Goal: Information Seeking & Learning: Learn about a topic

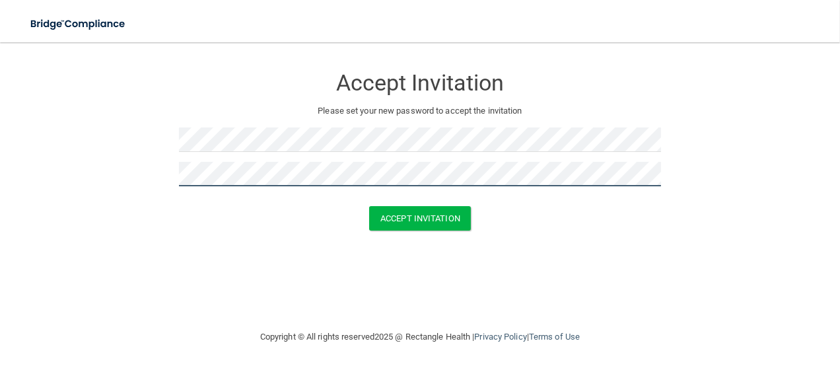
click at [369, 206] on button "Accept Invitation" at bounding box center [420, 218] width 102 height 24
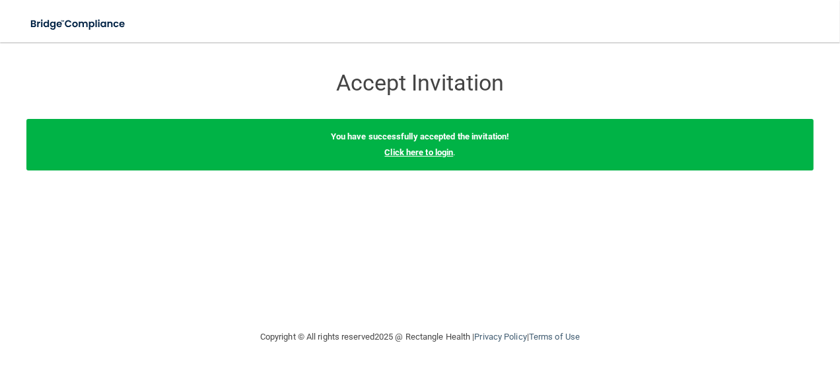
click at [429, 151] on link "Click here to login" at bounding box center [418, 152] width 69 height 10
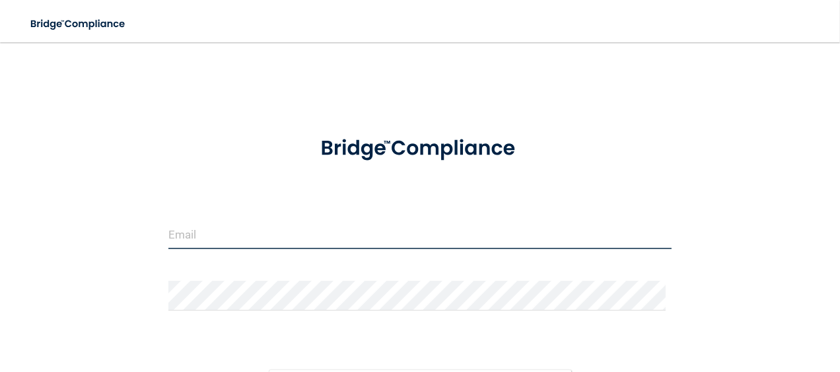
click at [254, 240] on input "email" at bounding box center [420, 234] width 504 height 30
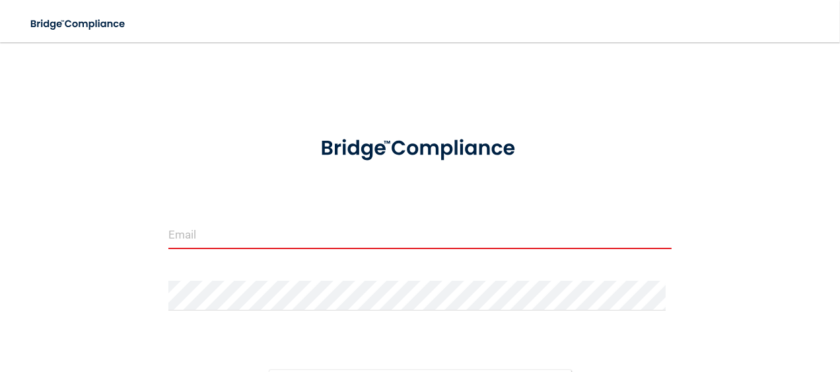
click at [334, 236] on input "email" at bounding box center [420, 234] width 504 height 30
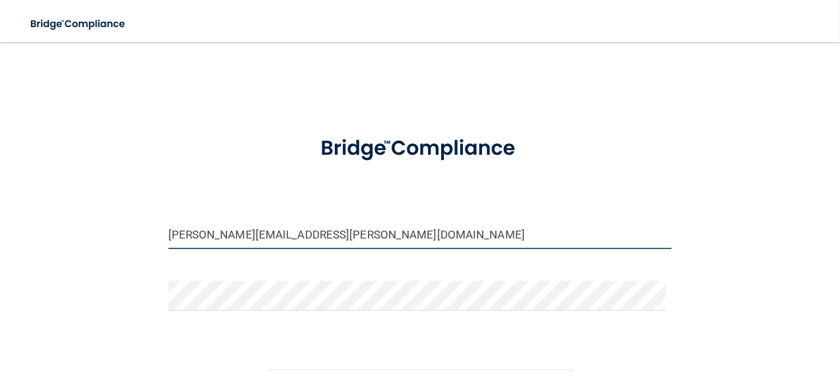
type input "[PERSON_NAME][EMAIL_ADDRESS][PERSON_NAME][DOMAIN_NAME]"
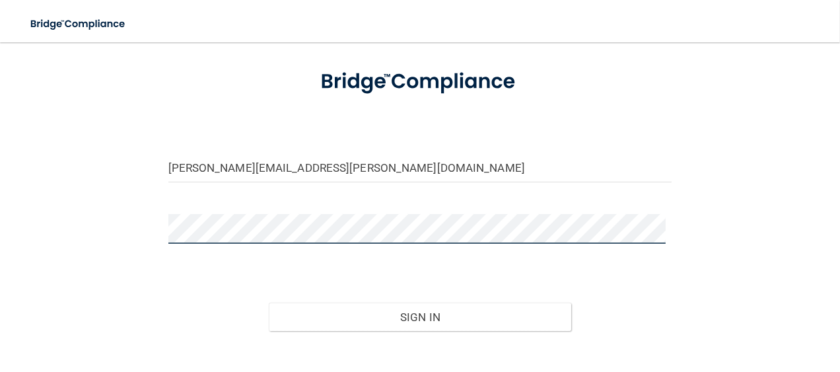
scroll to position [132, 0]
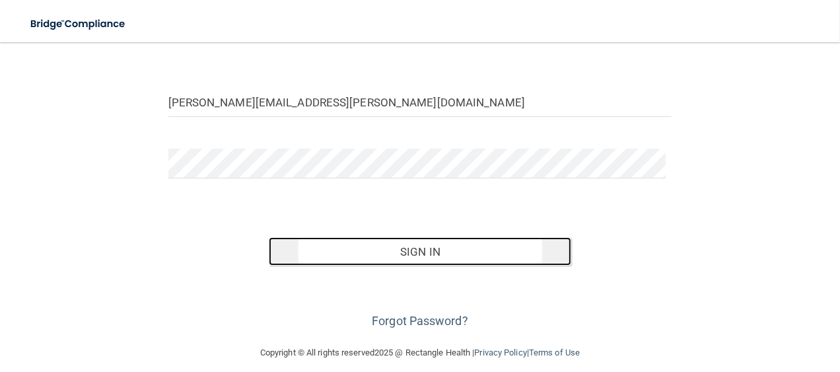
click at [410, 243] on button "Sign In" at bounding box center [420, 251] width 303 height 29
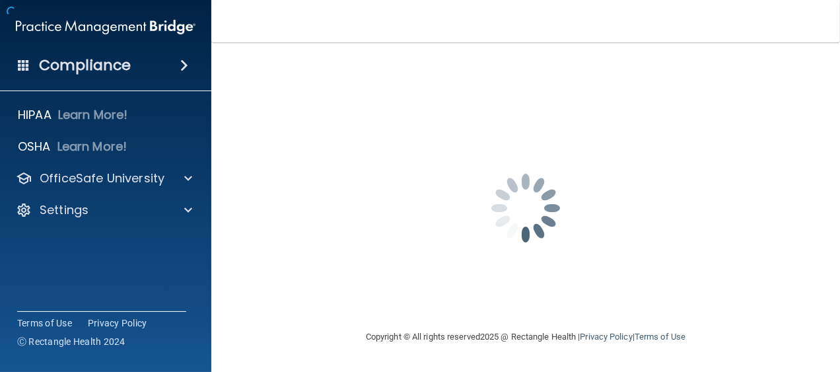
scroll to position [0, 0]
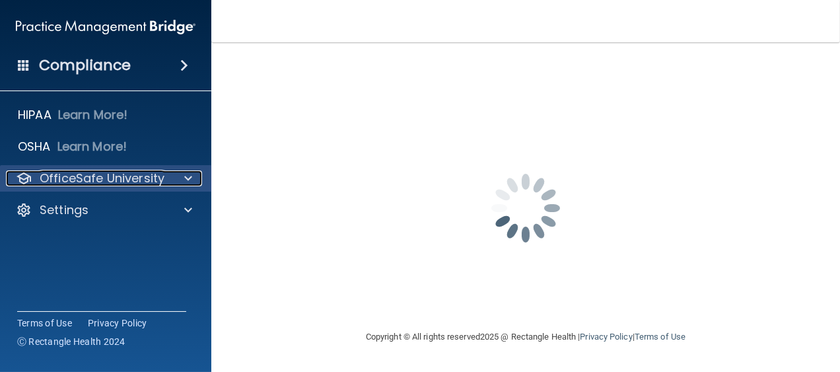
click at [124, 177] on p "OfficeSafe University" at bounding box center [102, 178] width 125 height 16
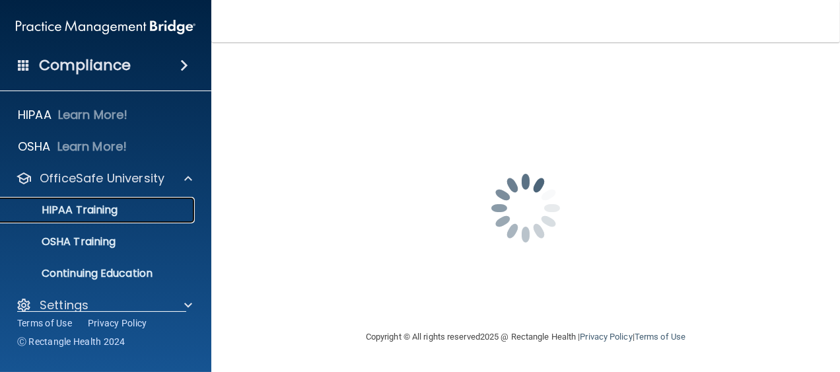
click at [100, 211] on p "HIPAA Training" at bounding box center [63, 209] width 109 height 13
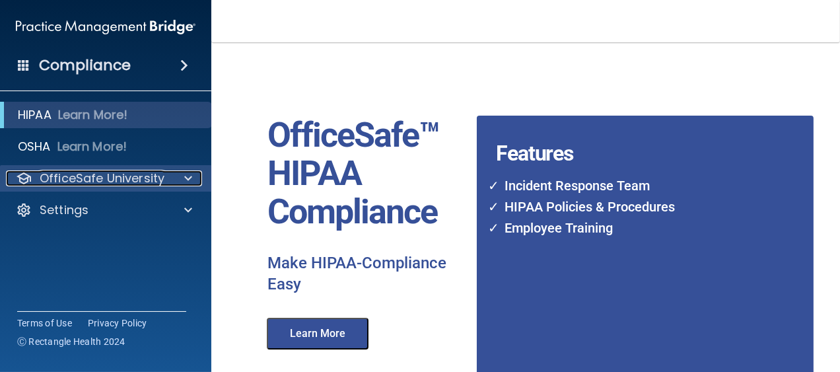
click at [144, 183] on p "OfficeSafe University" at bounding box center [102, 178] width 125 height 16
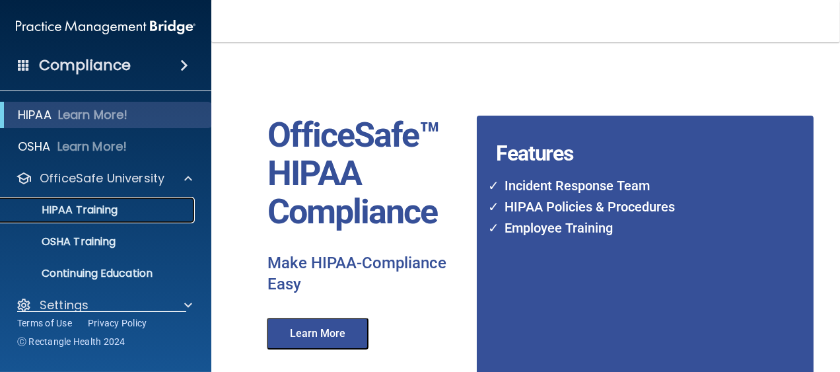
click at [103, 209] on p "HIPAA Training" at bounding box center [63, 209] width 109 height 13
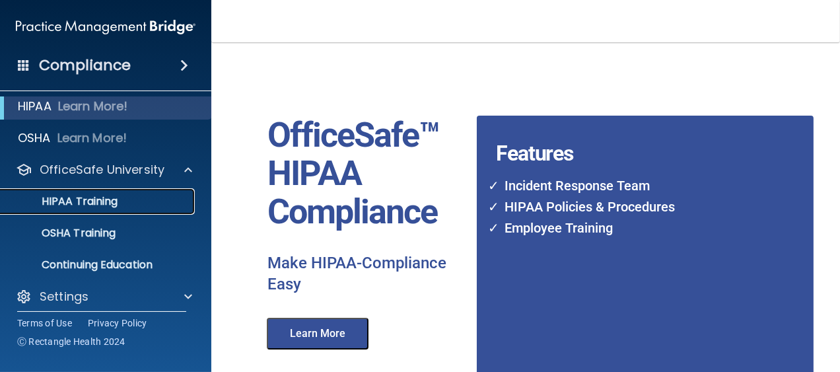
scroll to position [17, 0]
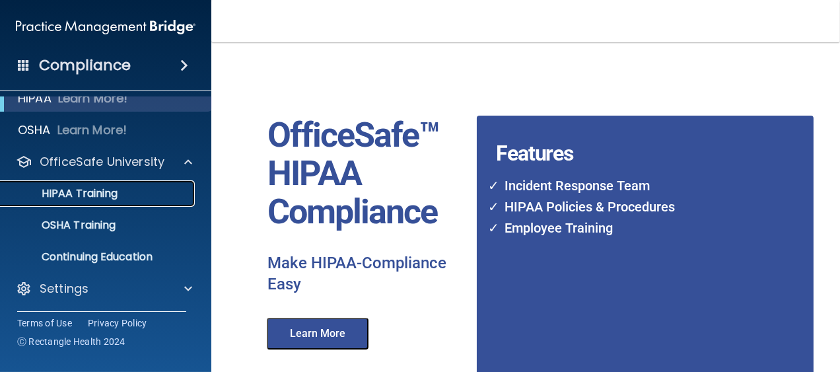
click at [106, 192] on p "HIPAA Training" at bounding box center [63, 193] width 109 height 13
click at [238, 221] on div "OfficeSafe™ HIPAA Compliance Make HIPAA-Compliance Easy Learn More Features Inc…" at bounding box center [496, 295] width 517 height 481
click at [76, 192] on p "HIPAA Training" at bounding box center [63, 193] width 109 height 13
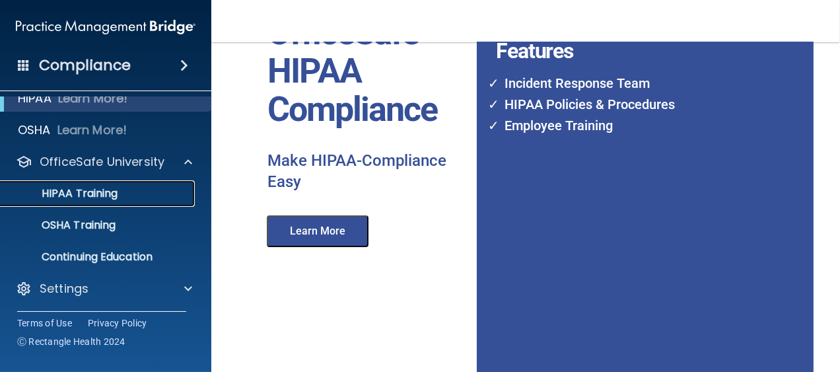
scroll to position [18, 0]
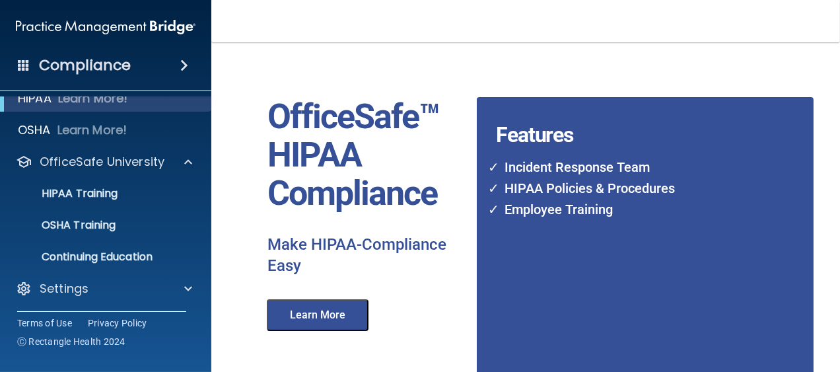
click at [318, 307] on button "Learn More" at bounding box center [318, 315] width 102 height 32
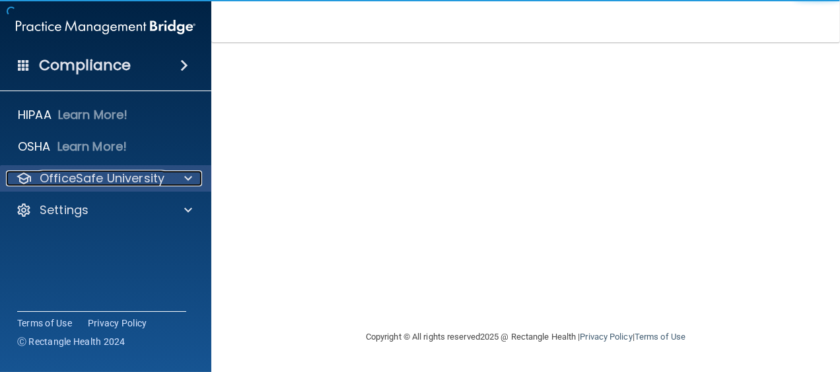
click at [174, 176] on div at bounding box center [186, 178] width 33 height 16
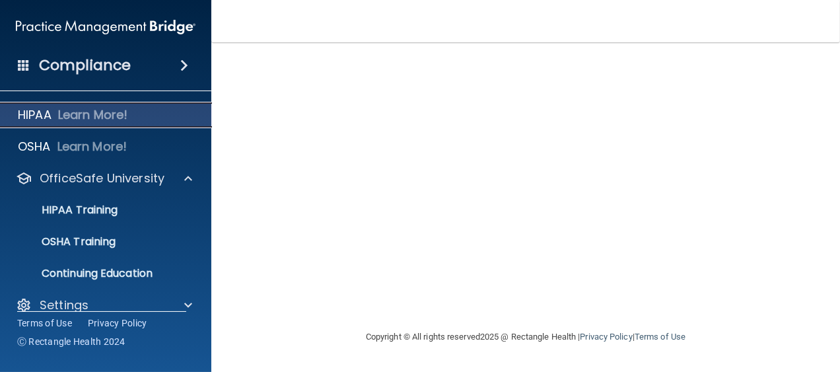
click at [99, 115] on p "Learn More!" at bounding box center [93, 115] width 70 height 16
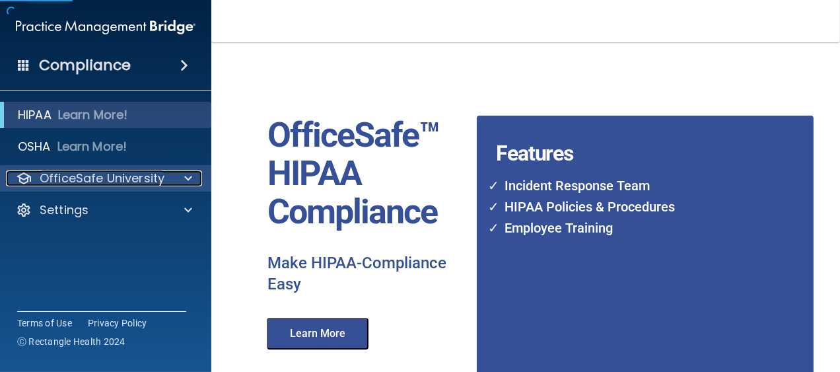
click at [93, 179] on p "OfficeSafe University" at bounding box center [102, 178] width 125 height 16
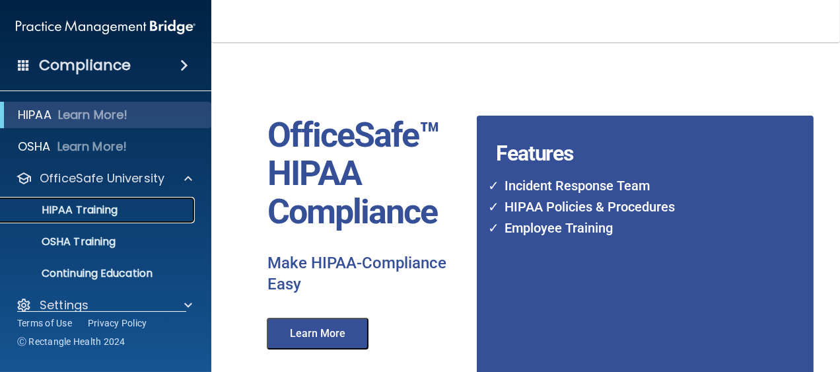
click at [89, 209] on p "HIPAA Training" at bounding box center [63, 209] width 109 height 13
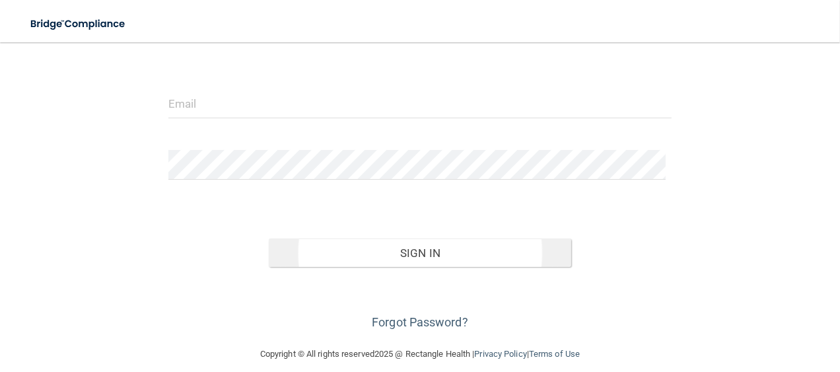
scroll to position [132, 0]
type input "[PERSON_NAME][EMAIL_ADDRESS][PERSON_NAME][DOMAIN_NAME]"
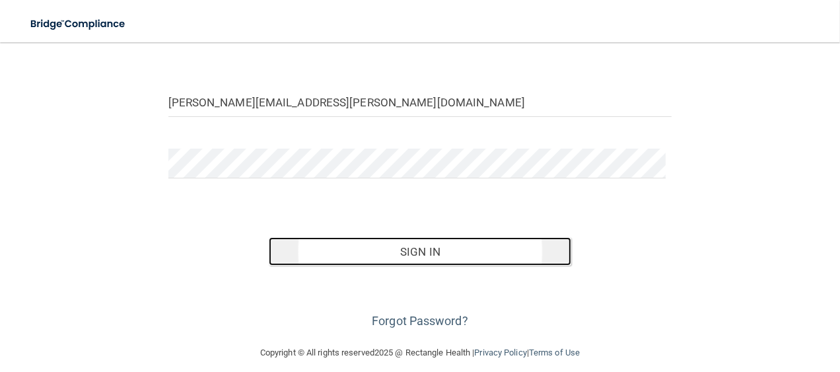
click at [423, 247] on button "Sign In" at bounding box center [420, 251] width 303 height 29
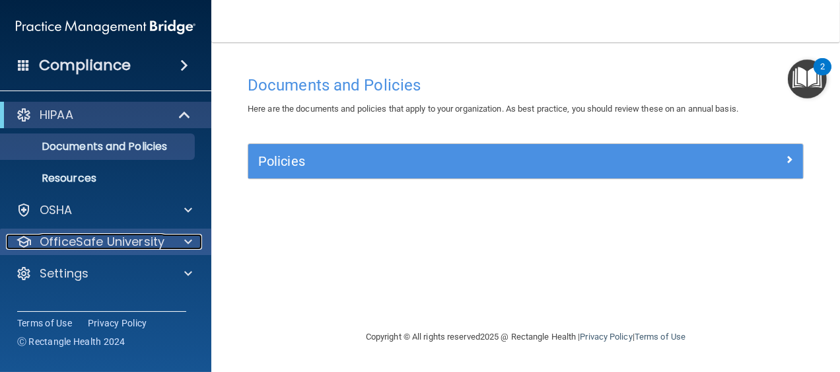
click at [102, 246] on p "OfficeSafe University" at bounding box center [102, 242] width 125 height 16
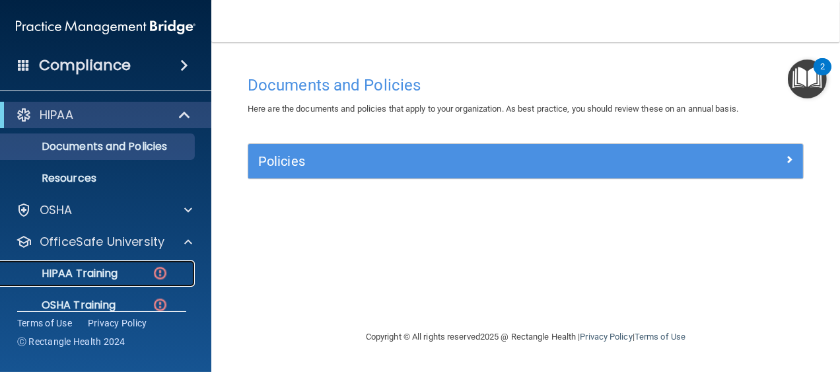
click at [96, 272] on p "HIPAA Training" at bounding box center [63, 273] width 109 height 13
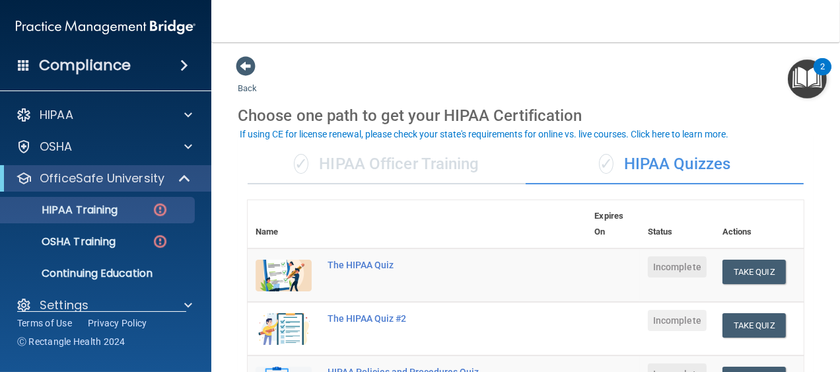
click at [406, 168] on div "✓ HIPAA Officer Training" at bounding box center [387, 165] width 278 height 40
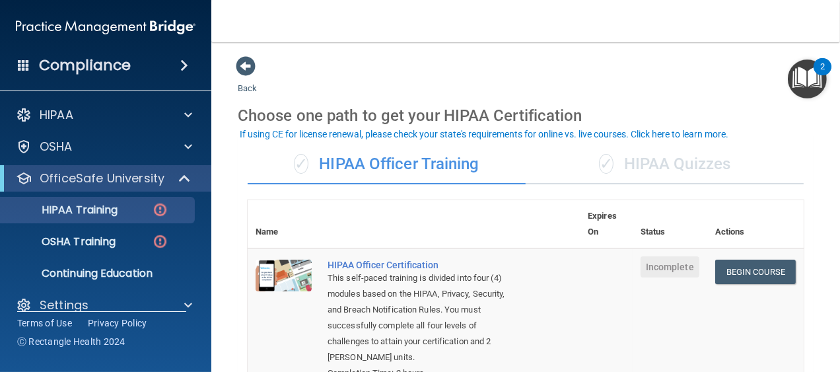
click at [632, 159] on div "✓ HIPAA Quizzes" at bounding box center [665, 165] width 278 height 40
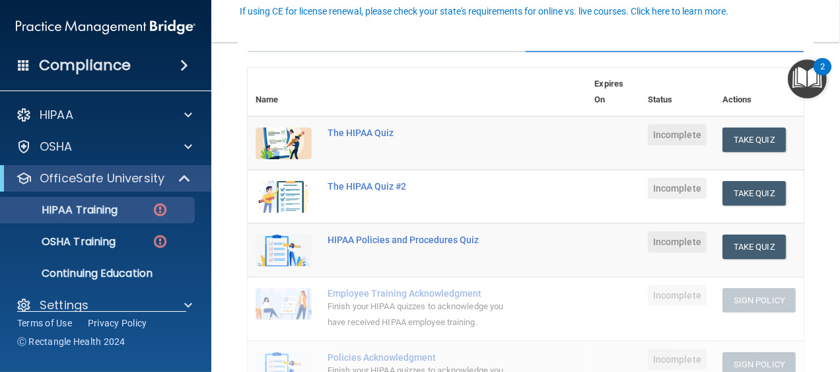
scroll to position [66, 0]
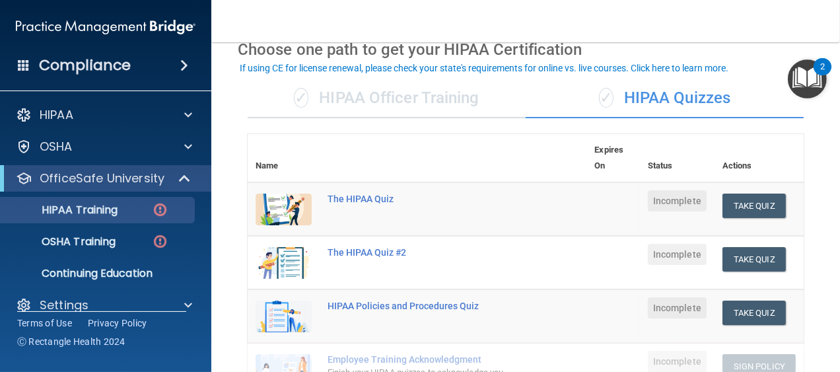
click at [423, 104] on div "✓ HIPAA Officer Training" at bounding box center [387, 99] width 278 height 40
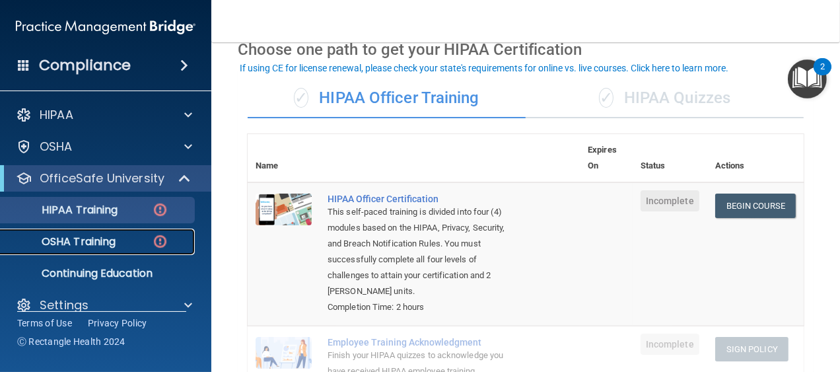
click at [114, 242] on p "OSHA Training" at bounding box center [62, 241] width 107 height 13
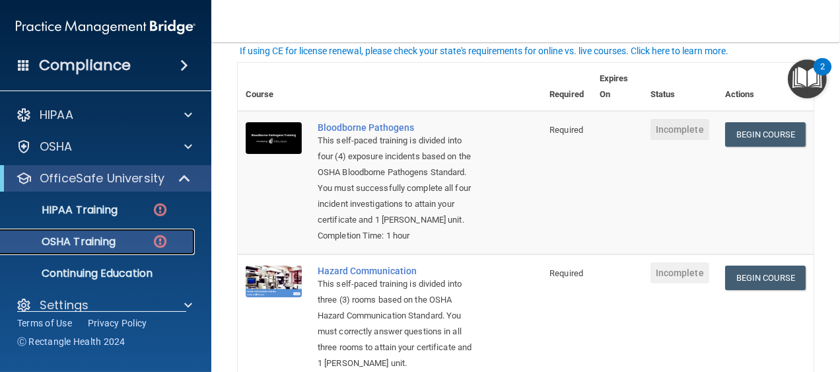
scroll to position [156, 0]
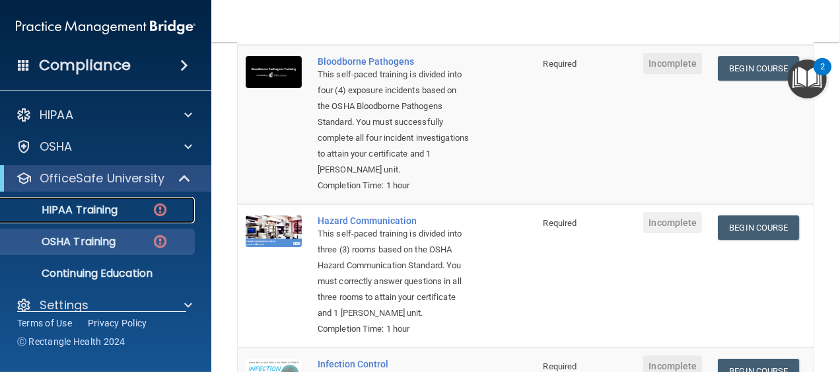
click at [92, 211] on p "HIPAA Training" at bounding box center [63, 209] width 109 height 13
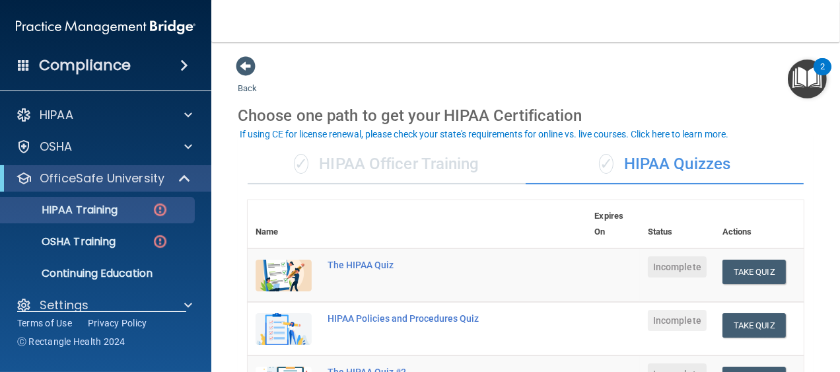
click at [408, 165] on div "✓ HIPAA Officer Training" at bounding box center [387, 165] width 278 height 40
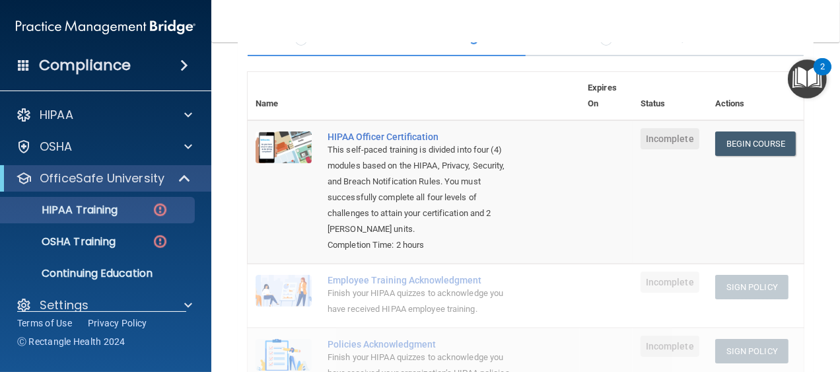
scroll to position [198, 0]
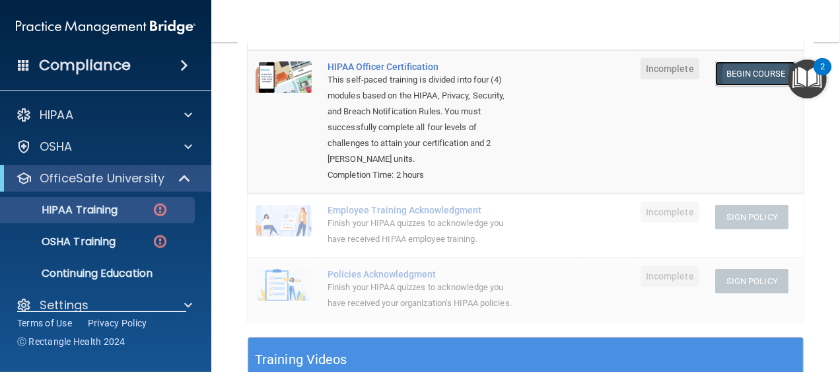
click at [736, 69] on link "Begin Course" at bounding box center [755, 73] width 81 height 24
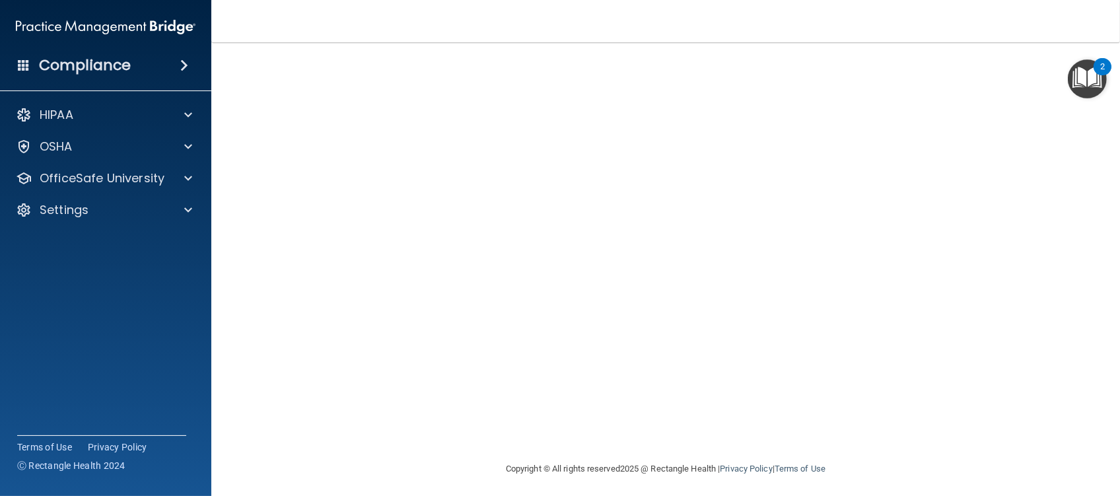
scroll to position [92, 0]
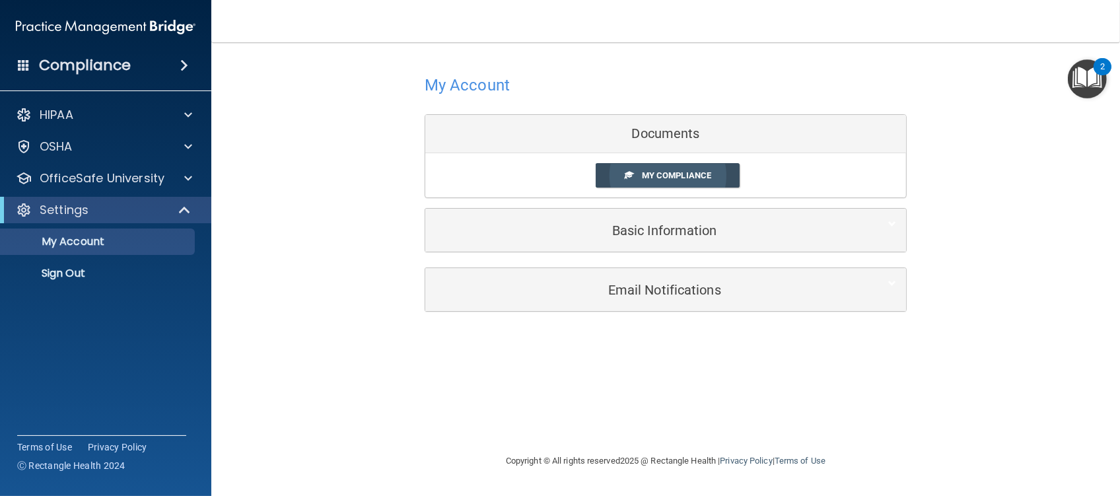
click at [663, 171] on span "My Compliance" at bounding box center [676, 175] width 69 height 10
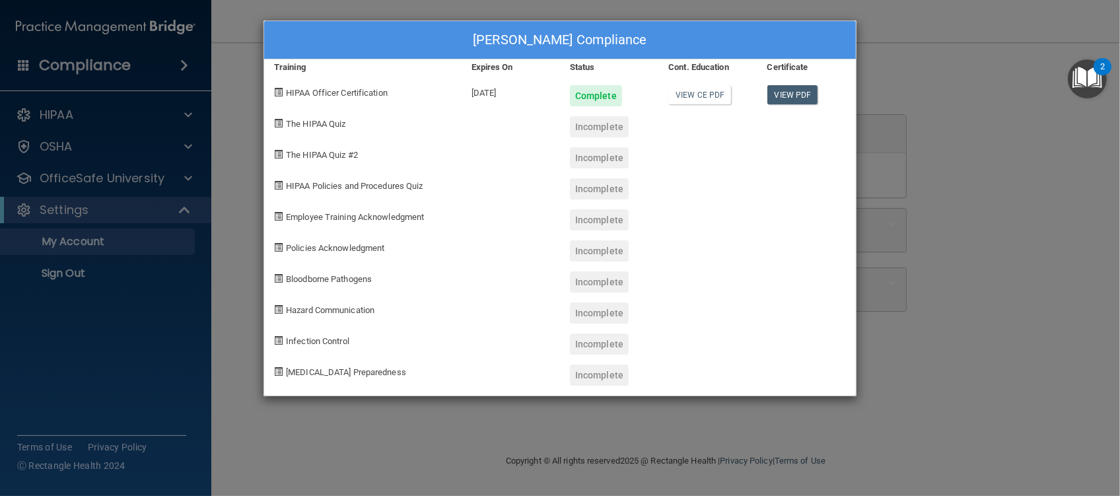
click at [1023, 209] on div "Rosana Sandoval's Compliance Training Expires On Status Cont. Education Certifi…" at bounding box center [560, 248] width 1120 height 496
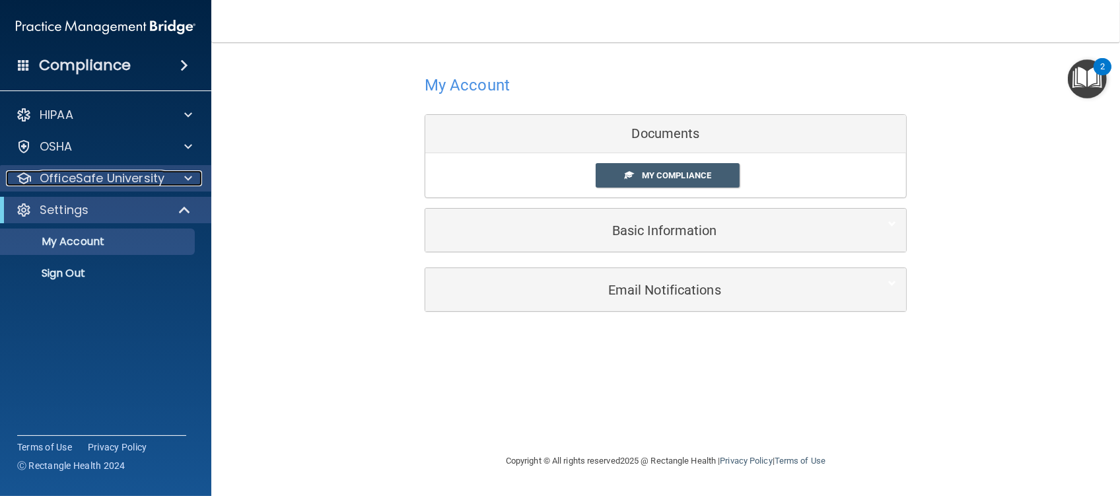
click at [100, 176] on p "OfficeSafe University" at bounding box center [102, 178] width 125 height 16
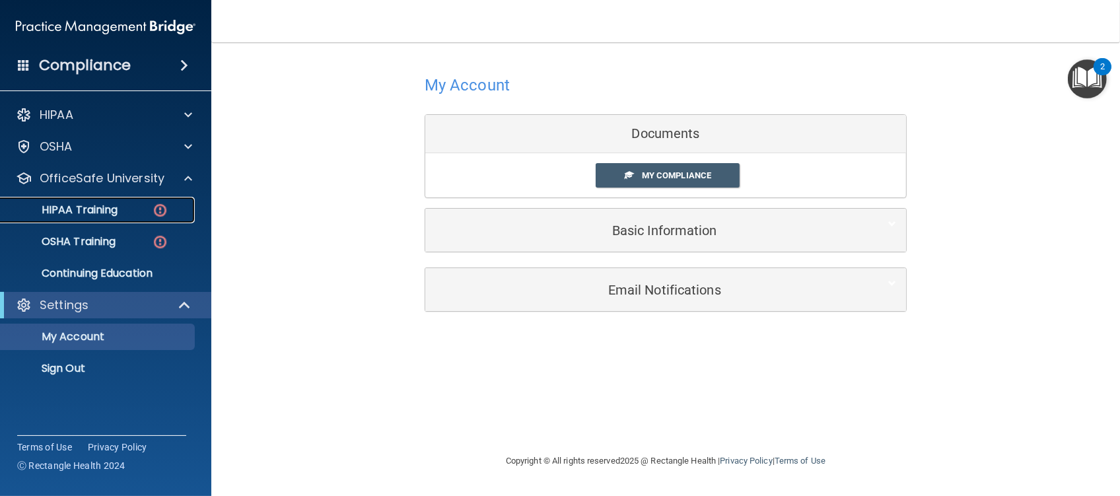
click at [103, 212] on p "HIPAA Training" at bounding box center [63, 209] width 109 height 13
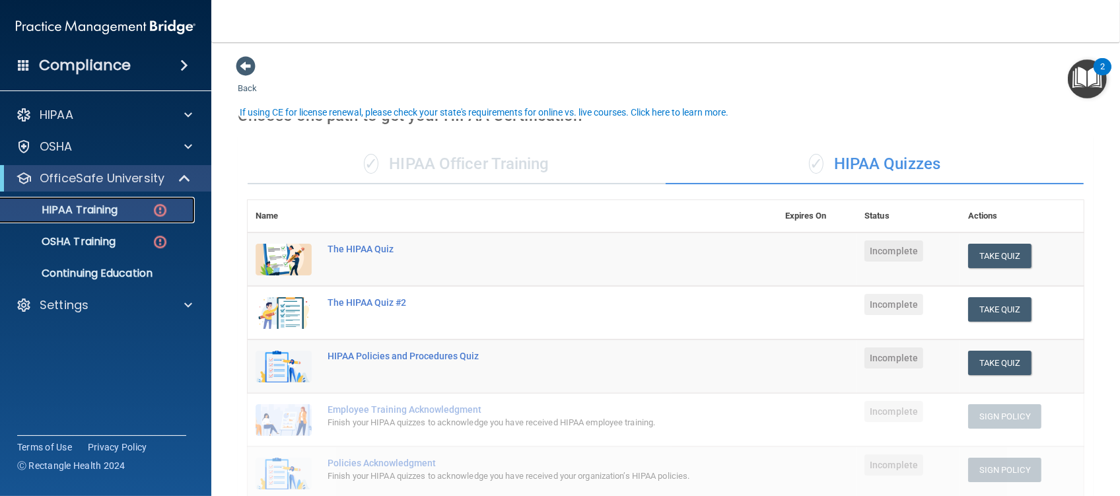
scroll to position [88, 0]
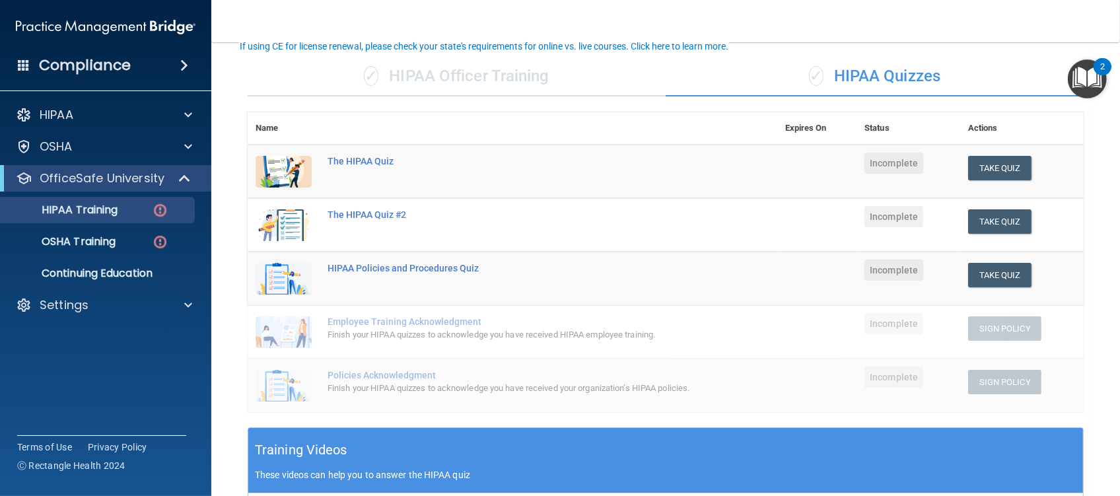
click at [418, 74] on div "✓ HIPAA Officer Training" at bounding box center [457, 77] width 418 height 40
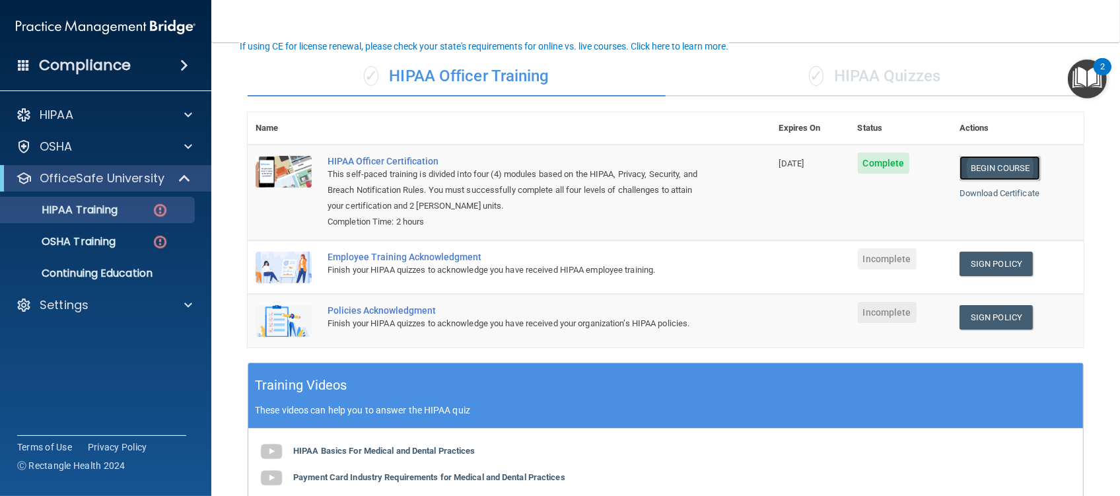
click at [978, 164] on link "Begin Course" at bounding box center [1000, 168] width 81 height 24
click at [848, 71] on div "✓ HIPAA Quizzes" at bounding box center [875, 77] width 418 height 40
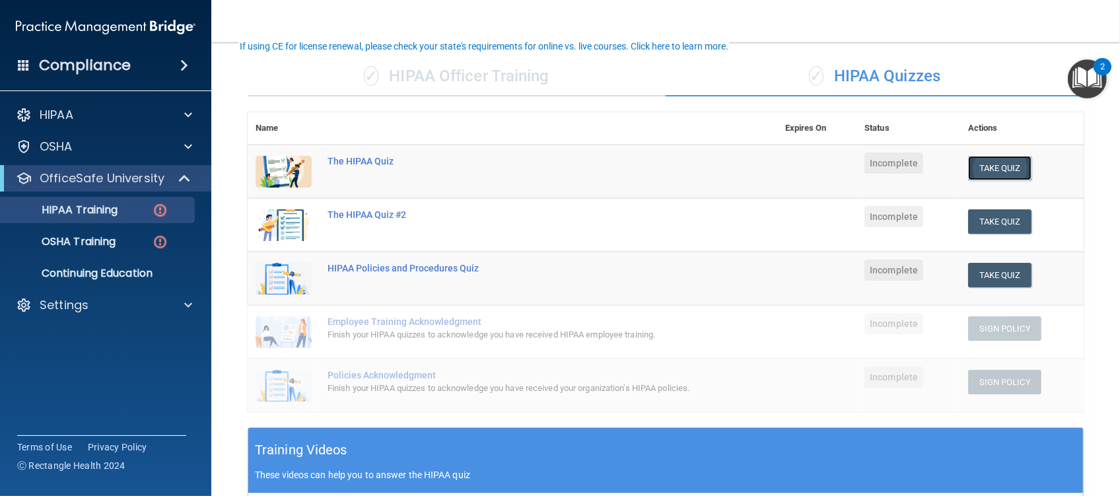
click at [995, 161] on button "Take Quiz" at bounding box center [999, 168] width 63 height 24
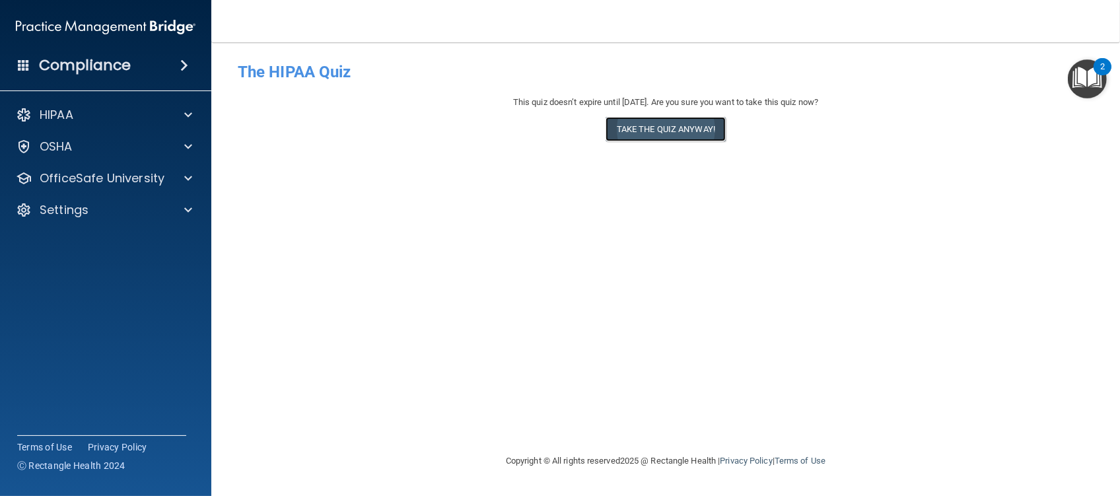
click at [669, 131] on button "Take the quiz anyway!" at bounding box center [666, 129] width 120 height 24
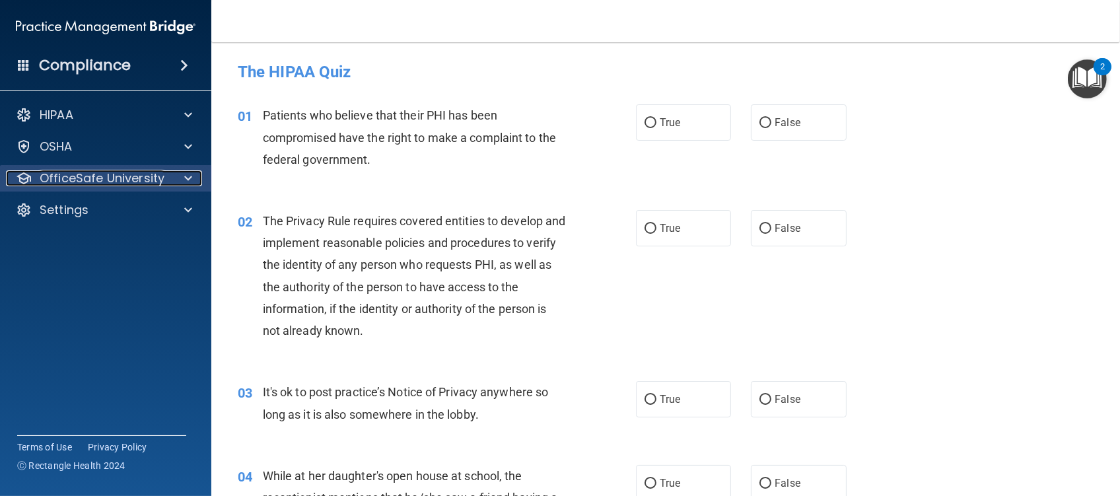
click at [182, 176] on div at bounding box center [186, 178] width 33 height 16
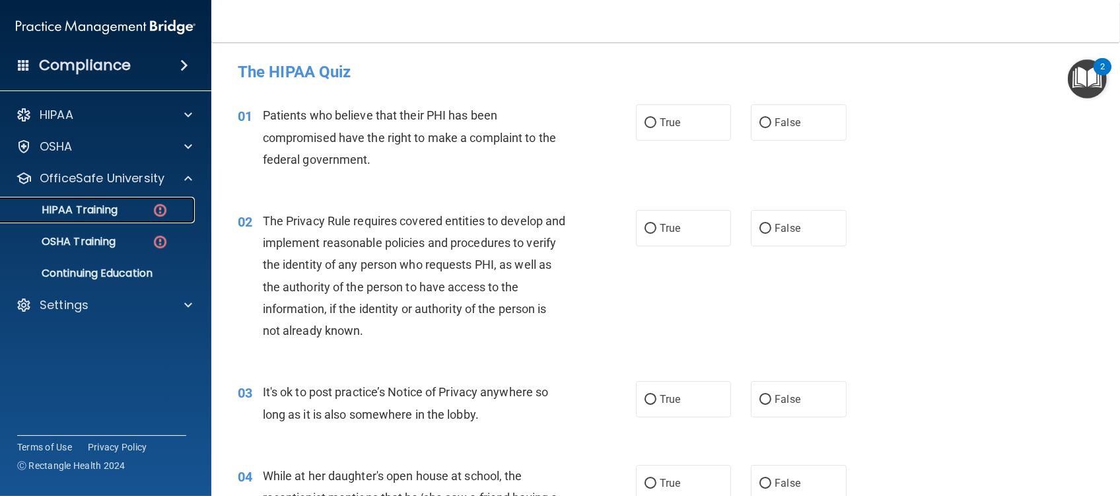
click at [89, 212] on p "HIPAA Training" at bounding box center [63, 209] width 109 height 13
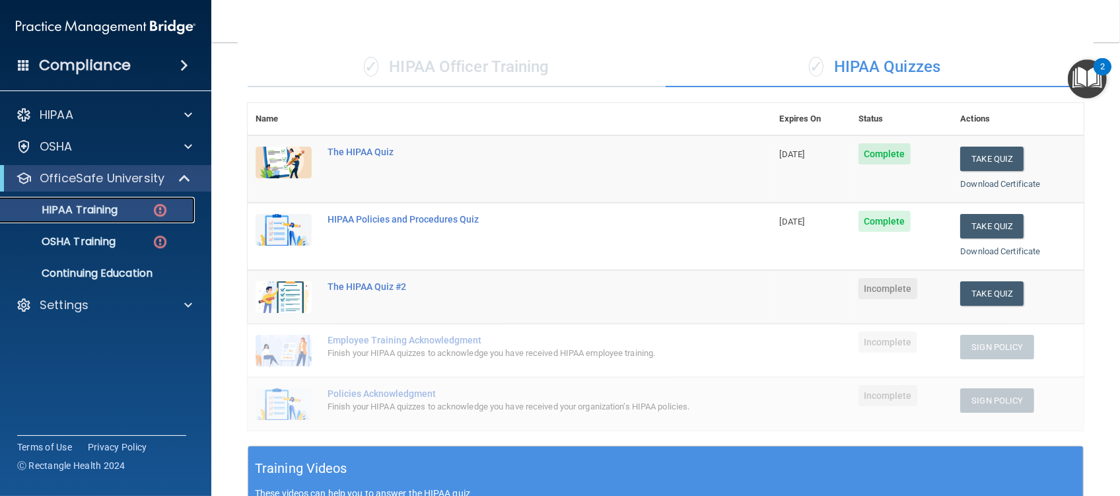
scroll to position [176, 0]
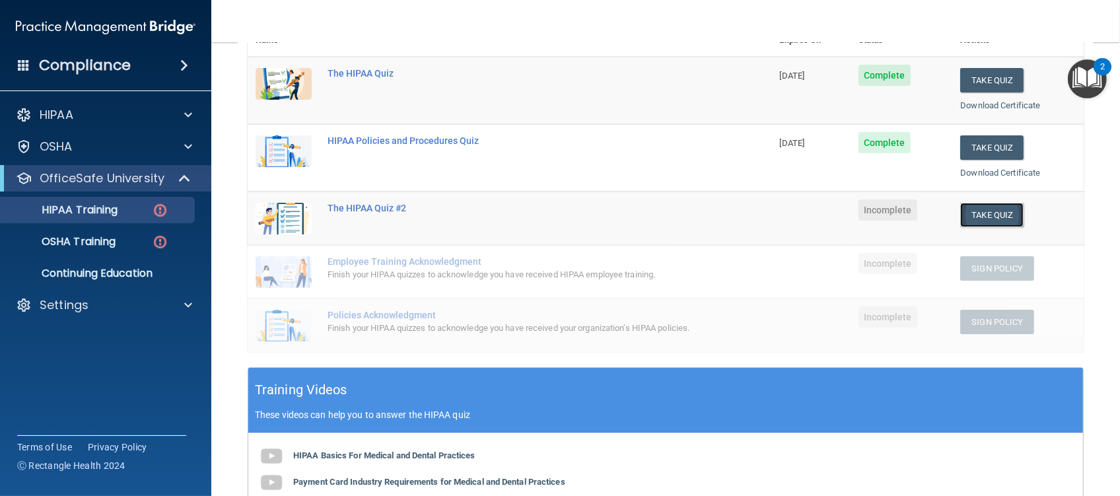
click at [1000, 211] on button "Take Quiz" at bounding box center [991, 215] width 63 height 24
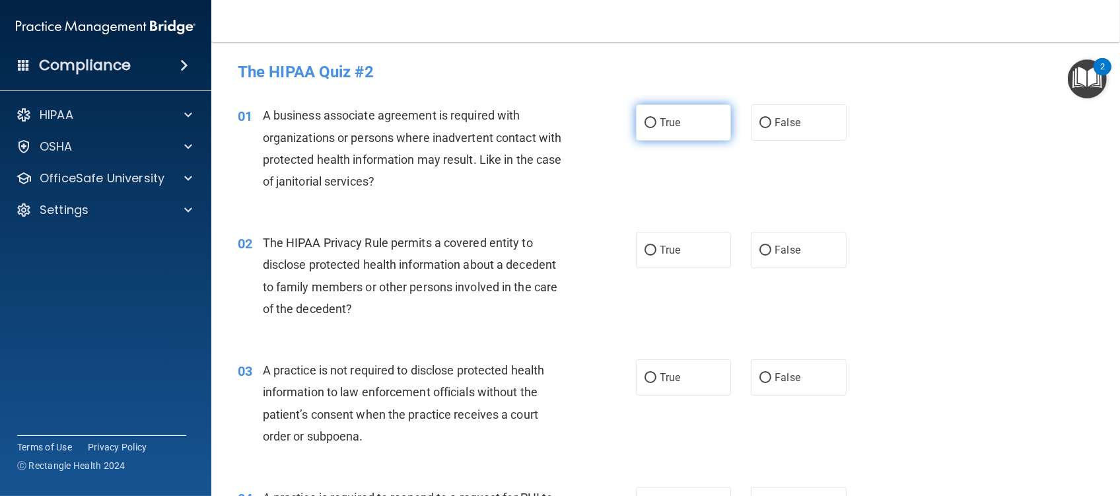
click at [647, 121] on input "True" at bounding box center [651, 123] width 12 height 10
radio input "true"
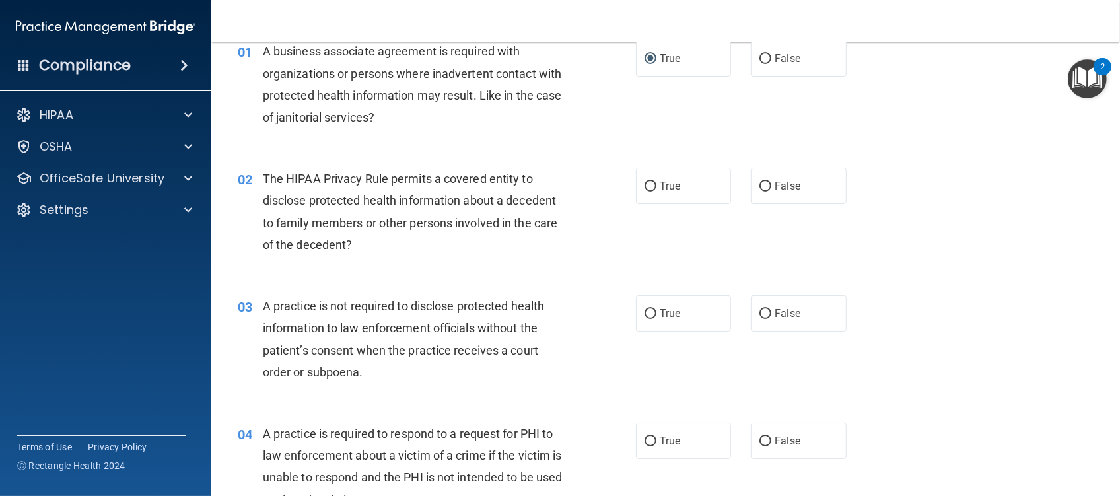
scroll to position [176, 0]
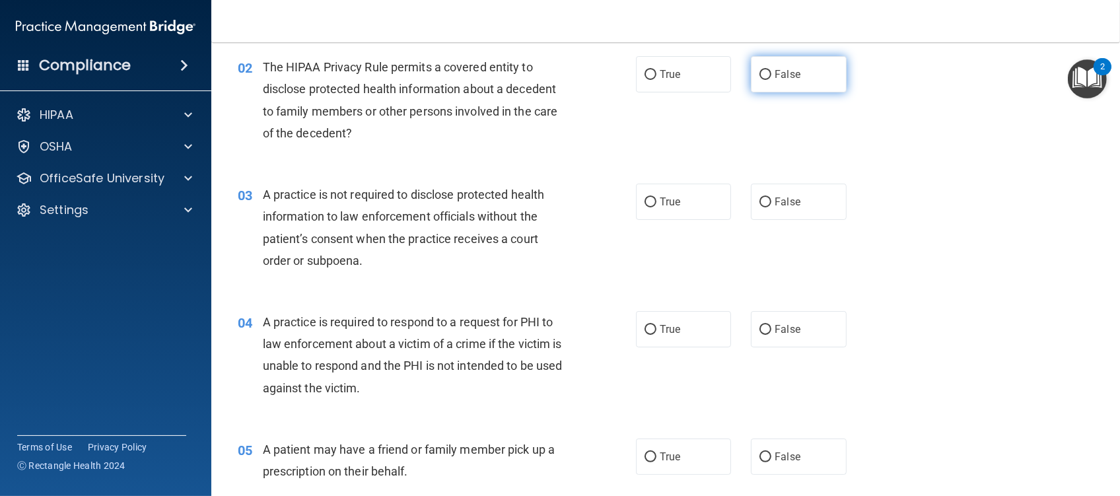
click at [760, 75] on input "False" at bounding box center [766, 75] width 12 height 10
radio input "true"
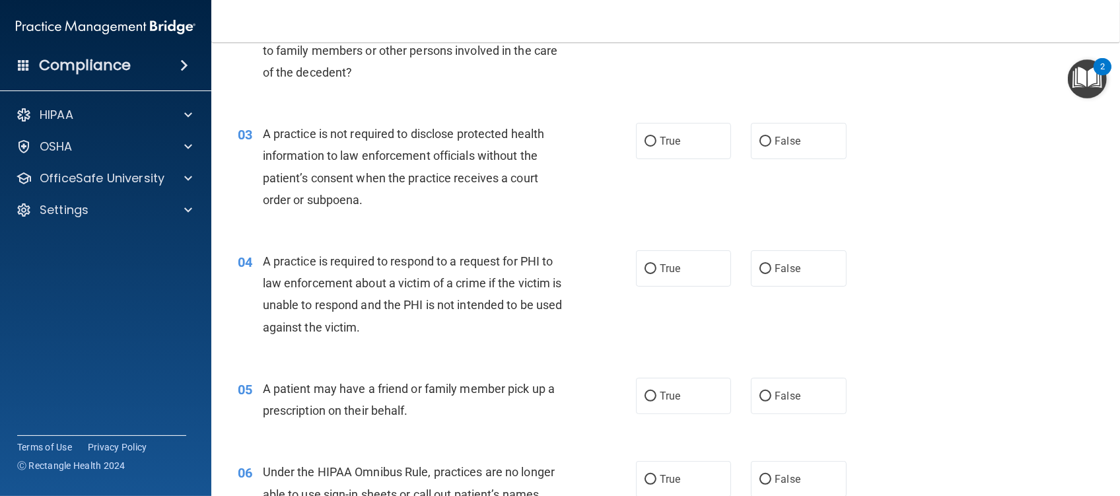
scroll to position [264, 0]
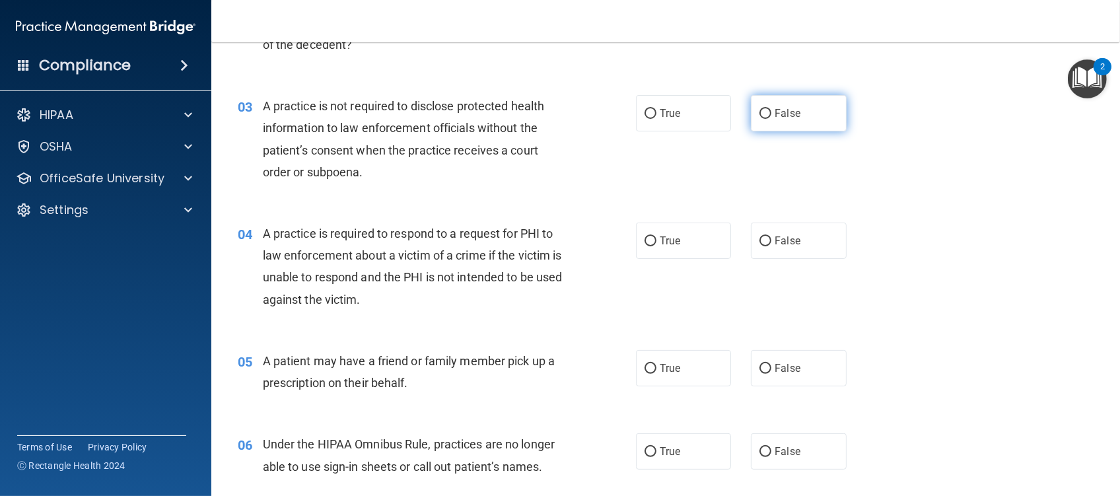
click at [761, 118] on input "False" at bounding box center [766, 114] width 12 height 10
radio input "true"
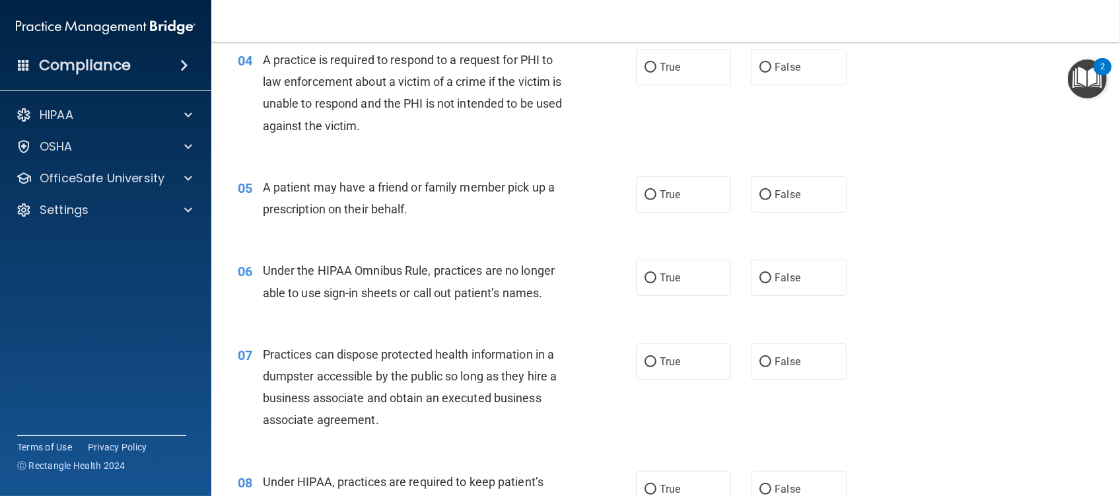
scroll to position [440, 0]
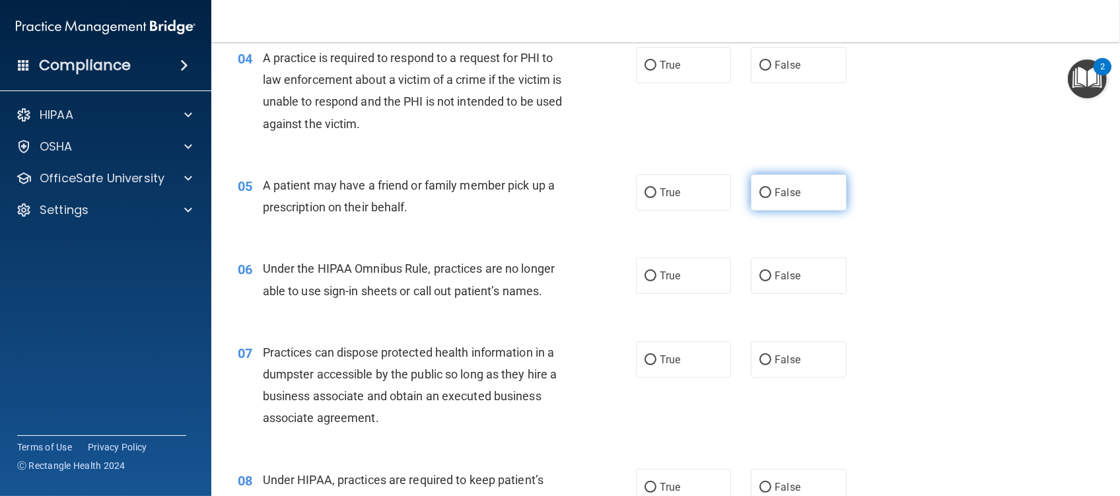
click at [760, 195] on input "False" at bounding box center [766, 193] width 12 height 10
radio input "true"
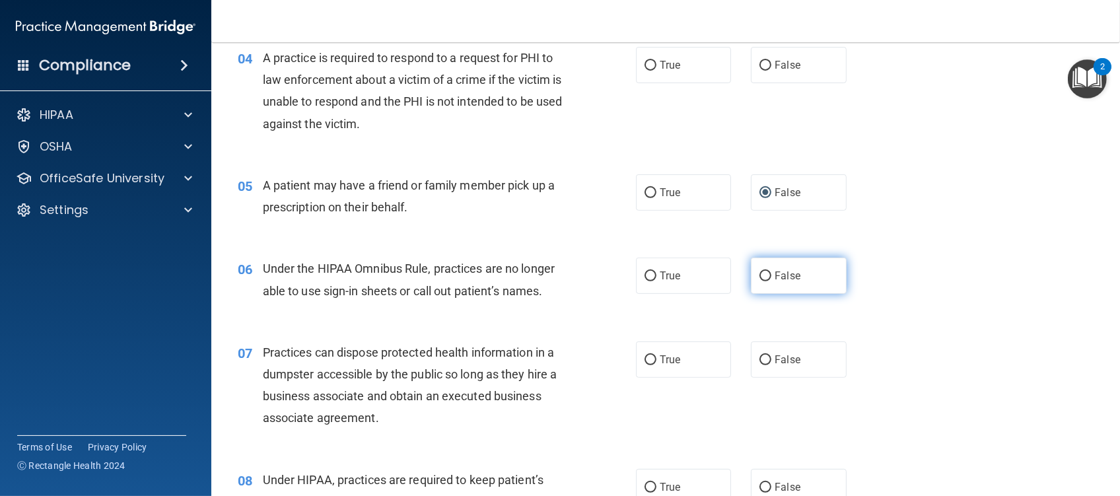
click at [760, 278] on input "False" at bounding box center [766, 276] width 12 height 10
radio input "true"
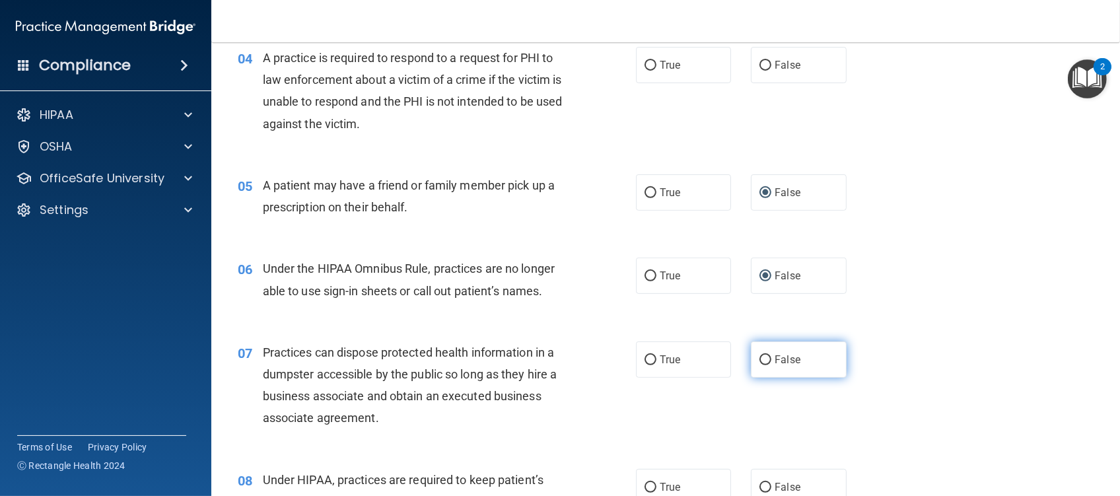
click at [760, 360] on input "False" at bounding box center [766, 360] width 12 height 10
radio input "true"
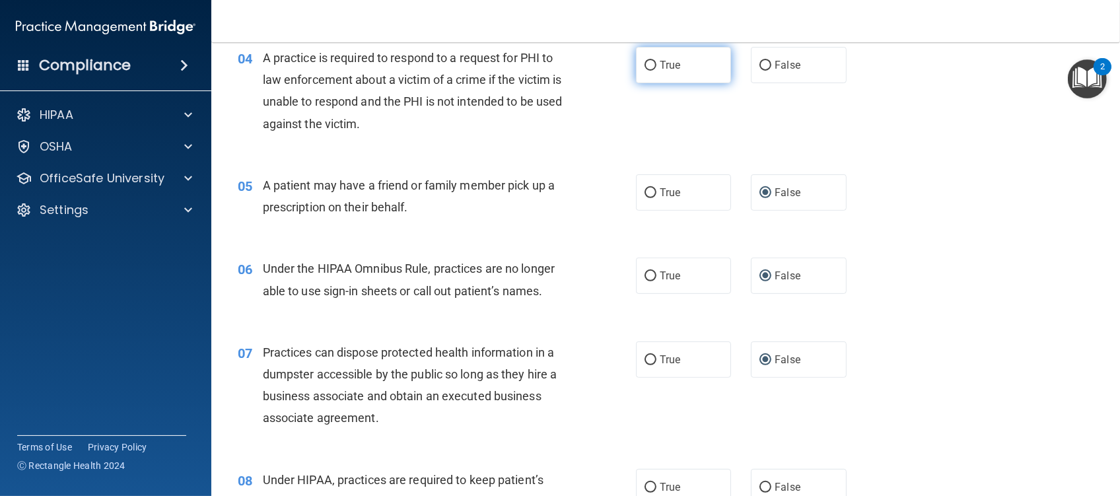
click at [645, 61] on input "True" at bounding box center [651, 66] width 12 height 10
radio input "true"
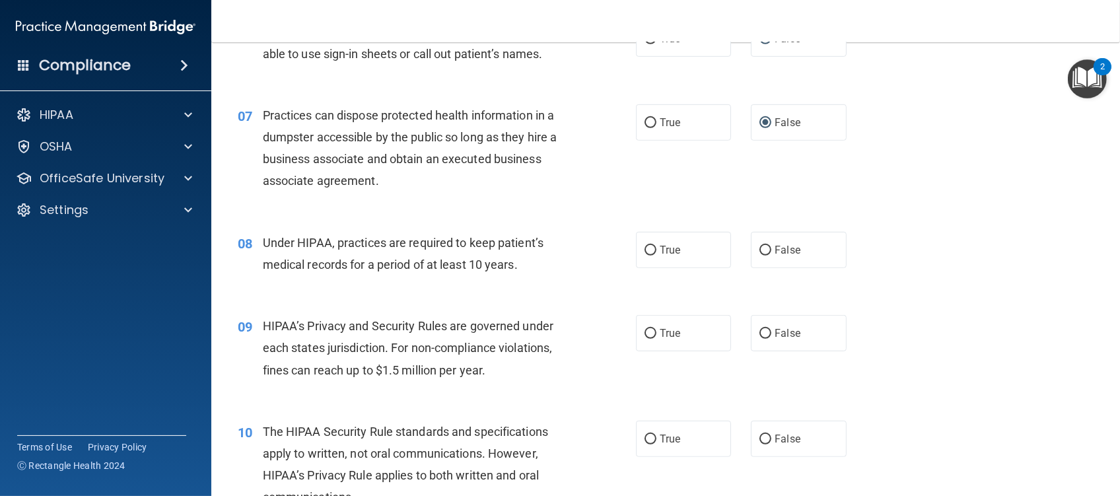
scroll to position [704, 0]
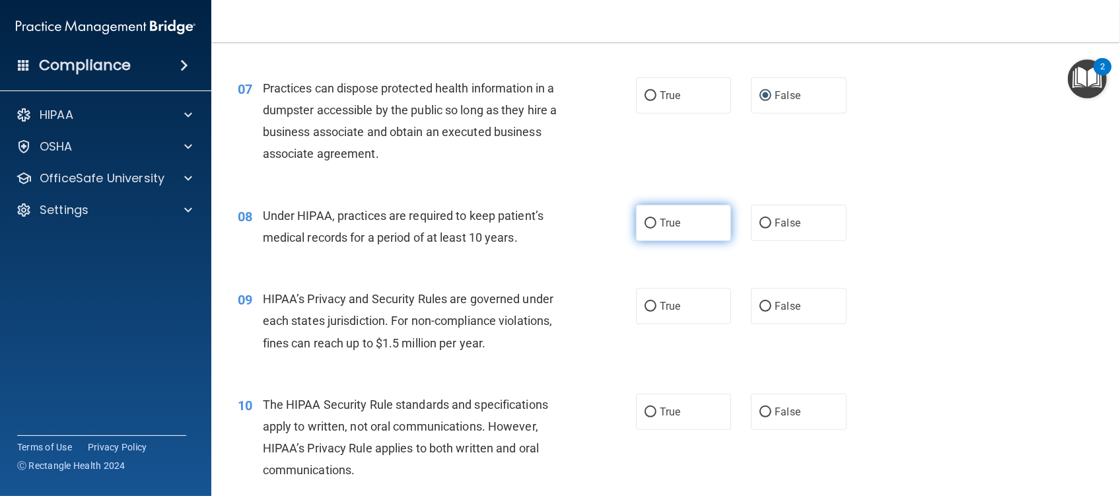
click at [645, 221] on input "True" at bounding box center [651, 224] width 12 height 10
radio input "true"
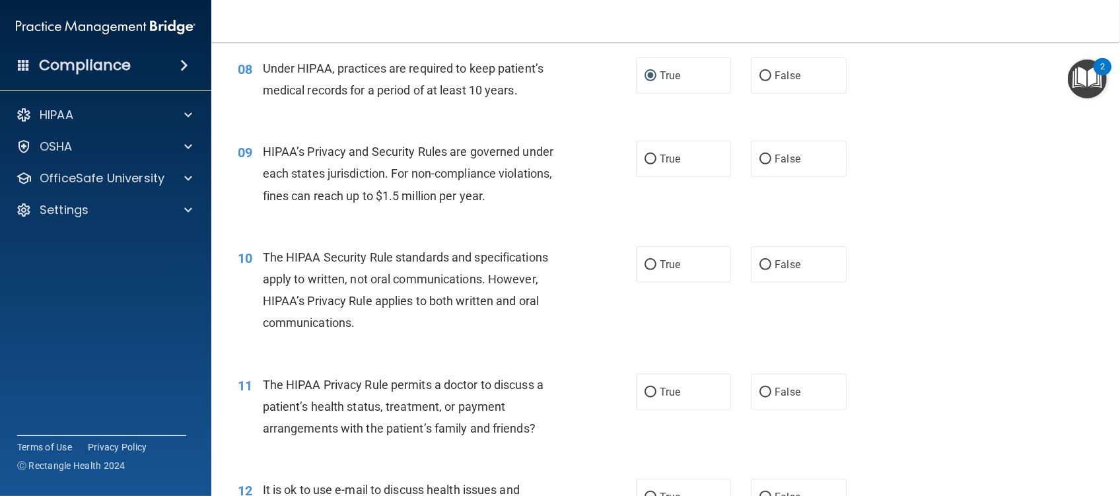
scroll to position [880, 0]
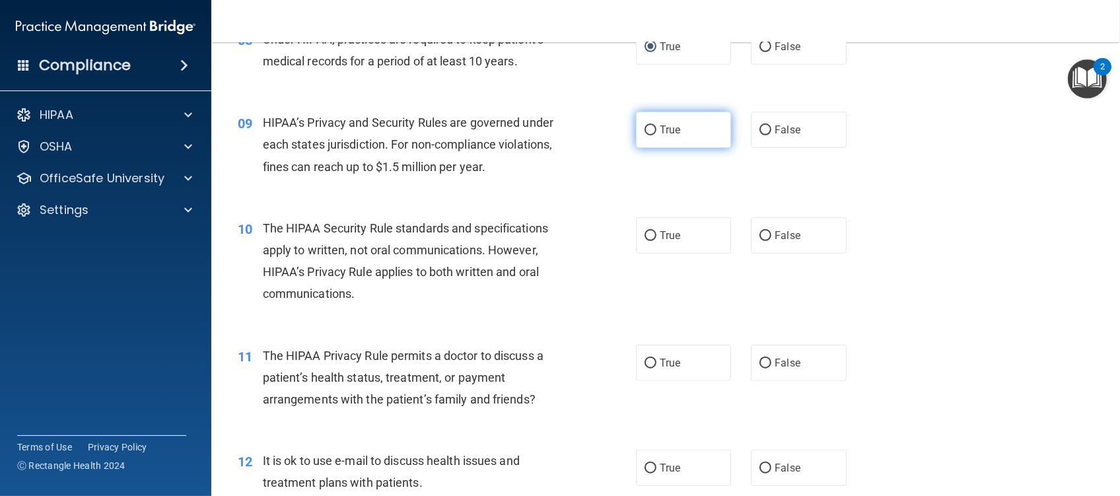
click at [645, 129] on input "True" at bounding box center [651, 131] width 12 height 10
radio input "true"
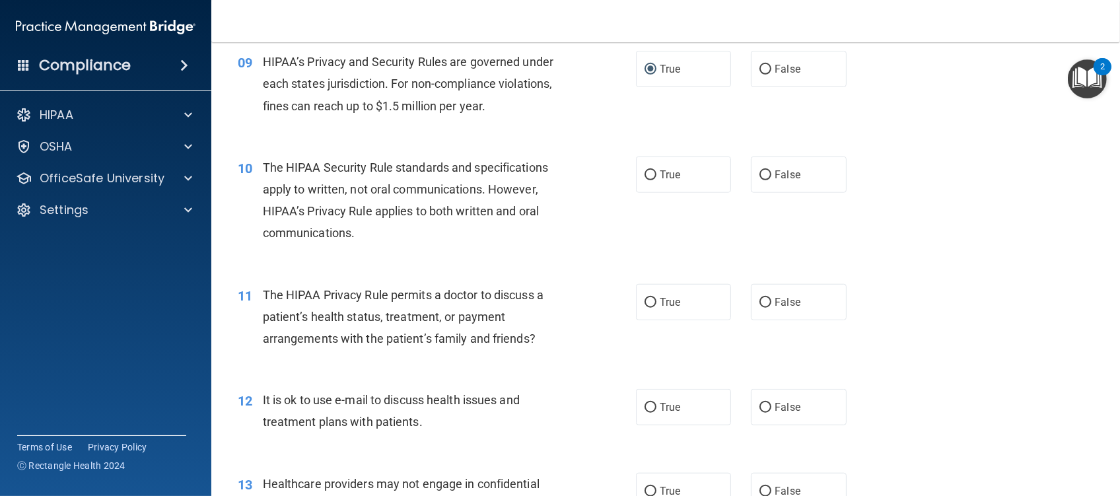
scroll to position [968, 0]
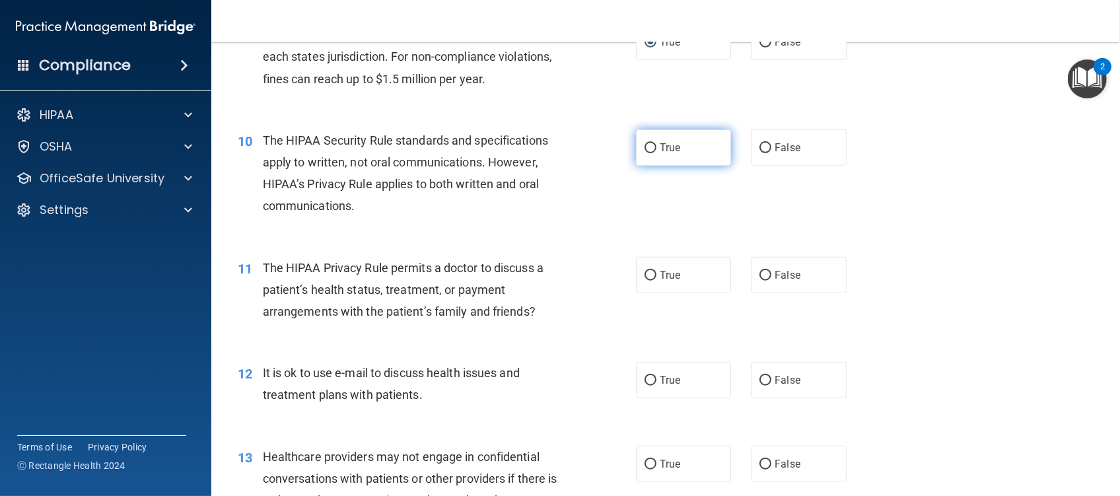
click at [645, 145] on input "True" at bounding box center [651, 148] width 12 height 10
radio input "true"
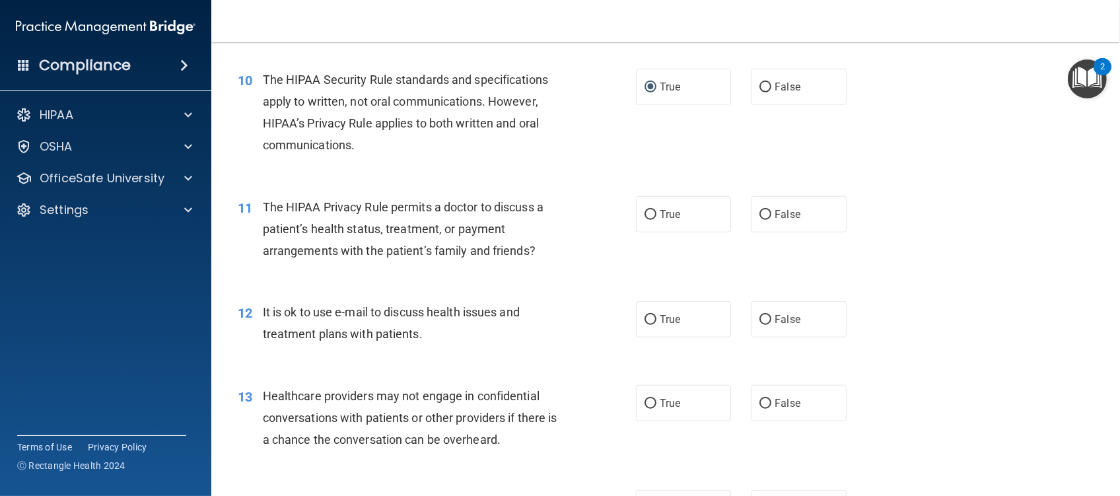
scroll to position [1057, 0]
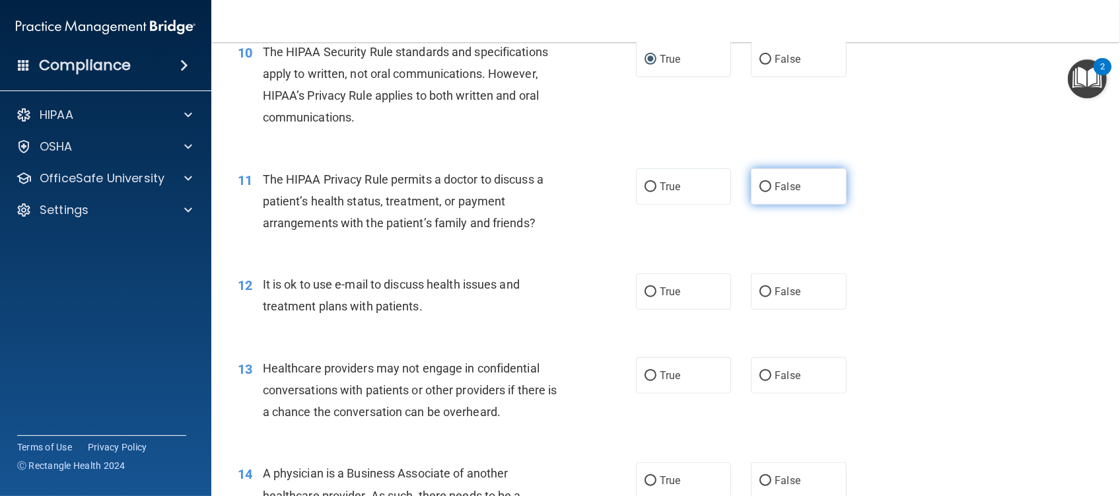
click at [760, 190] on input "False" at bounding box center [766, 187] width 12 height 10
radio input "true"
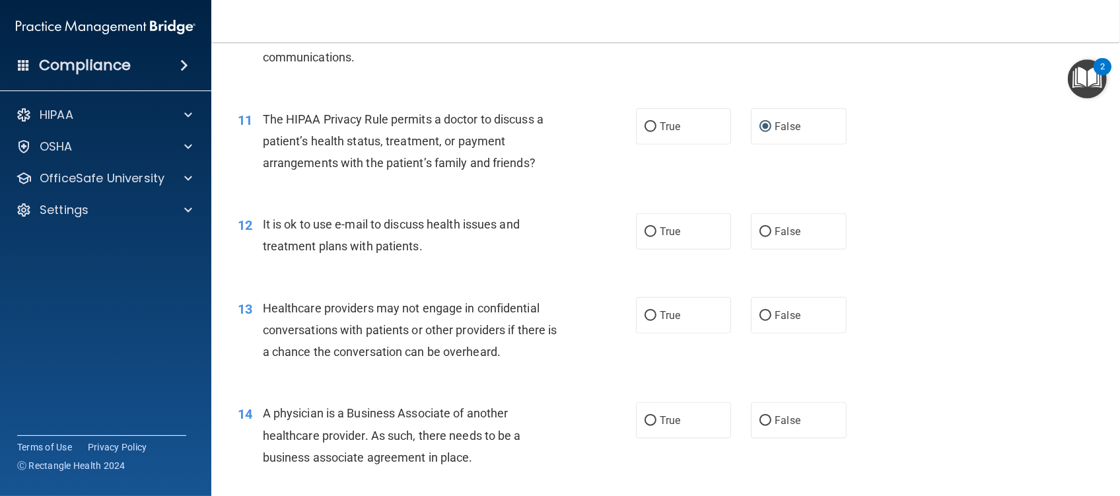
scroll to position [1145, 0]
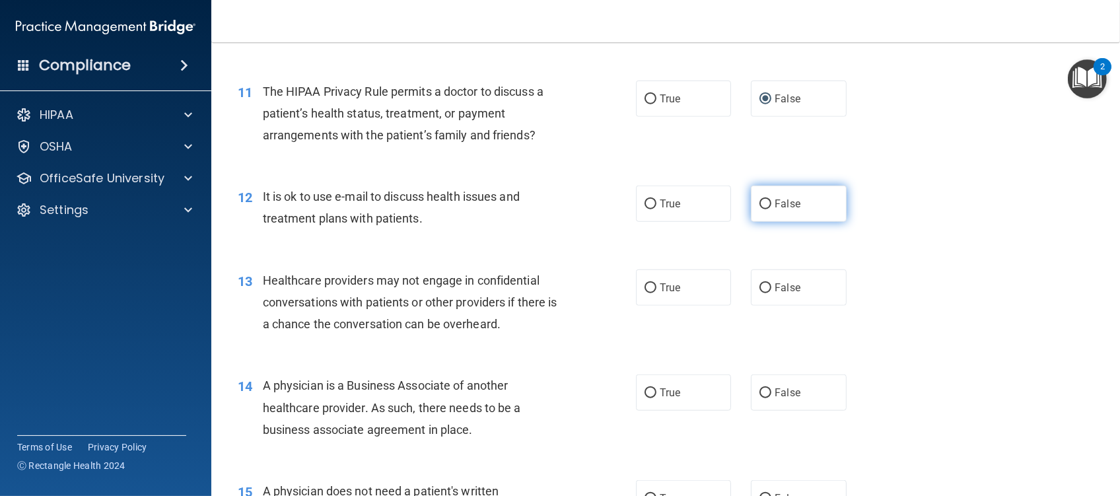
click at [761, 204] on input "False" at bounding box center [766, 204] width 12 height 10
radio input "true"
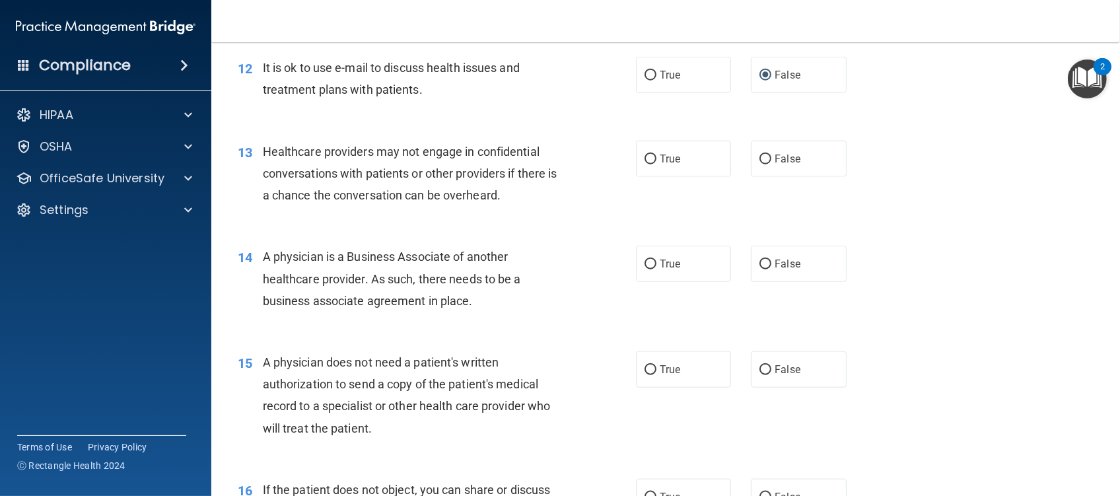
scroll to position [1321, 0]
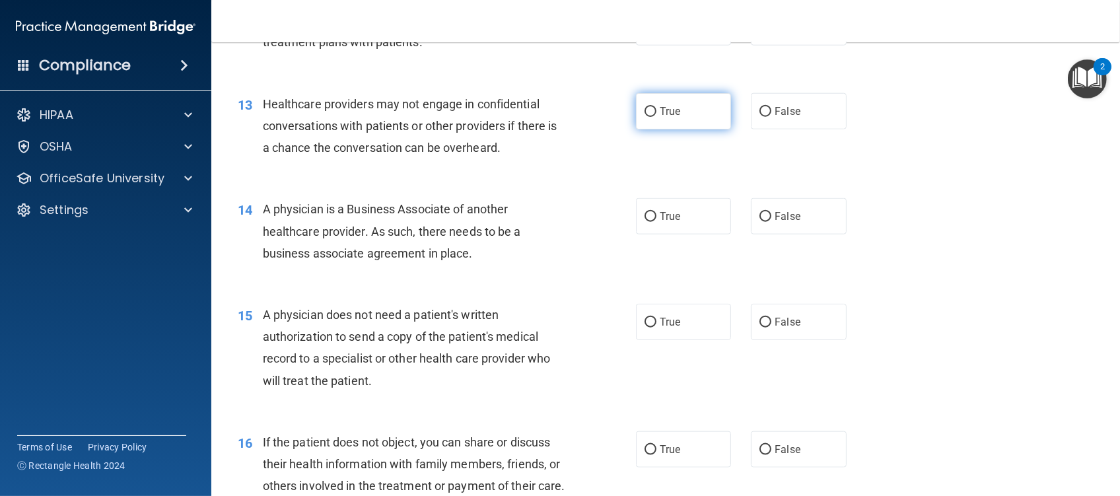
click at [645, 111] on input "True" at bounding box center [651, 112] width 12 height 10
radio input "true"
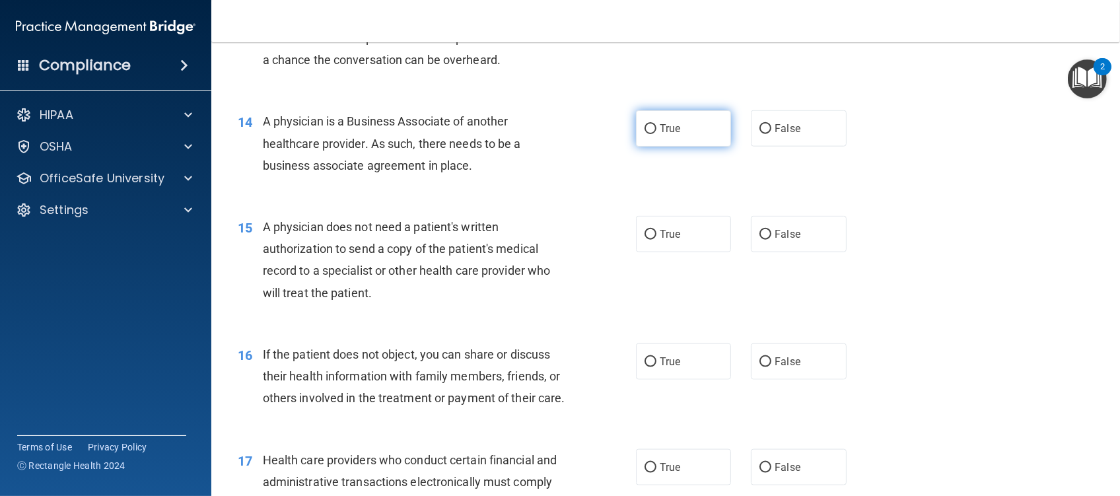
click at [645, 126] on input "True" at bounding box center [651, 129] width 12 height 10
radio input "true"
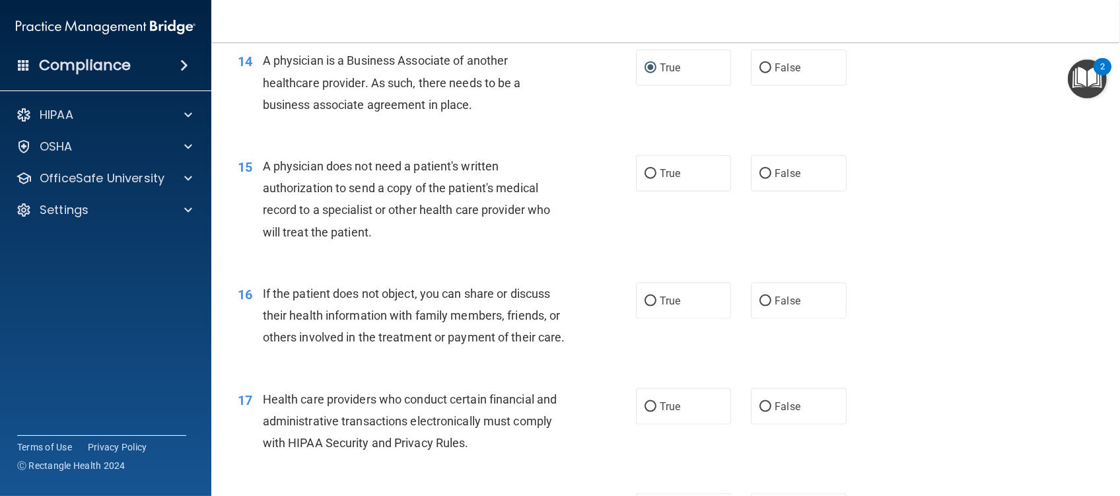
scroll to position [1497, 0]
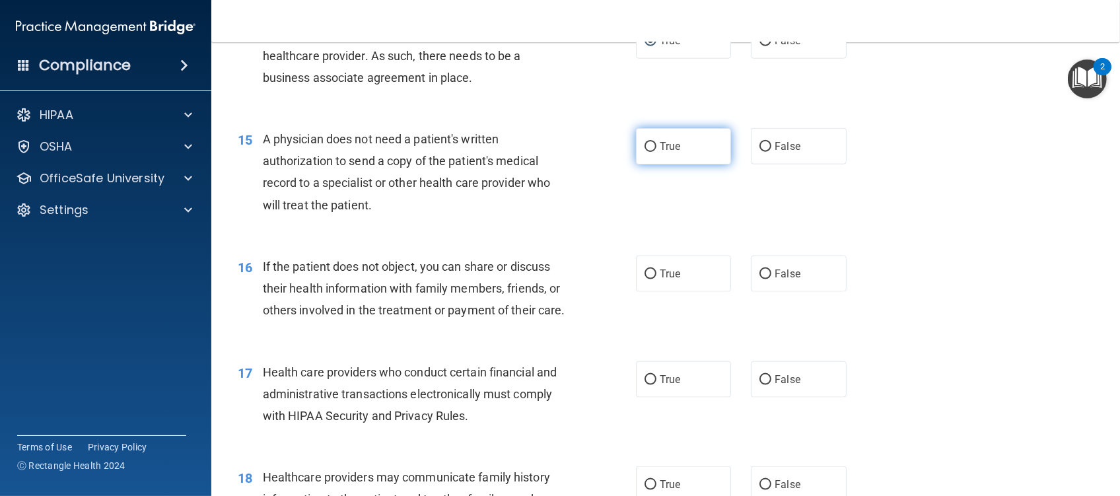
click at [645, 145] on input "True" at bounding box center [651, 147] width 12 height 10
radio input "true"
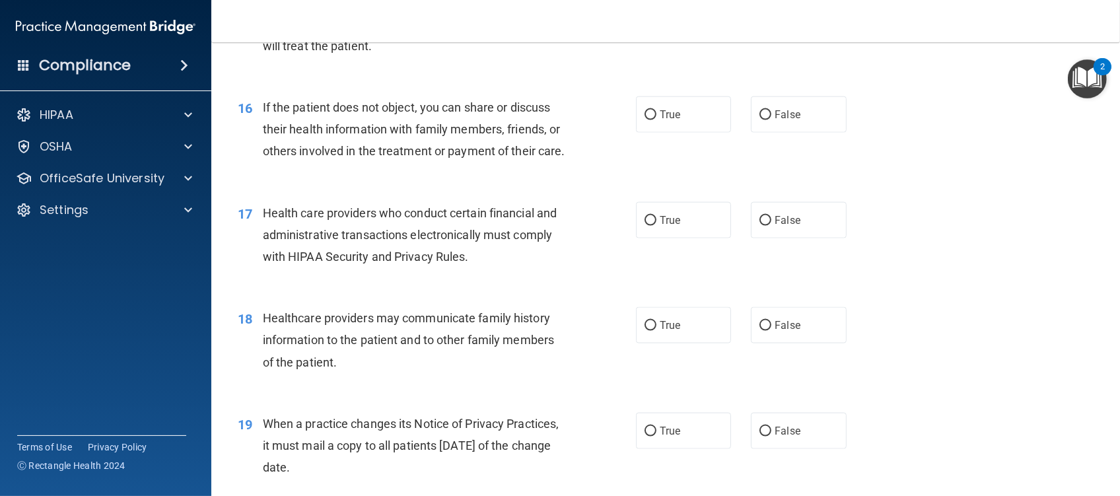
scroll to position [1673, 0]
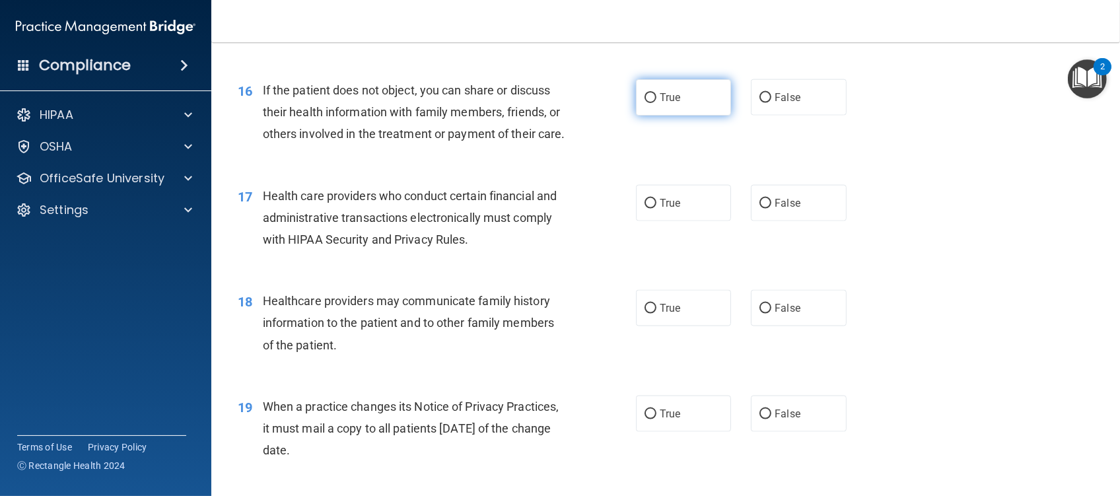
click at [645, 95] on input "True" at bounding box center [651, 98] width 12 height 10
radio input "true"
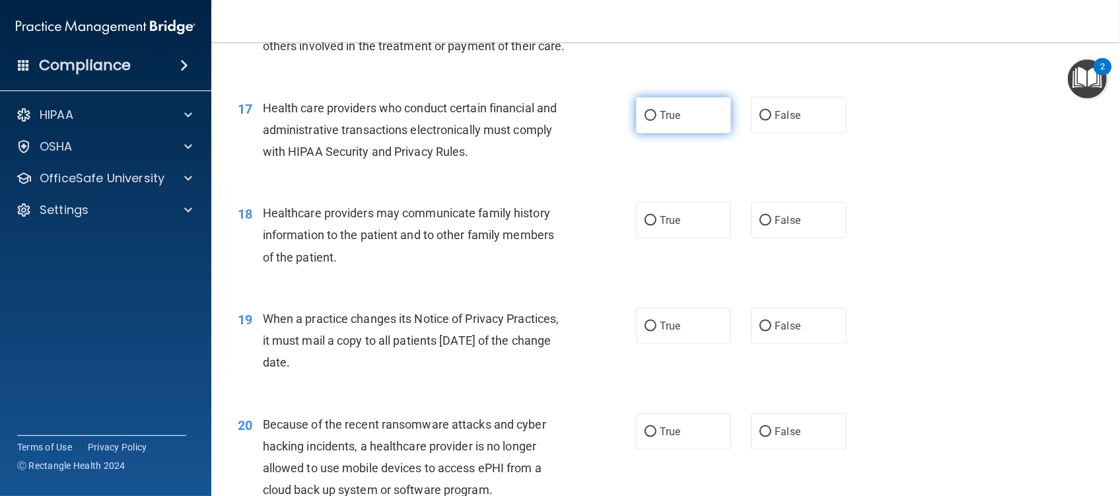
click at [660, 122] on span "True" at bounding box center [670, 115] width 20 height 13
click at [653, 121] on input "True" at bounding box center [651, 116] width 12 height 10
radio input "true"
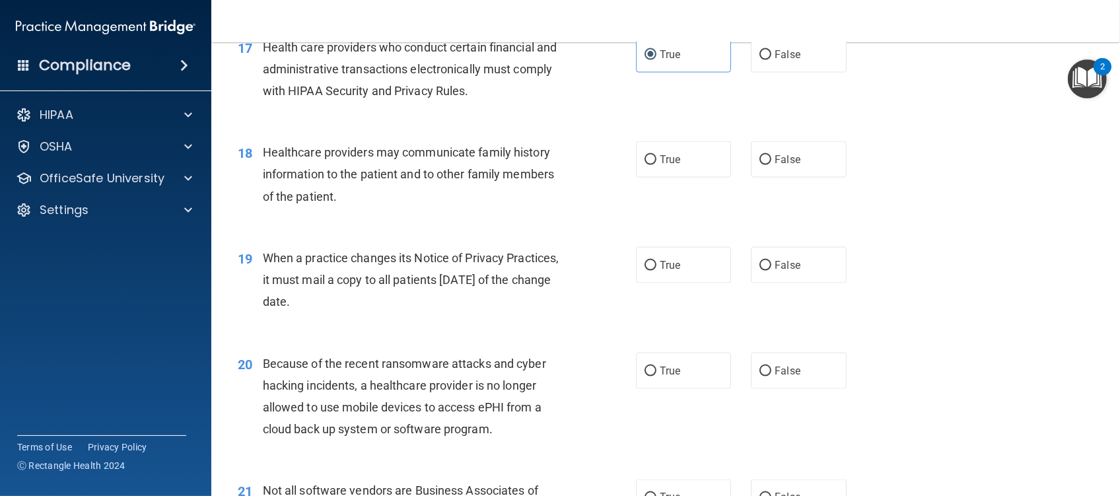
scroll to position [1849, 0]
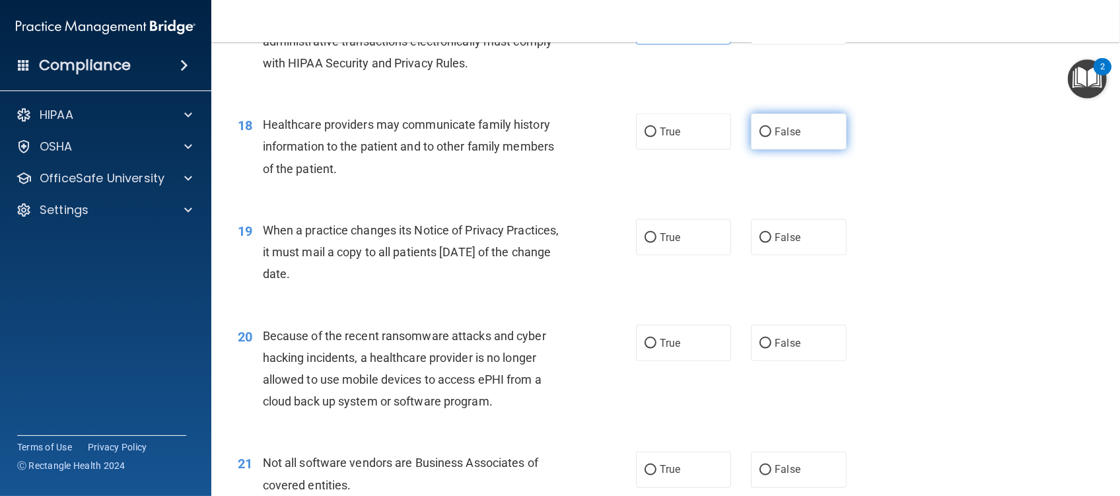
click at [760, 137] on input "False" at bounding box center [766, 132] width 12 height 10
radio input "true"
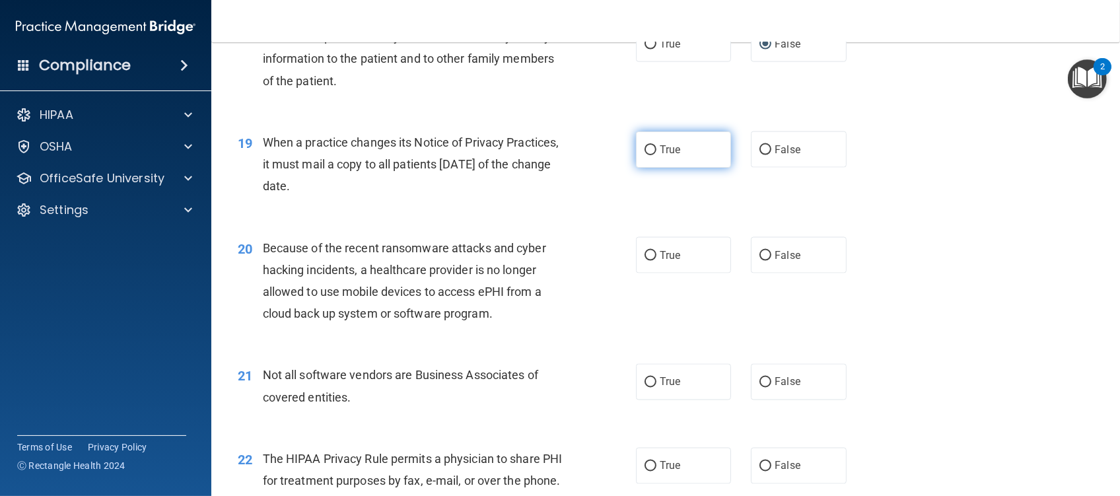
click at [645, 155] on input "True" at bounding box center [651, 150] width 12 height 10
radio input "true"
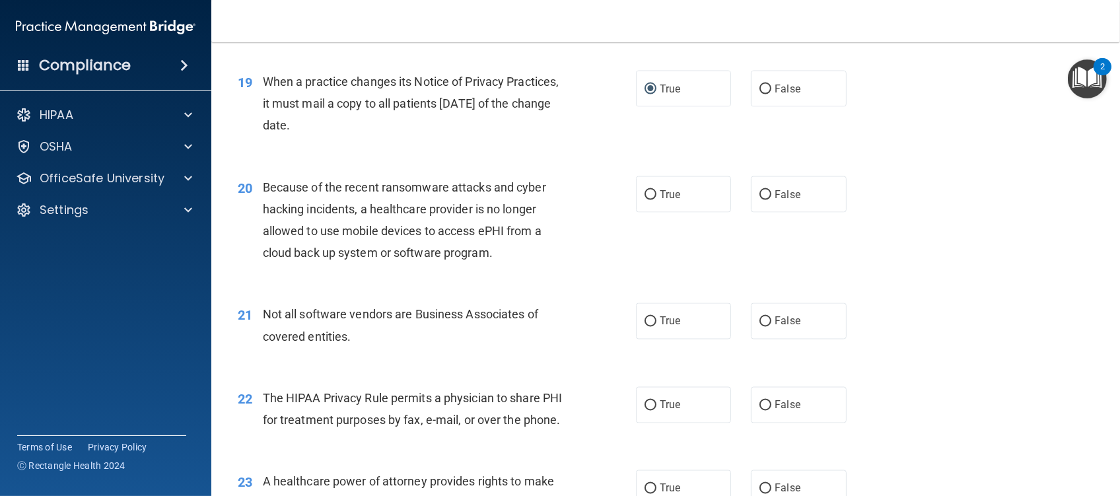
scroll to position [2025, 0]
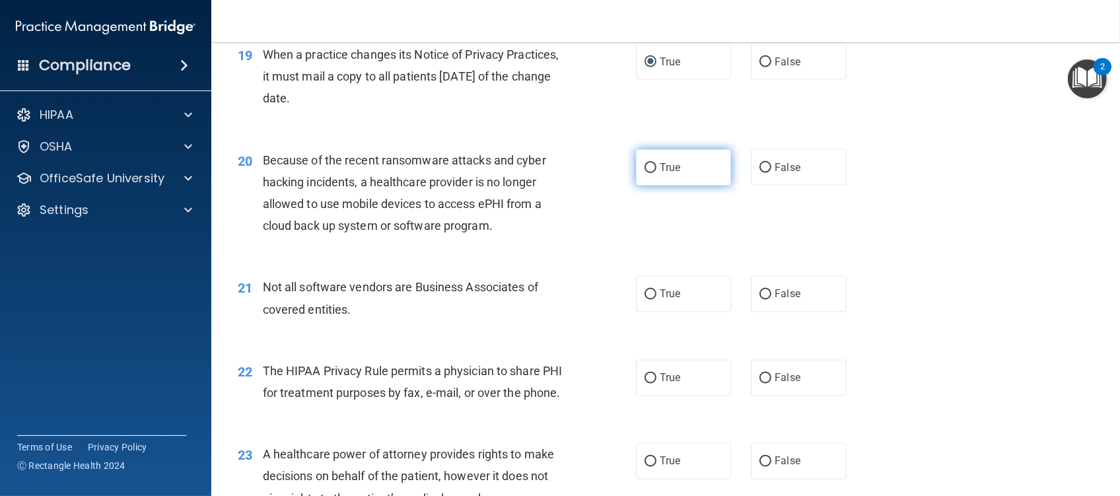
click at [645, 173] on input "True" at bounding box center [651, 168] width 12 height 10
radio input "true"
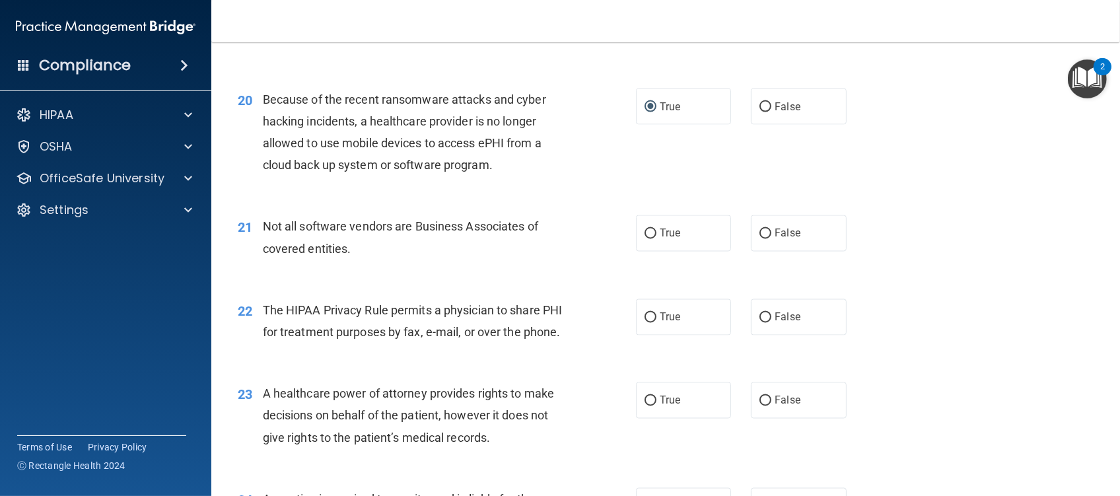
scroll to position [2202, 0]
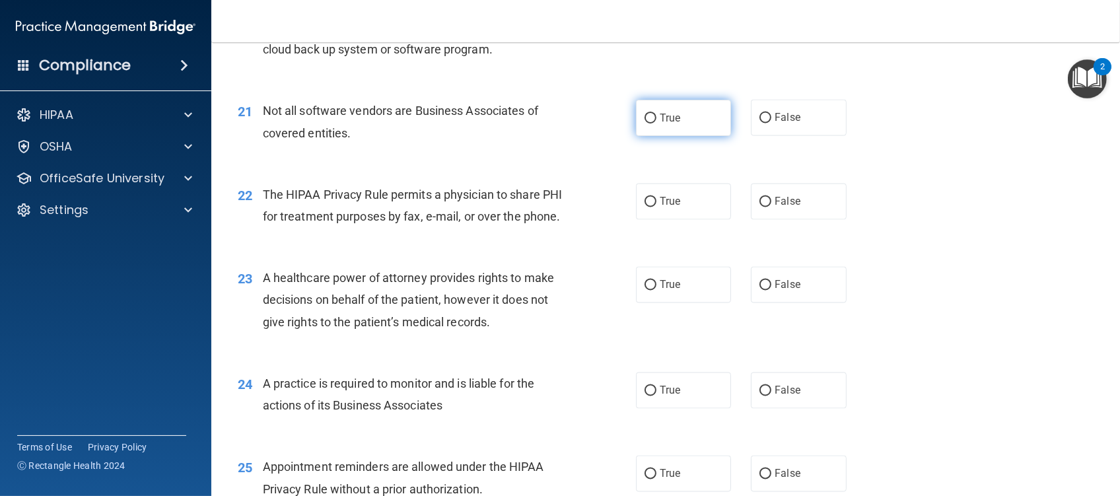
click at [645, 124] on input "True" at bounding box center [651, 119] width 12 height 10
radio input "true"
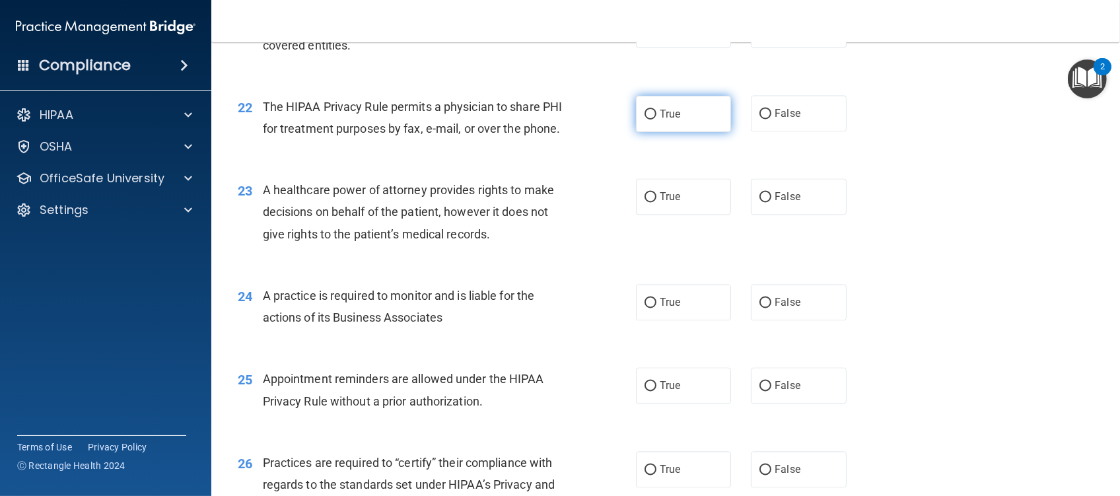
click at [646, 120] on input "True" at bounding box center [651, 115] width 12 height 10
radio input "true"
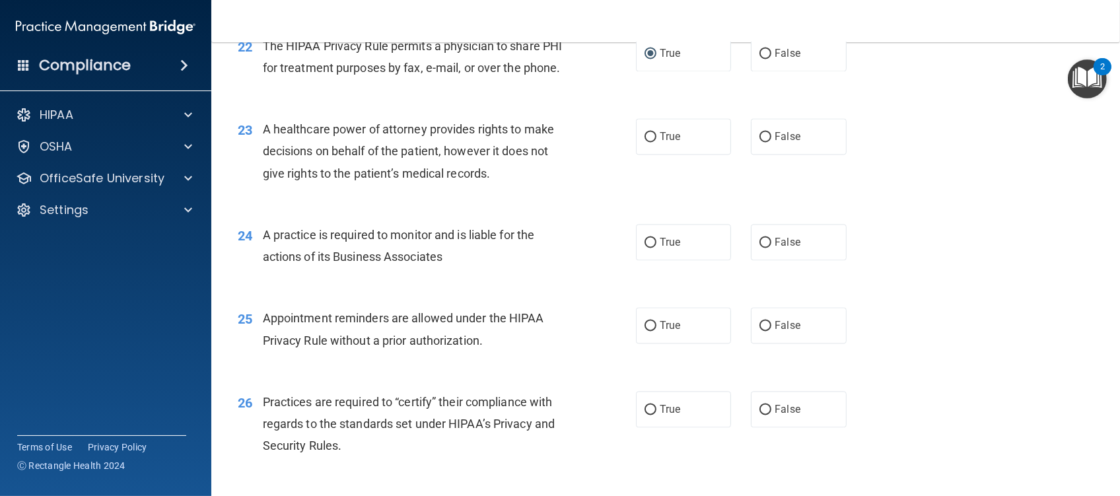
scroll to position [2378, 0]
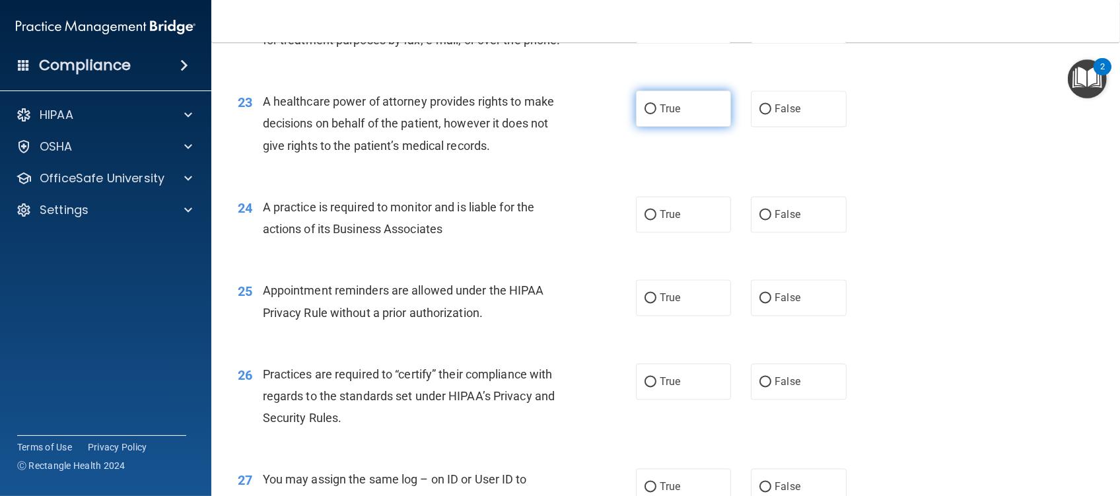
click at [647, 114] on input "True" at bounding box center [651, 109] width 12 height 10
radio input "true"
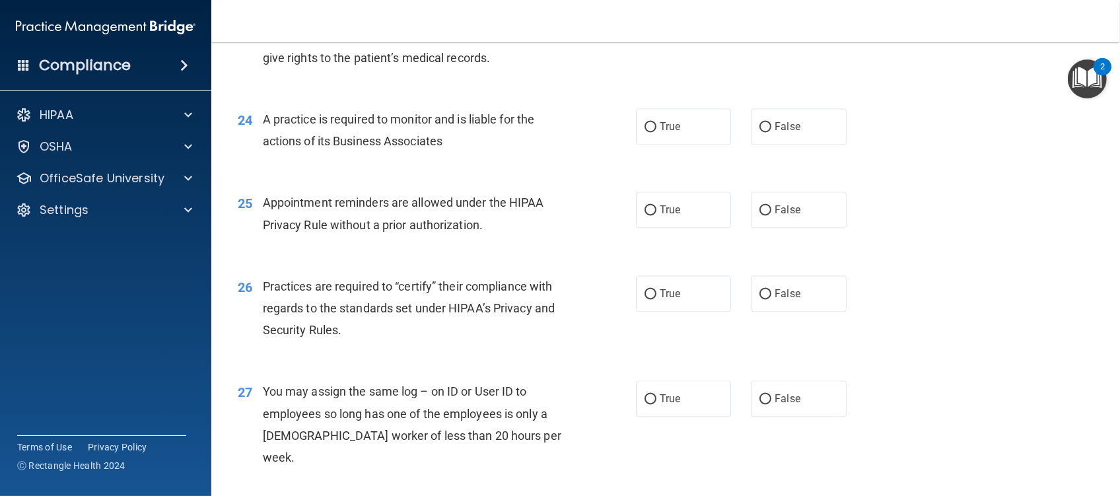
scroll to position [2554, 0]
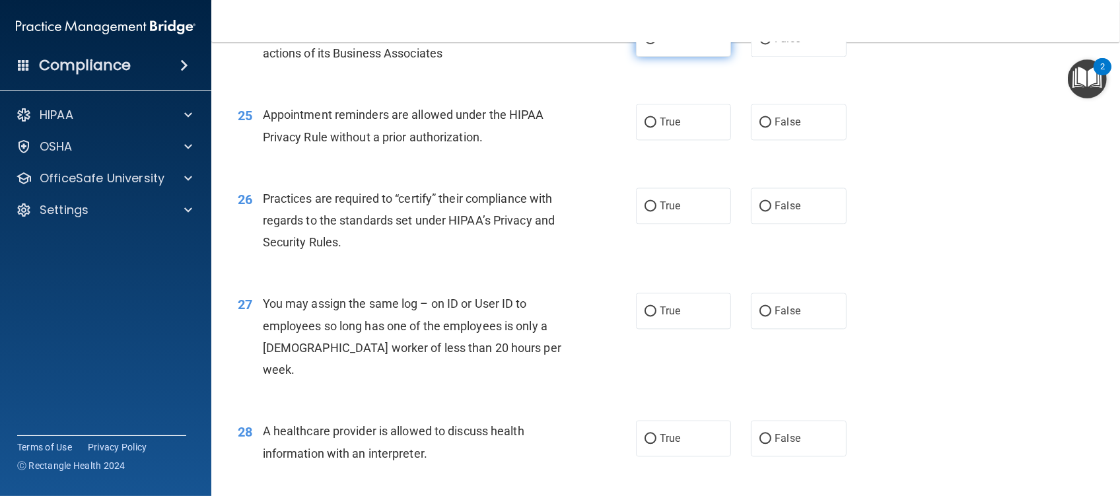
drag, startPoint x: 659, startPoint y: 81, endPoint x: 647, endPoint y: 85, distance: 12.5
click at [660, 45] on span "True" at bounding box center [670, 38] width 20 height 13
click at [645, 44] on input "True" at bounding box center [651, 39] width 12 height 10
radio input "true"
click at [645, 127] on input "True" at bounding box center [651, 123] width 12 height 10
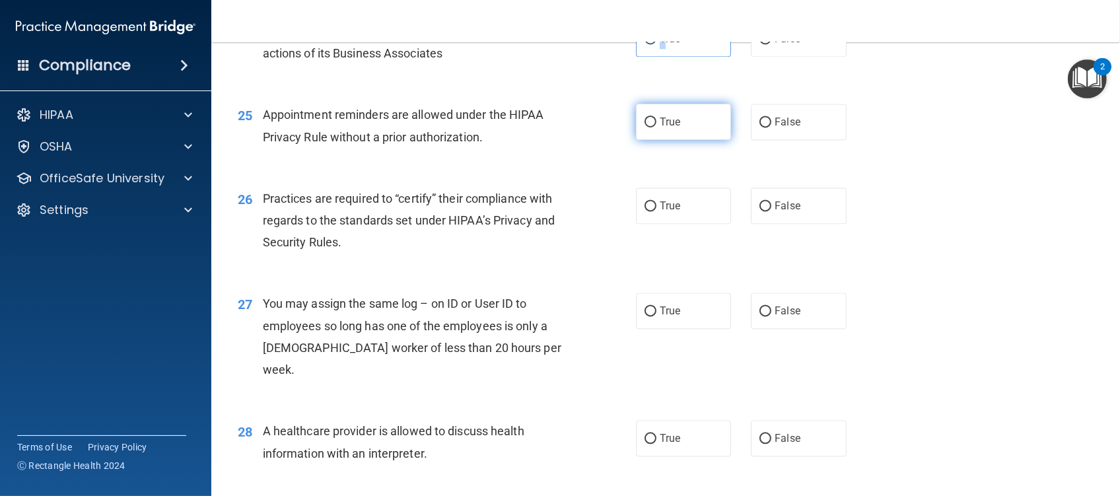
radio input "true"
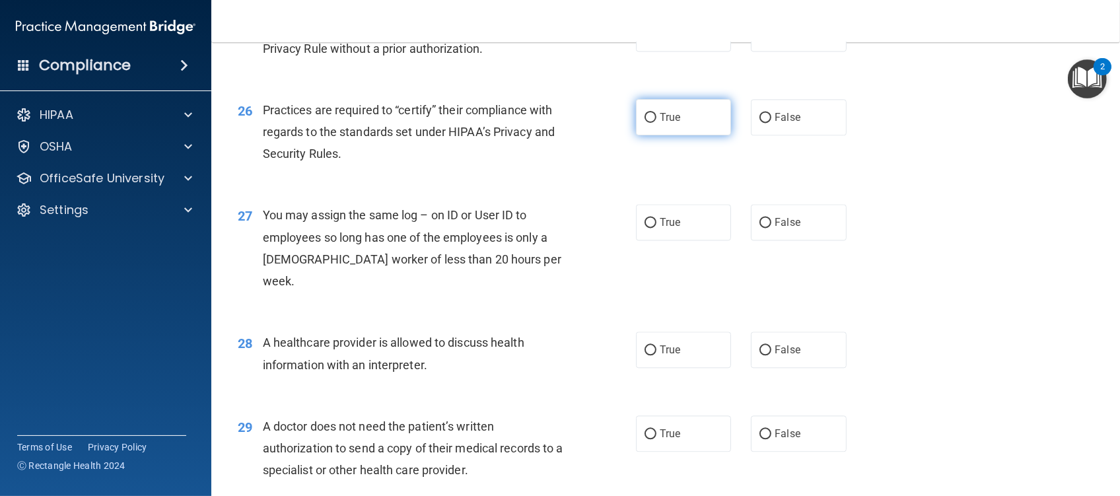
click at [646, 123] on input "True" at bounding box center [651, 118] width 12 height 10
radio input "true"
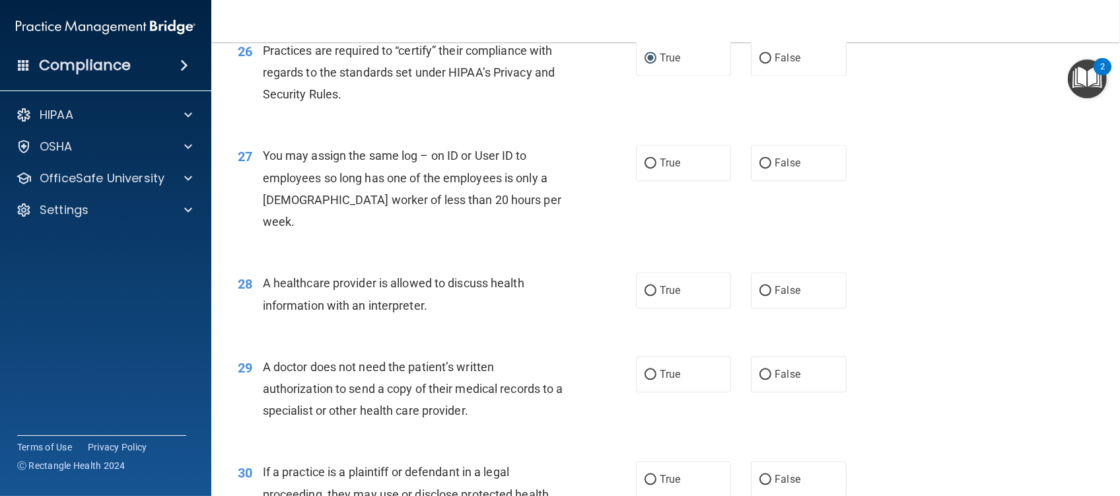
scroll to position [2730, 0]
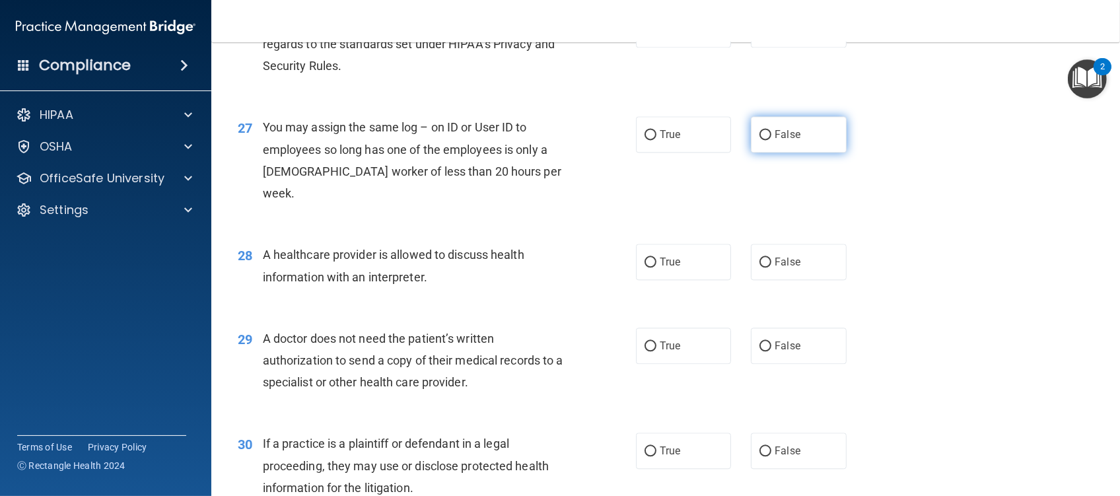
click at [760, 140] on input "False" at bounding box center [766, 135] width 12 height 10
radio input "true"
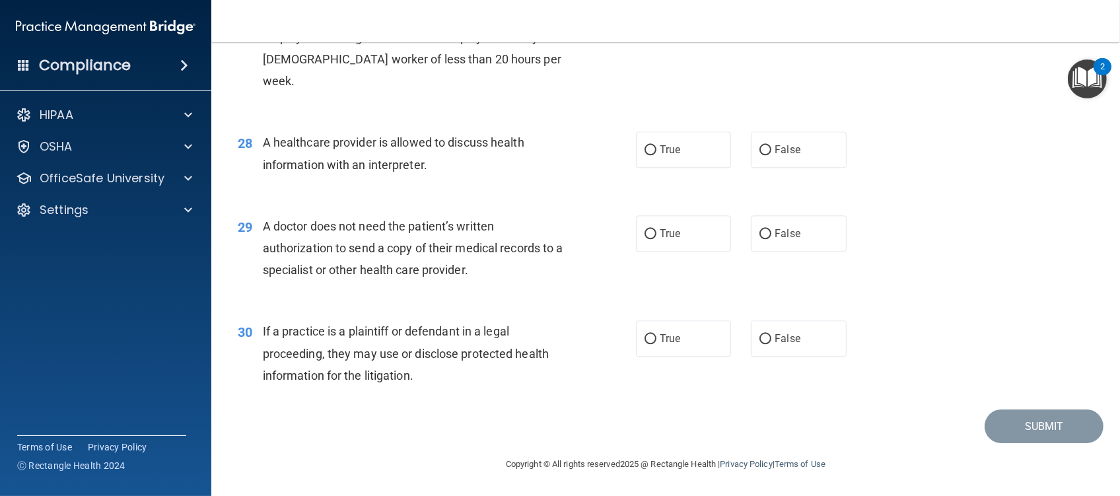
scroll to position [2863, 0]
click at [645, 151] on input "True" at bounding box center [651, 150] width 12 height 10
radio input "true"
drag, startPoint x: 643, startPoint y: 235, endPoint x: 598, endPoint y: 290, distance: 70.9
click at [645, 237] on input "True" at bounding box center [651, 234] width 12 height 10
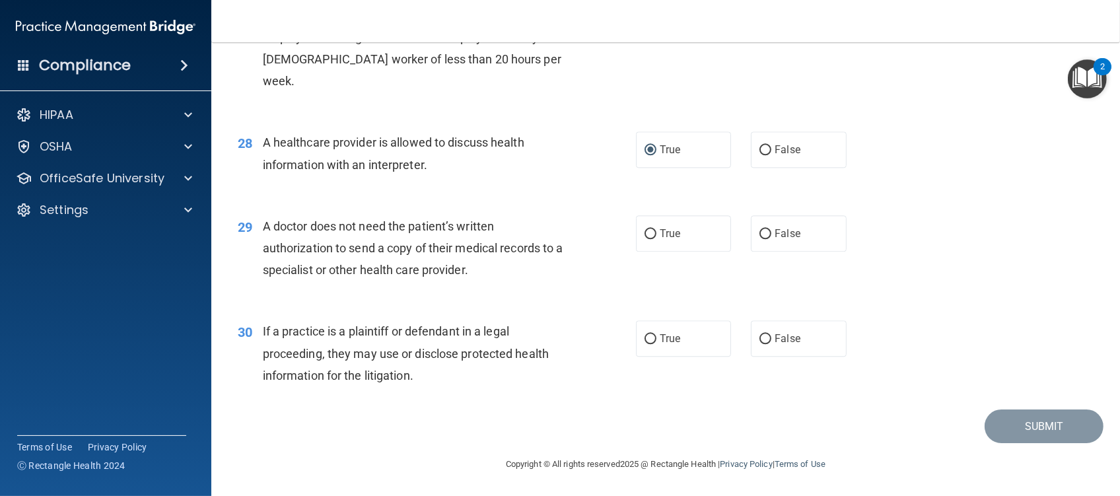
radio input "true"
click at [645, 340] on input "True" at bounding box center [651, 339] width 12 height 10
radio input "true"
click at [1031, 429] on button "Submit" at bounding box center [1044, 427] width 119 height 34
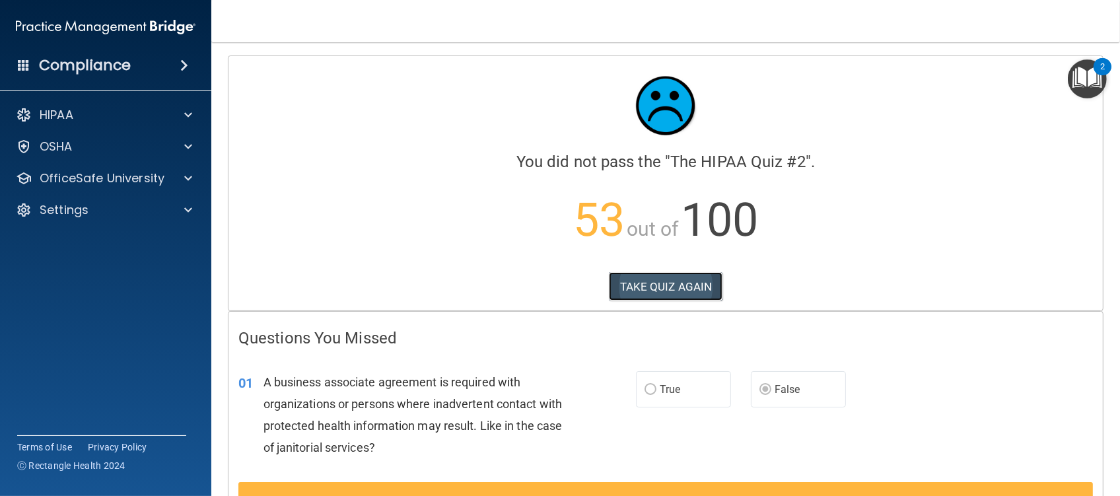
click at [626, 289] on button "TAKE QUIZ AGAIN" at bounding box center [666, 286] width 114 height 29
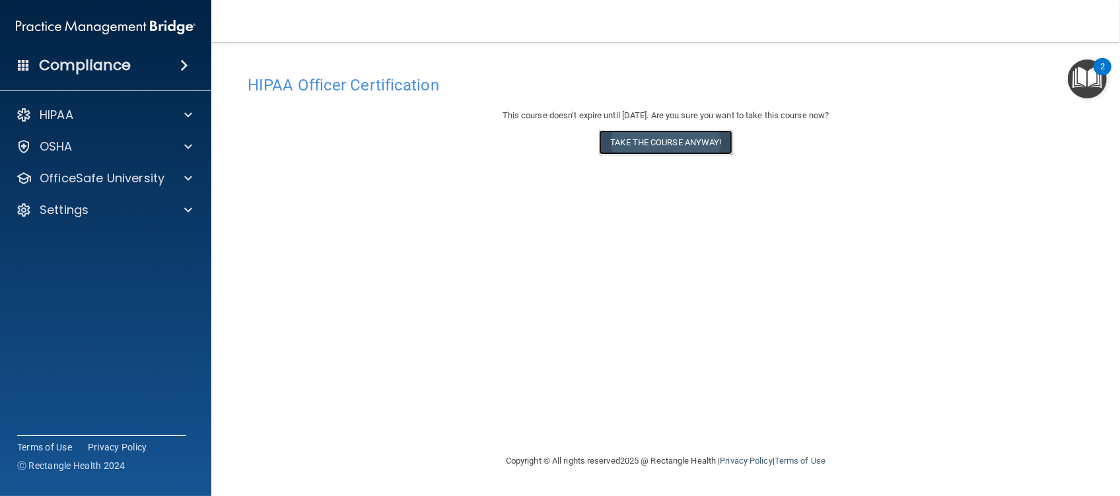
click at [674, 147] on button "Take the course anyway!" at bounding box center [665, 142] width 133 height 24
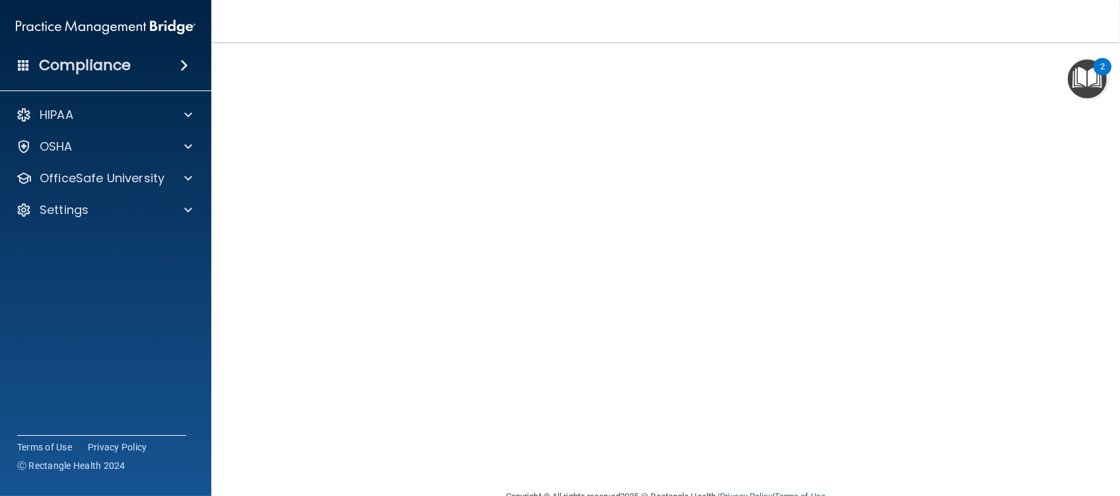
scroll to position [88, 0]
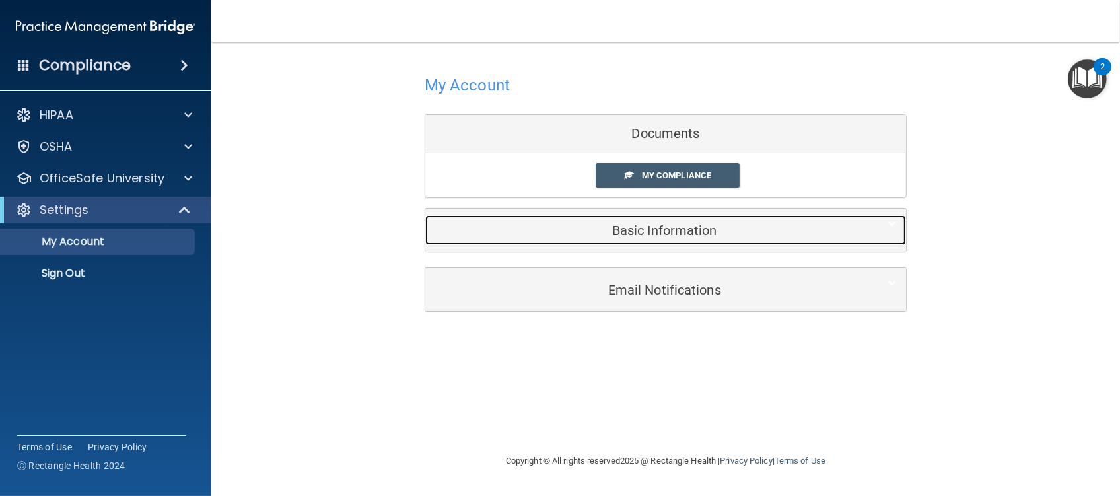
click at [653, 233] on h5 "Basic Information" at bounding box center [645, 230] width 421 height 15
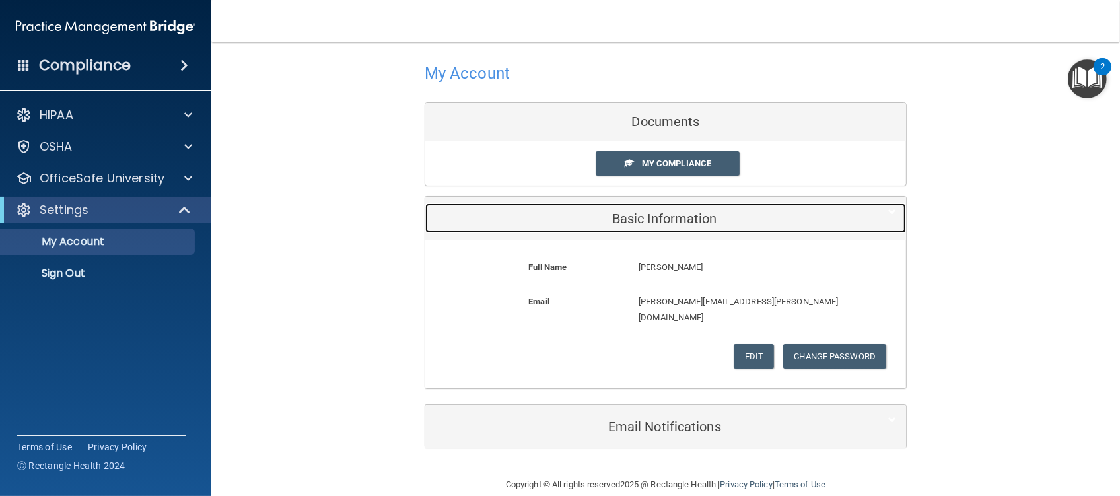
scroll to position [15, 0]
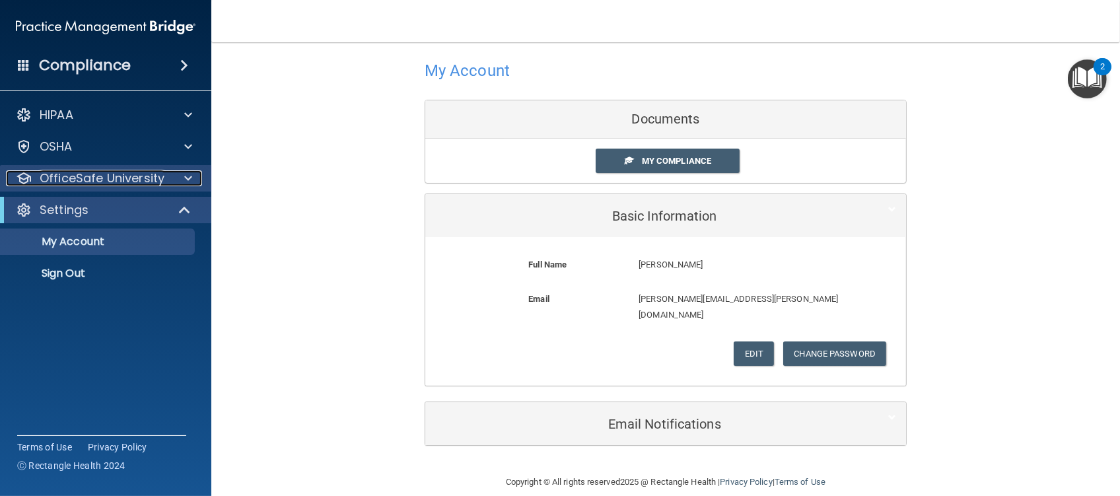
click at [85, 184] on p "OfficeSafe University" at bounding box center [102, 178] width 125 height 16
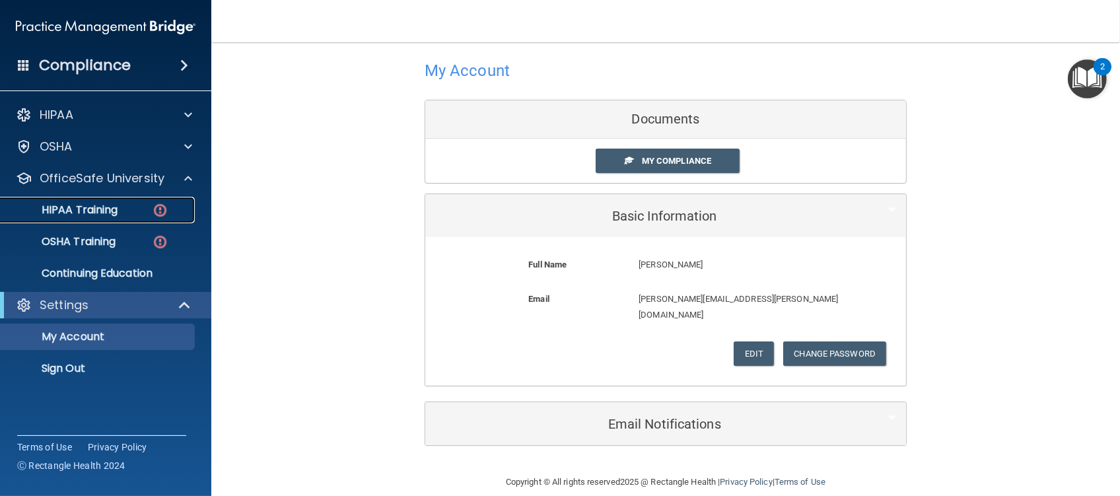
click at [97, 209] on p "HIPAA Training" at bounding box center [63, 209] width 109 height 13
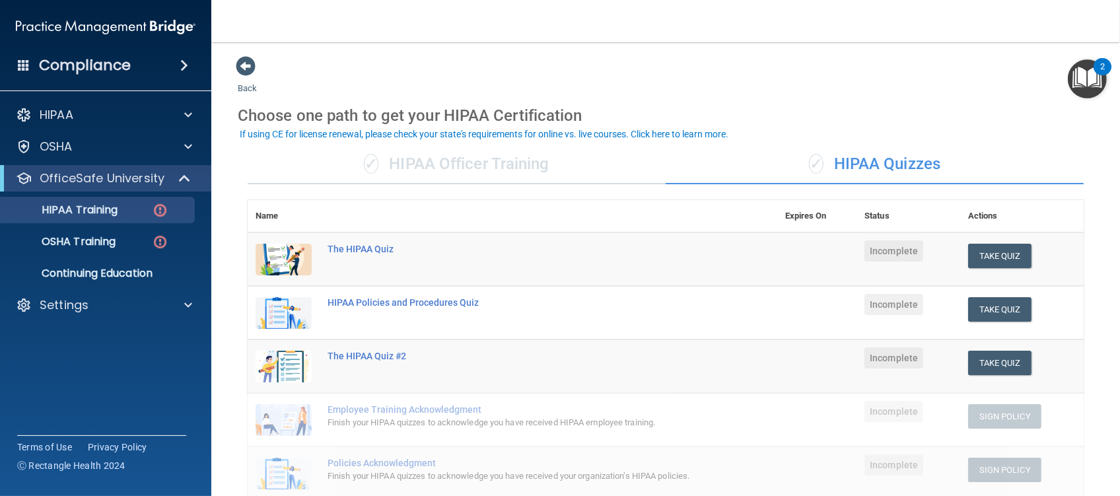
click at [460, 162] on div "✓ HIPAA Officer Training" at bounding box center [457, 165] width 418 height 40
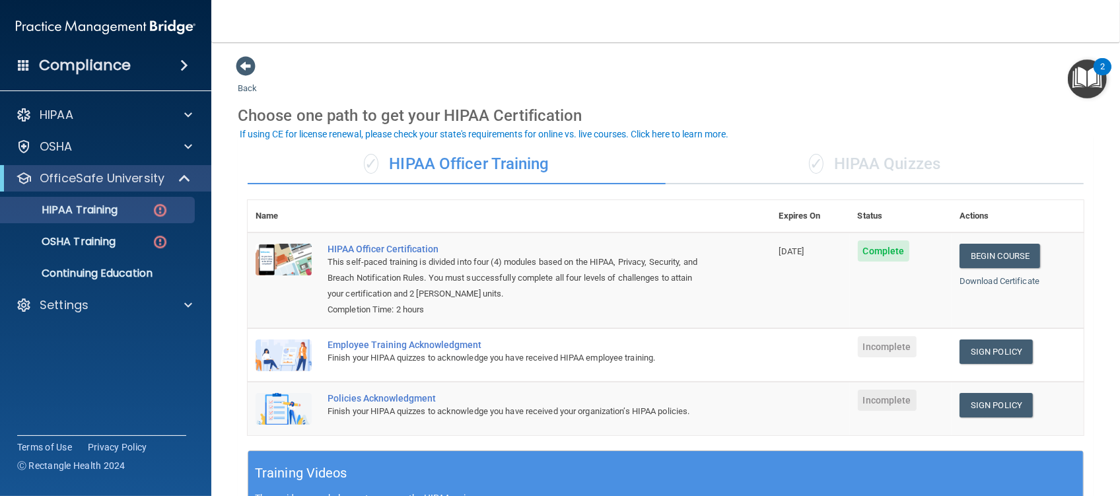
click at [905, 170] on div "✓ HIPAA Quizzes" at bounding box center [875, 165] width 418 height 40
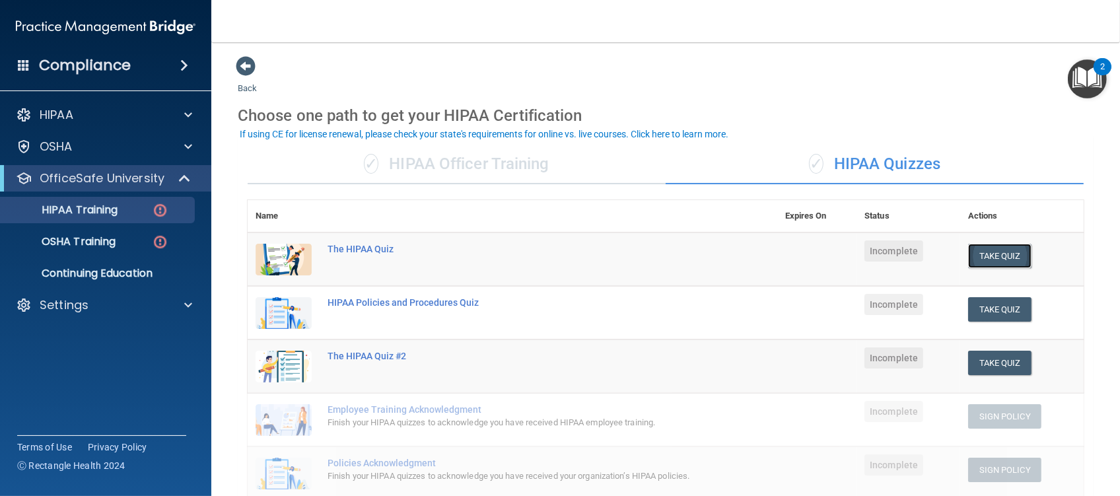
click at [993, 250] on button "Take Quiz" at bounding box center [999, 256] width 63 height 24
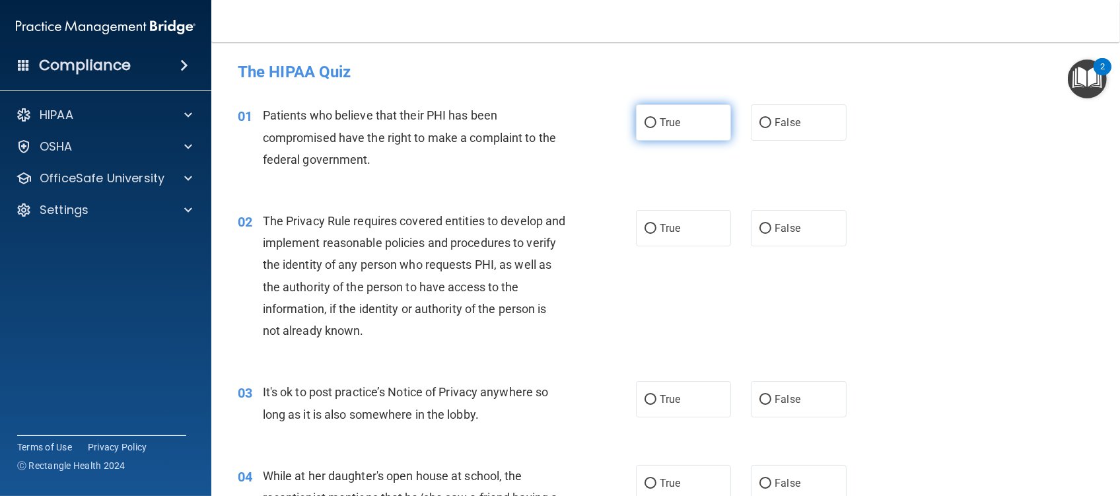
click at [645, 123] on input "True" at bounding box center [651, 123] width 12 height 10
radio input "true"
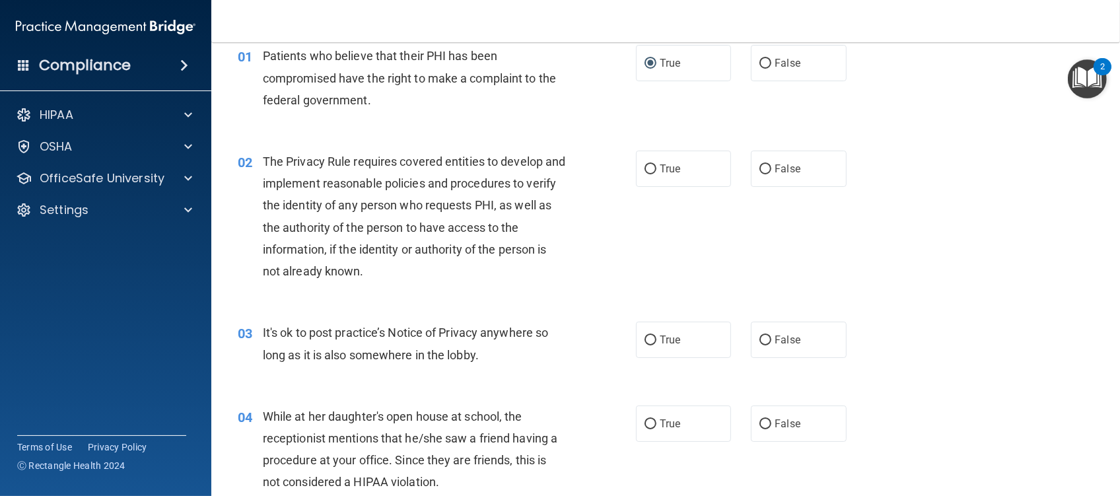
scroll to position [88, 0]
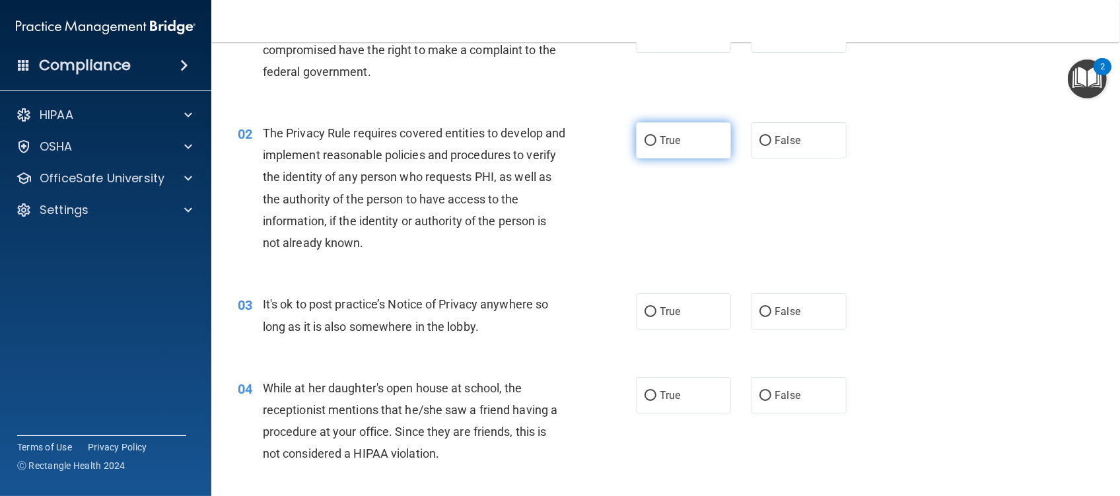
click at [645, 139] on input "True" at bounding box center [651, 141] width 12 height 10
radio input "true"
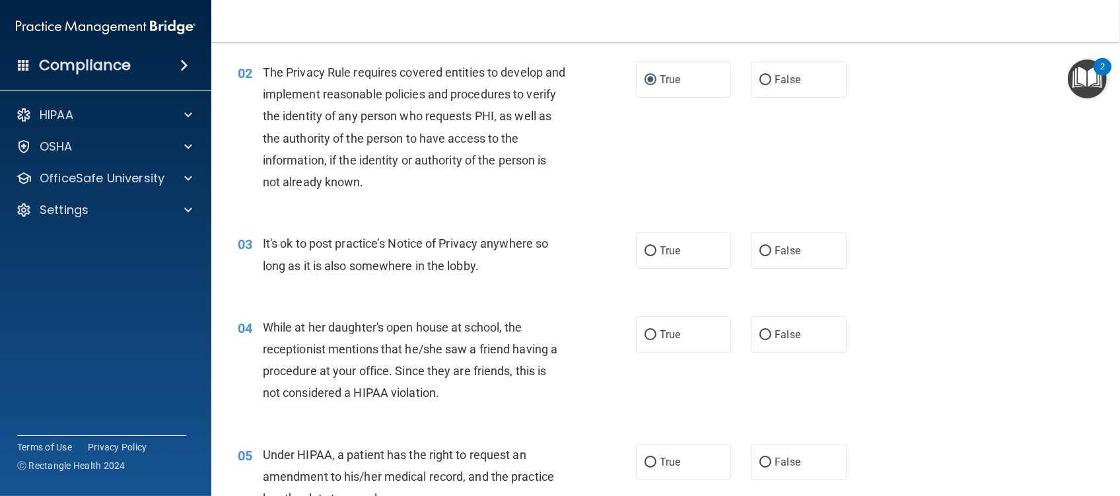
scroll to position [176, 0]
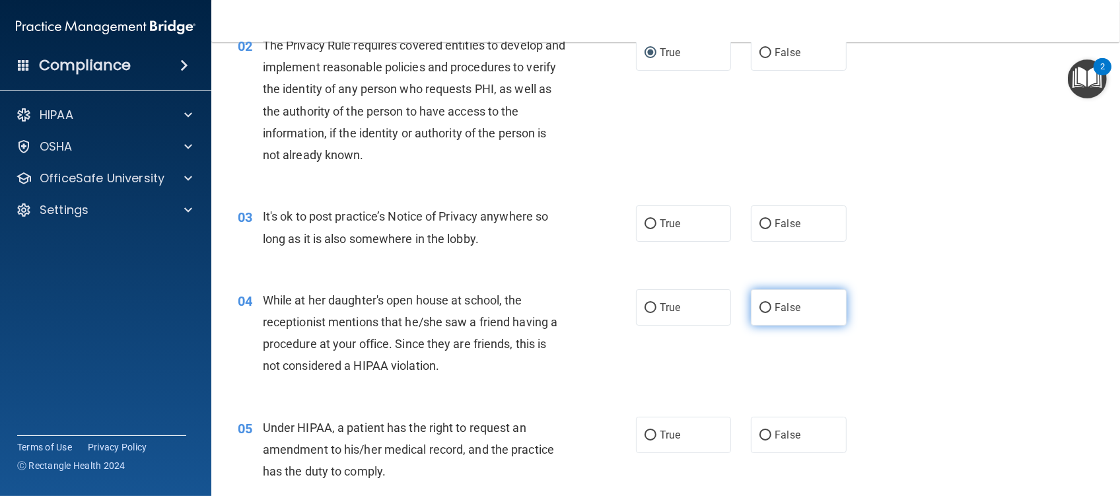
click at [762, 306] on input "False" at bounding box center [766, 308] width 12 height 10
radio input "true"
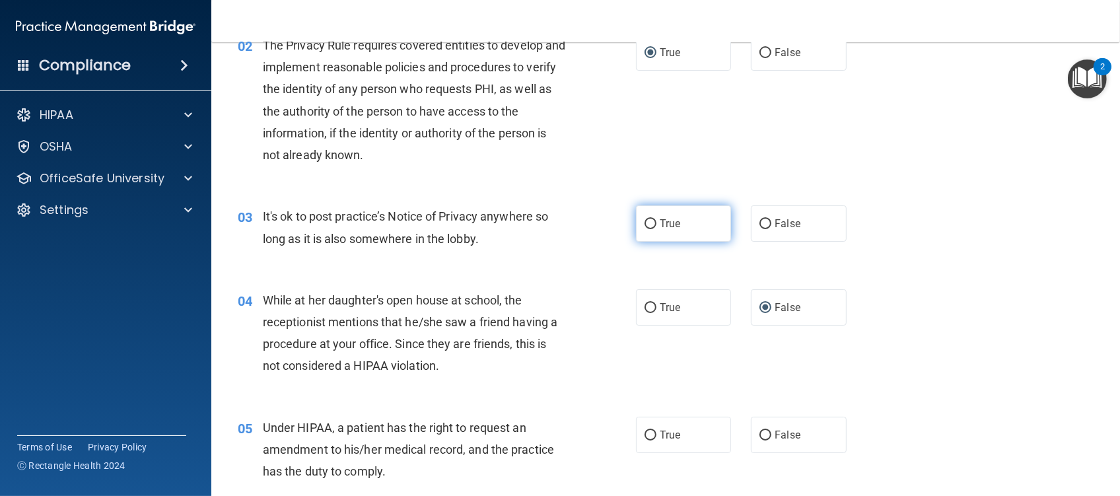
click at [645, 223] on input "True" at bounding box center [651, 224] width 12 height 10
radio input "true"
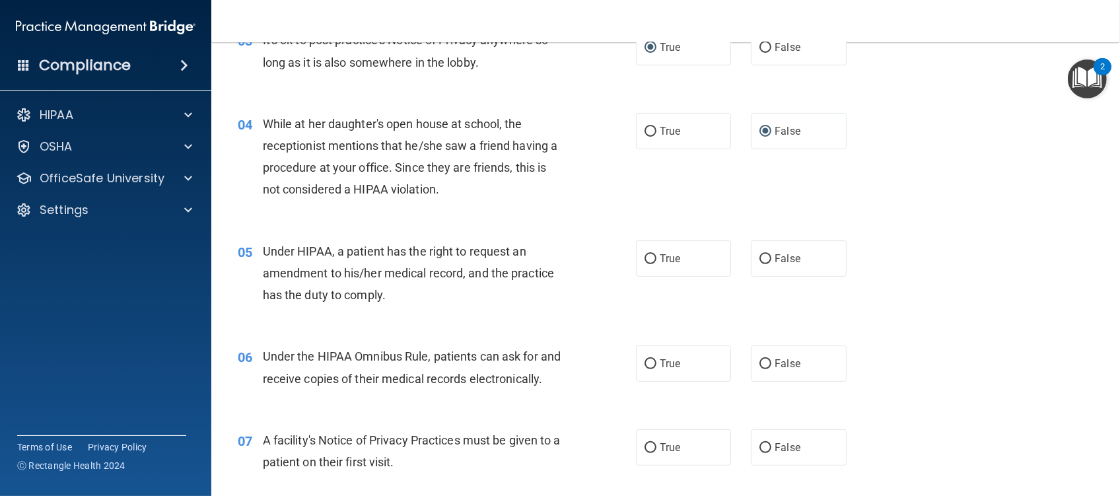
scroll to position [440, 0]
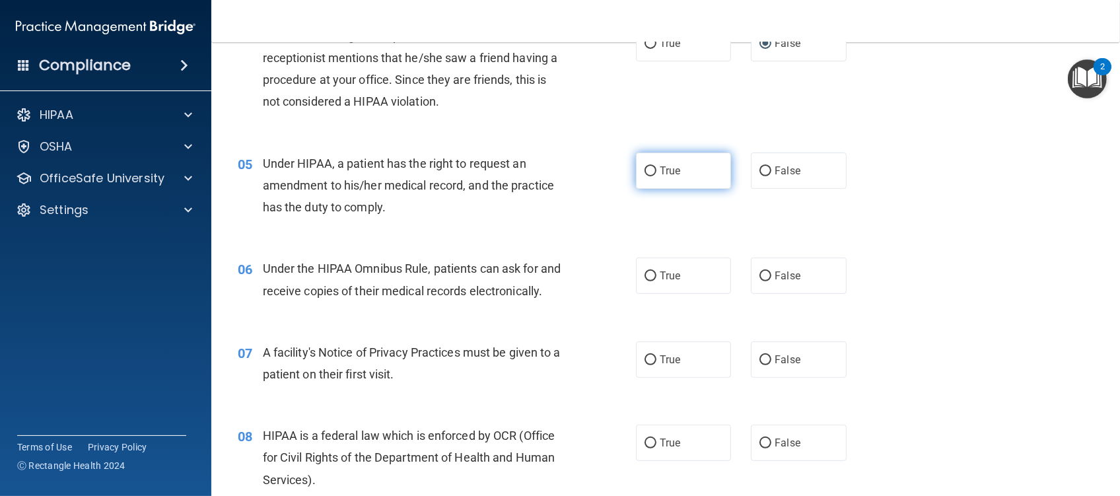
click at [645, 168] on input "True" at bounding box center [651, 171] width 12 height 10
radio input "true"
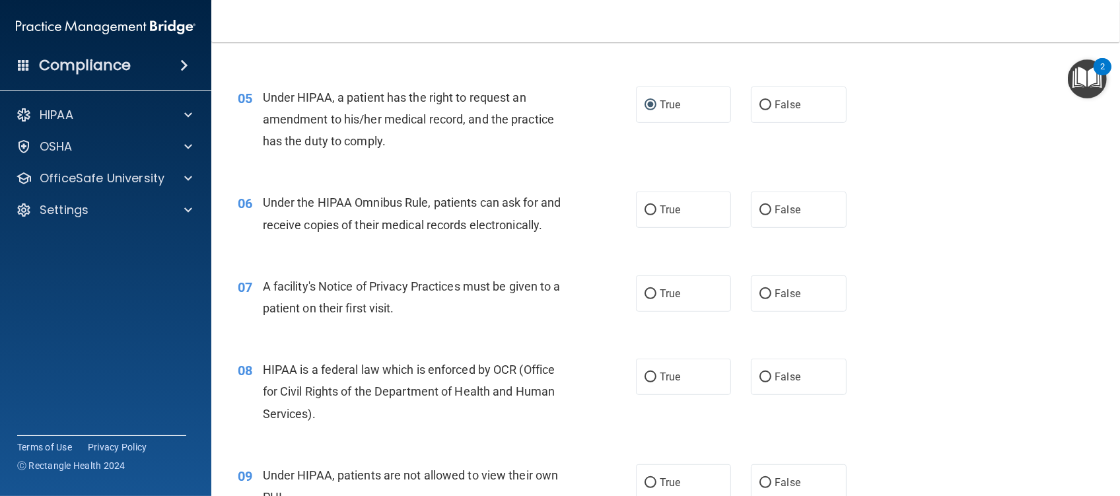
scroll to position [616, 0]
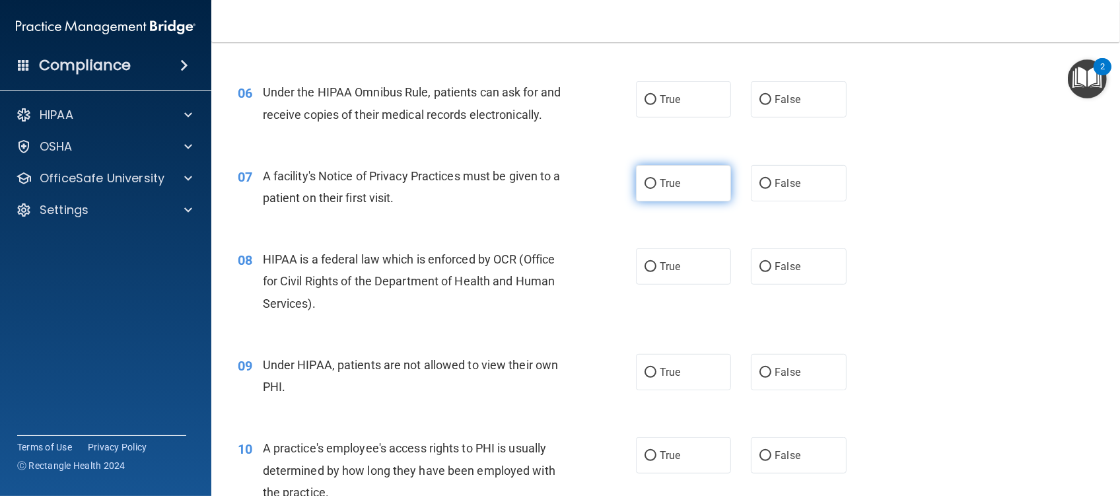
click at [645, 189] on input "True" at bounding box center [651, 184] width 12 height 10
radio input "true"
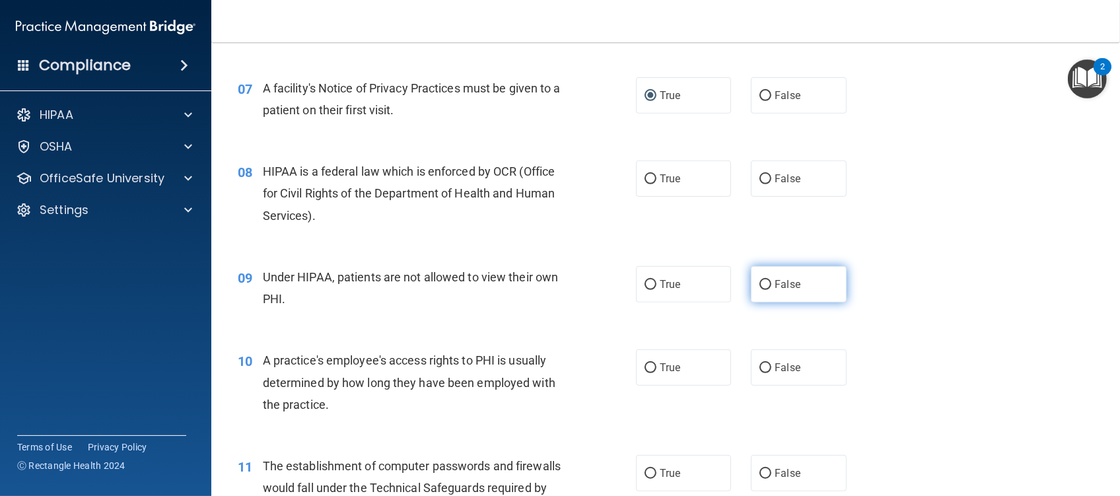
click at [762, 290] on input "False" at bounding box center [766, 285] width 12 height 10
radio input "true"
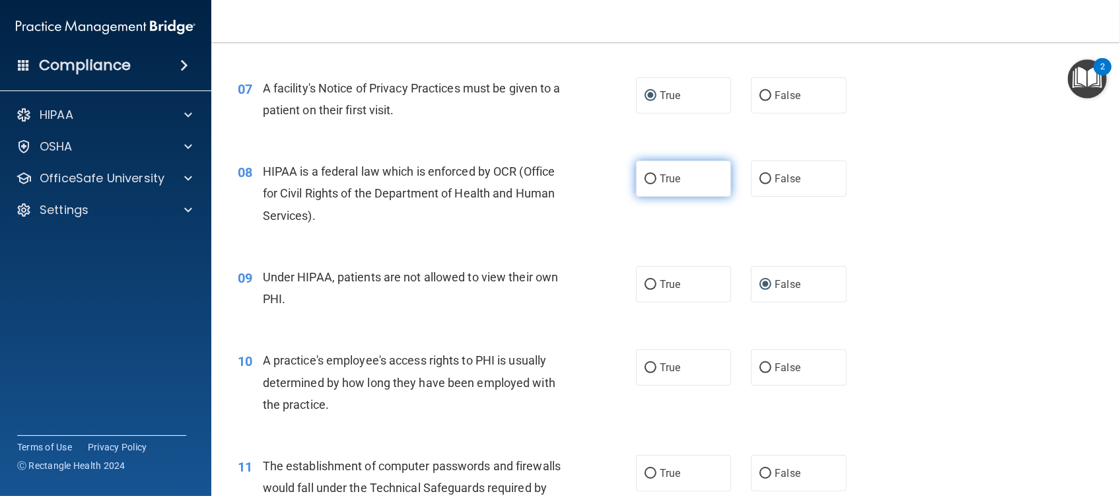
click at [645, 184] on input "True" at bounding box center [651, 179] width 12 height 10
radio input "true"
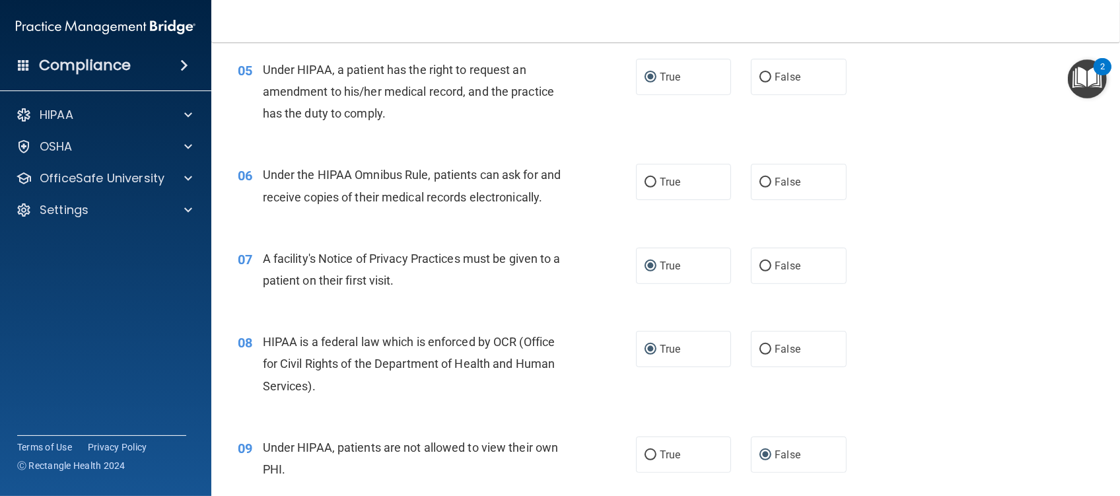
scroll to position [528, 0]
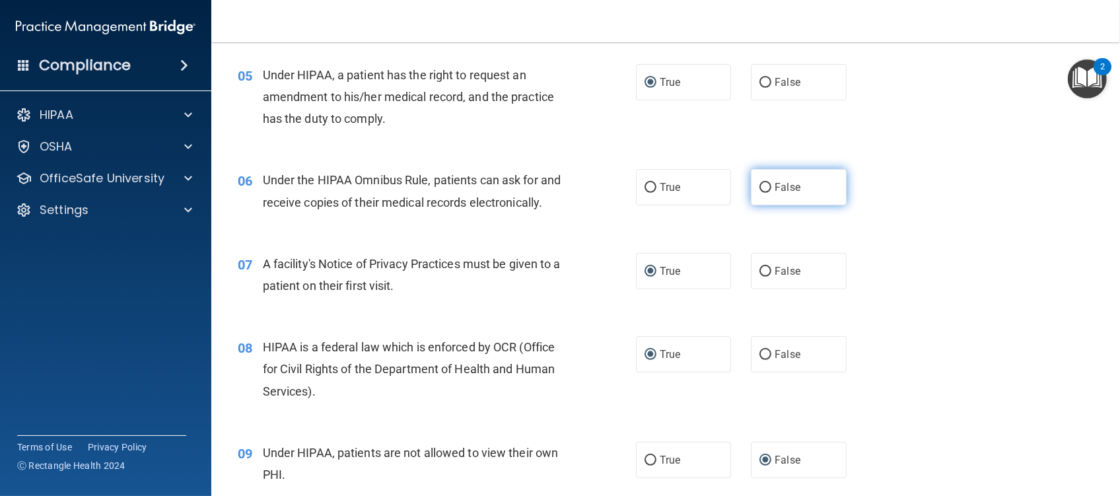
click at [775, 186] on span "False" at bounding box center [788, 187] width 26 height 13
click at [767, 186] on input "False" at bounding box center [766, 188] width 12 height 10
radio input "true"
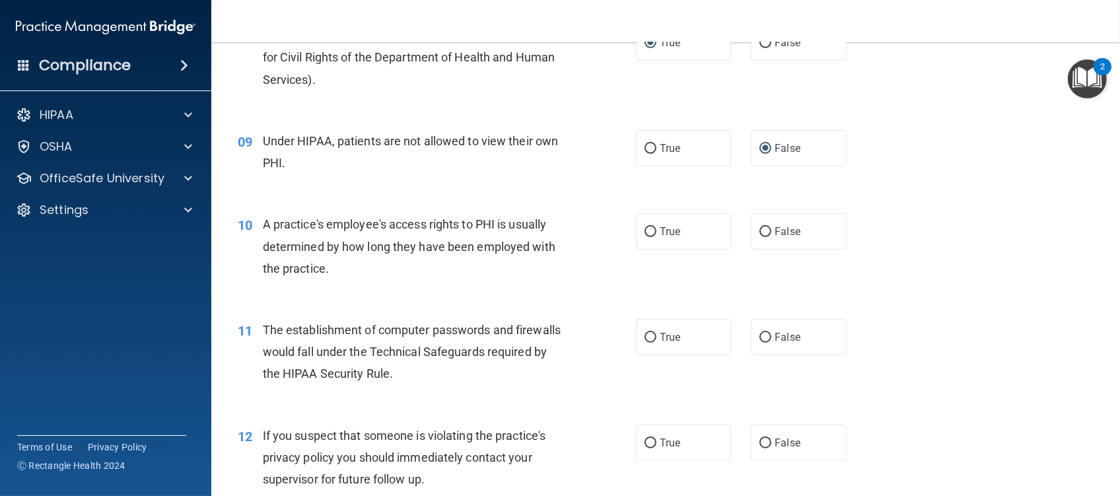
scroll to position [880, 0]
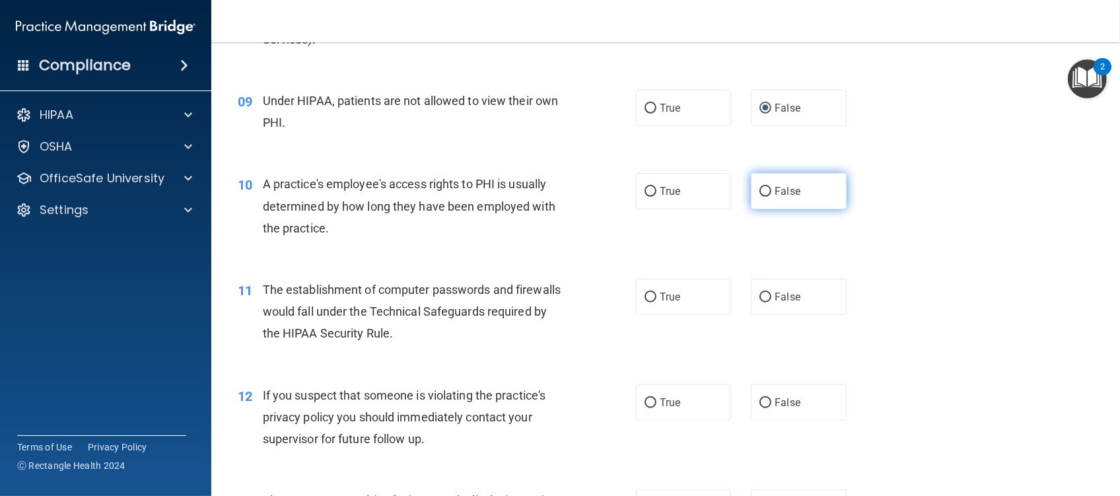
click at [761, 197] on input "False" at bounding box center [766, 192] width 12 height 10
radio input "true"
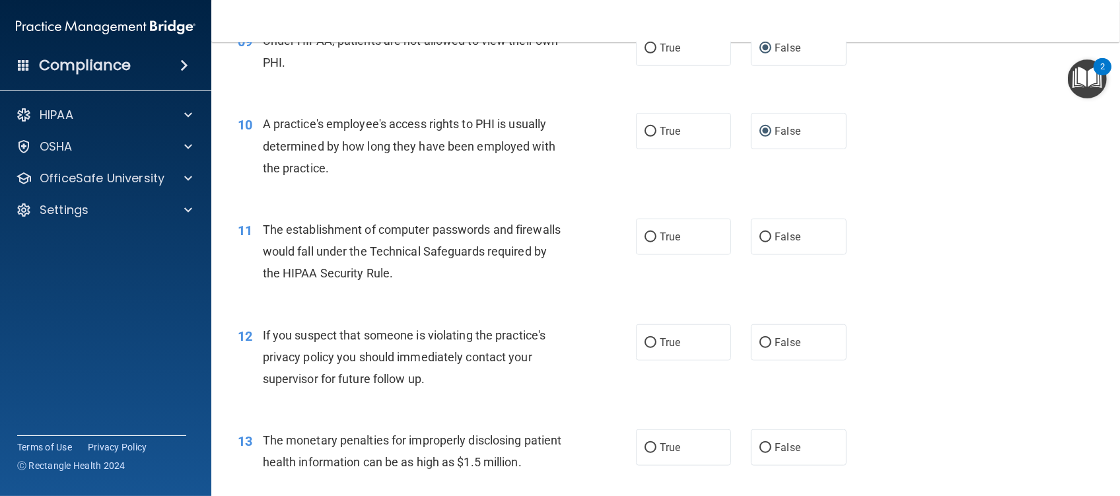
scroll to position [968, 0]
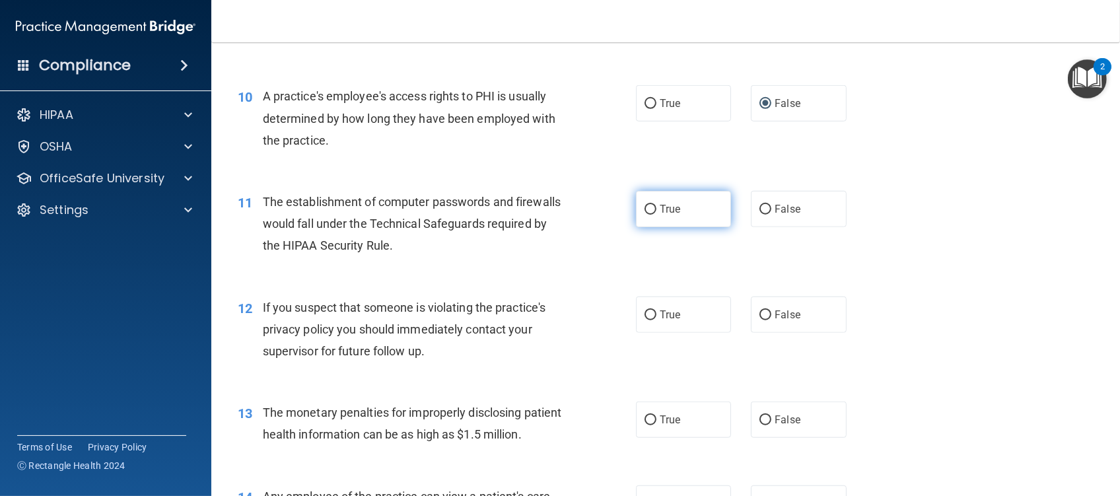
click at [645, 215] on input "True" at bounding box center [651, 210] width 12 height 10
radio input "true"
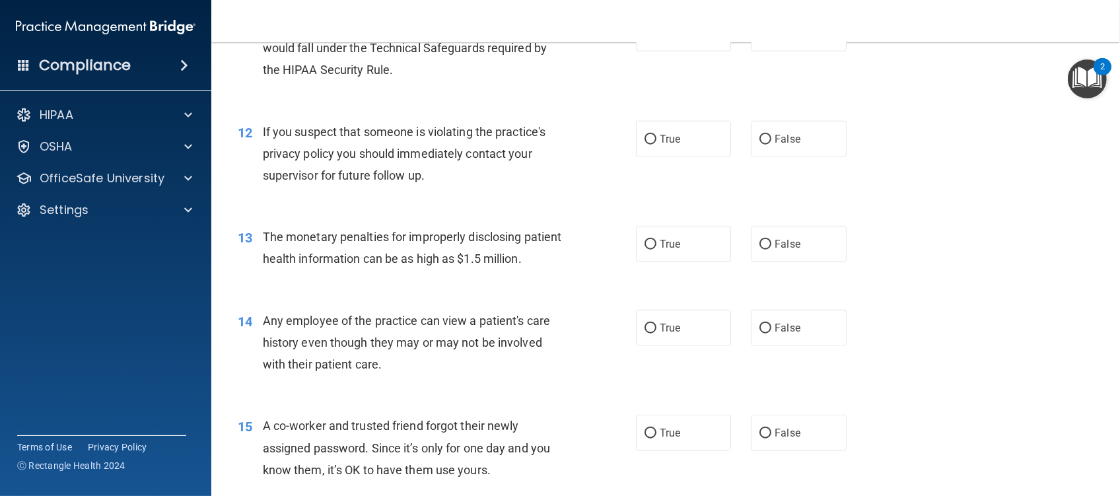
scroll to position [1145, 0]
click at [645, 144] on input "True" at bounding box center [651, 139] width 12 height 10
radio input "true"
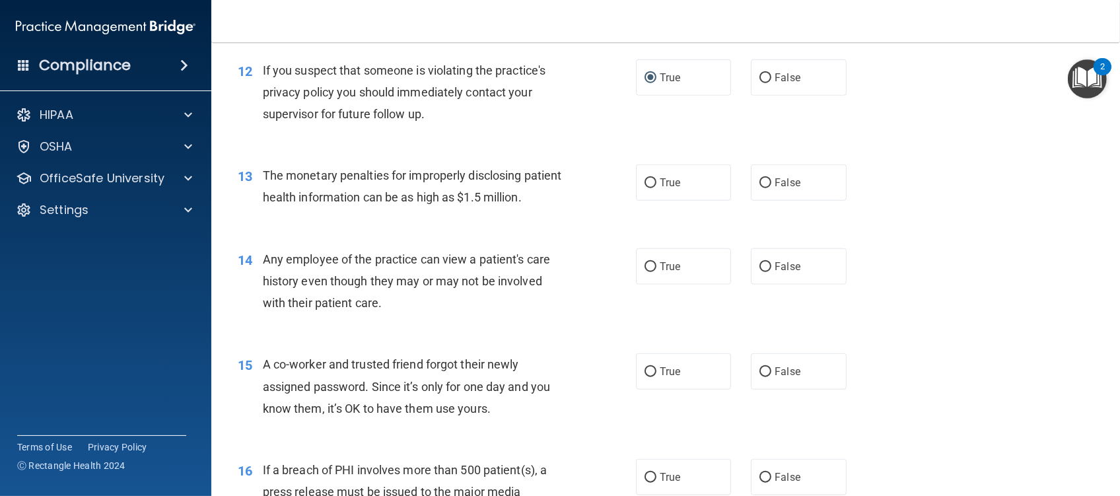
scroll to position [1233, 0]
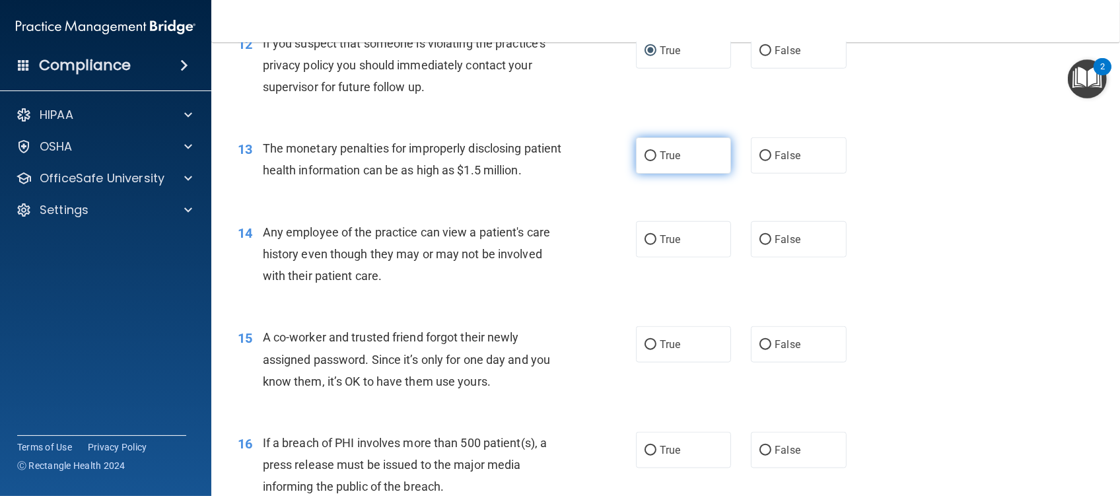
click at [646, 161] on input "True" at bounding box center [651, 156] width 12 height 10
radio input "true"
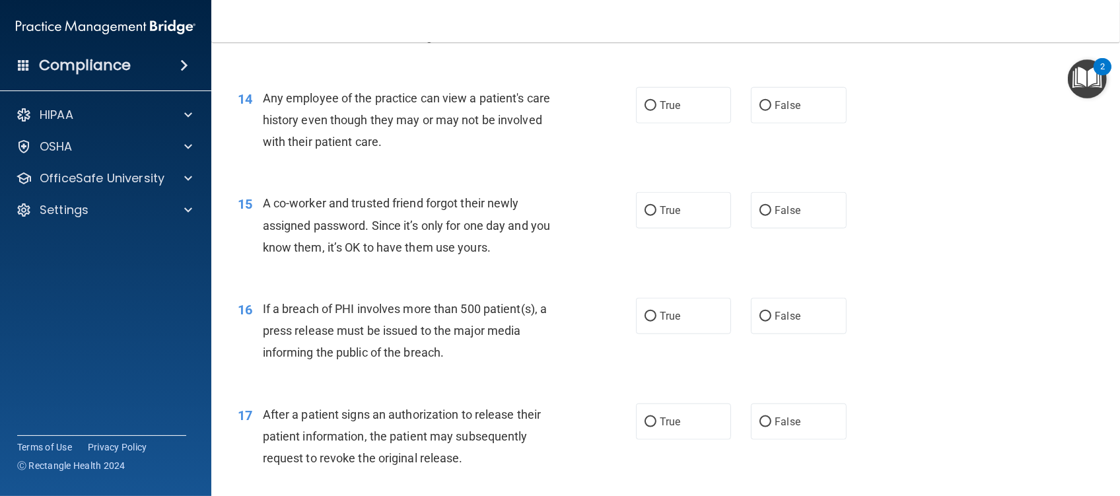
scroll to position [1409, 0]
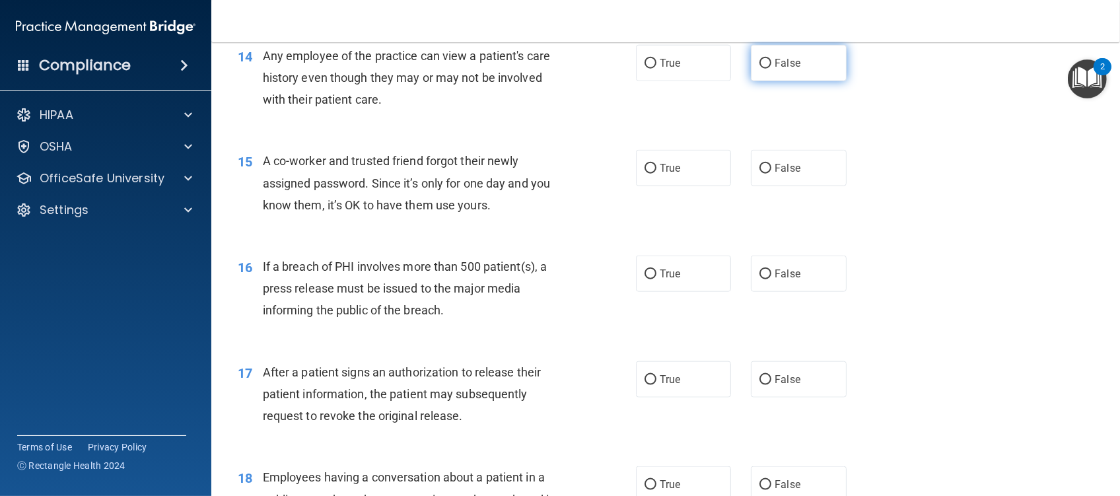
click at [762, 69] on input "False" at bounding box center [766, 64] width 12 height 10
radio input "true"
click at [645, 69] on input "True" at bounding box center [651, 64] width 12 height 10
radio input "true"
radio input "false"
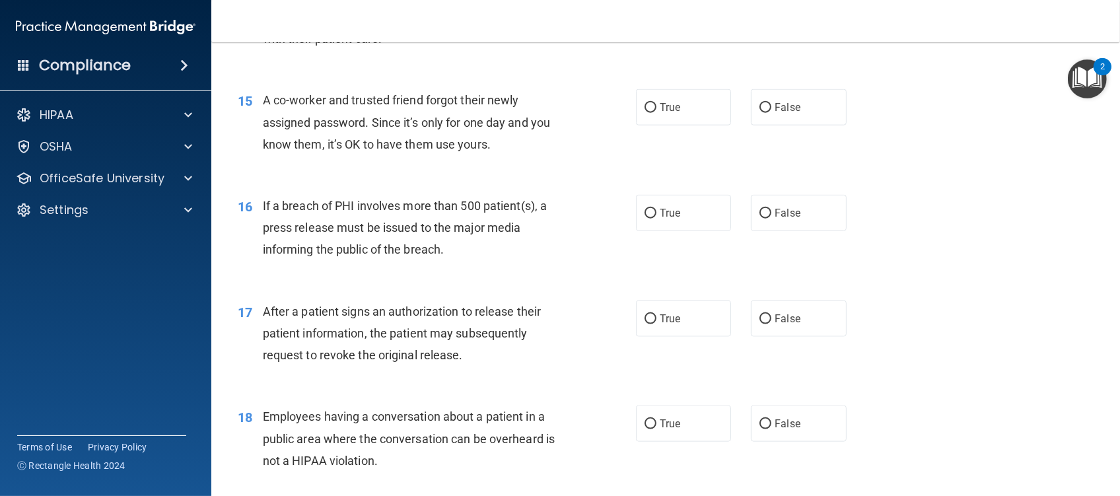
scroll to position [1497, 0]
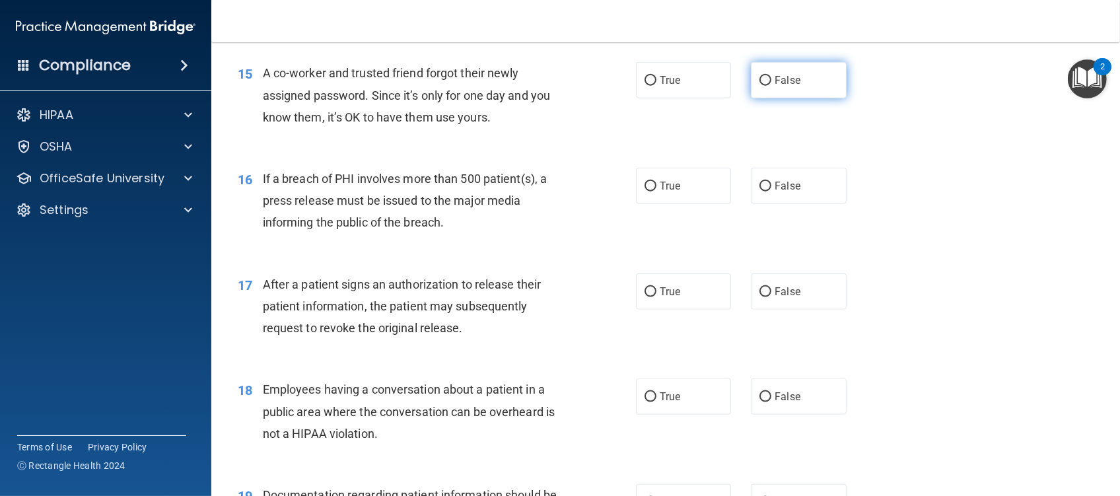
click at [760, 86] on input "False" at bounding box center [766, 81] width 12 height 10
radio input "true"
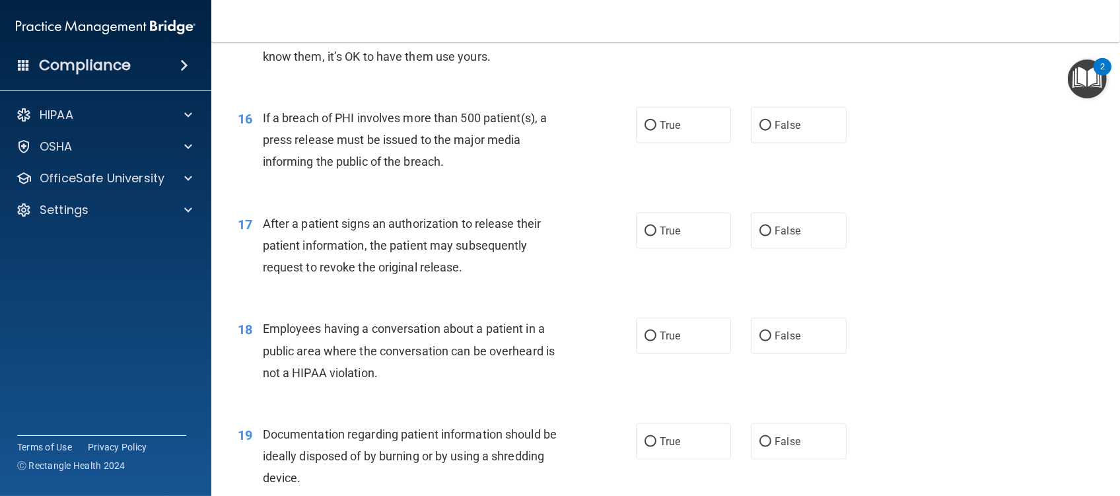
scroll to position [1585, 0]
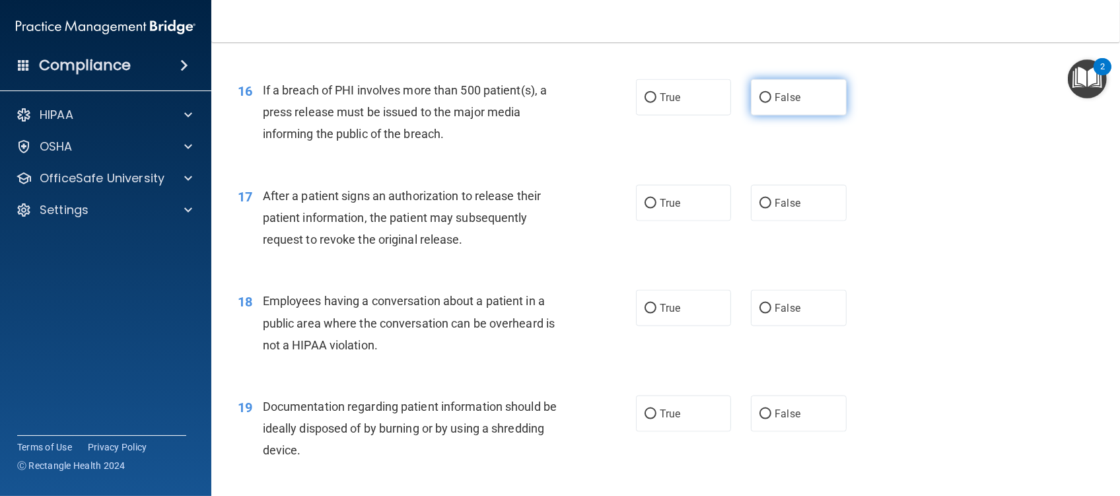
click at [760, 103] on input "False" at bounding box center [766, 98] width 12 height 10
radio input "true"
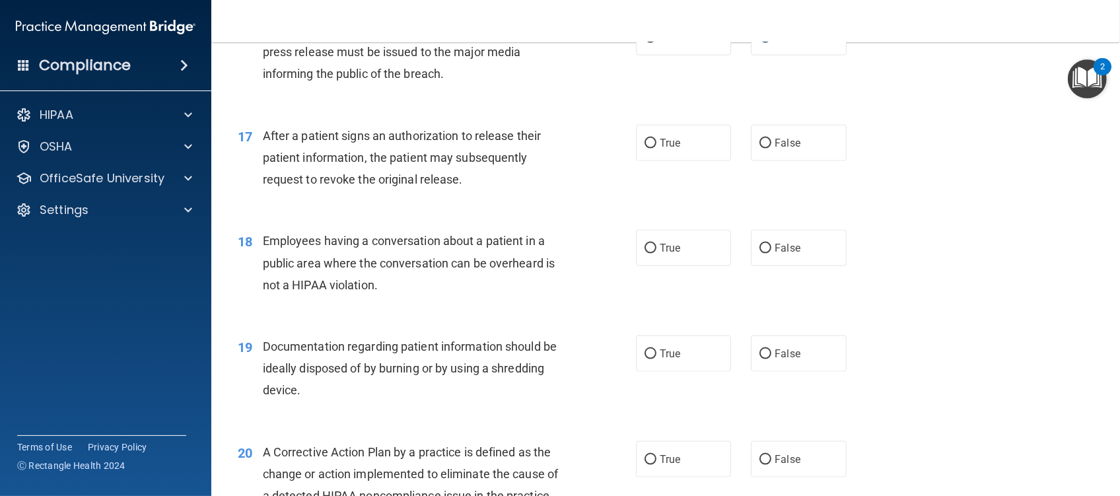
scroll to position [1673, 0]
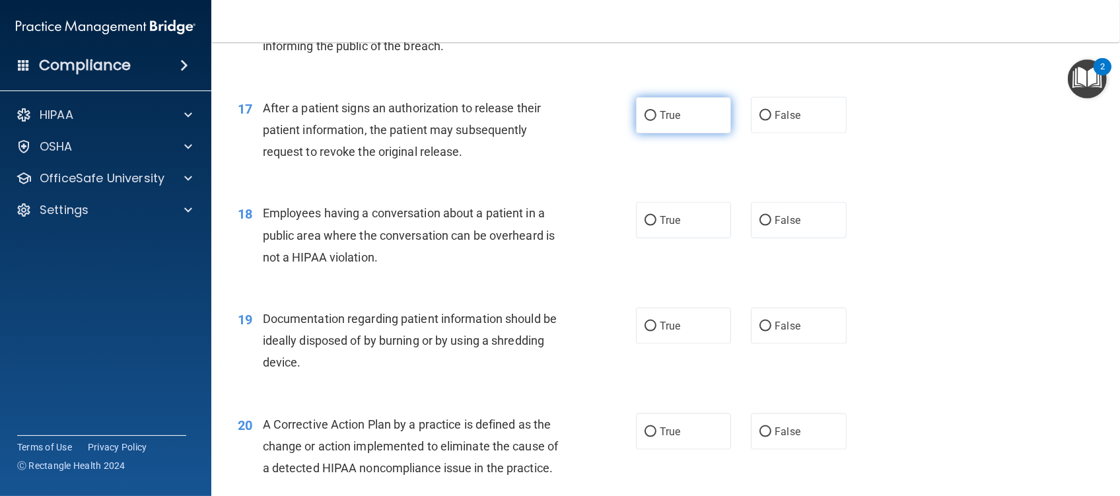
click at [647, 121] on input "True" at bounding box center [651, 116] width 12 height 10
radio input "true"
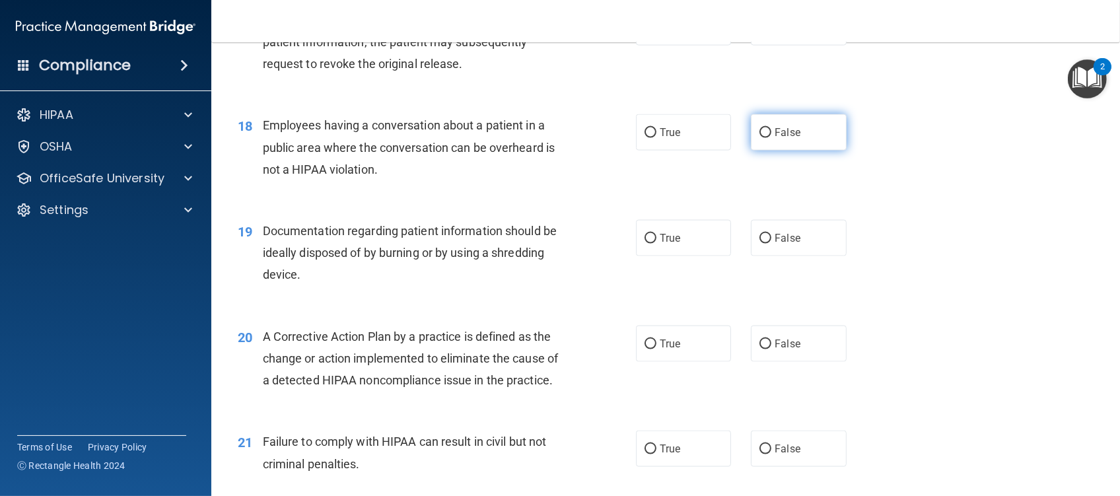
click at [760, 138] on input "False" at bounding box center [766, 133] width 12 height 10
radio input "true"
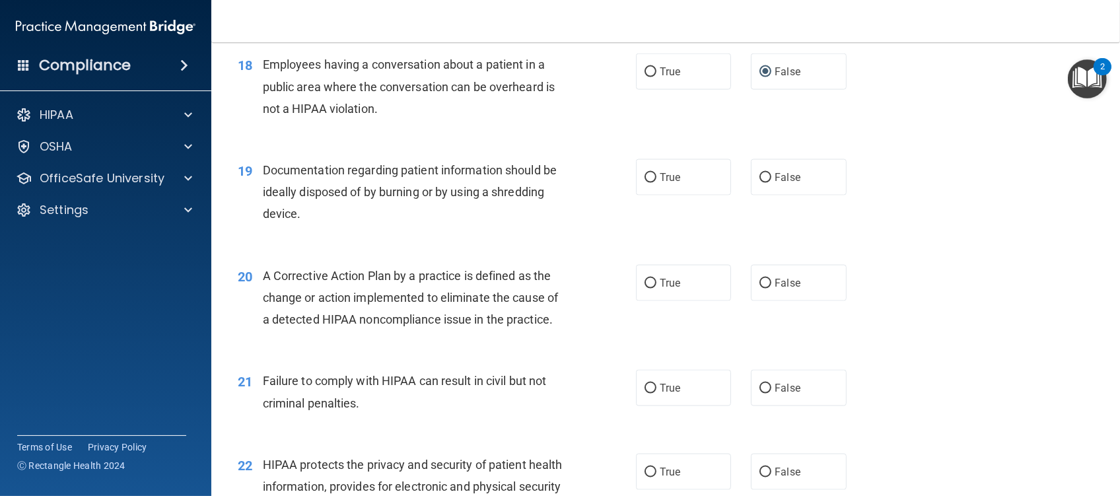
scroll to position [1849, 0]
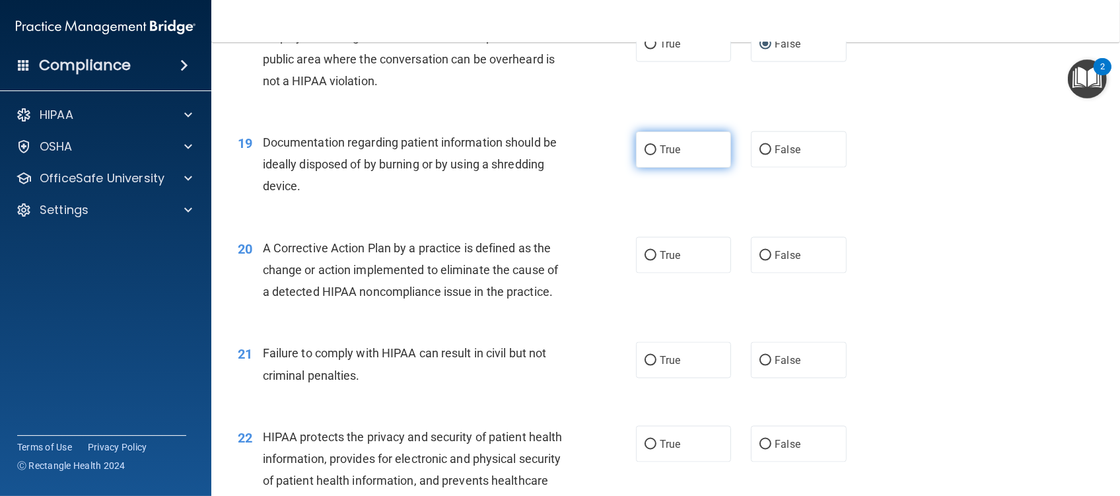
click at [645, 155] on input "True" at bounding box center [651, 150] width 12 height 10
radio input "true"
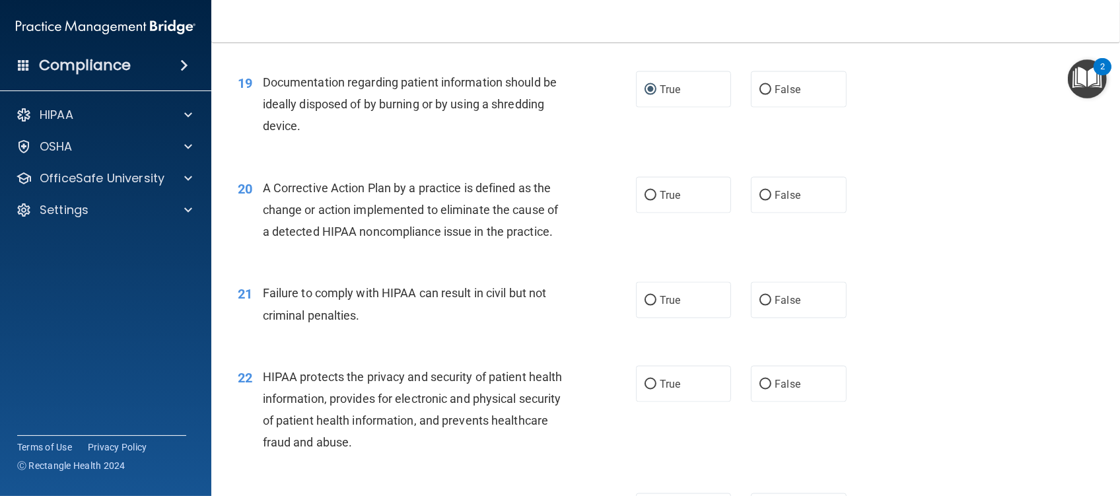
scroll to position [1937, 0]
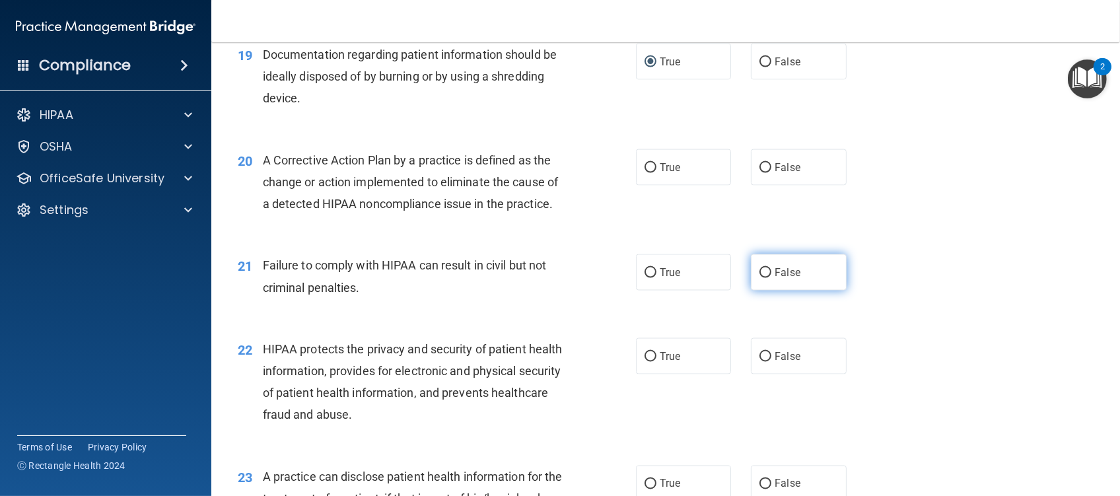
click at [760, 278] on input "False" at bounding box center [766, 273] width 12 height 10
radio input "true"
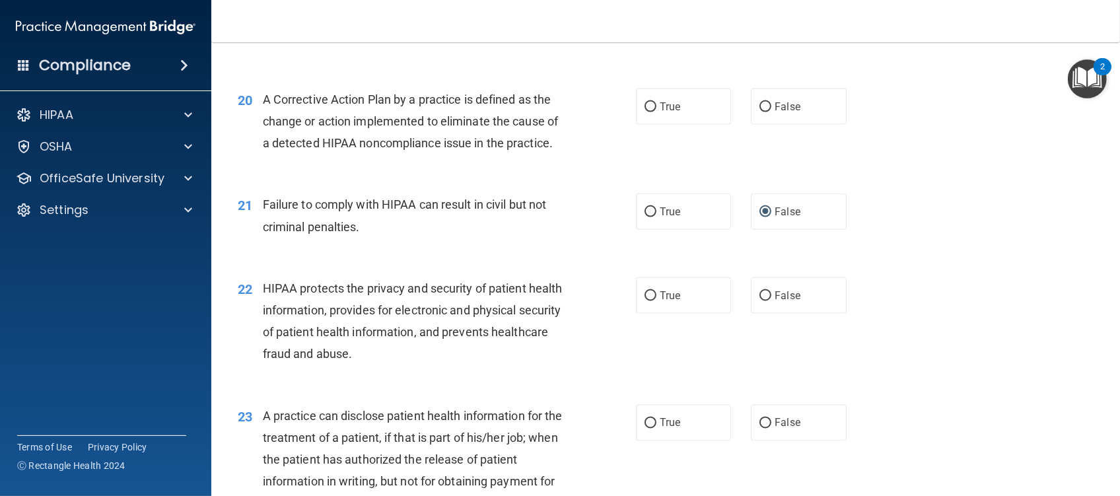
scroll to position [2025, 0]
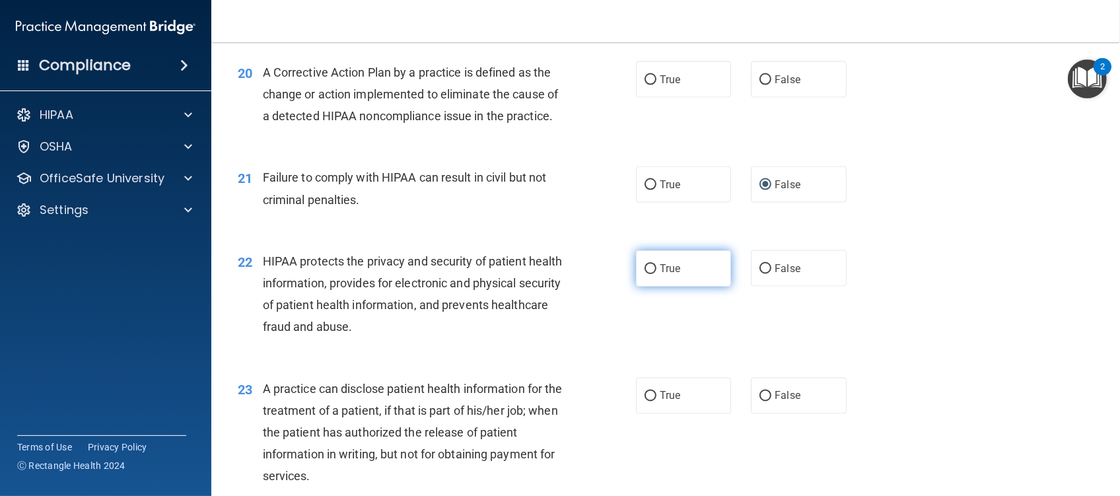
click at [645, 274] on input "True" at bounding box center [651, 269] width 12 height 10
radio input "true"
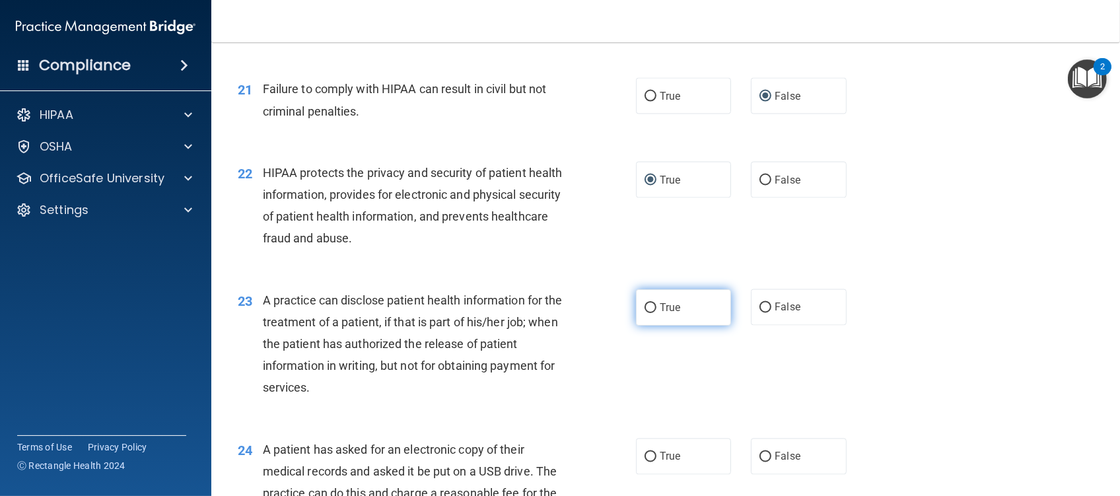
click at [645, 313] on input "True" at bounding box center [651, 308] width 12 height 10
radio input "true"
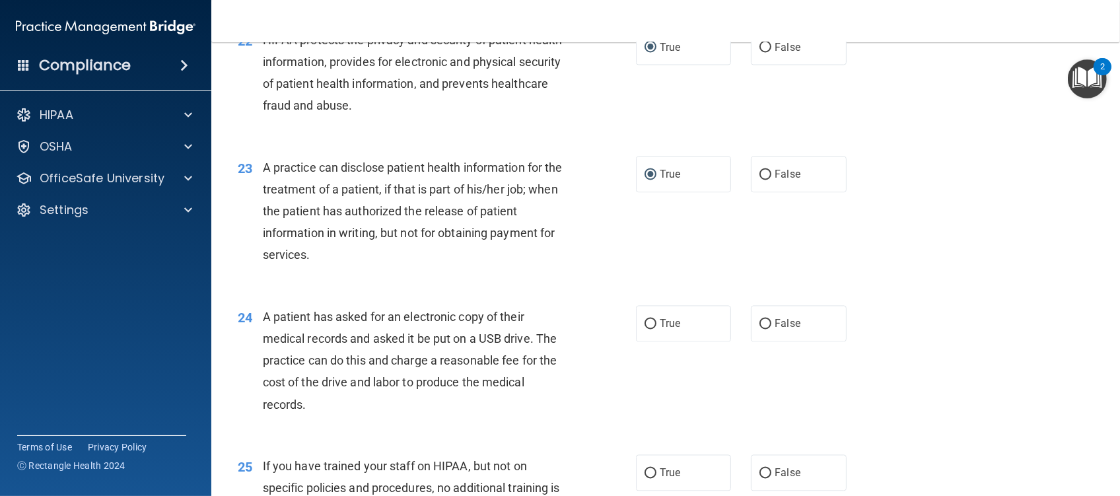
scroll to position [2289, 0]
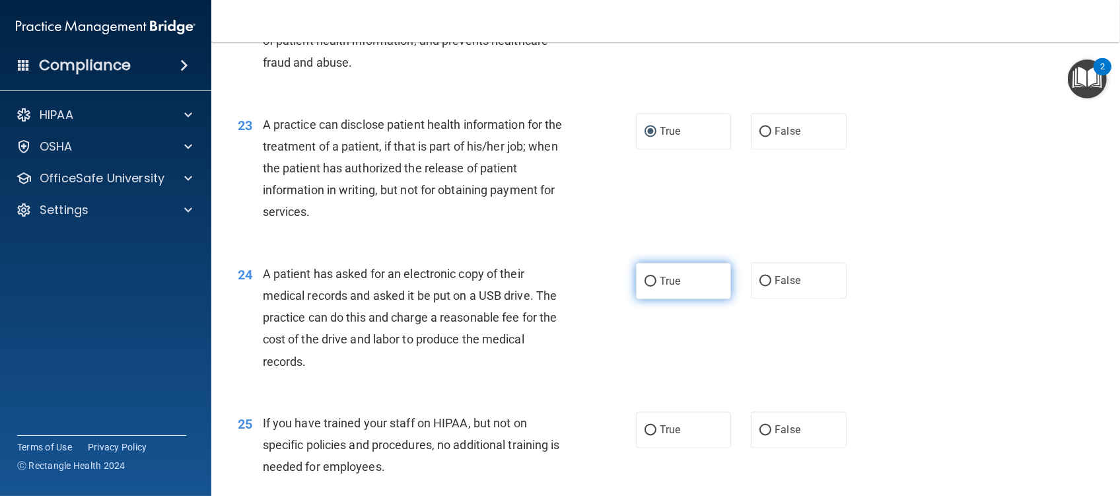
click at [645, 287] on input "True" at bounding box center [651, 282] width 12 height 10
radio input "true"
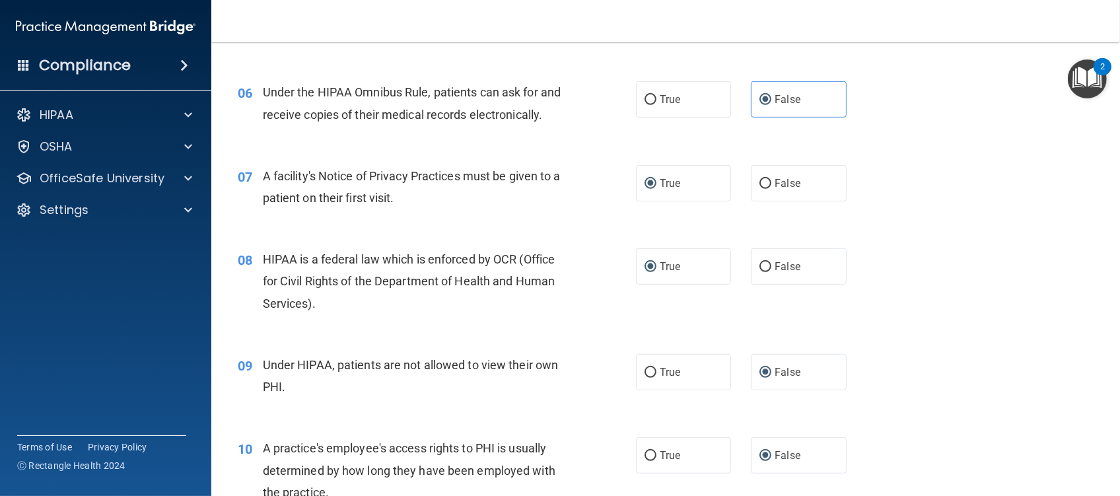
scroll to position [528, 0]
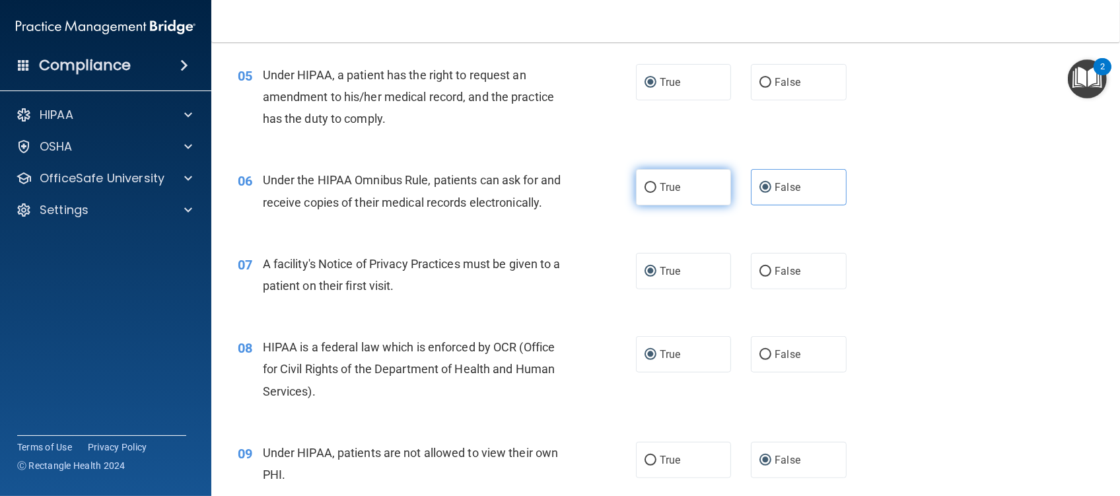
click at [645, 190] on input "True" at bounding box center [651, 188] width 12 height 10
radio input "true"
radio input "false"
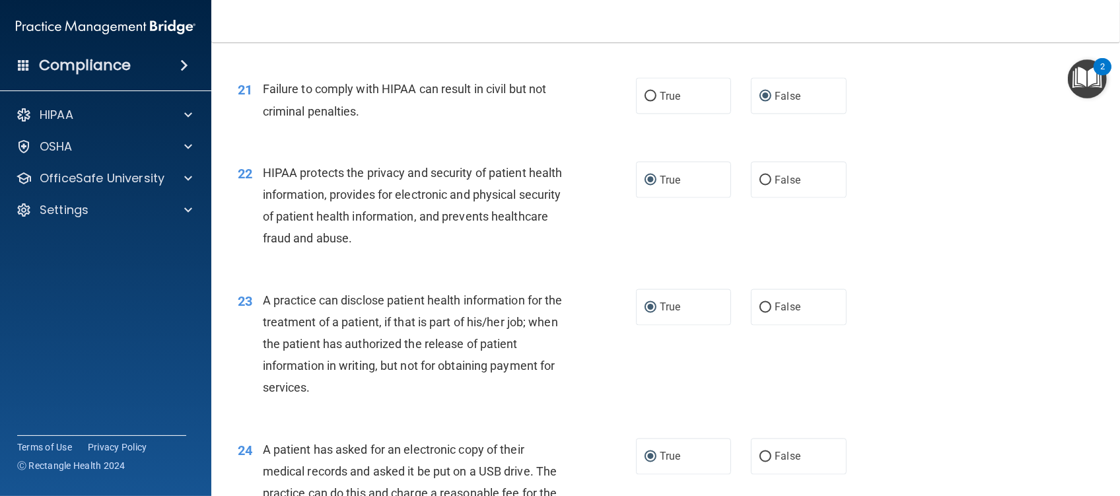
scroll to position [2025, 0]
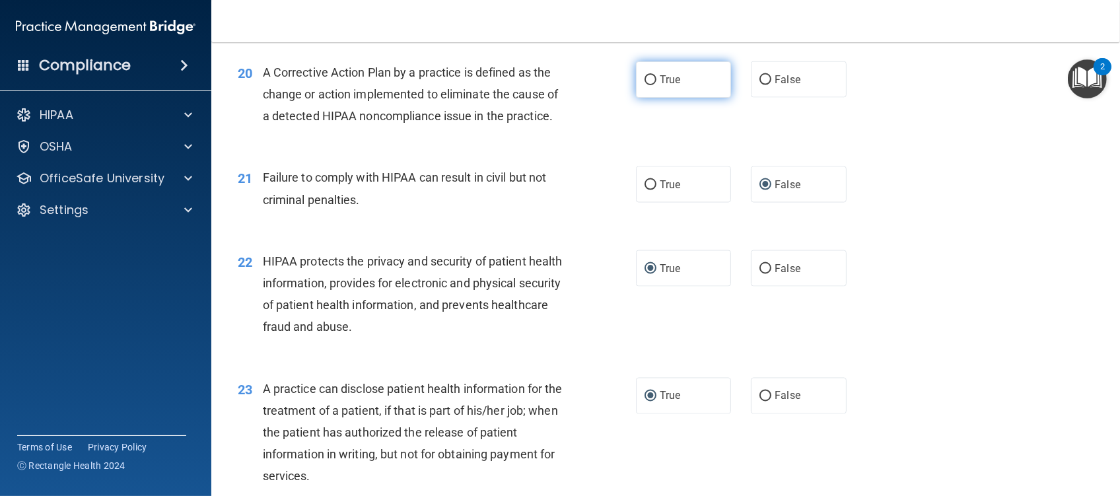
click at [645, 85] on input "True" at bounding box center [651, 80] width 12 height 10
radio input "true"
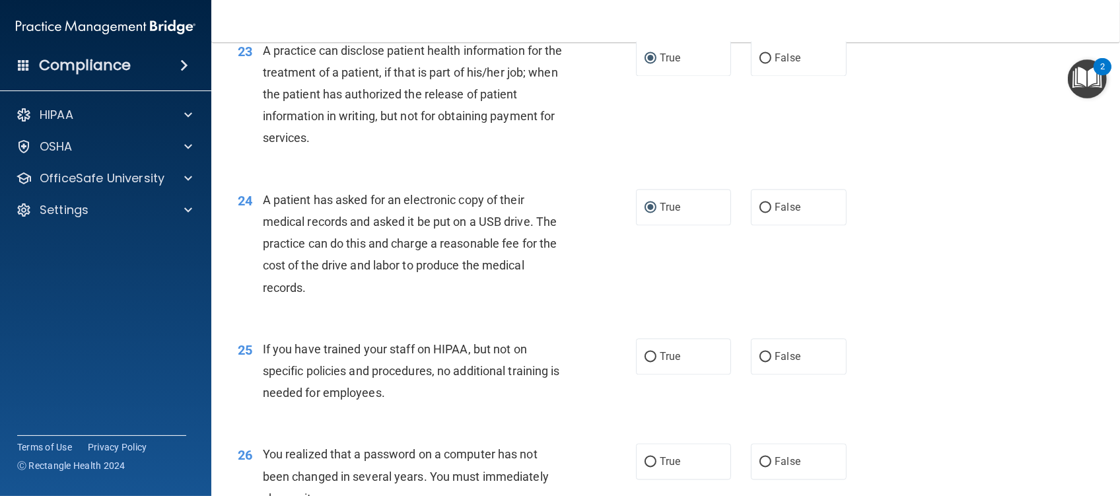
scroll to position [2466, 0]
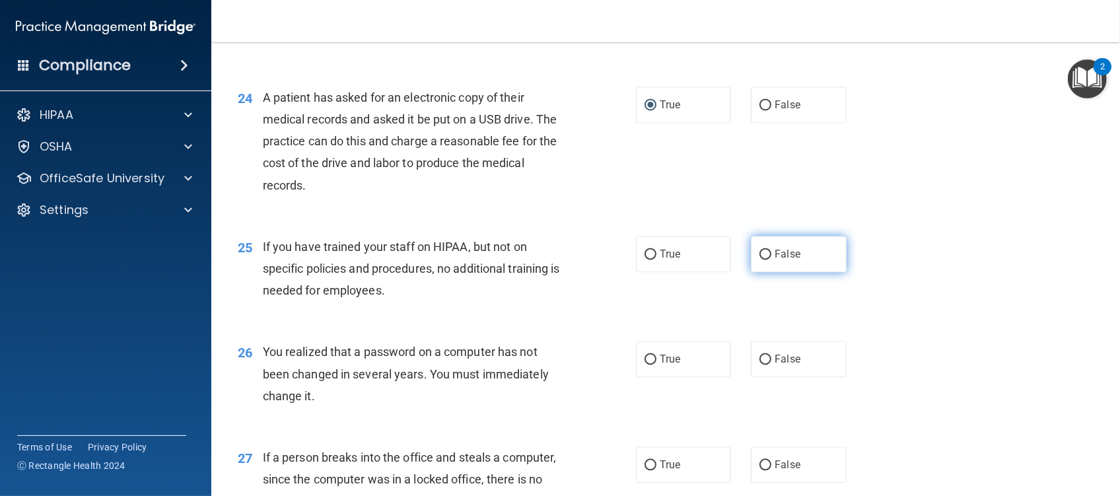
click at [760, 260] on input "False" at bounding box center [766, 255] width 12 height 10
radio input "true"
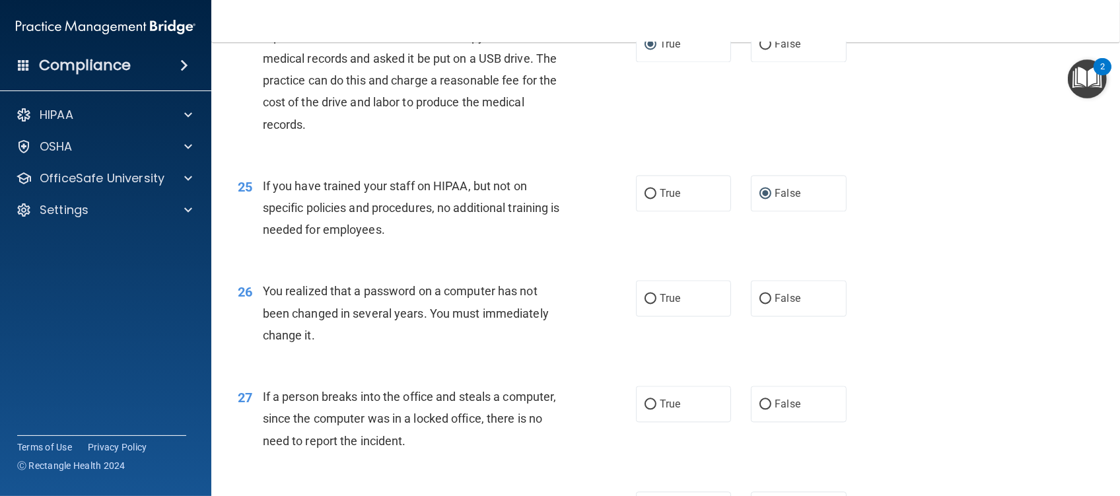
scroll to position [2554, 0]
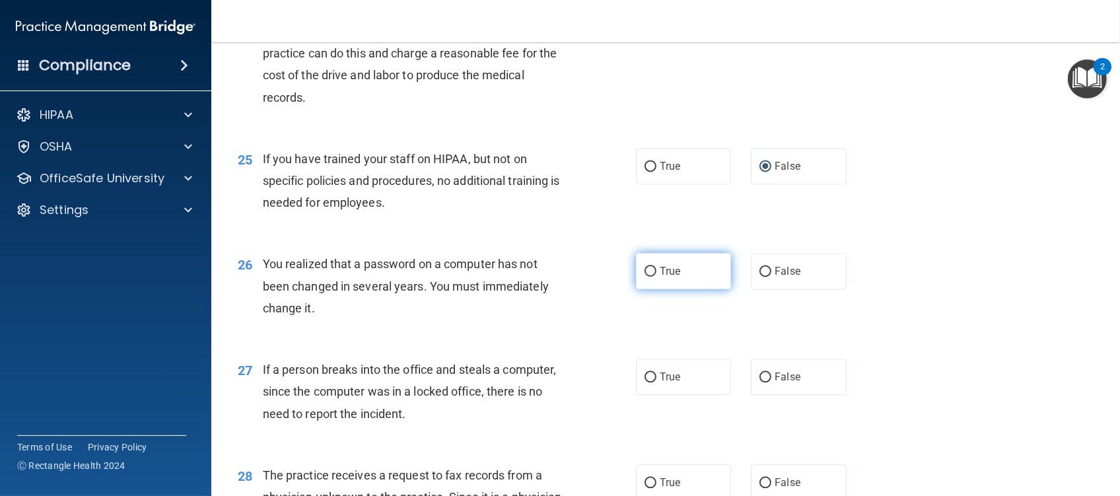
click at [636, 289] on label "True" at bounding box center [683, 271] width 95 height 36
click at [645, 277] on input "True" at bounding box center [651, 272] width 12 height 10
radio input "true"
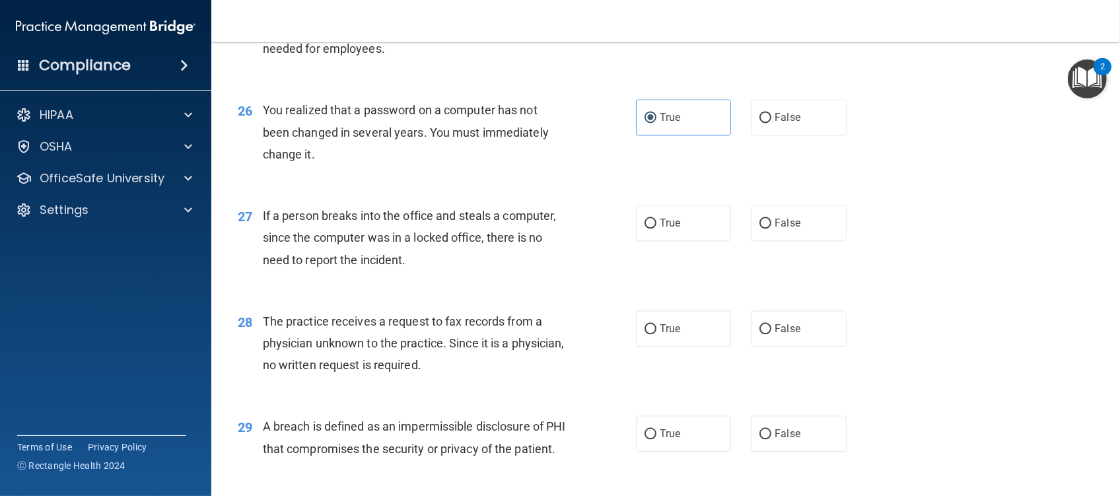
scroll to position [2730, 0]
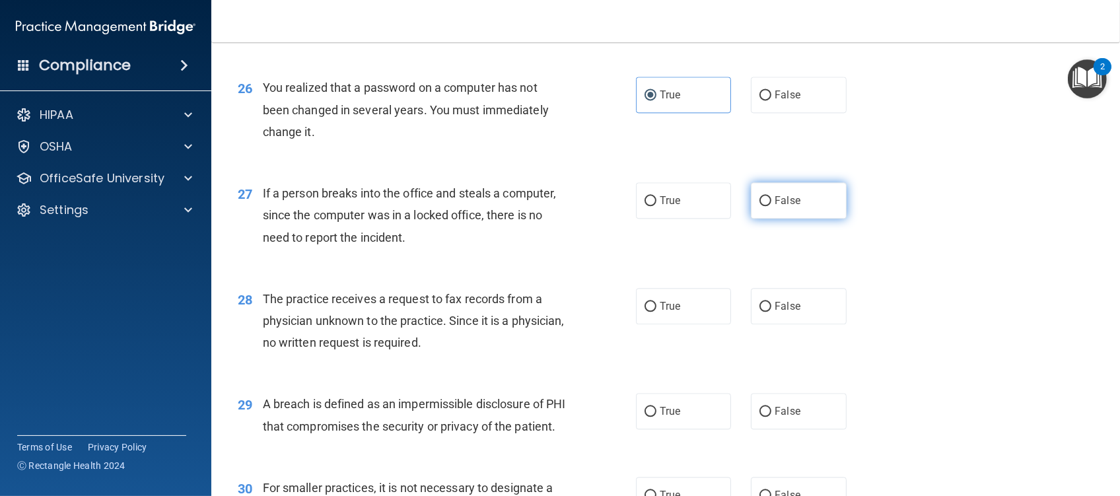
click at [760, 206] on input "False" at bounding box center [766, 201] width 12 height 10
radio input "true"
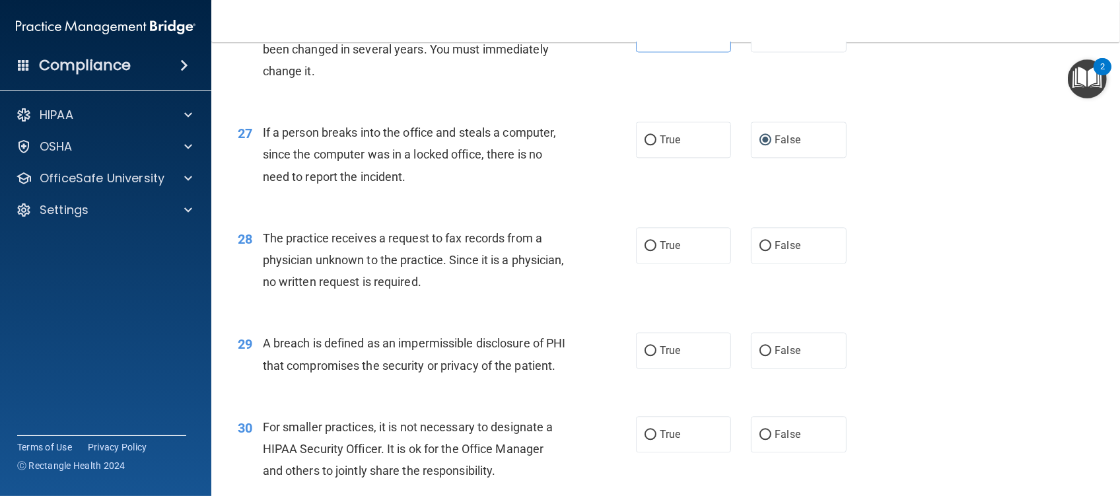
scroll to position [2818, 0]
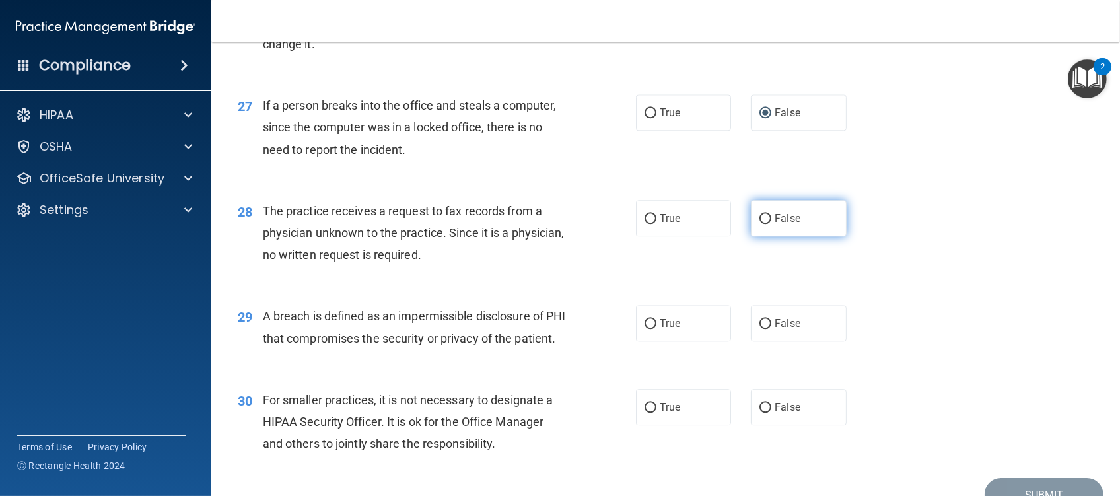
click at [760, 224] on input "False" at bounding box center [766, 219] width 12 height 10
radio input "true"
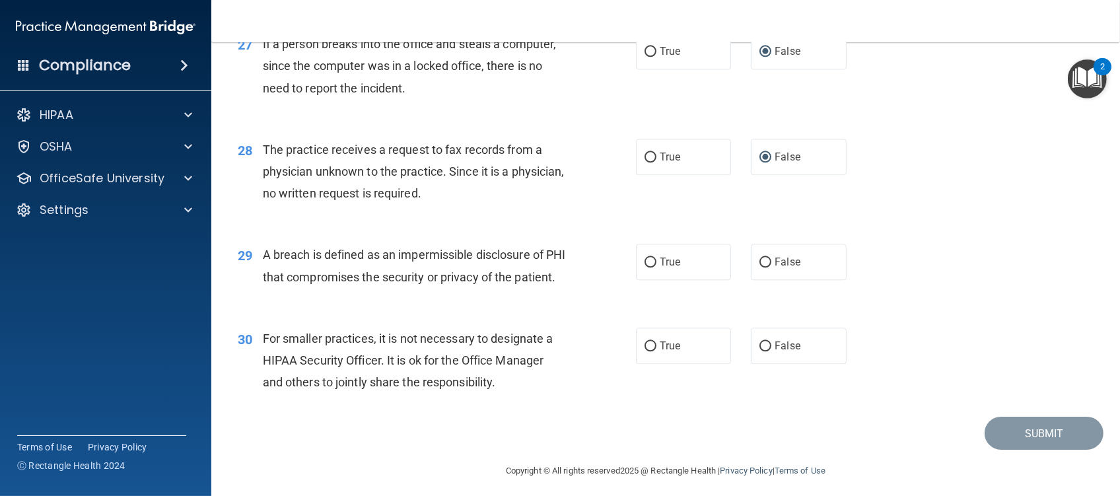
scroll to position [2951, 0]
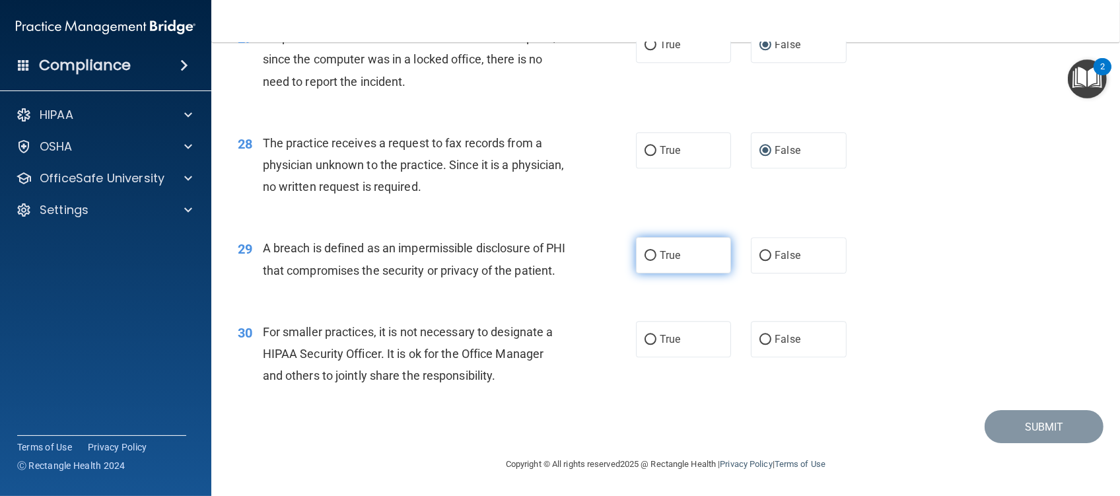
click at [646, 251] on input "True" at bounding box center [651, 256] width 12 height 10
radio input "true"
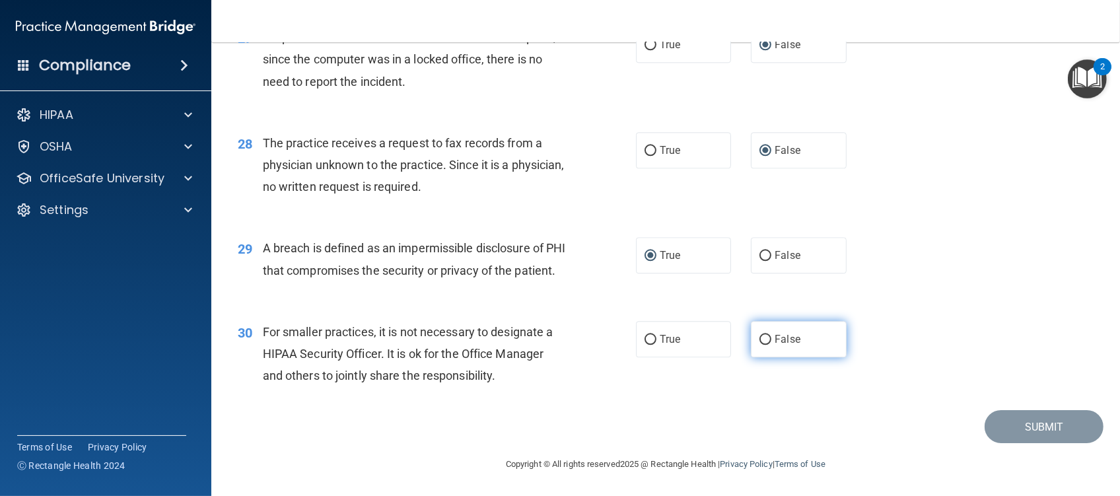
click at [760, 340] on input "False" at bounding box center [766, 340] width 12 height 10
radio input "true"
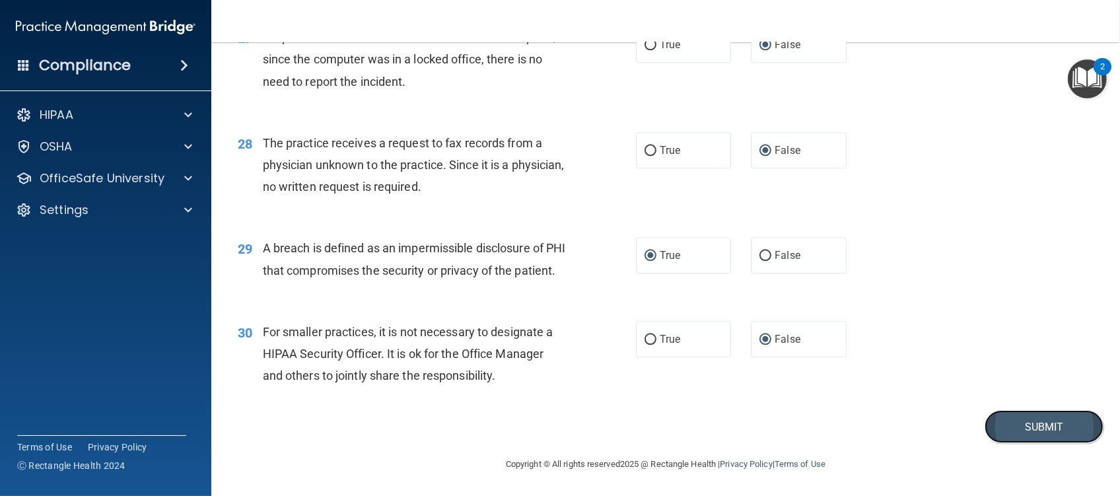
click at [1018, 425] on button "Submit" at bounding box center [1044, 427] width 119 height 34
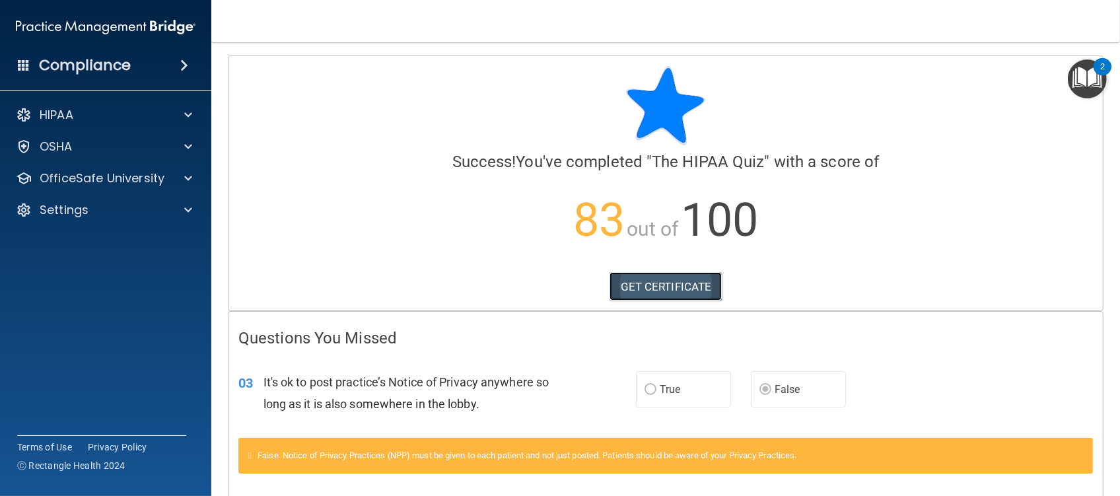
click at [647, 289] on link "GET CERTIFICATE" at bounding box center [666, 286] width 113 height 29
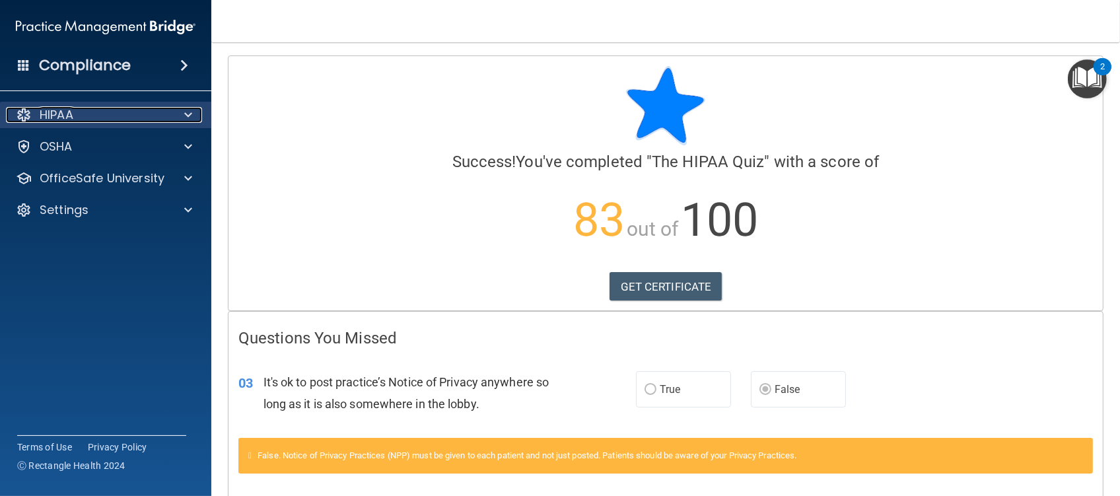
click at [123, 115] on div "HIPAA" at bounding box center [88, 115] width 164 height 16
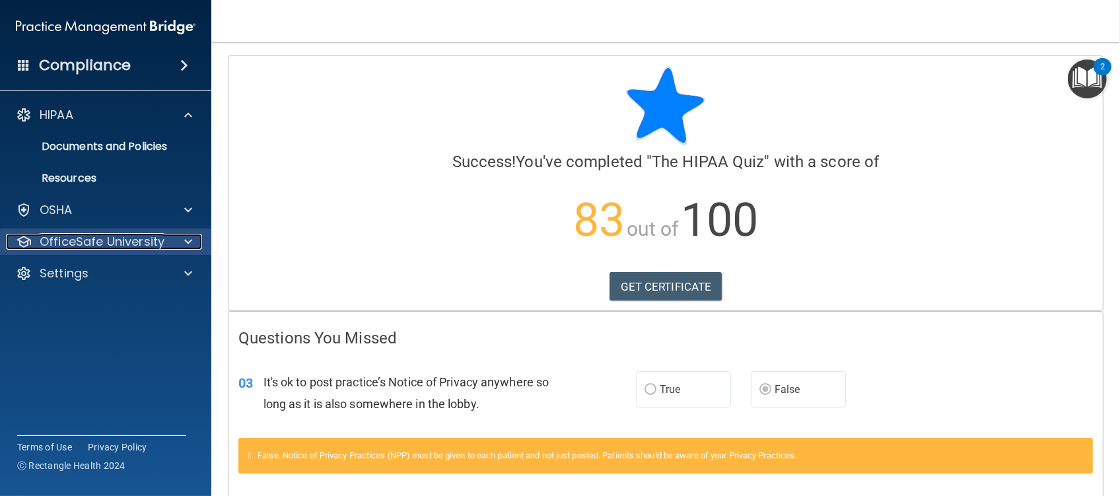
click at [89, 246] on p "OfficeSafe University" at bounding box center [102, 242] width 125 height 16
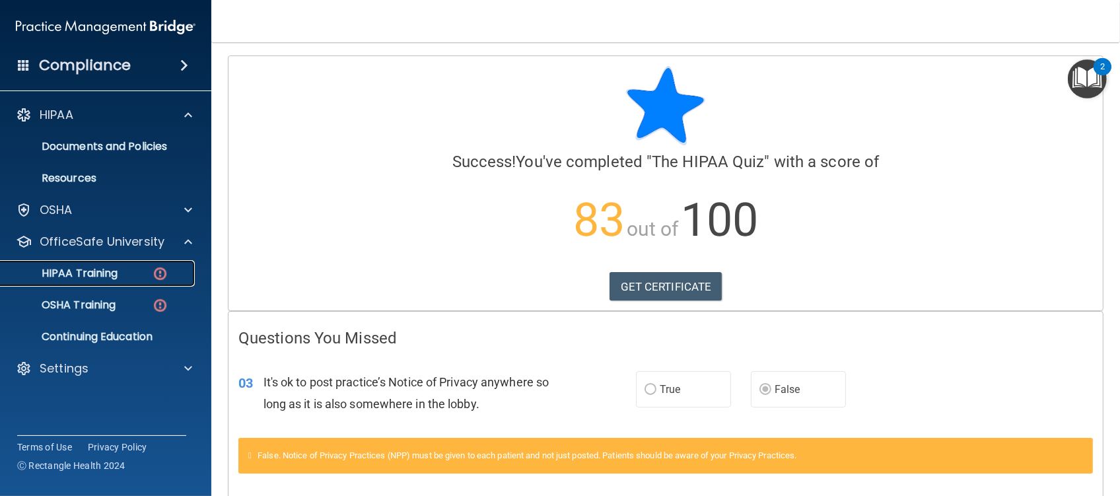
click at [94, 269] on p "HIPAA Training" at bounding box center [63, 273] width 109 height 13
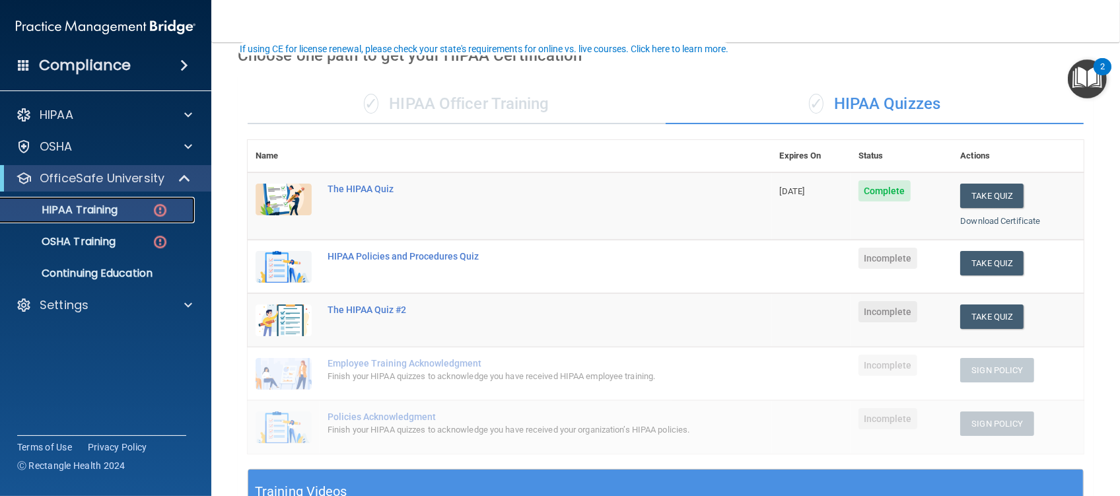
scroll to position [88, 0]
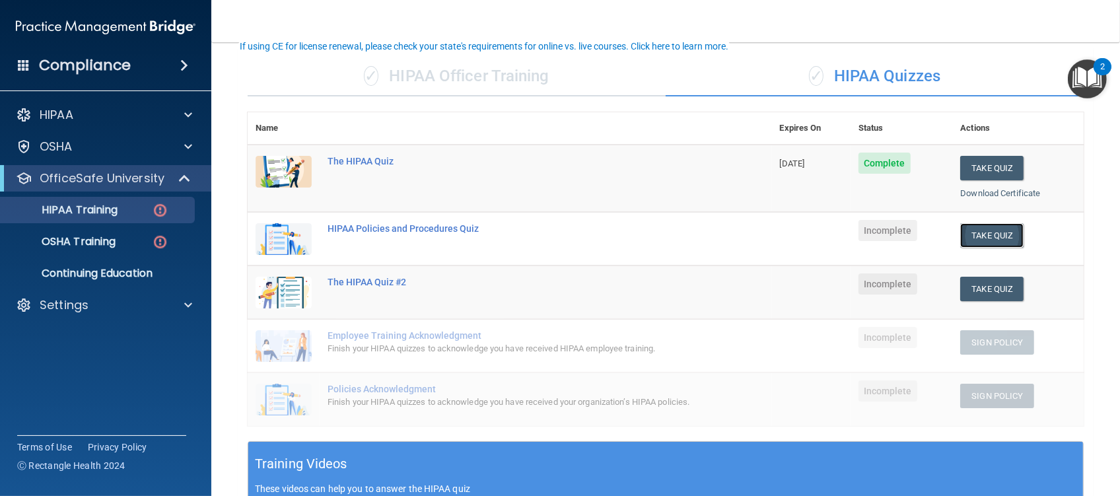
click at [985, 231] on button "Take Quiz" at bounding box center [991, 235] width 63 height 24
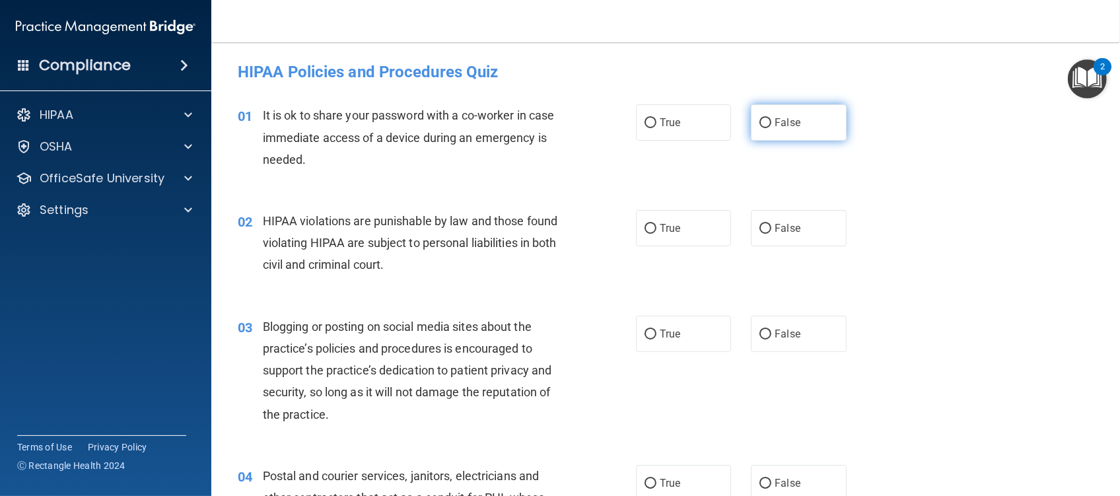
click at [764, 124] on label "False" at bounding box center [798, 122] width 95 height 36
click at [764, 124] on input "False" at bounding box center [766, 123] width 12 height 10
radio input "true"
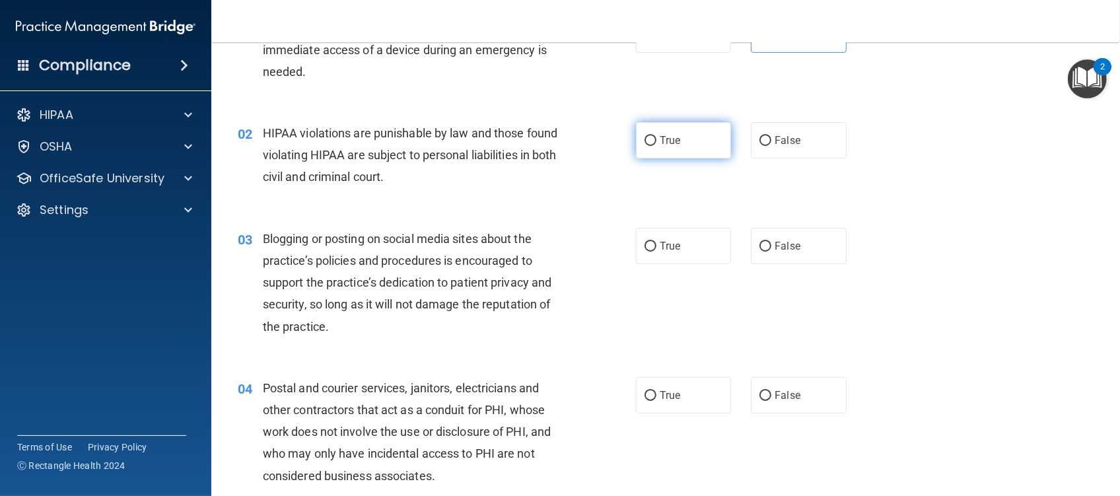
click at [646, 141] on input "True" at bounding box center [651, 141] width 12 height 10
radio input "true"
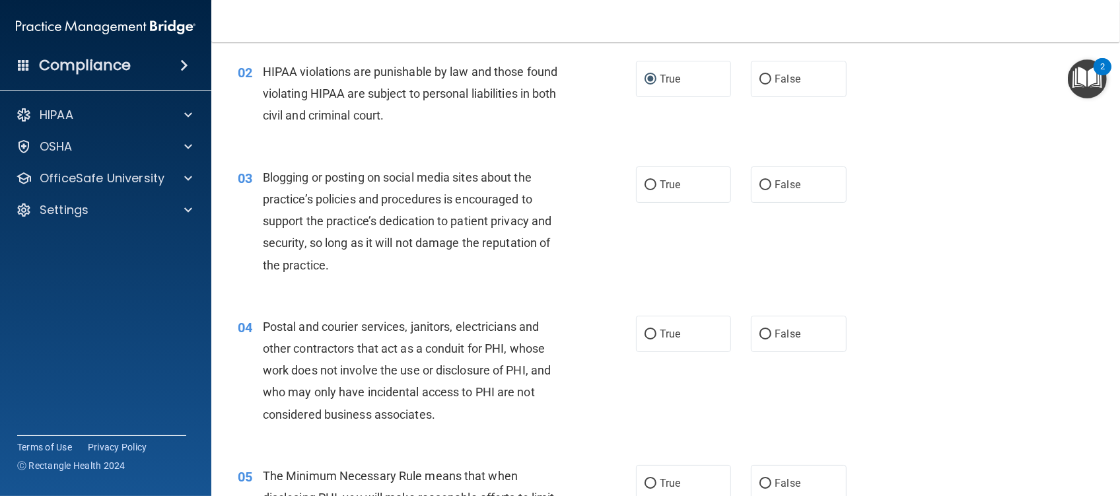
scroll to position [176, 0]
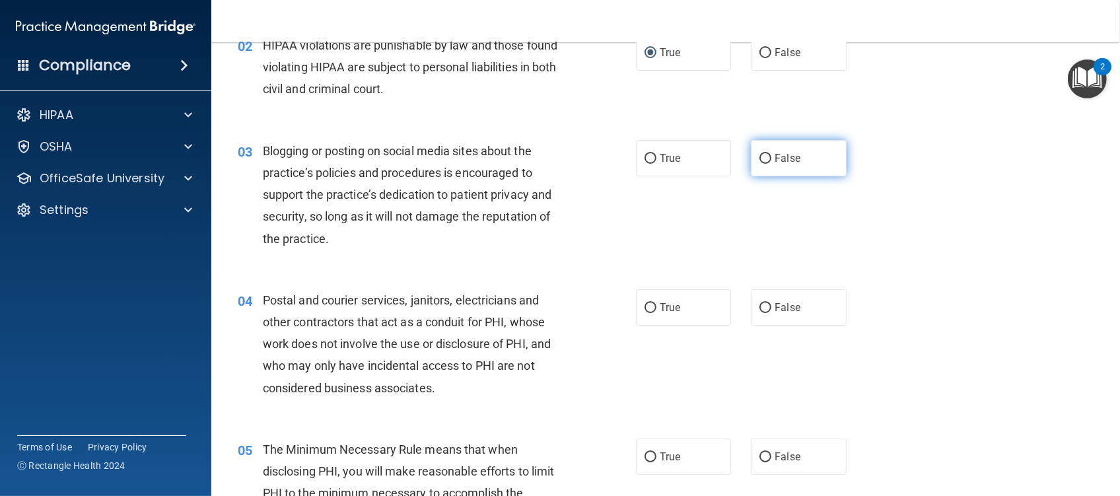
click at [760, 161] on input "False" at bounding box center [766, 159] width 12 height 10
radio input "true"
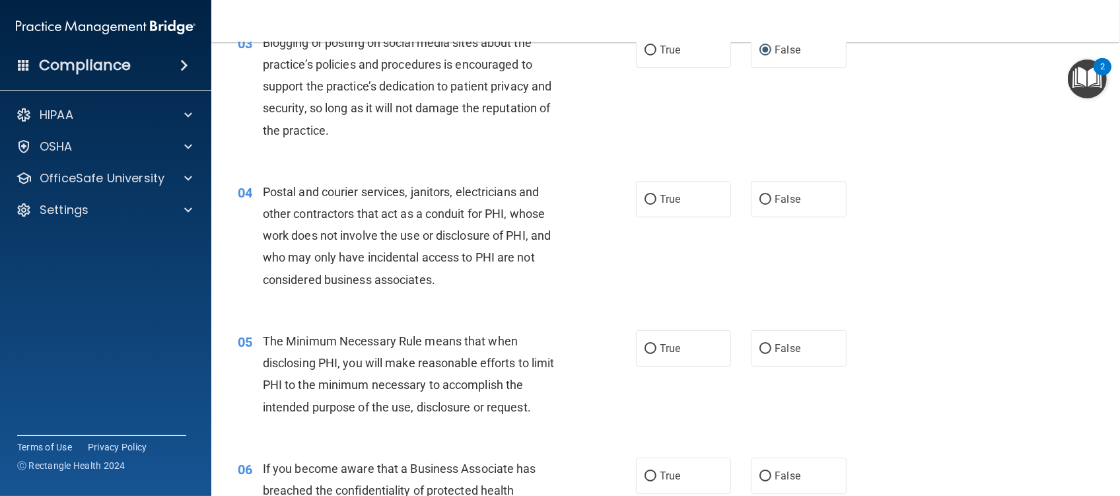
scroll to position [352, 0]
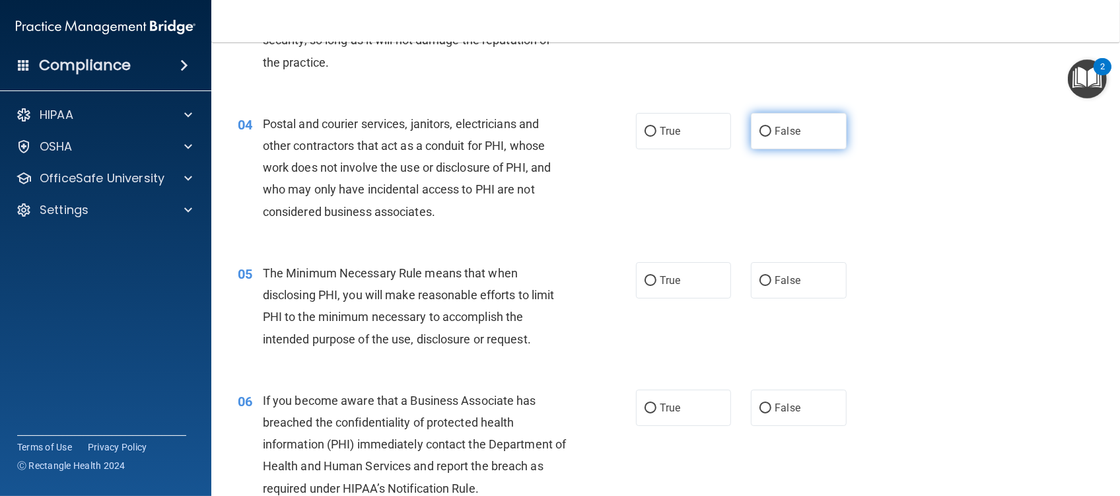
click at [760, 131] on input "False" at bounding box center [766, 132] width 12 height 10
radio input "true"
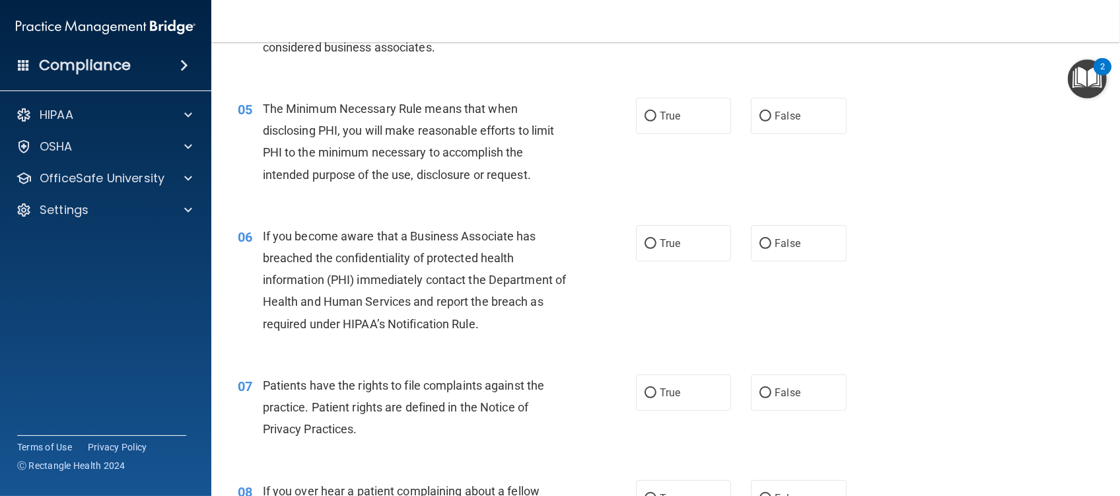
scroll to position [528, 0]
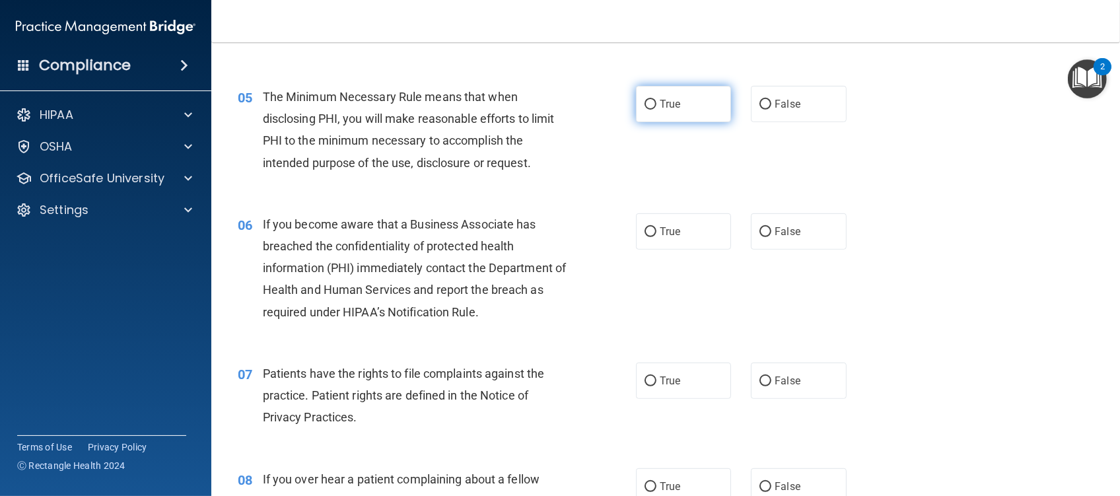
click at [645, 108] on input "True" at bounding box center [651, 105] width 12 height 10
radio input "true"
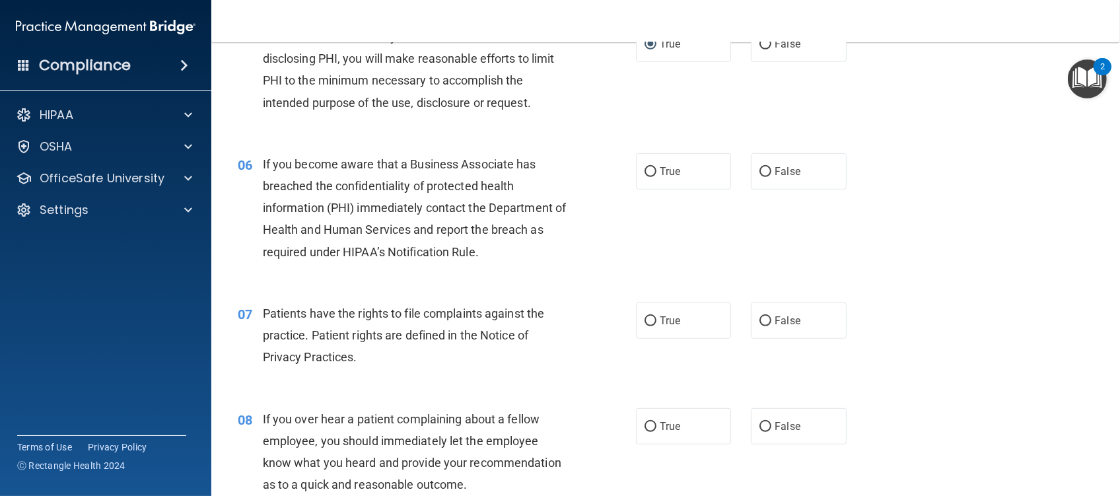
scroll to position [616, 0]
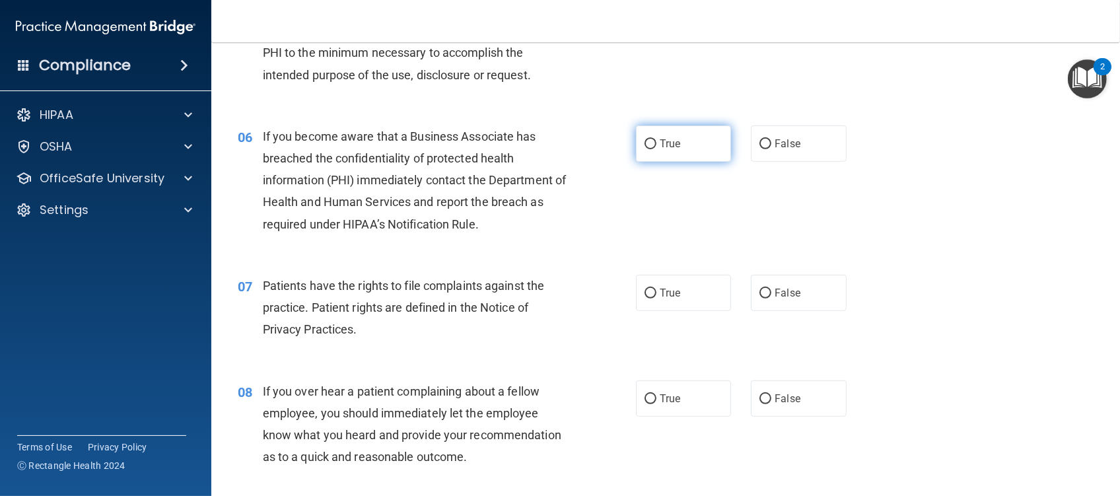
click at [645, 142] on input "True" at bounding box center [651, 144] width 12 height 10
radio input "true"
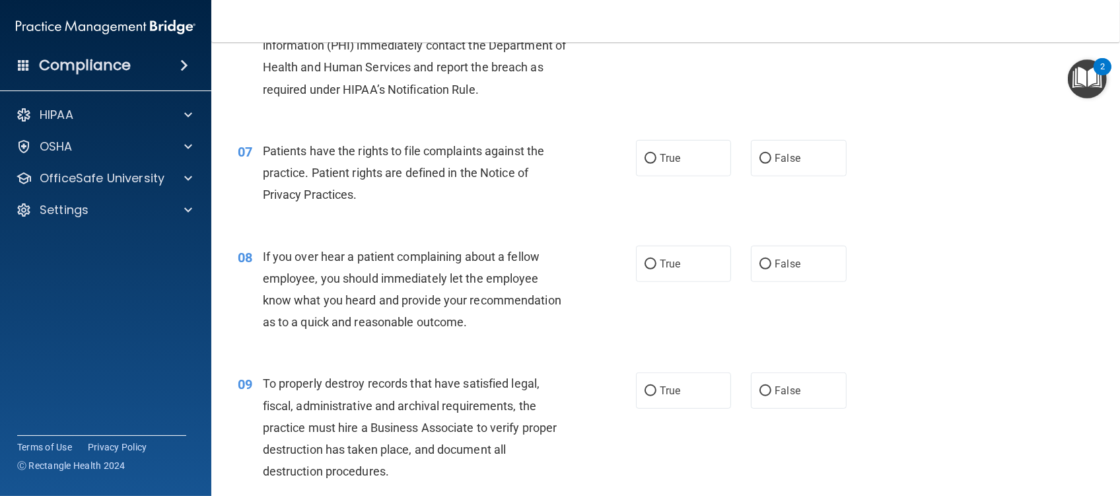
scroll to position [793, 0]
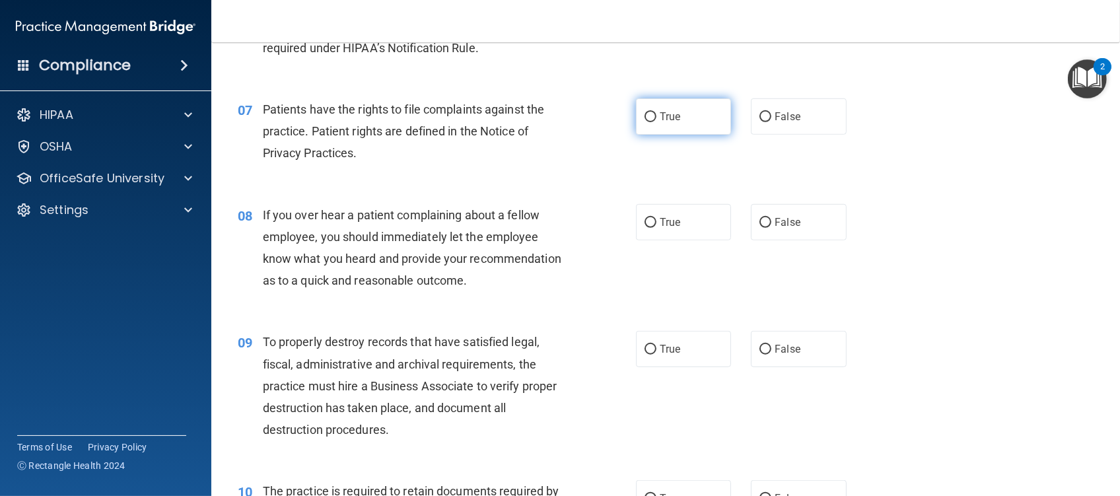
click at [645, 113] on input "True" at bounding box center [651, 117] width 12 height 10
radio input "true"
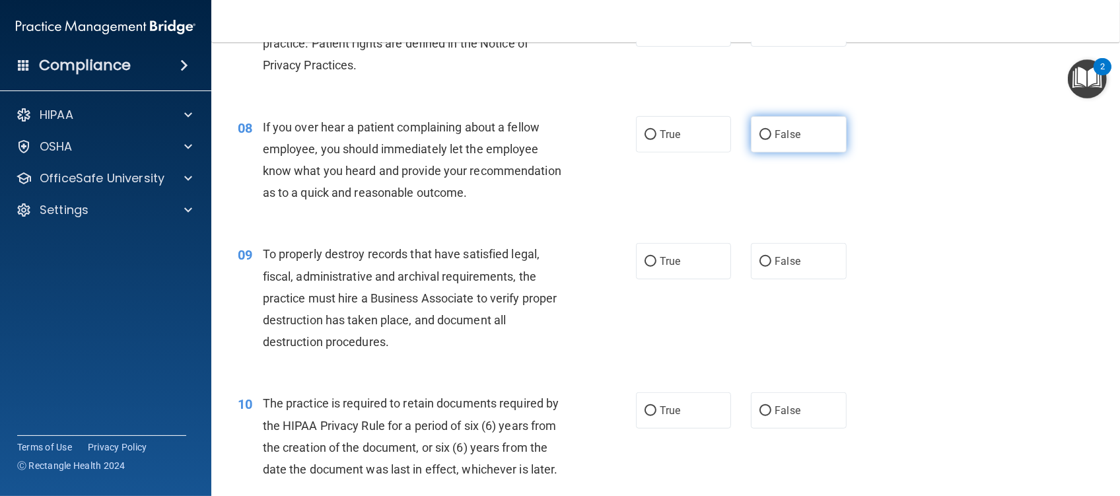
drag, startPoint x: 761, startPoint y: 133, endPoint x: 754, endPoint y: 134, distance: 6.6
click at [761, 132] on input "False" at bounding box center [766, 135] width 12 height 10
radio input "true"
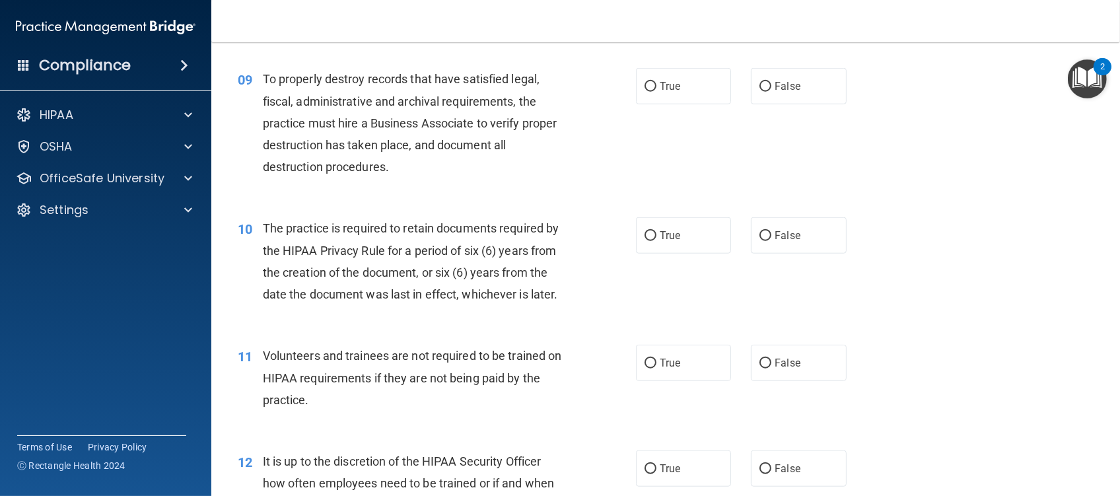
scroll to position [1057, 0]
click at [760, 90] on input "False" at bounding box center [766, 86] width 12 height 10
radio input "true"
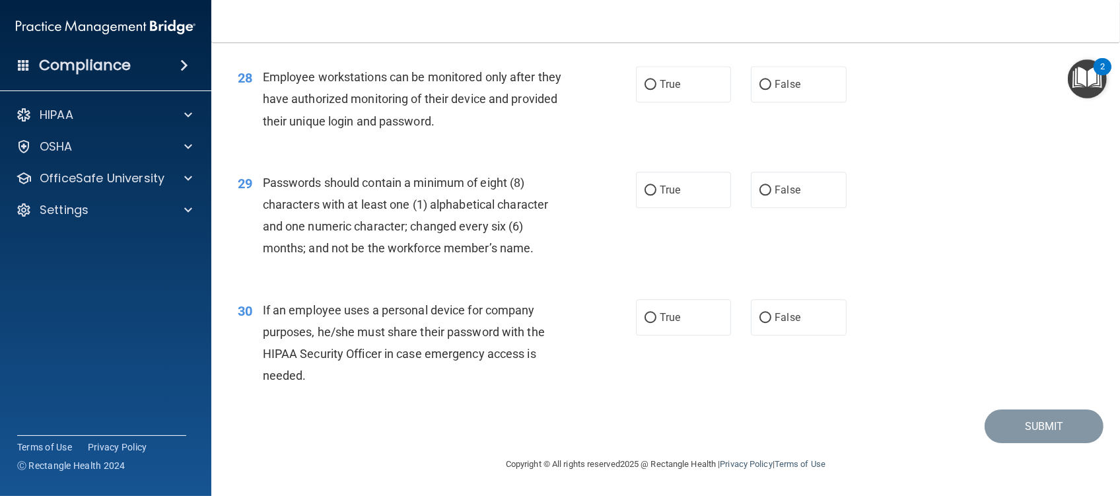
scroll to position [3105, 0]
click at [760, 315] on input "False" at bounding box center [766, 318] width 12 height 10
radio input "true"
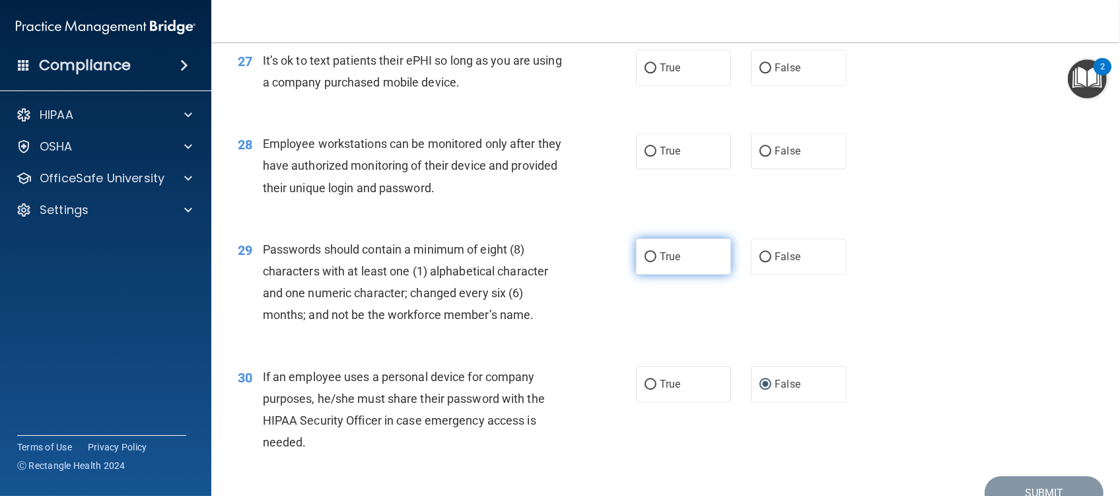
click at [645, 262] on input "True" at bounding box center [651, 257] width 12 height 10
radio input "true"
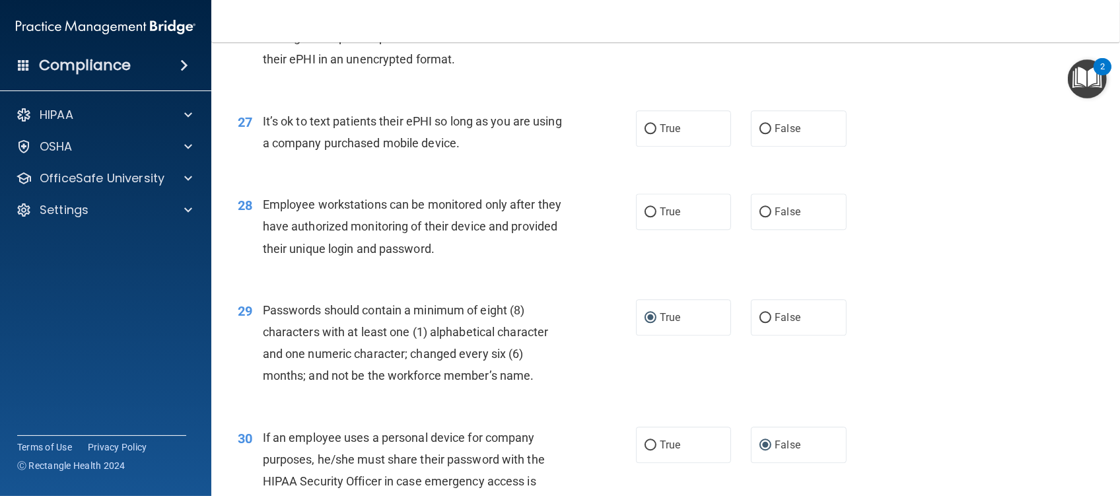
scroll to position [2929, 0]
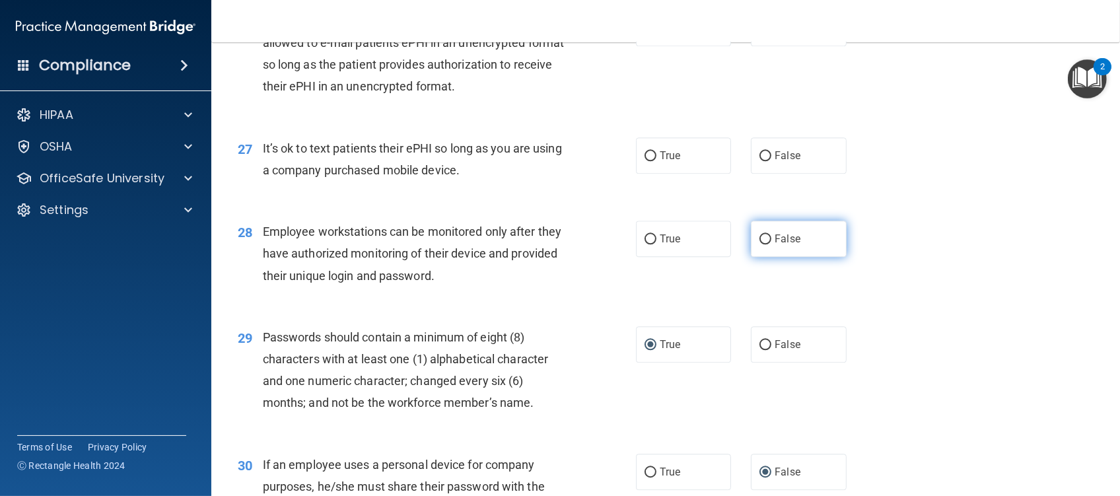
click at [760, 244] on input "False" at bounding box center [766, 239] width 12 height 10
radio input "true"
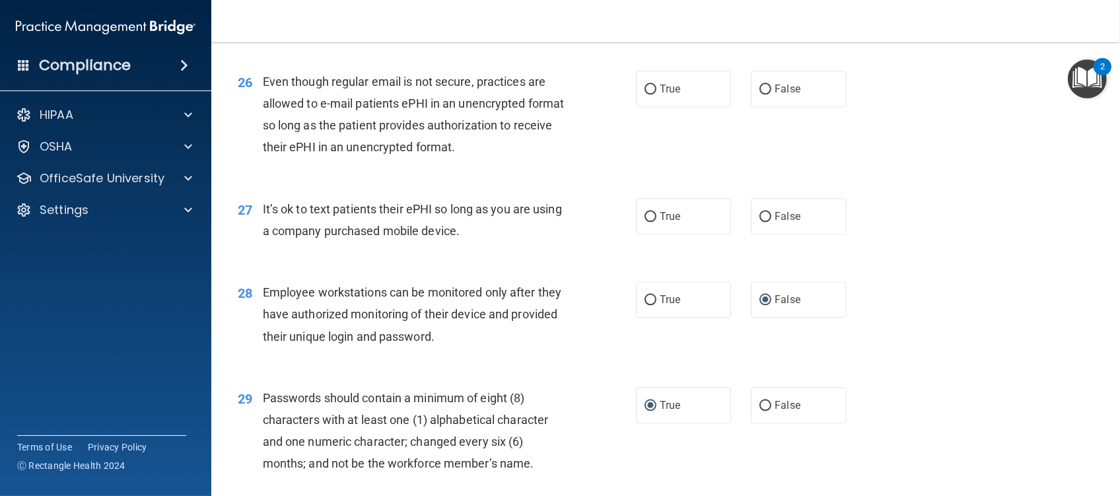
scroll to position [2841, 0]
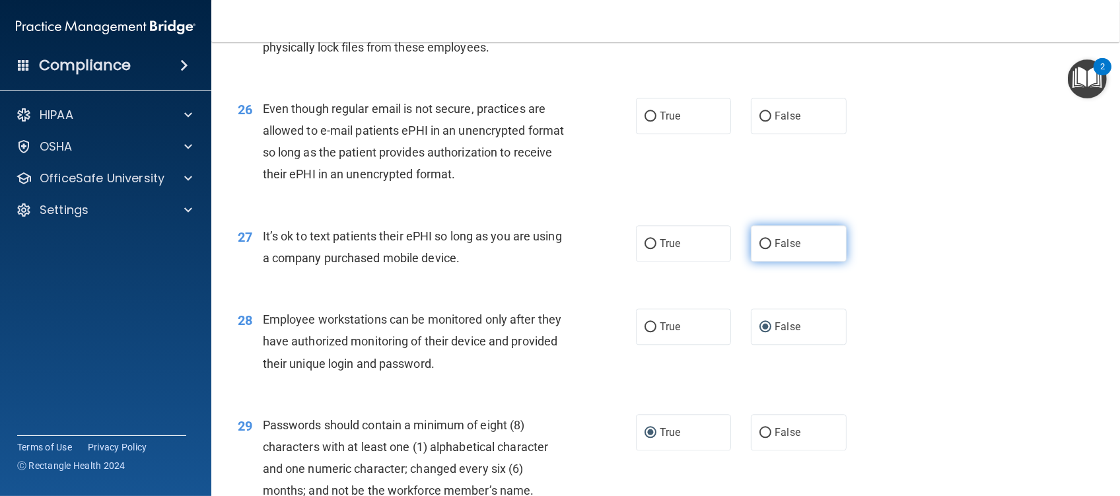
click at [760, 249] on input "False" at bounding box center [766, 244] width 12 height 10
radio input "true"
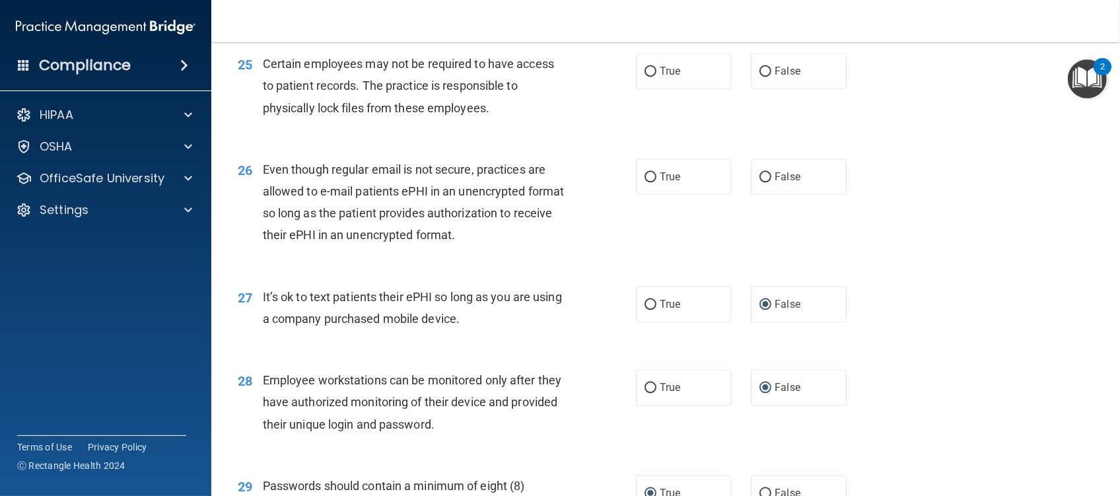
scroll to position [2752, 0]
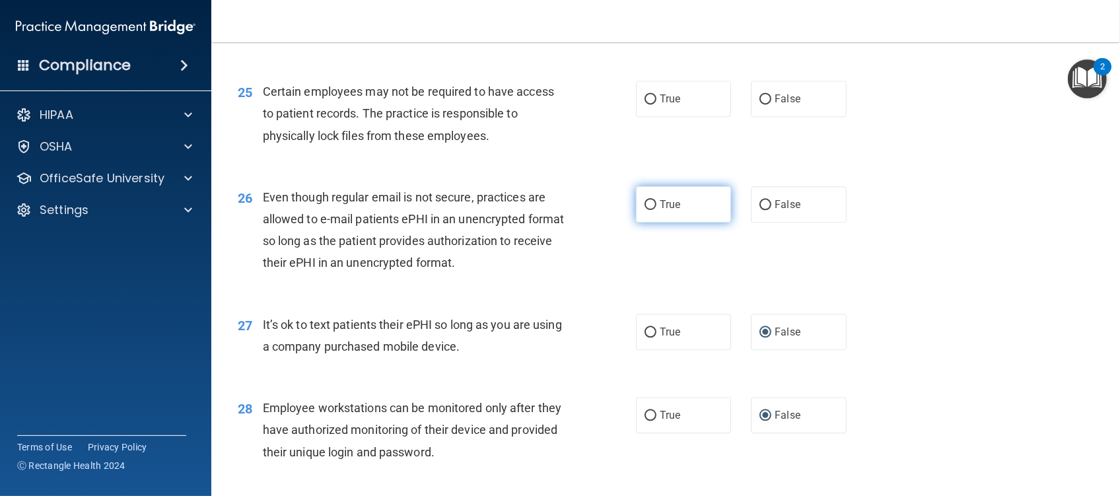
click at [645, 210] on input "True" at bounding box center [651, 205] width 12 height 10
radio input "true"
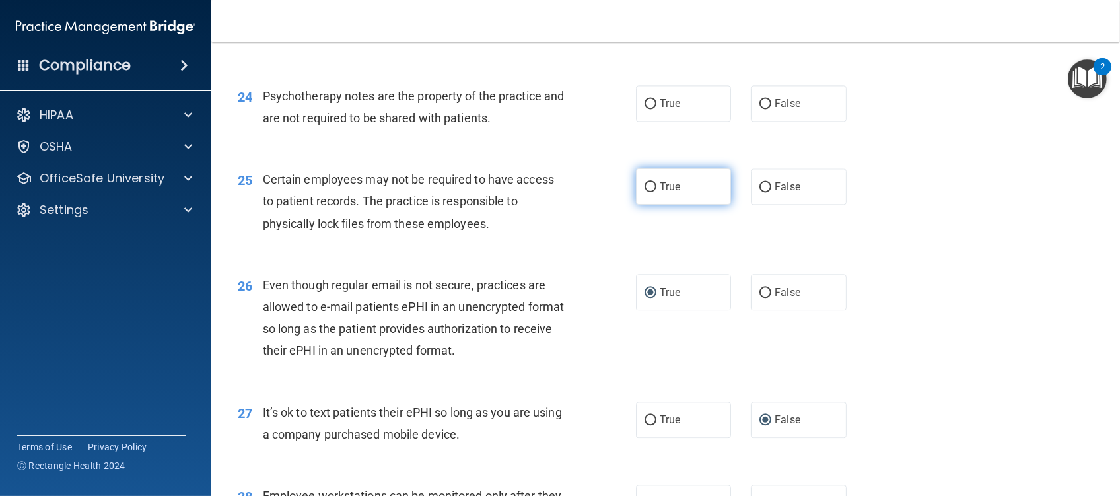
click at [645, 192] on input "True" at bounding box center [651, 187] width 12 height 10
radio input "true"
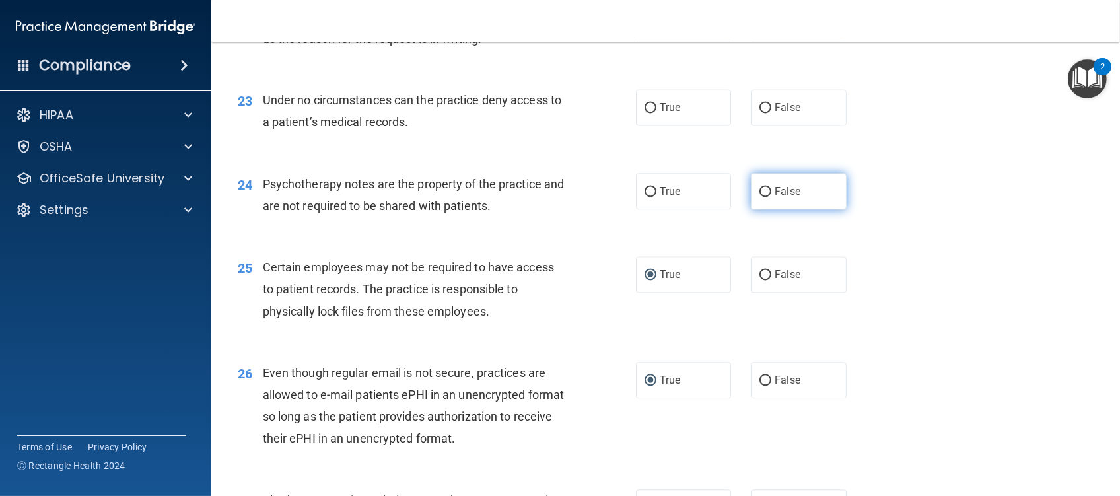
click at [761, 197] on input "False" at bounding box center [766, 192] width 12 height 10
radio input "true"
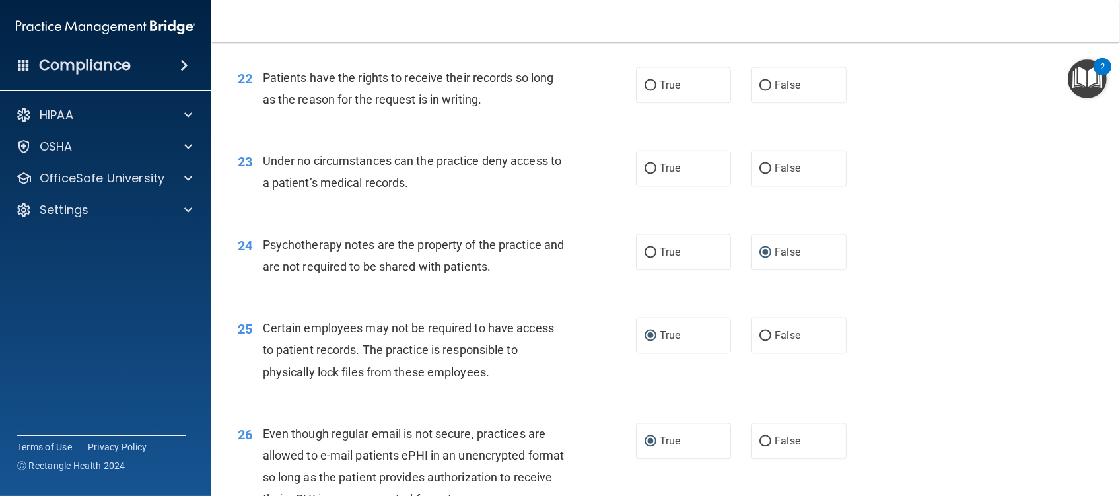
scroll to position [2488, 0]
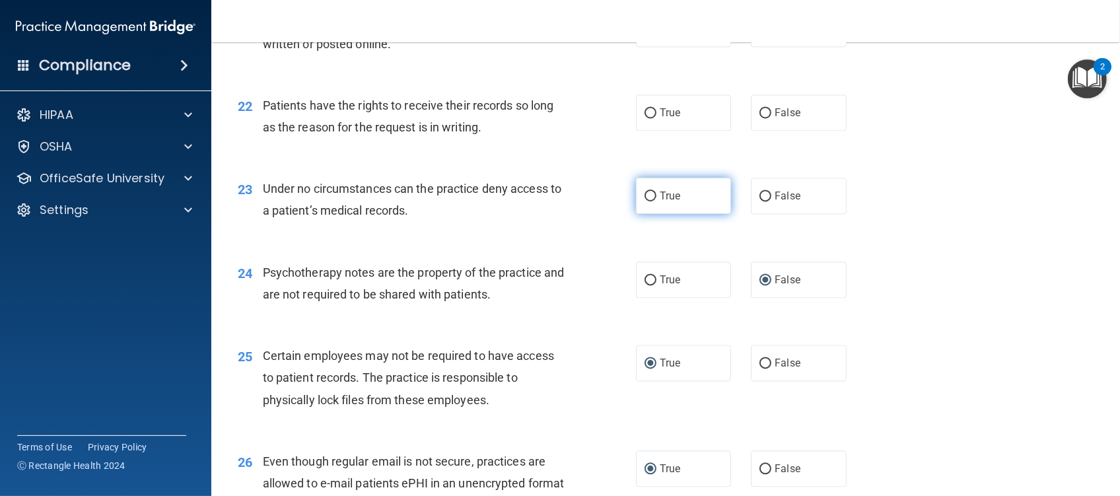
click at [645, 201] on input "True" at bounding box center [651, 197] width 12 height 10
radio input "true"
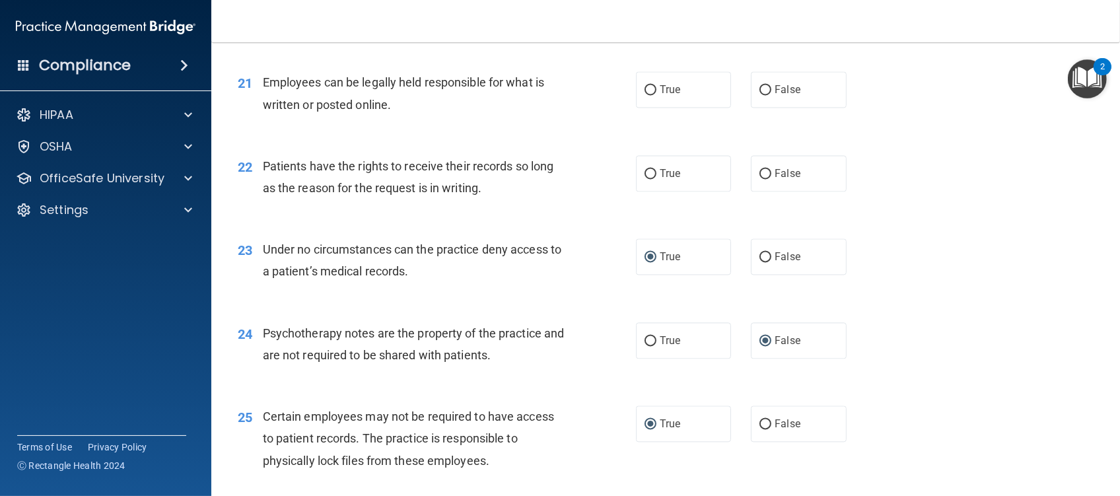
scroll to position [2400, 0]
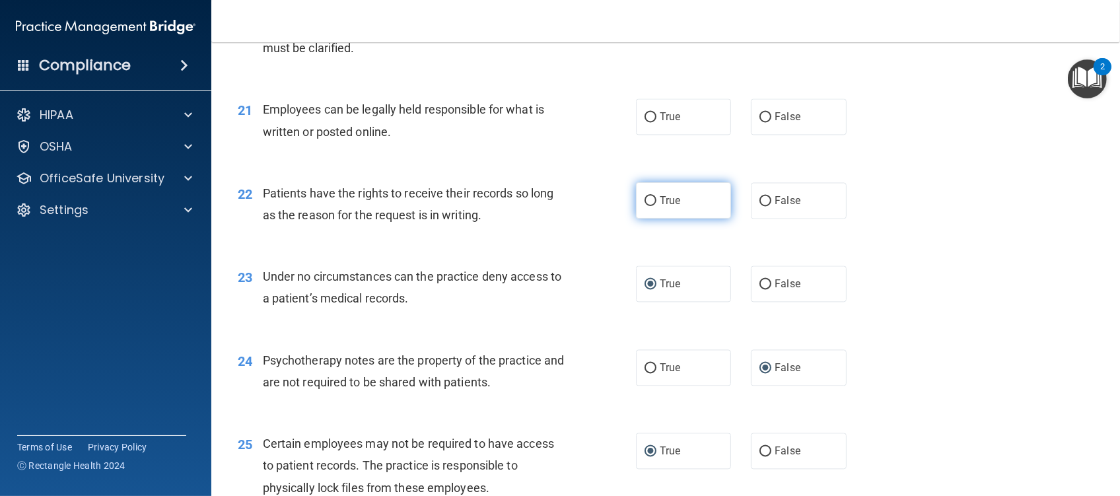
click at [645, 206] on input "True" at bounding box center [651, 201] width 12 height 10
radio input "true"
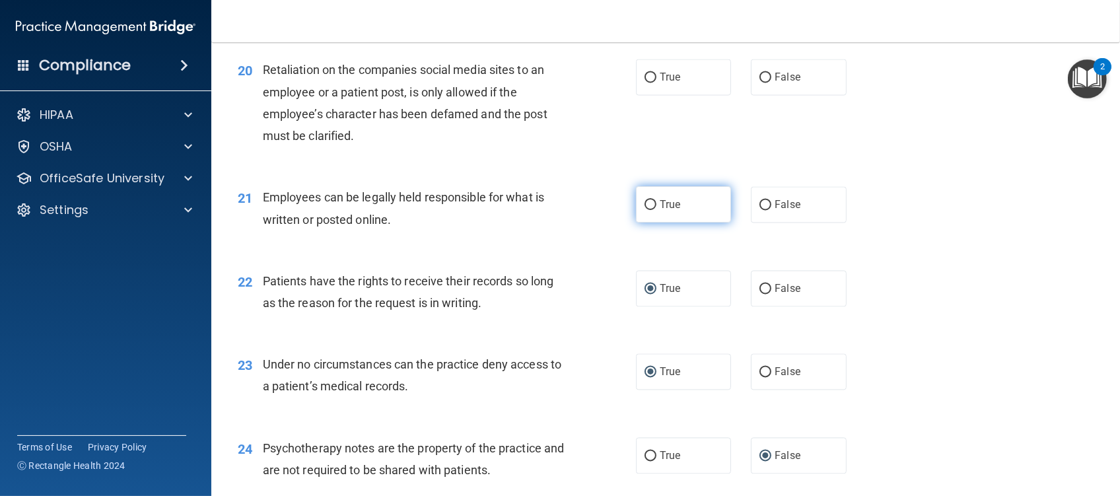
click at [645, 210] on input "True" at bounding box center [651, 205] width 12 height 10
radio input "true"
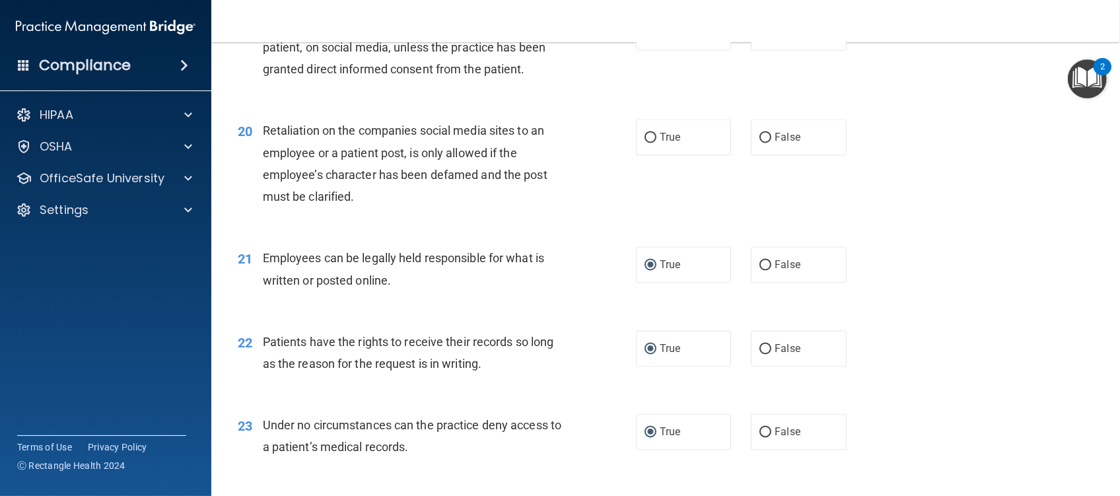
scroll to position [2224, 0]
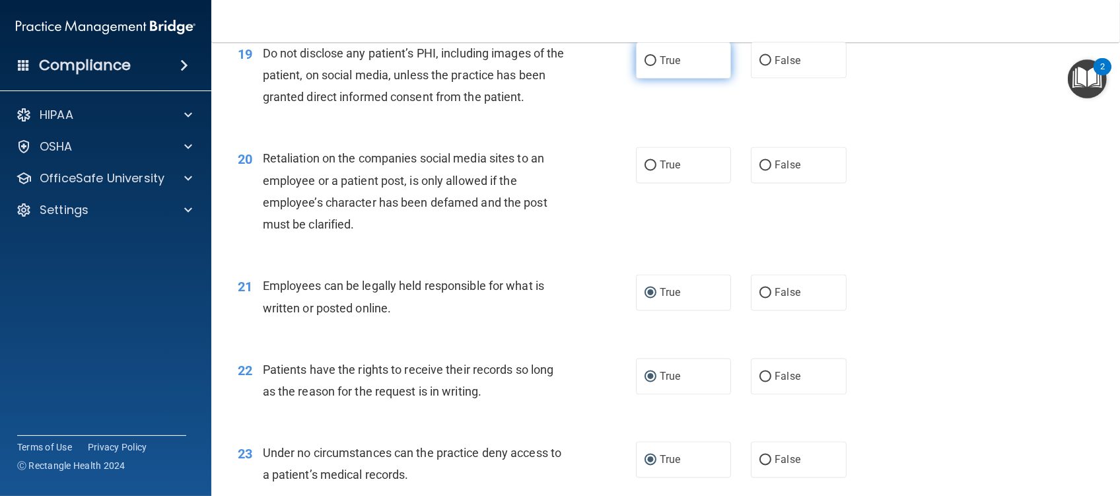
click at [645, 66] on input "True" at bounding box center [651, 61] width 12 height 10
radio input "true"
click at [645, 171] on input "True" at bounding box center [651, 166] width 12 height 10
radio input "true"
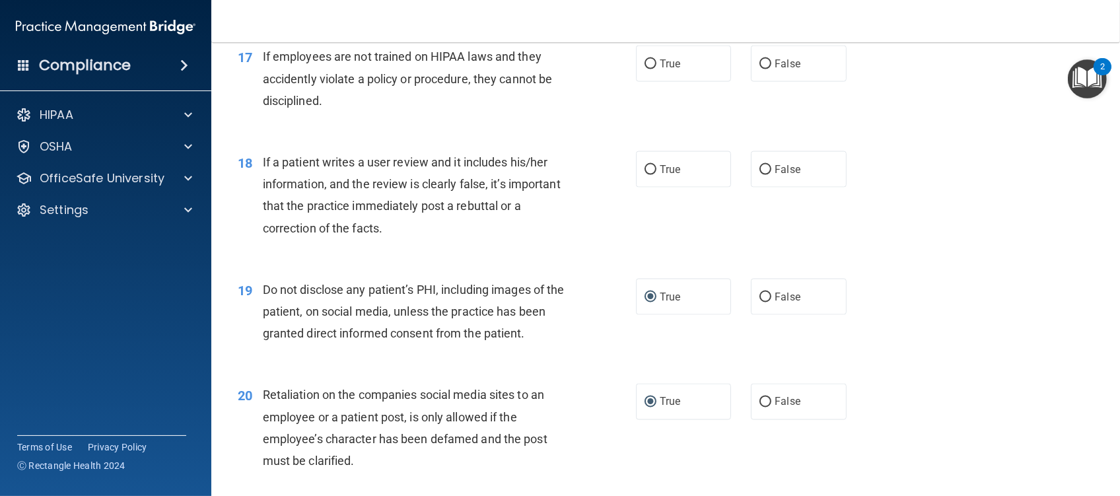
scroll to position [1960, 0]
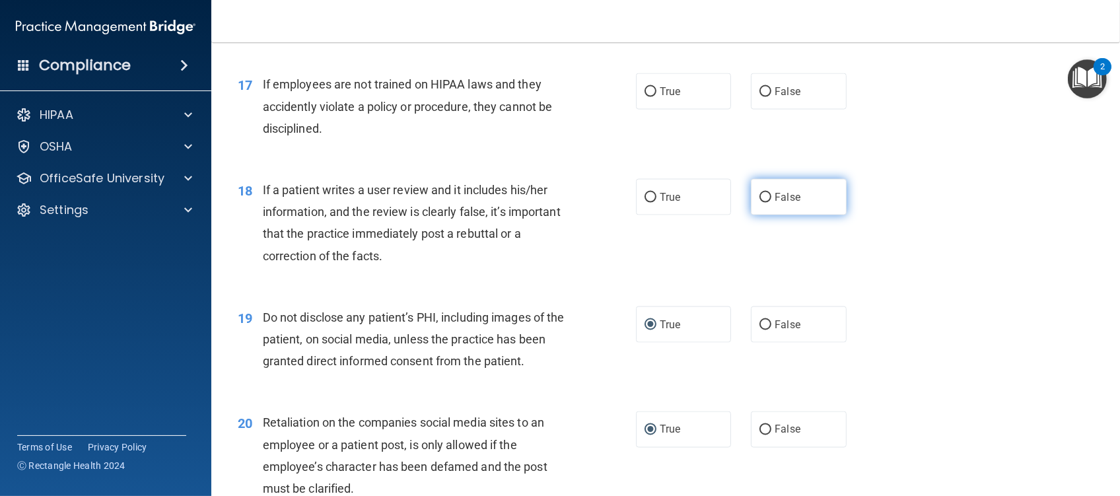
click at [760, 203] on input "False" at bounding box center [766, 198] width 12 height 10
radio input "true"
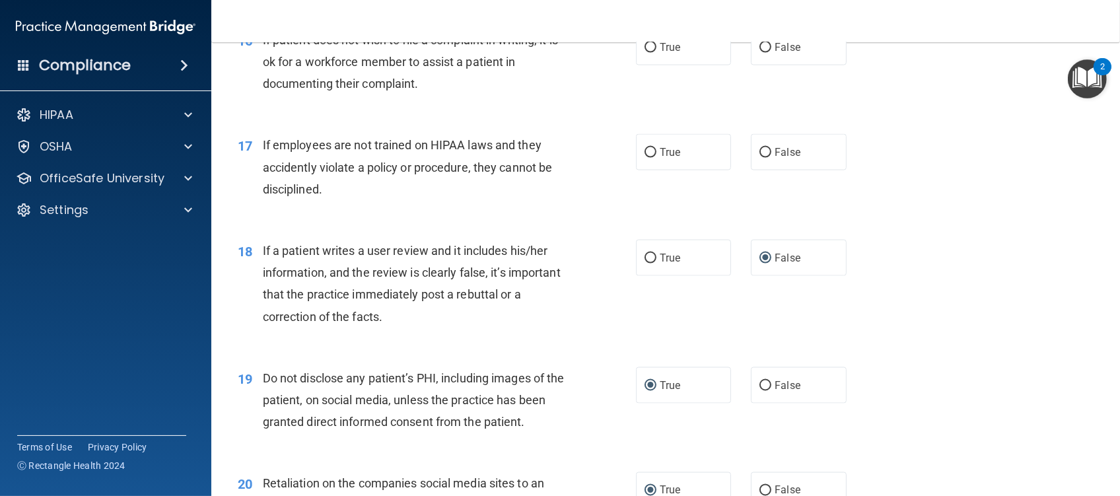
scroll to position [1872, 0]
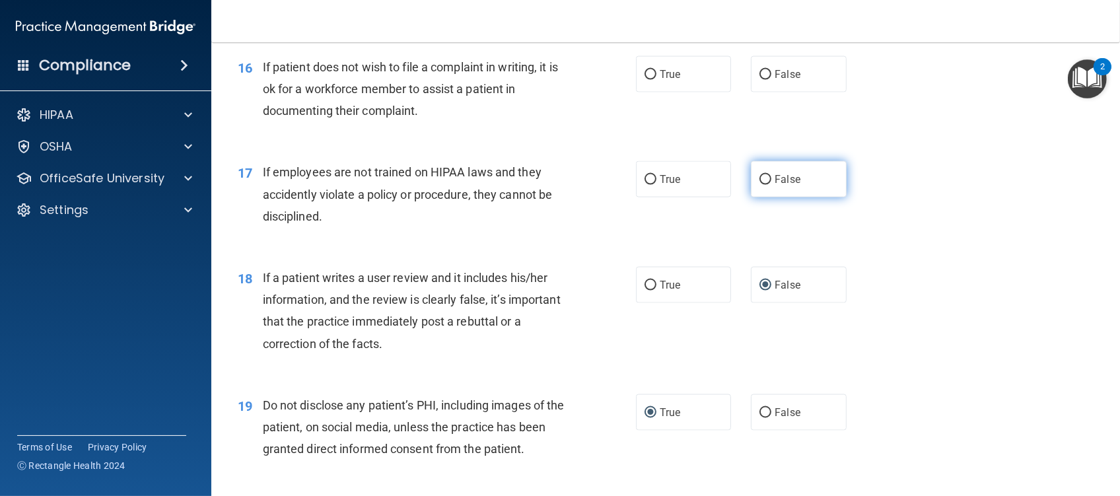
click at [761, 185] on input "False" at bounding box center [766, 180] width 12 height 10
radio input "true"
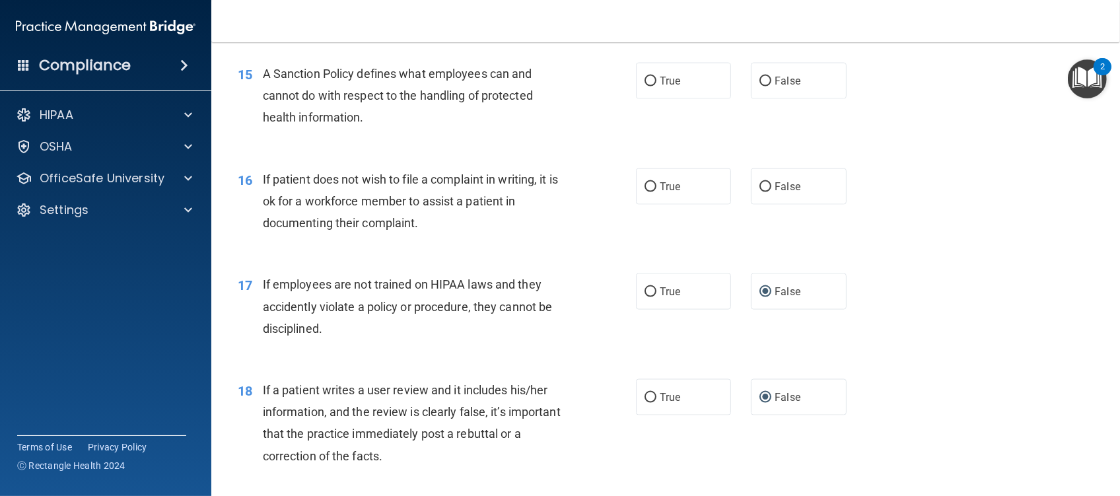
scroll to position [1696, 0]
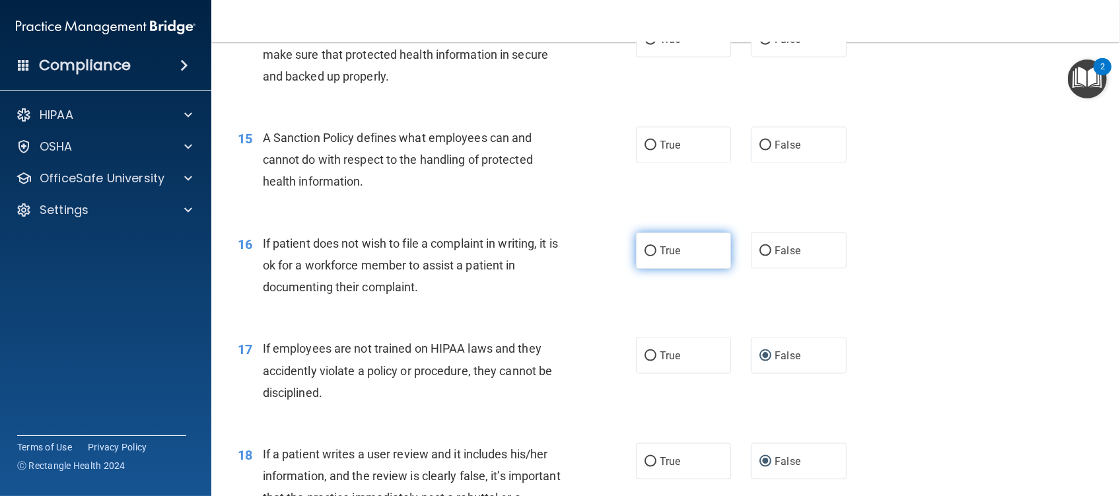
click at [649, 256] on input "True" at bounding box center [651, 251] width 12 height 10
radio input "true"
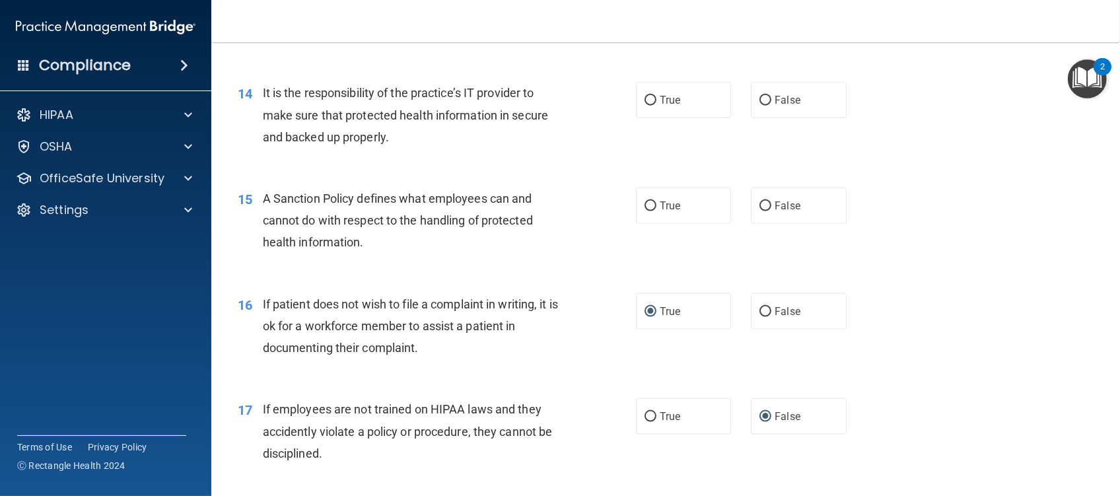
scroll to position [1608, 0]
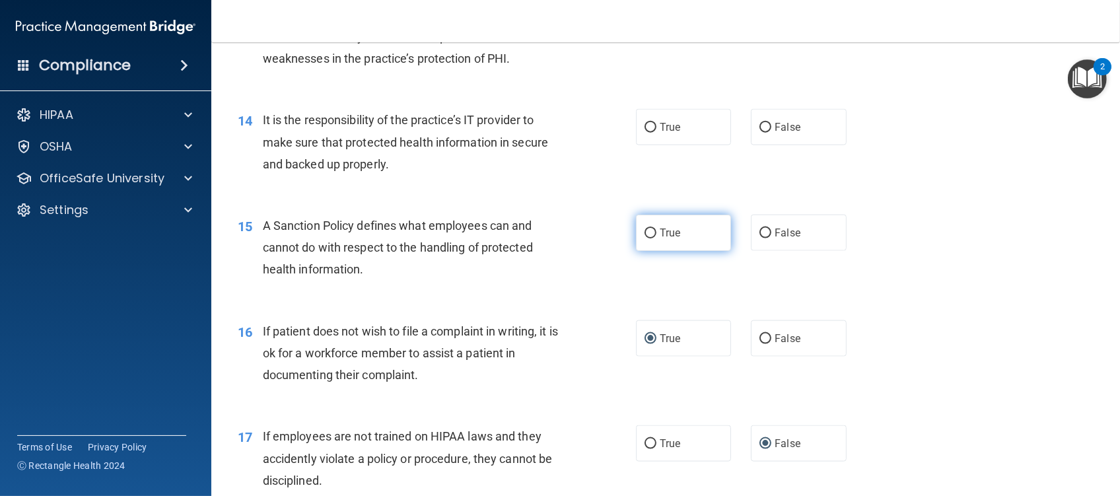
click at [645, 238] on input "True" at bounding box center [651, 234] width 12 height 10
radio input "true"
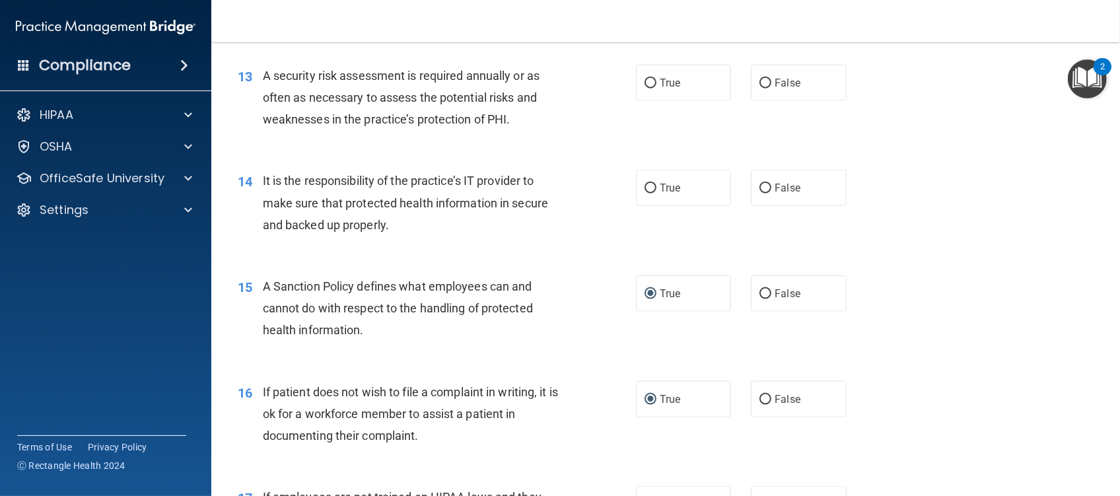
scroll to position [1520, 0]
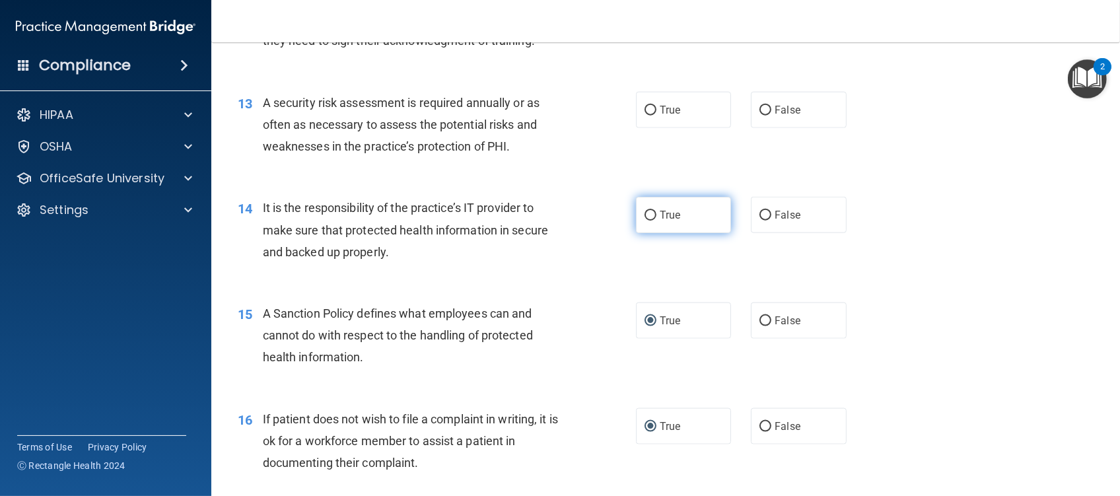
click at [651, 233] on label "True" at bounding box center [683, 215] width 95 height 36
click at [651, 221] on input "True" at bounding box center [651, 216] width 12 height 10
radio input "true"
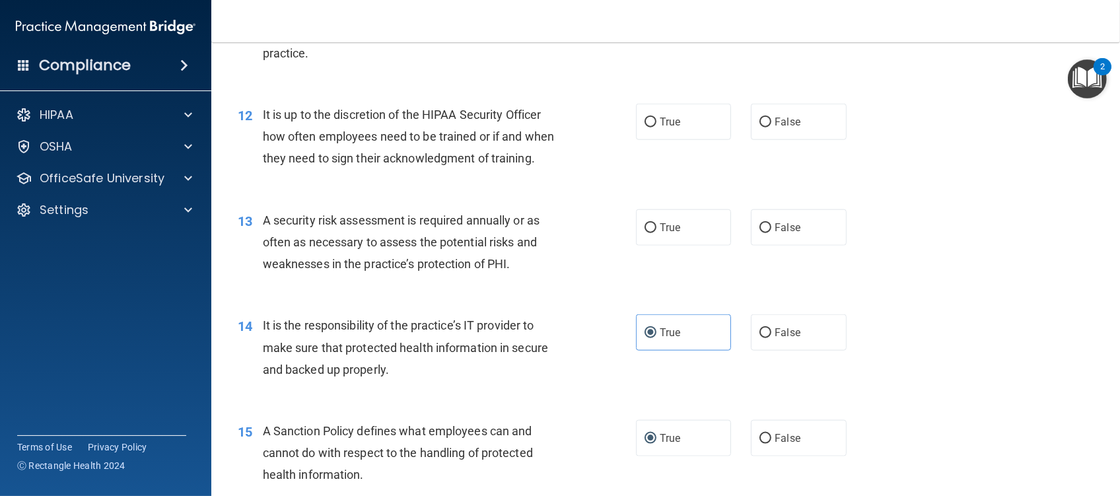
scroll to position [1344, 0]
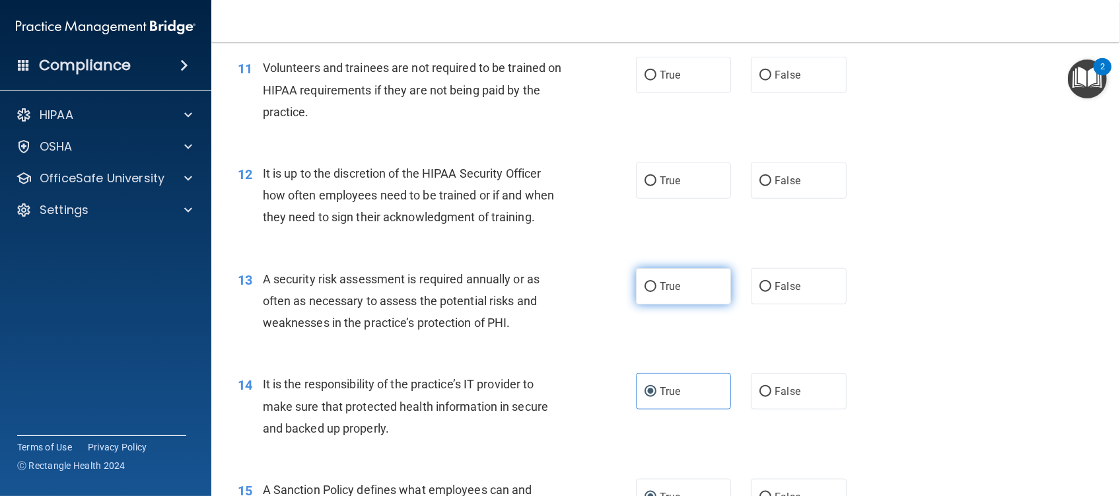
click at [637, 305] on label "True" at bounding box center [683, 286] width 95 height 36
click at [645, 292] on input "True" at bounding box center [651, 287] width 12 height 10
radio input "true"
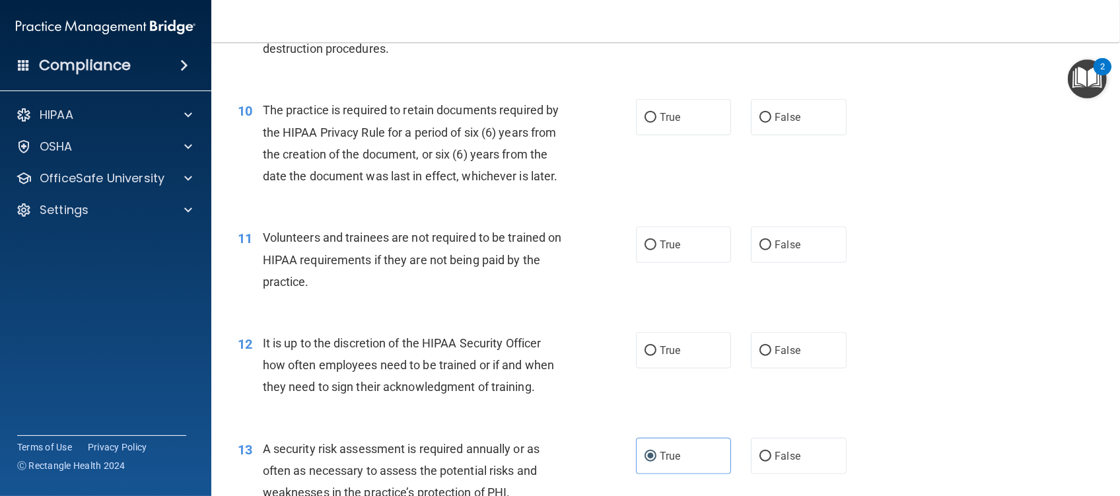
scroll to position [1167, 0]
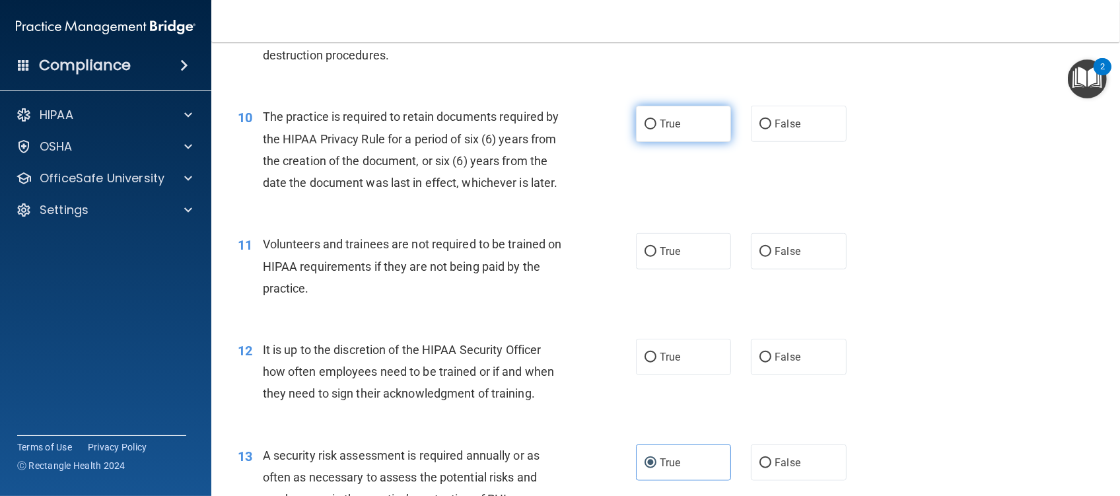
click at [645, 129] on input "True" at bounding box center [651, 125] width 12 height 10
radio input "true"
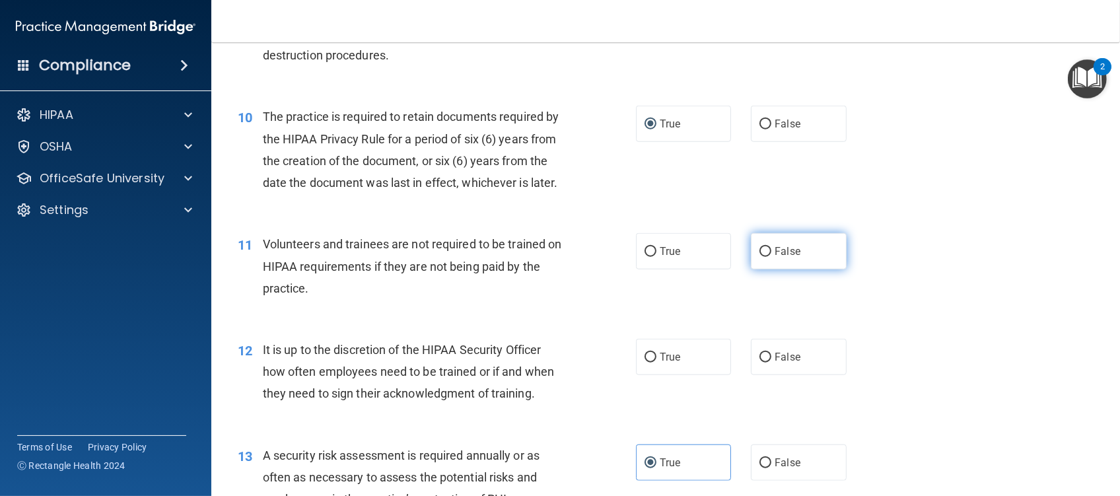
click at [761, 257] on input "False" at bounding box center [766, 252] width 12 height 10
radio input "true"
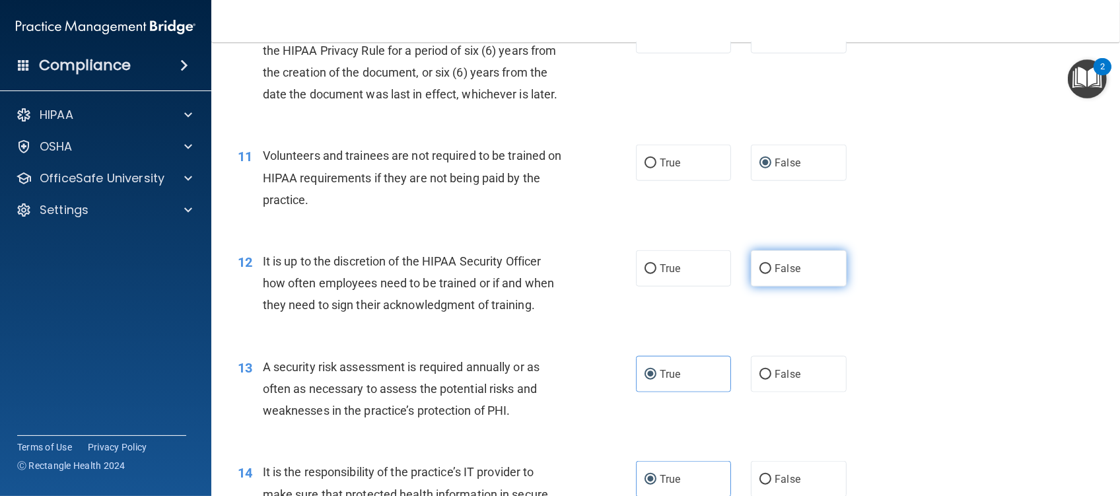
click at [760, 274] on input "False" at bounding box center [766, 269] width 12 height 10
radio input "true"
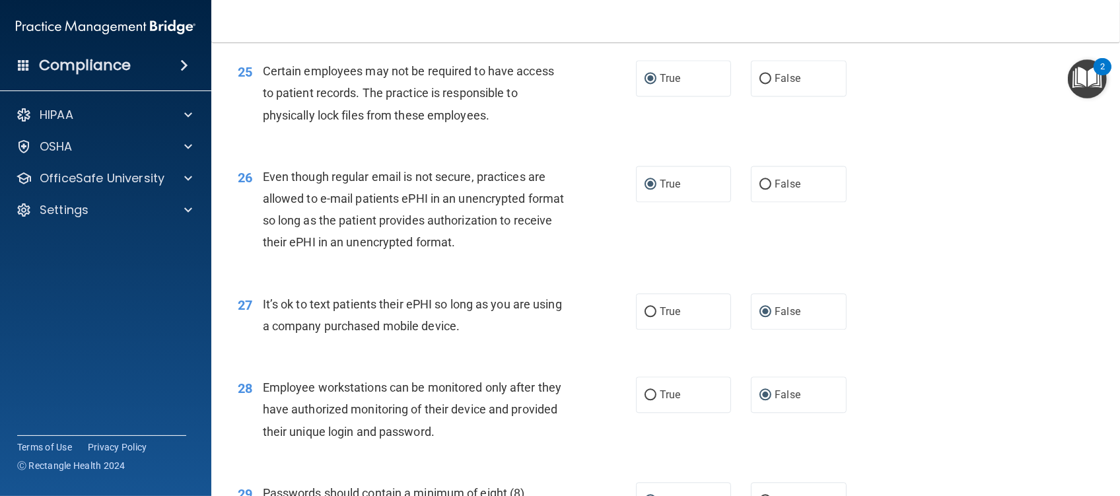
scroll to position [3105, 0]
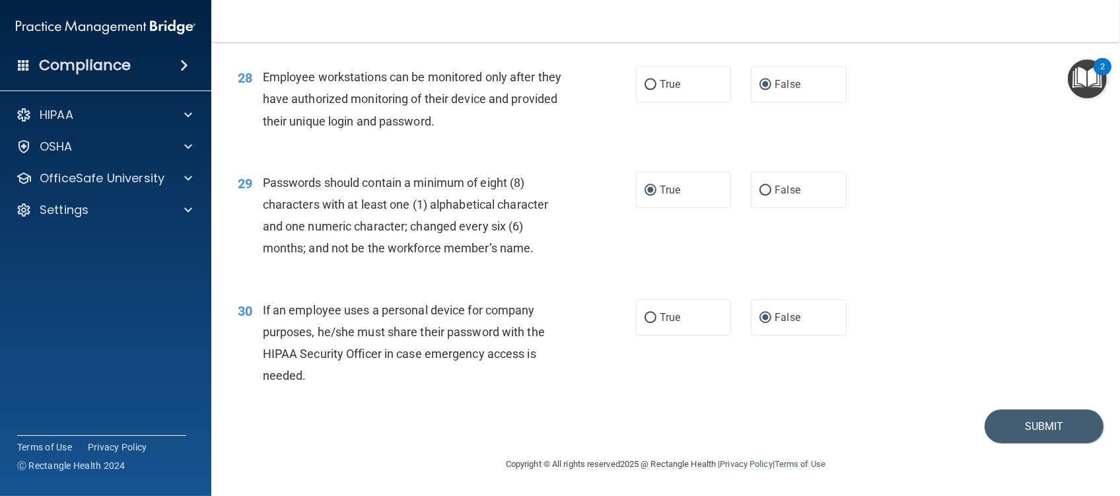
click at [1030, 447] on footer "Copyright © All rights reserved 2025 @ Rectangle Health | Privacy Policy | Term…" at bounding box center [666, 463] width 856 height 40
click at [1029, 435] on button "Submit" at bounding box center [1044, 427] width 119 height 34
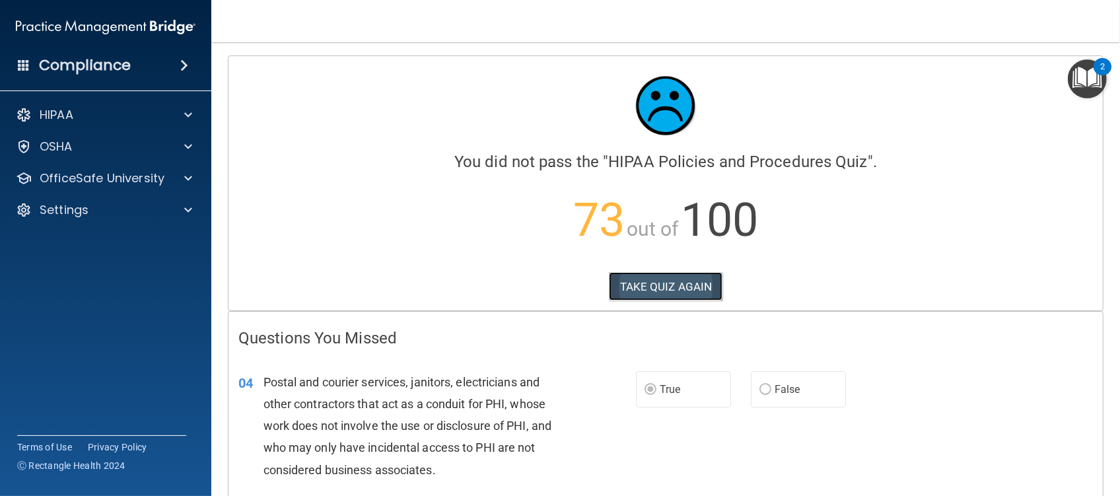
drag, startPoint x: 663, startPoint y: 294, endPoint x: 620, endPoint y: 293, distance: 43.6
click at [663, 294] on button "TAKE QUIZ AGAIN" at bounding box center [666, 286] width 114 height 29
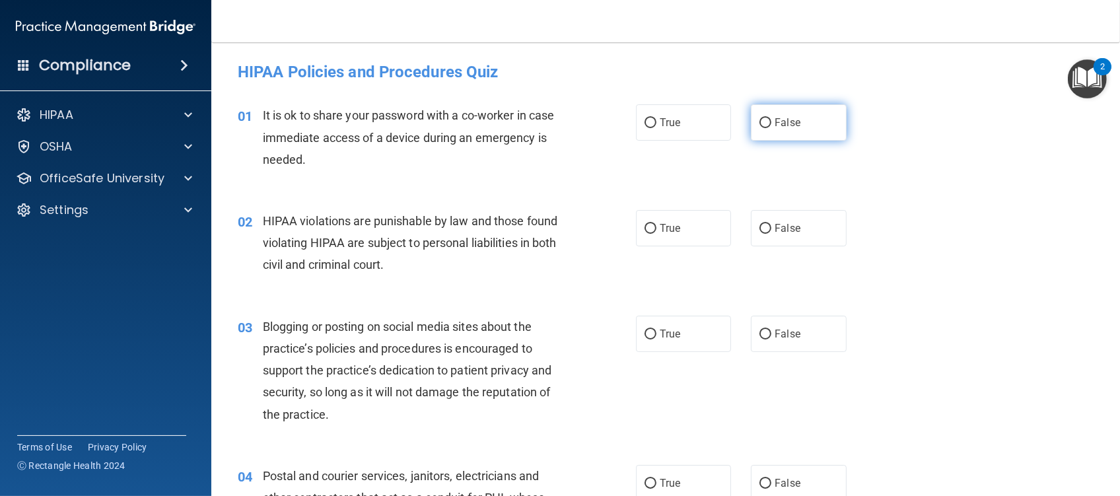
click at [760, 121] on input "False" at bounding box center [766, 123] width 12 height 10
radio input "true"
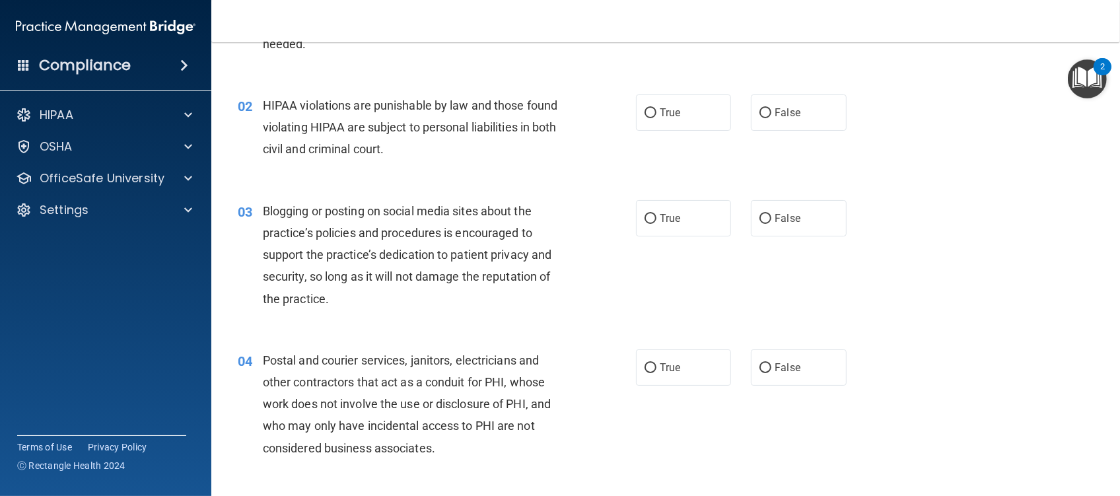
scroll to position [88, 0]
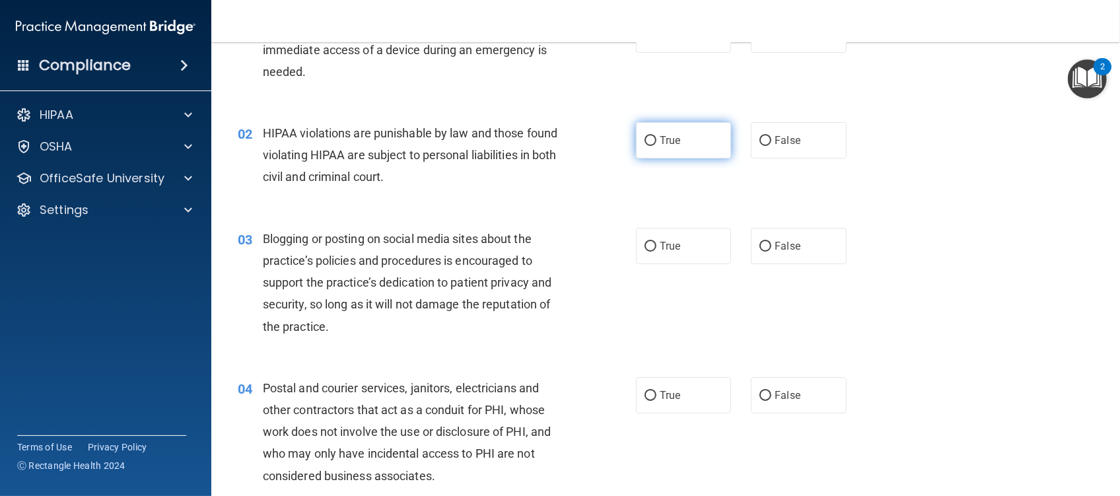
click at [645, 137] on input "True" at bounding box center [651, 141] width 12 height 10
radio input "true"
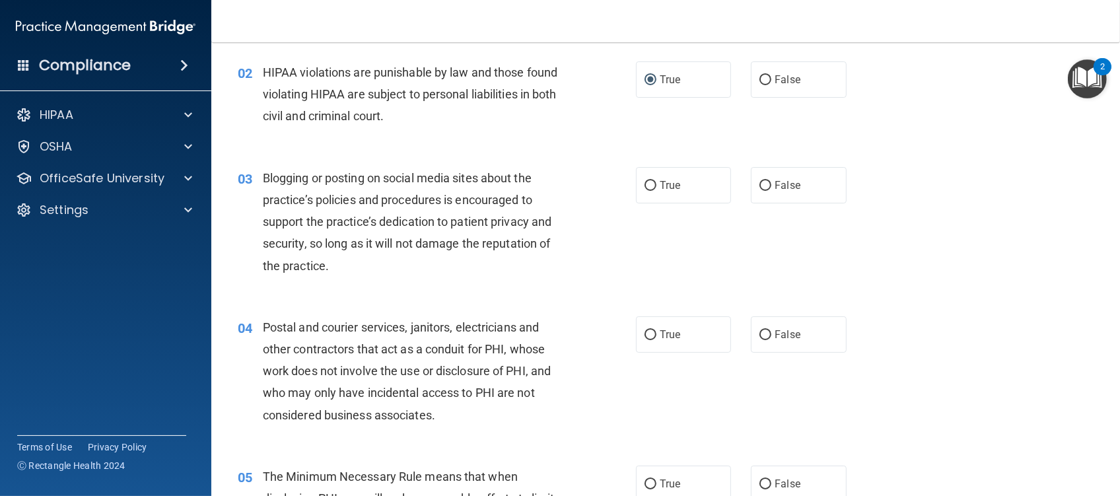
scroll to position [176, 0]
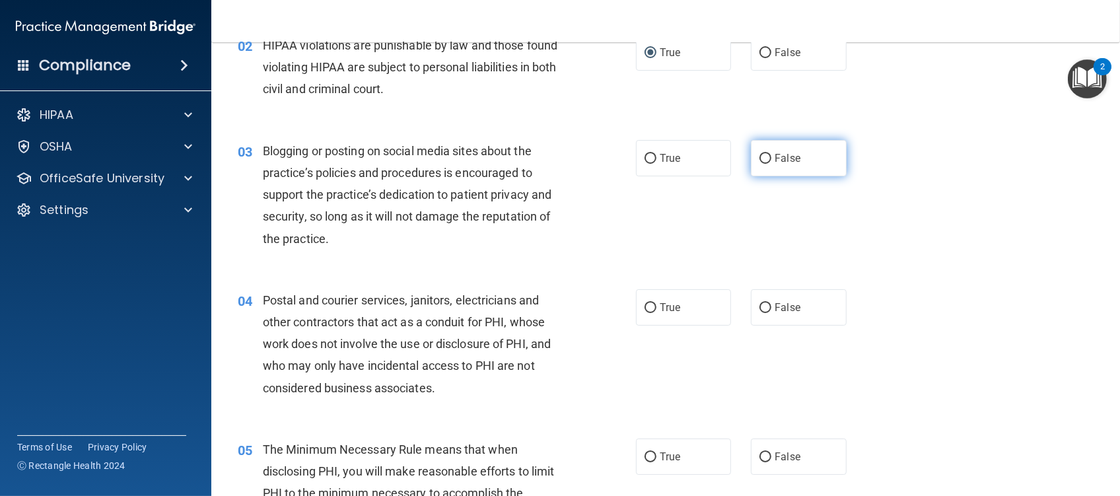
click at [760, 160] on input "False" at bounding box center [766, 159] width 12 height 10
radio input "true"
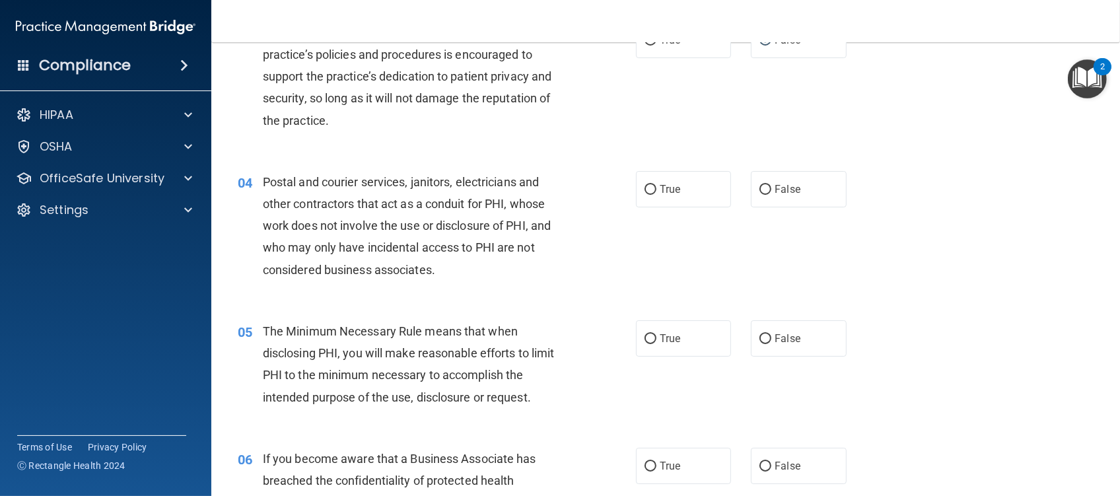
scroll to position [352, 0]
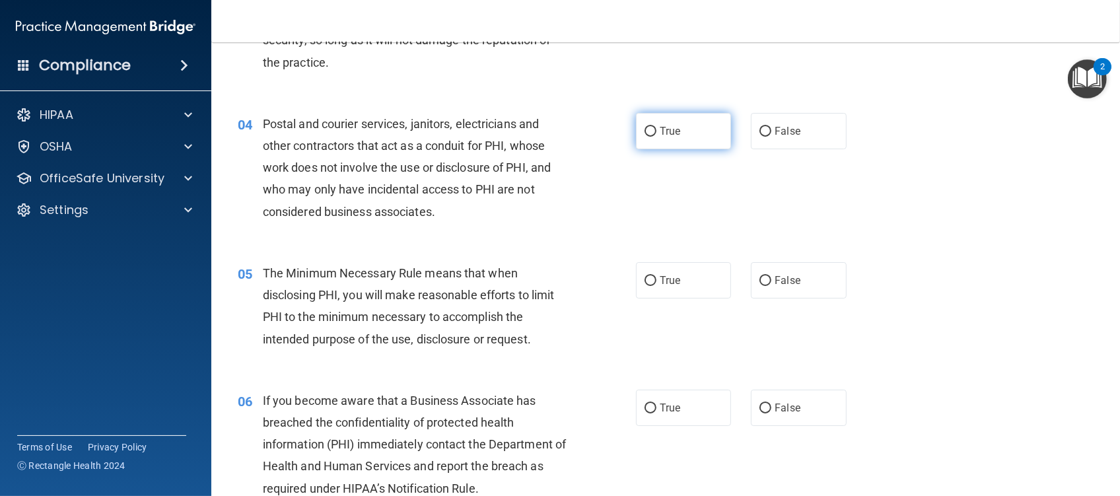
click at [645, 133] on input "True" at bounding box center [651, 132] width 12 height 10
radio input "true"
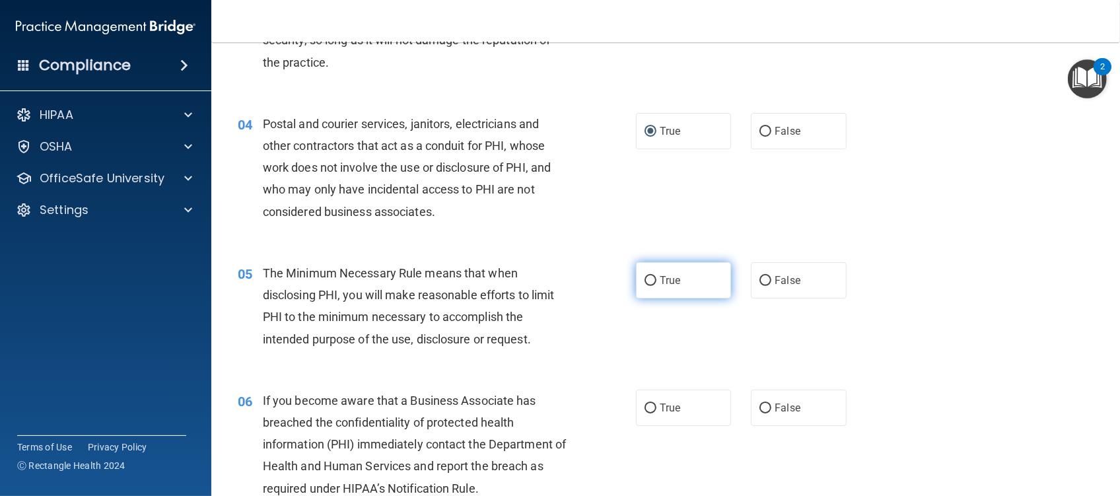
click at [645, 284] on input "True" at bounding box center [651, 281] width 12 height 10
radio input "true"
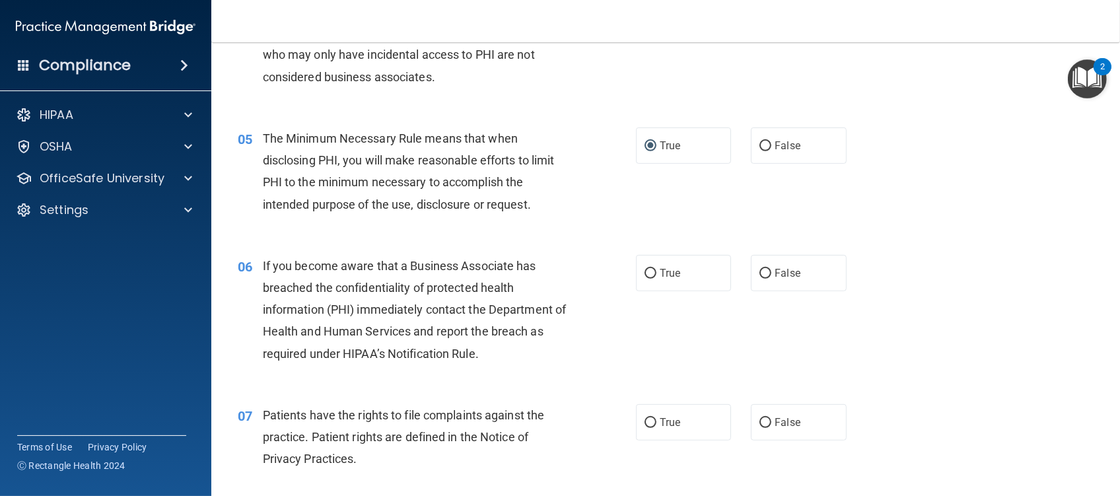
scroll to position [528, 0]
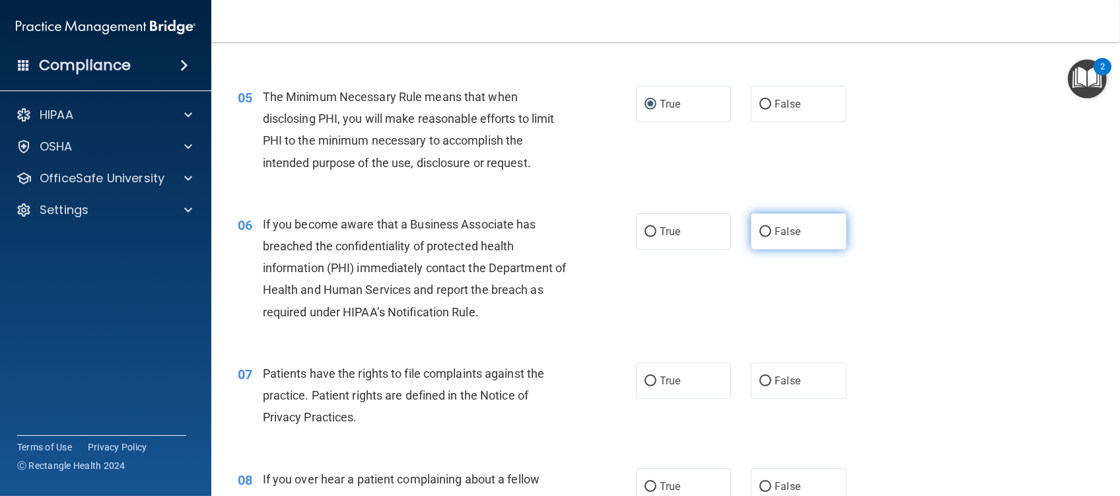
click at [760, 232] on input "False" at bounding box center [766, 232] width 12 height 10
radio input "true"
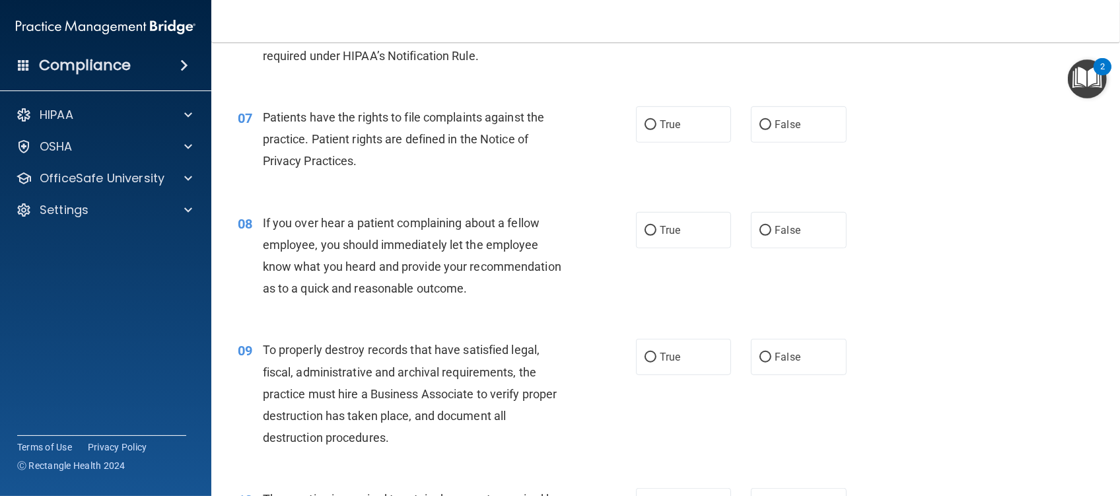
scroll to position [793, 0]
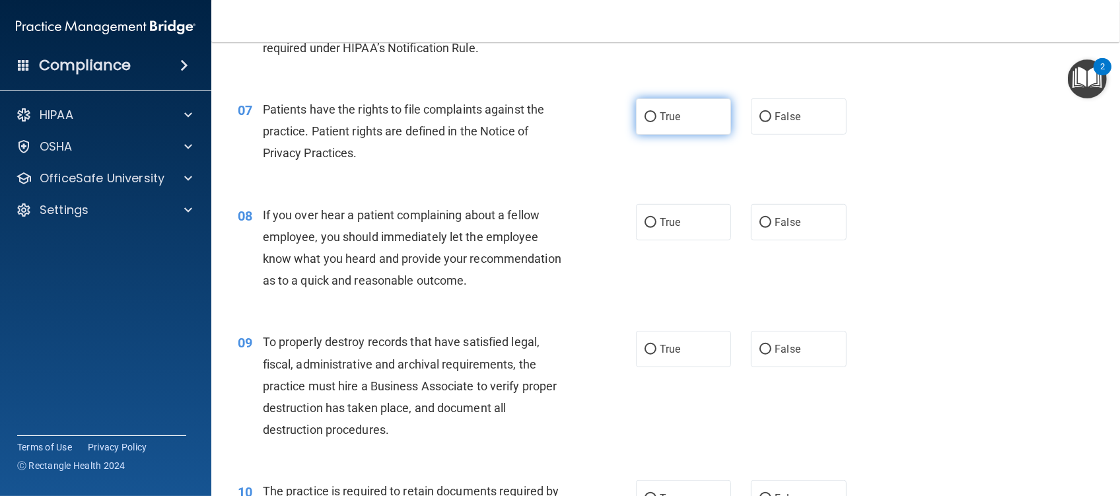
click at [647, 118] on input "True" at bounding box center [651, 117] width 12 height 10
radio input "true"
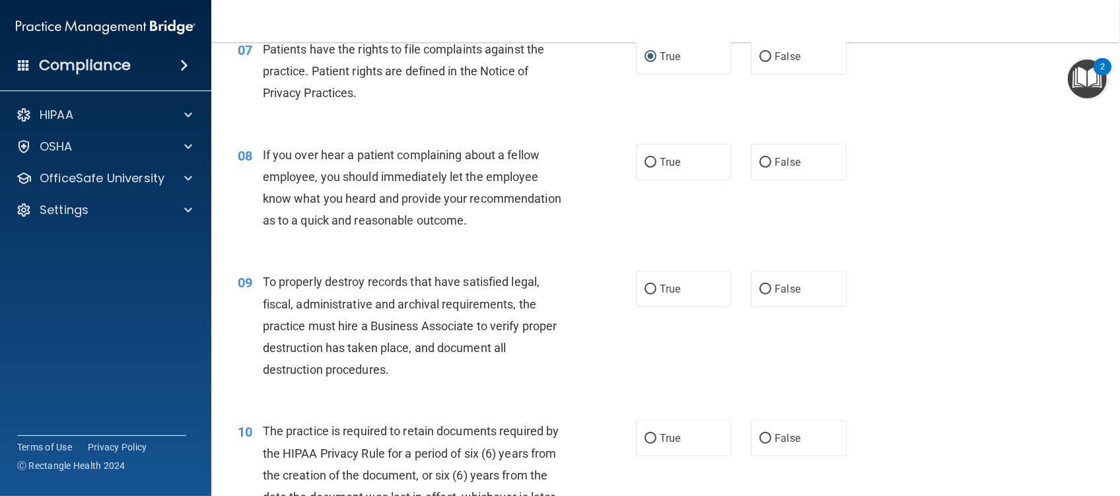
scroll to position [880, 0]
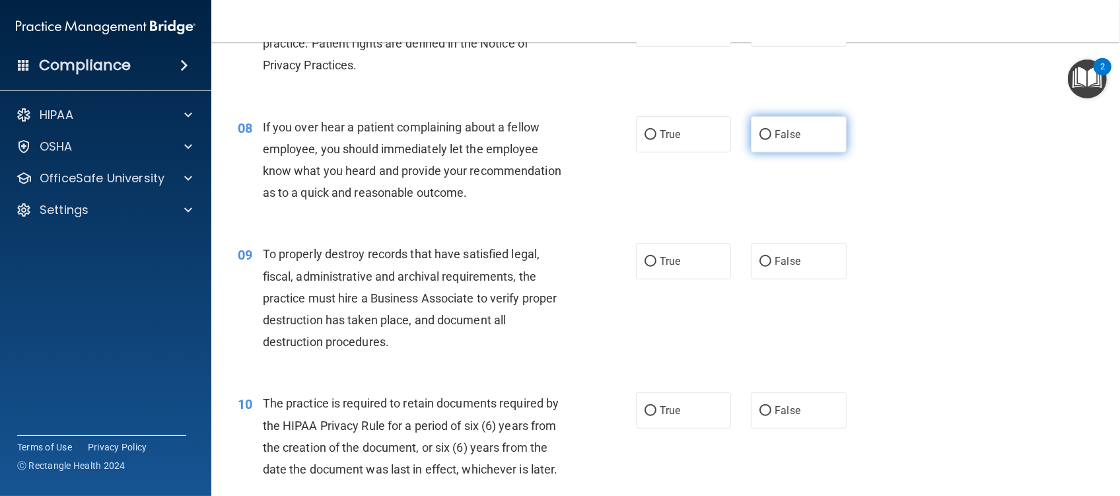
click at [760, 132] on input "False" at bounding box center [766, 135] width 12 height 10
radio input "true"
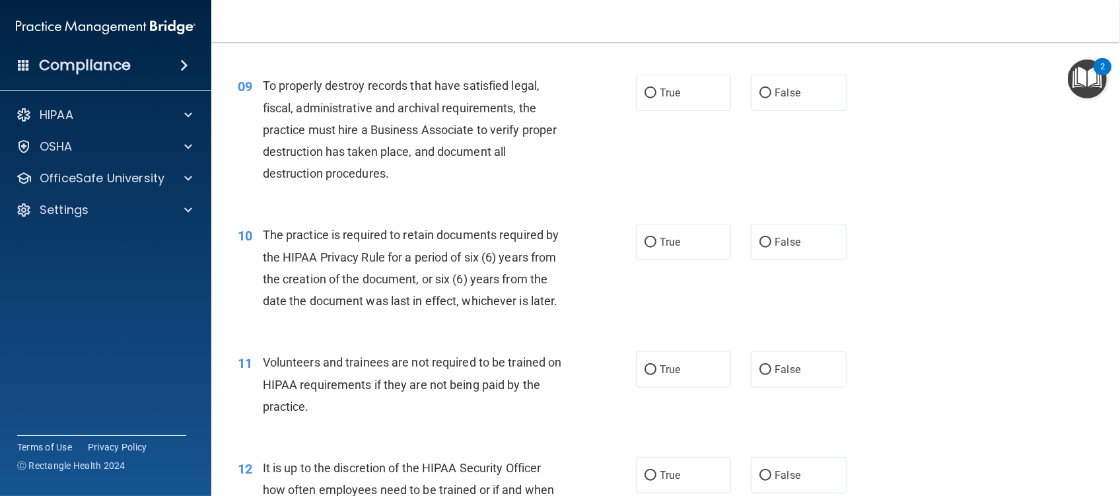
scroll to position [1057, 0]
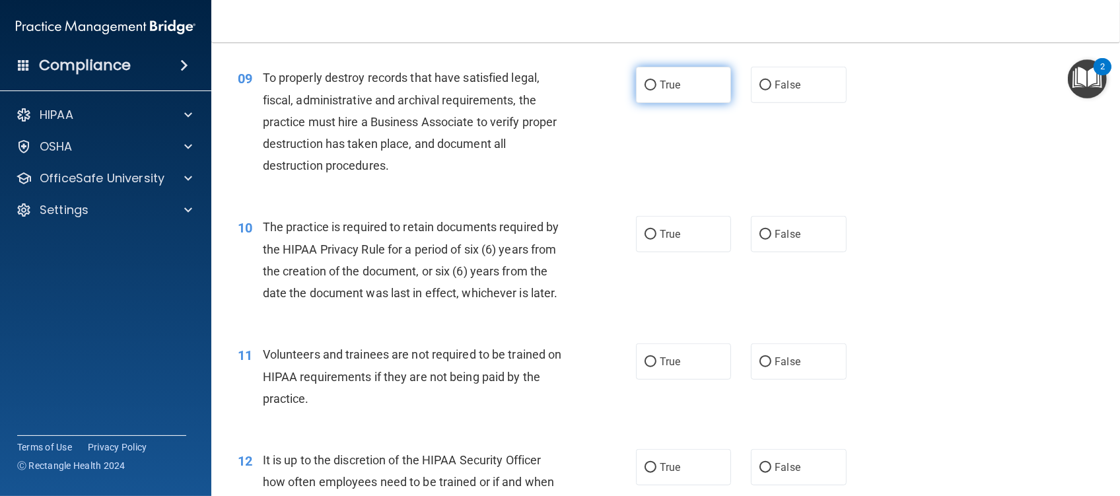
click at [645, 90] on input "True" at bounding box center [651, 86] width 12 height 10
radio input "true"
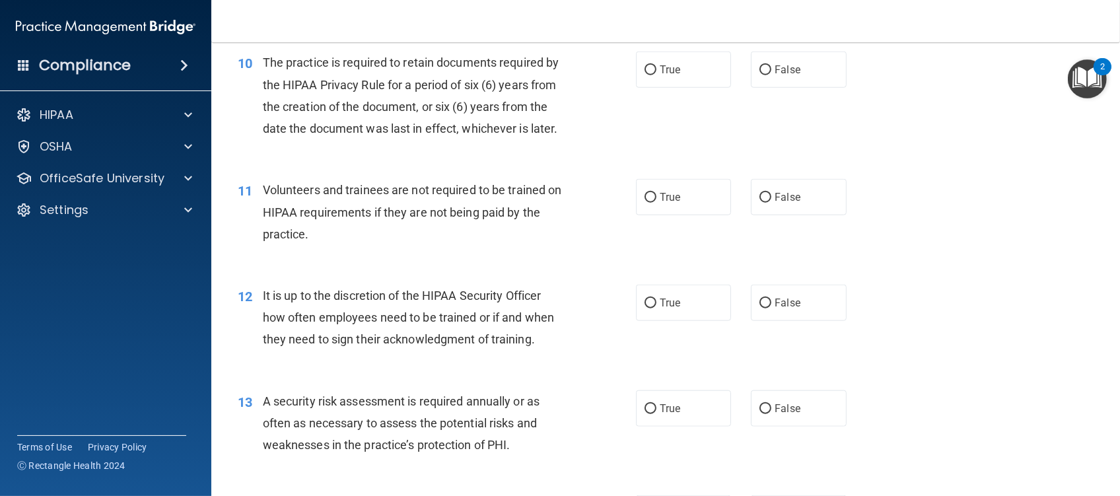
scroll to position [1233, 0]
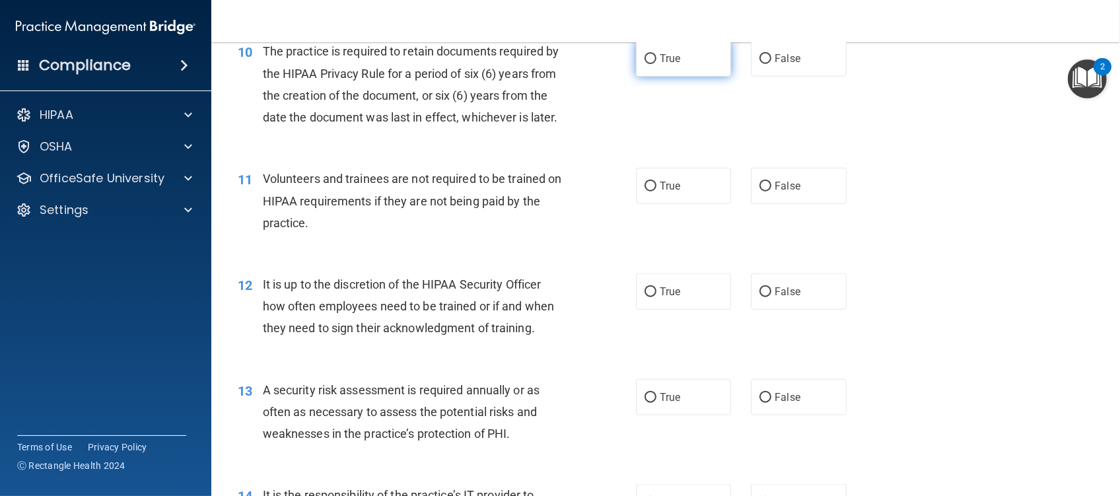
click at [645, 64] on input "True" at bounding box center [651, 59] width 12 height 10
radio input "true"
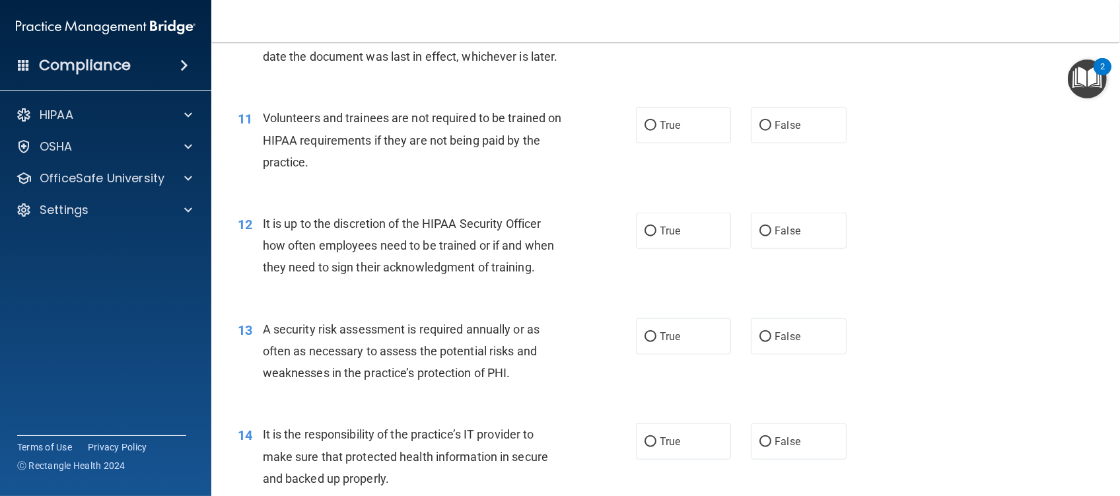
scroll to position [1321, 0]
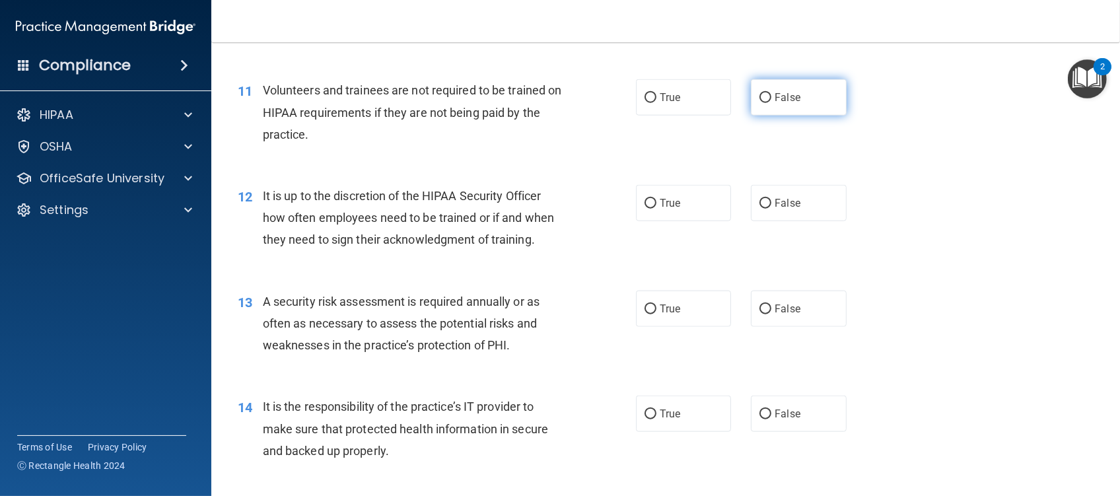
click at [760, 103] on input "False" at bounding box center [766, 98] width 12 height 10
radio input "true"
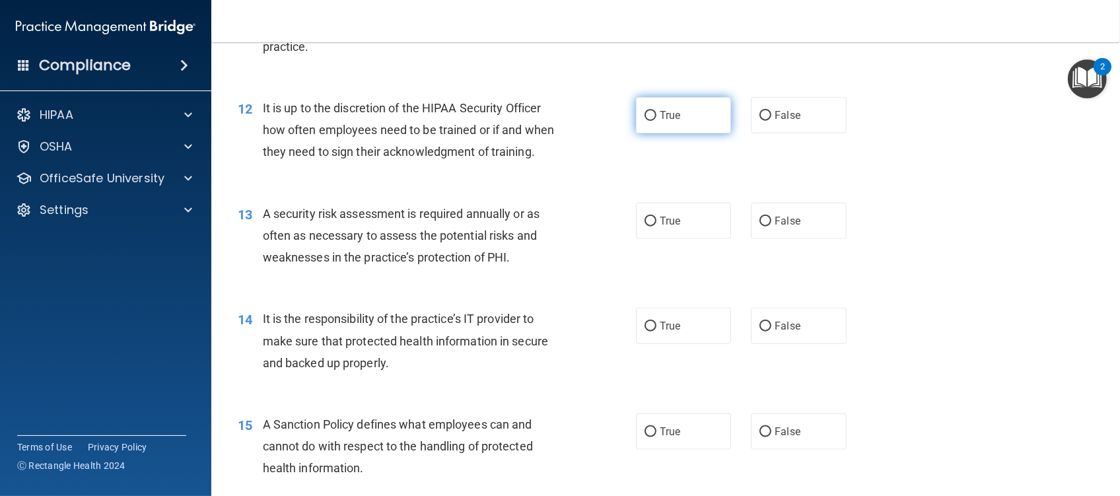
click at [648, 121] on input "True" at bounding box center [651, 116] width 12 height 10
radio input "true"
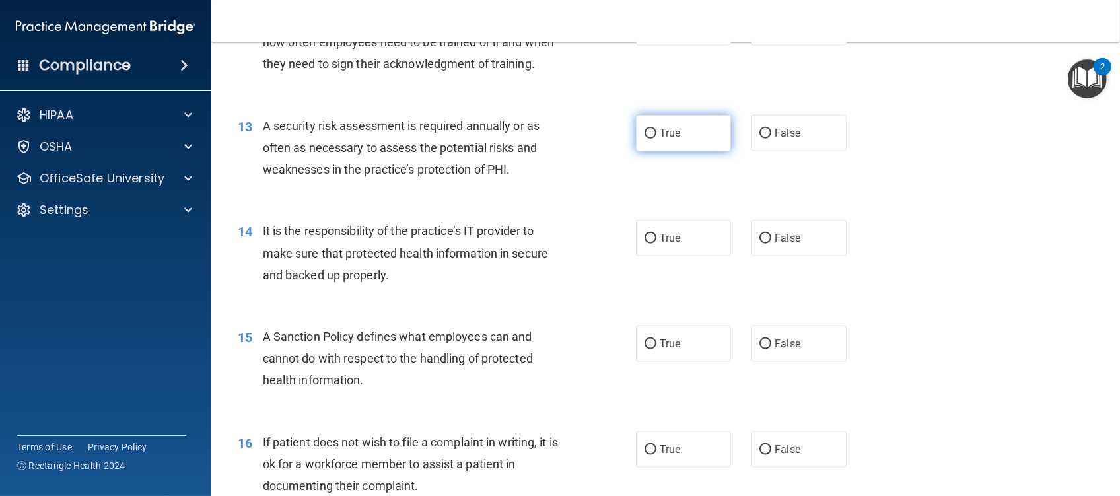
click at [645, 139] on input "True" at bounding box center [651, 134] width 12 height 10
radio input "true"
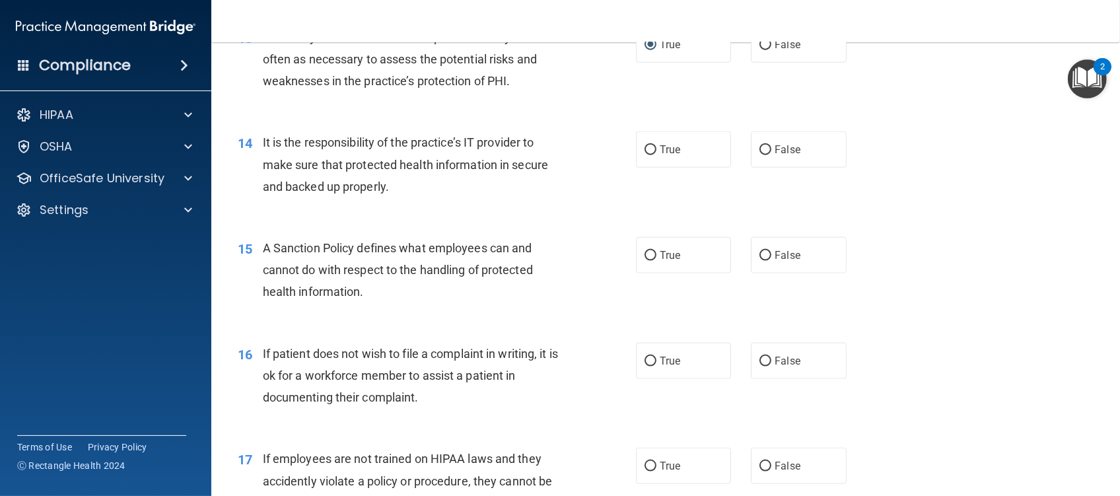
scroll to position [1673, 0]
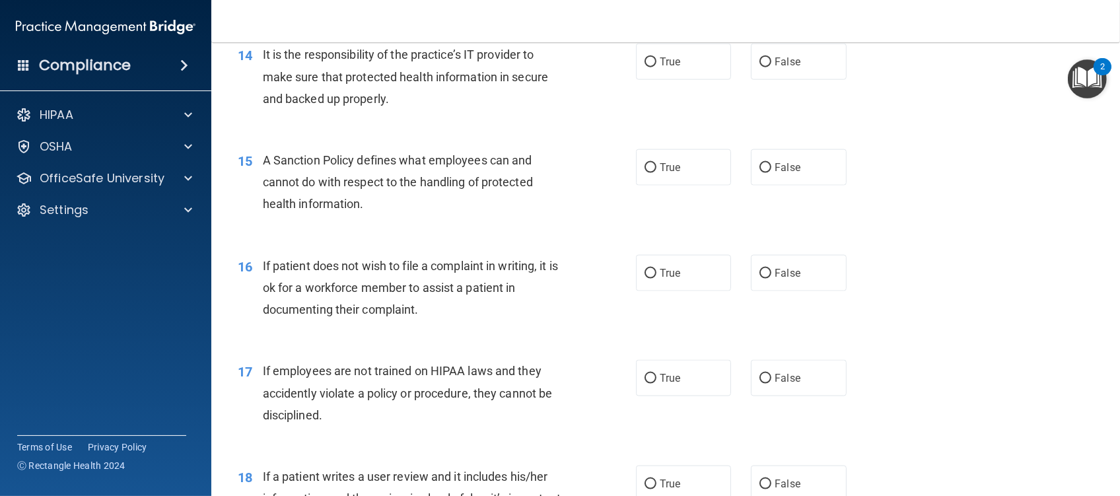
drag, startPoint x: 758, startPoint y: 85, endPoint x: 738, endPoint y: 91, distance: 20.1
click at [760, 67] on input "False" at bounding box center [766, 62] width 12 height 10
radio input "true"
click at [751, 186] on label "False" at bounding box center [798, 167] width 95 height 36
click at [760, 173] on input "False" at bounding box center [766, 168] width 12 height 10
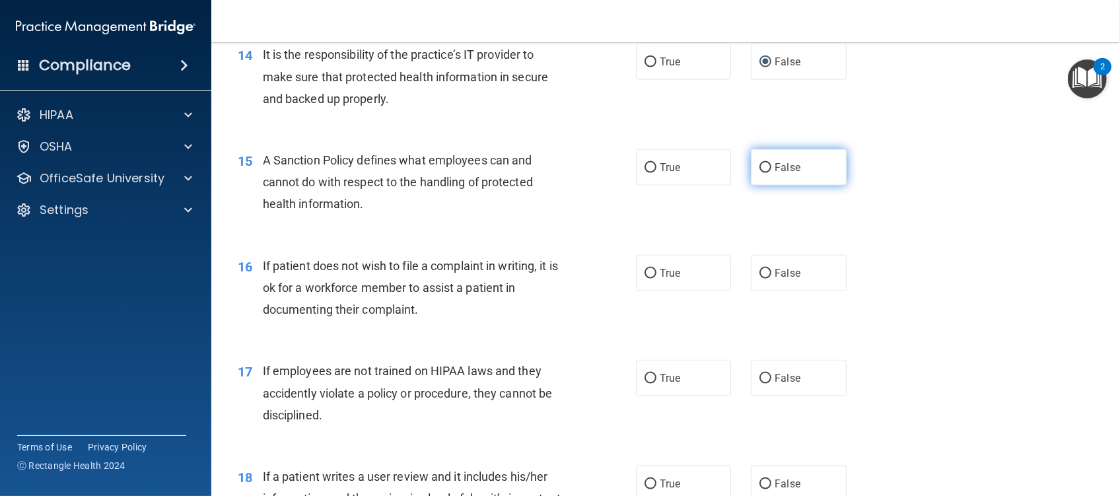
radio input "true"
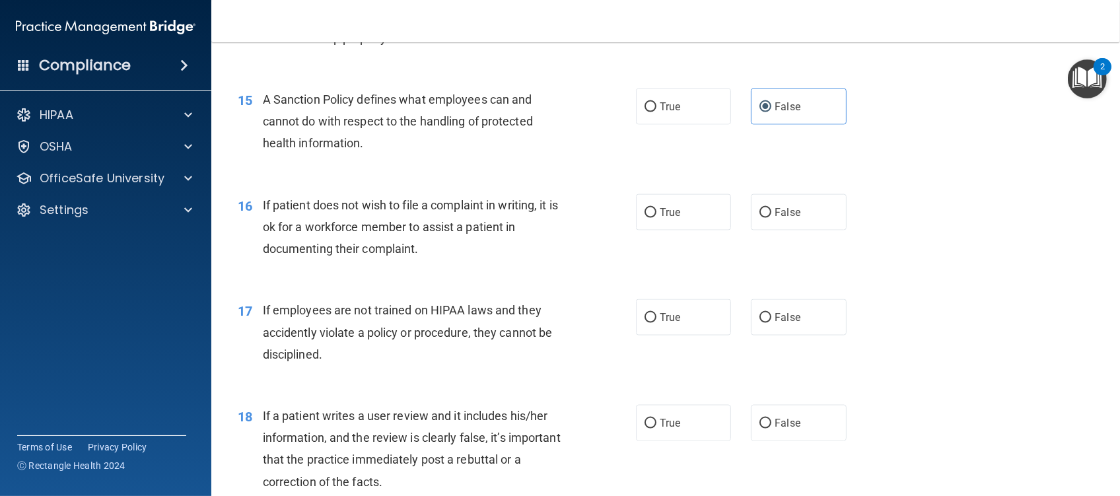
scroll to position [1761, 0]
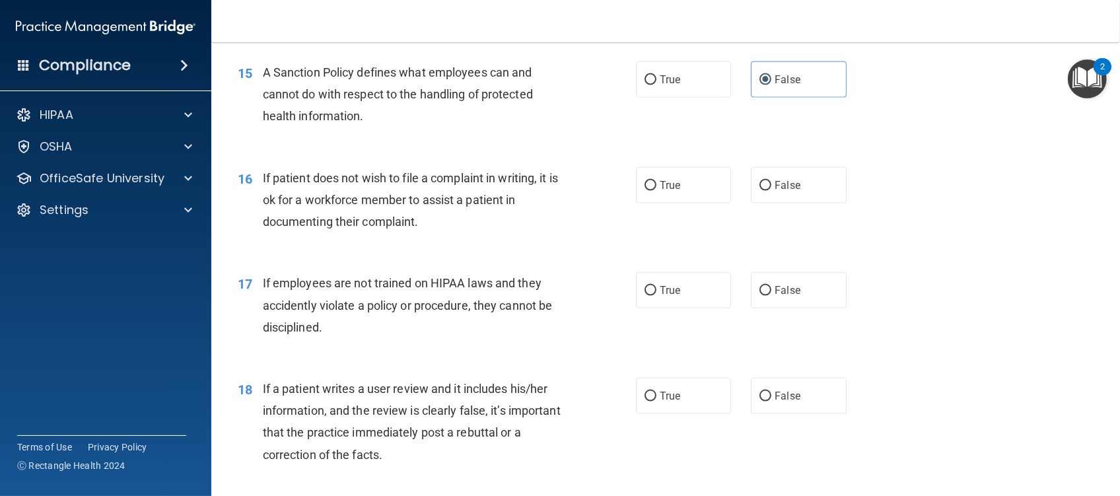
drag, startPoint x: 638, startPoint y: 207, endPoint x: 577, endPoint y: 223, distance: 63.4
click at [645, 191] on input "True" at bounding box center [651, 186] width 12 height 10
radio input "true"
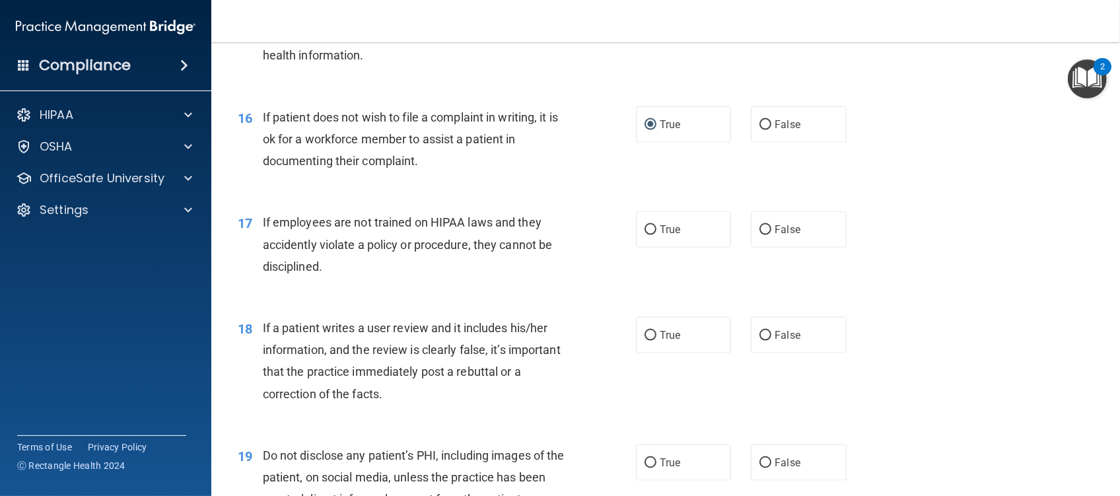
scroll to position [1937, 0]
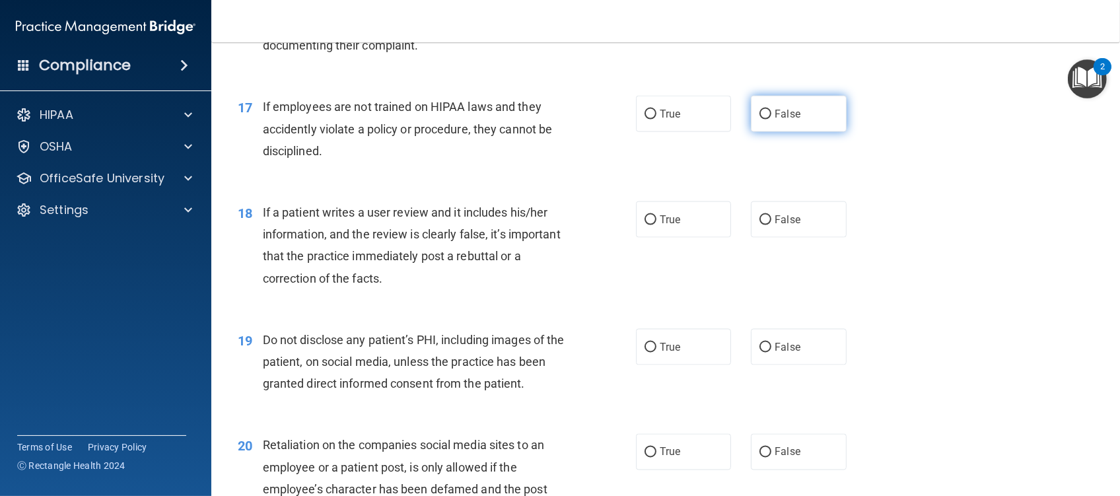
click at [760, 120] on input "False" at bounding box center [766, 115] width 12 height 10
radio input "true"
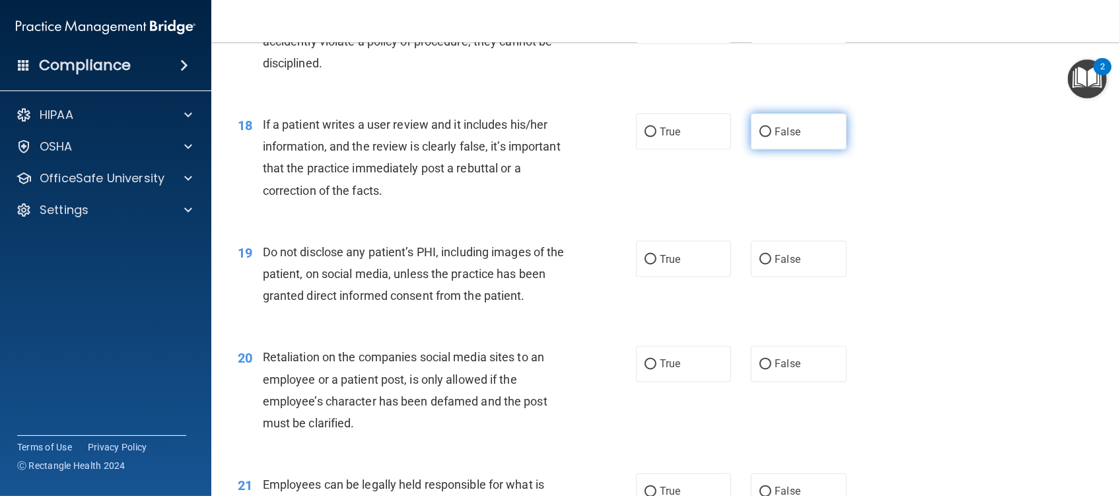
click at [760, 137] on input "False" at bounding box center [766, 132] width 12 height 10
radio input "true"
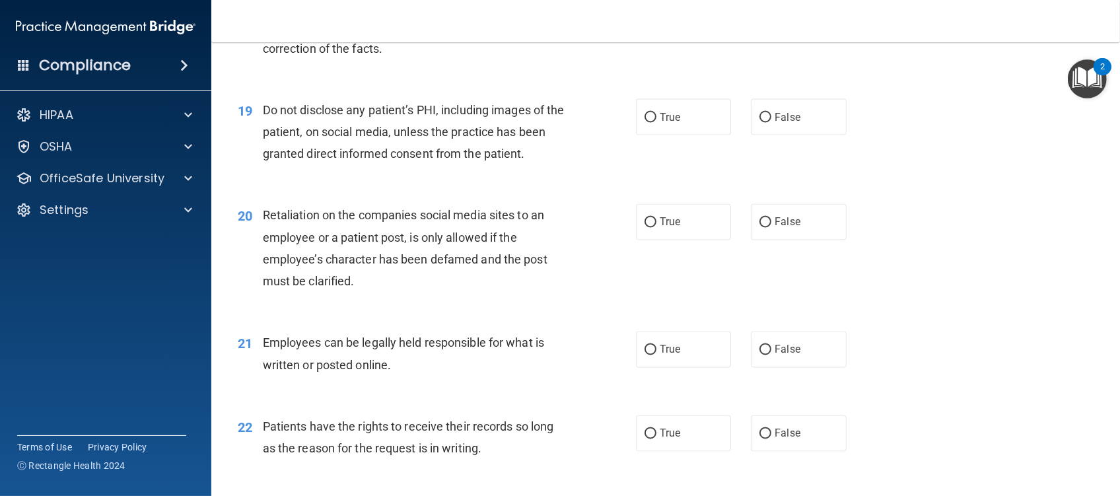
scroll to position [2202, 0]
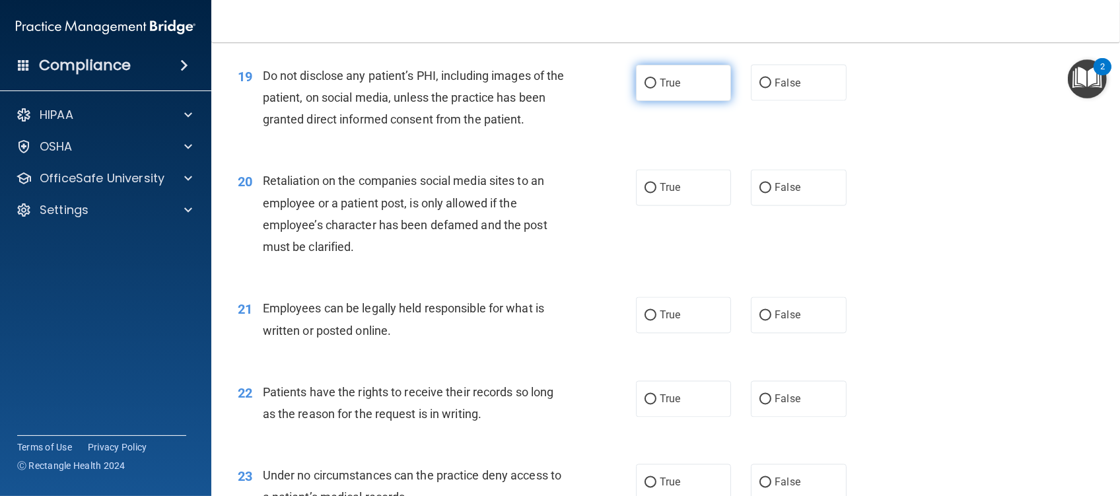
drag, startPoint x: 645, startPoint y: 103, endPoint x: 594, endPoint y: 130, distance: 58.2
click at [645, 89] on input "True" at bounding box center [651, 84] width 12 height 10
radio input "true"
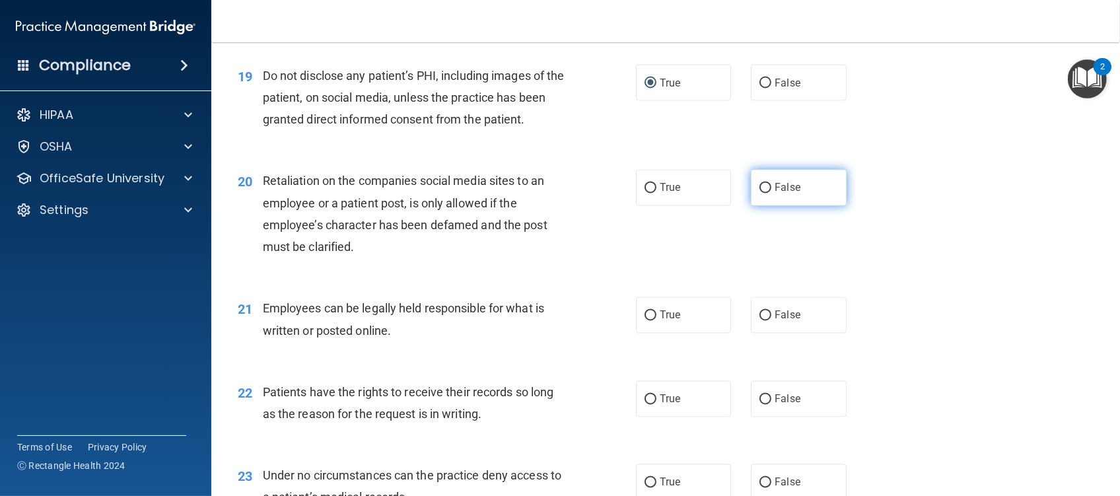
click at [760, 194] on input "False" at bounding box center [766, 189] width 12 height 10
radio input "true"
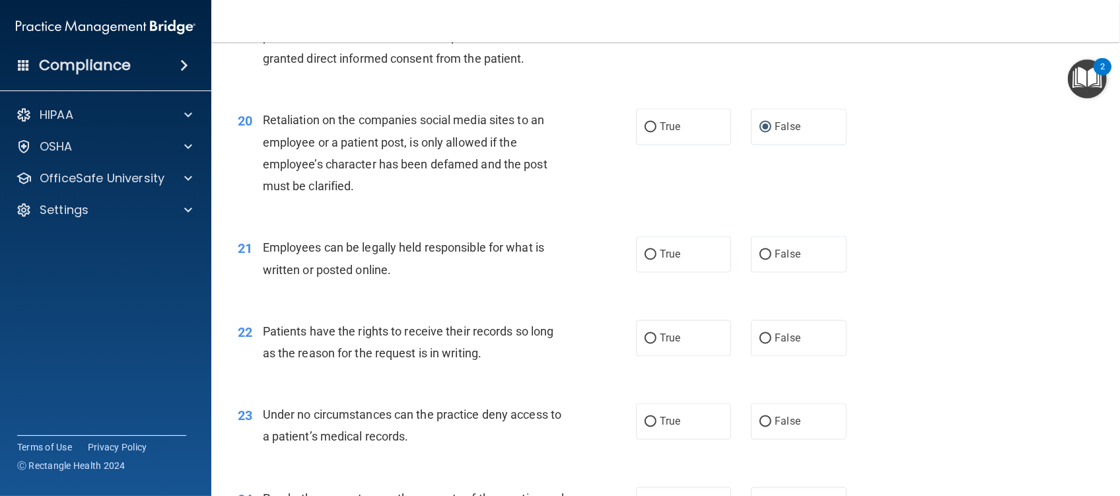
scroll to position [2378, 0]
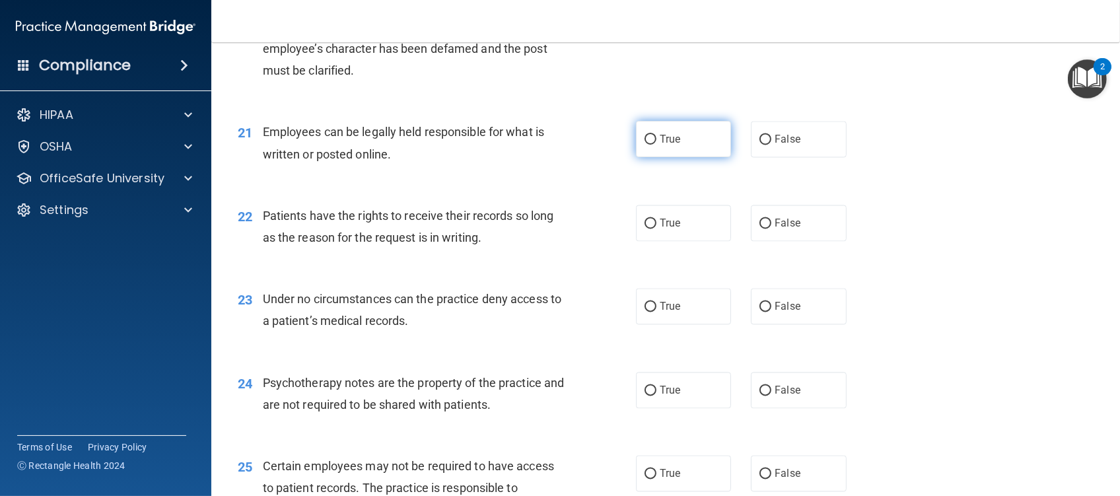
click at [645, 145] on input "True" at bounding box center [651, 140] width 12 height 10
radio input "true"
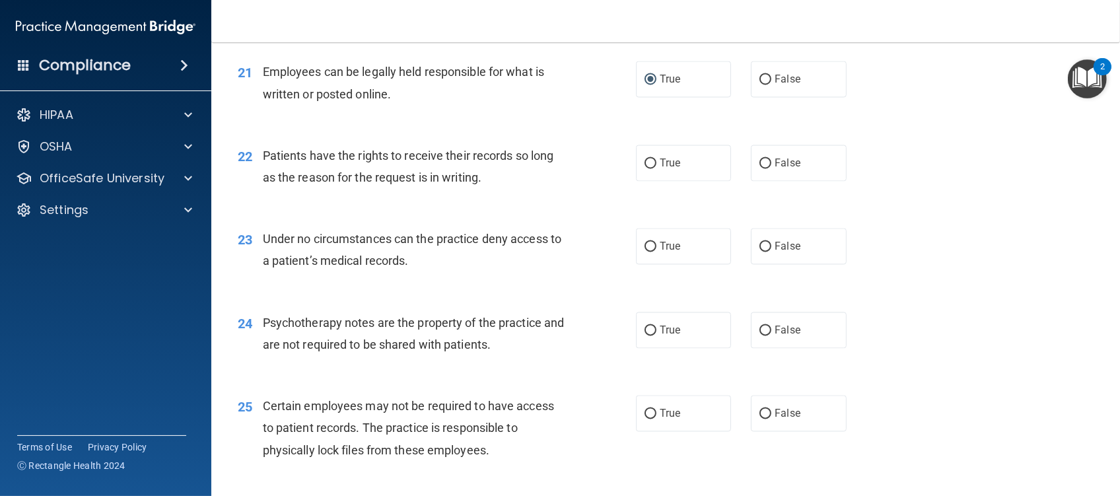
scroll to position [2466, 0]
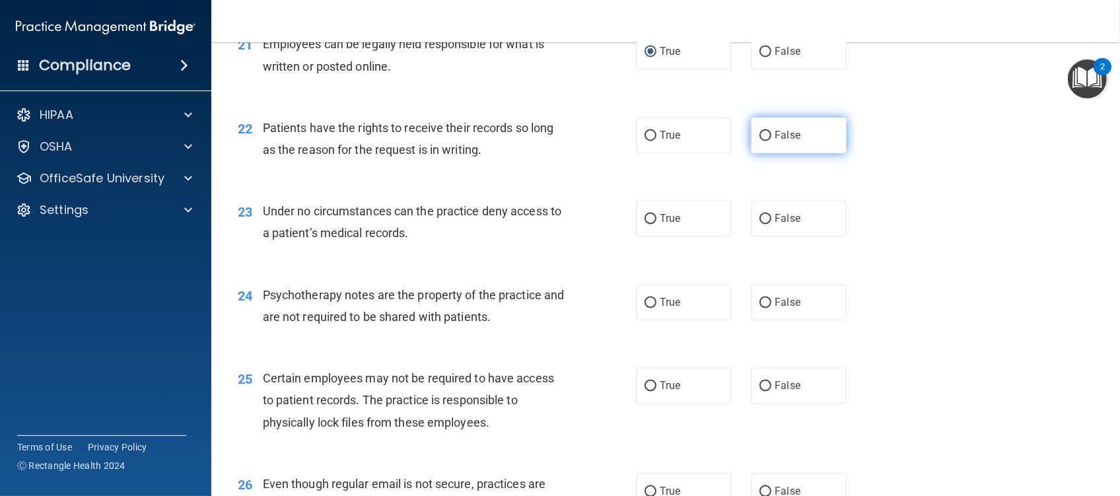
click at [760, 141] on input "False" at bounding box center [766, 136] width 12 height 10
radio input "true"
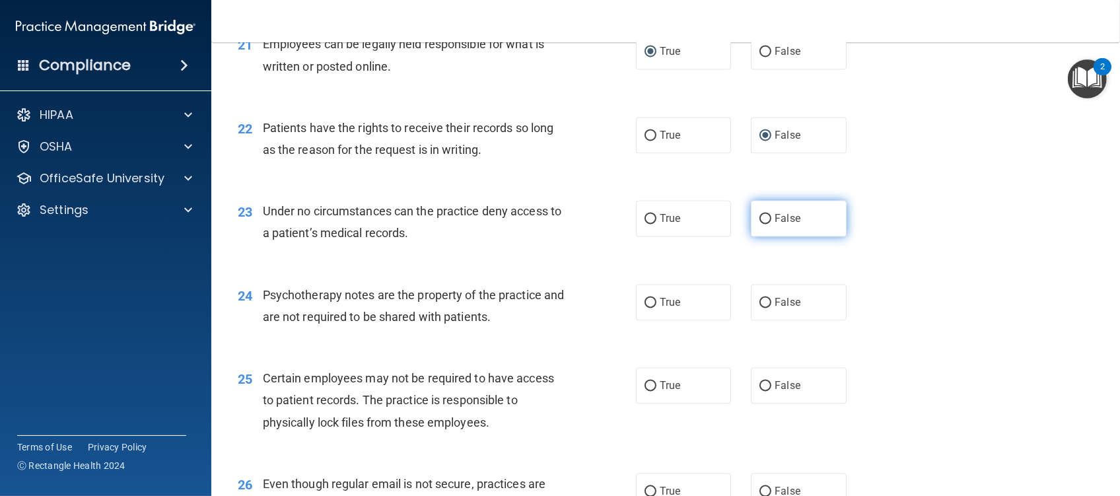
click at [760, 224] on input "False" at bounding box center [766, 219] width 12 height 10
radio input "true"
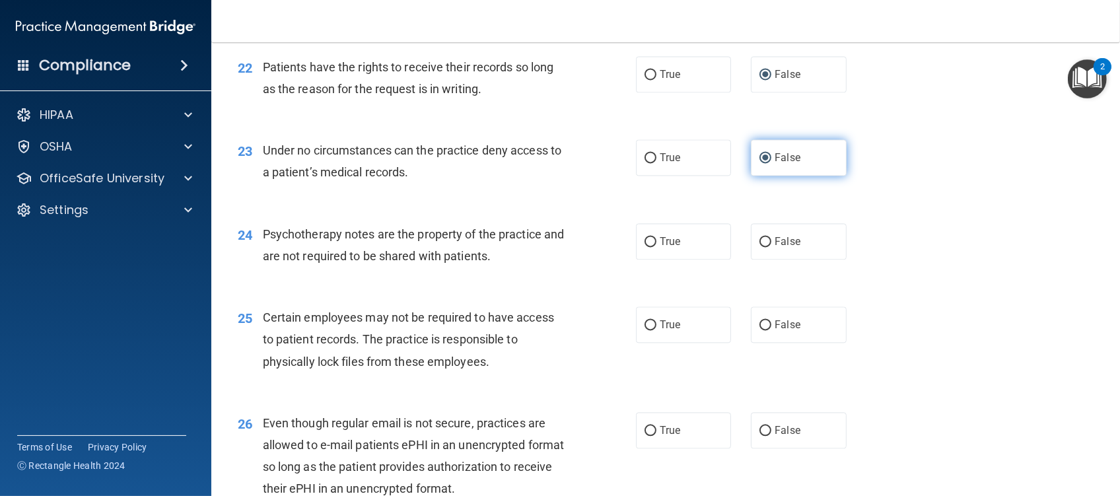
scroll to position [2554, 0]
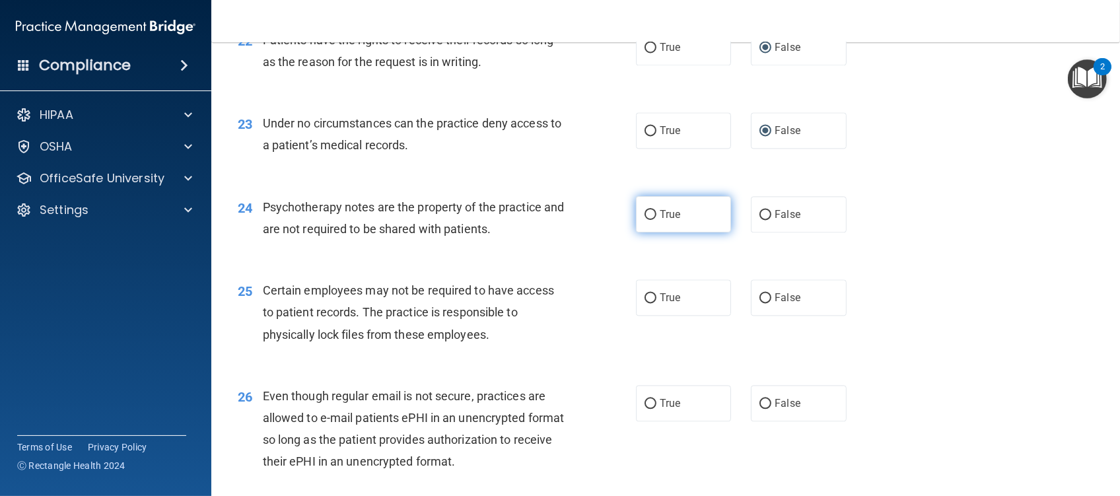
click at [647, 220] on input "True" at bounding box center [651, 215] width 12 height 10
radio input "true"
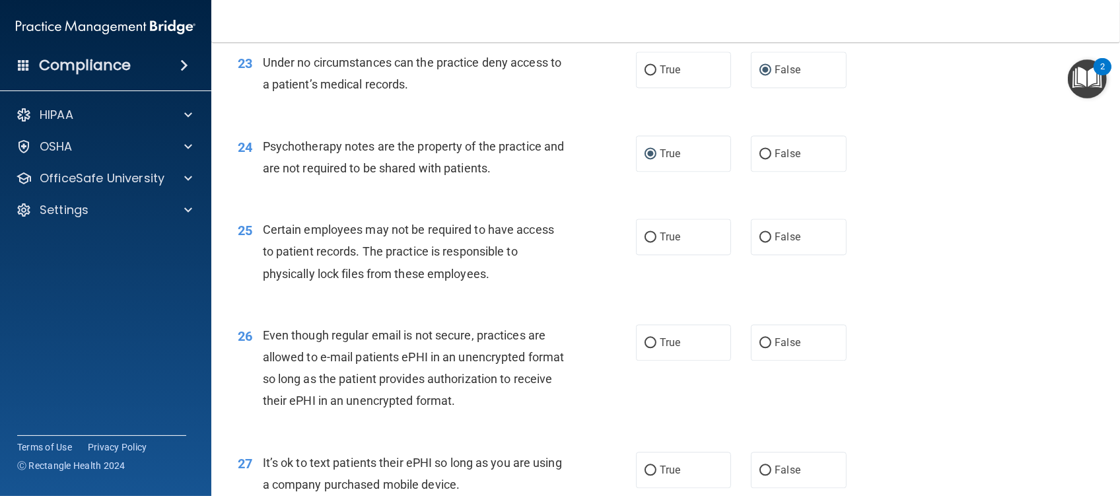
scroll to position [2642, 0]
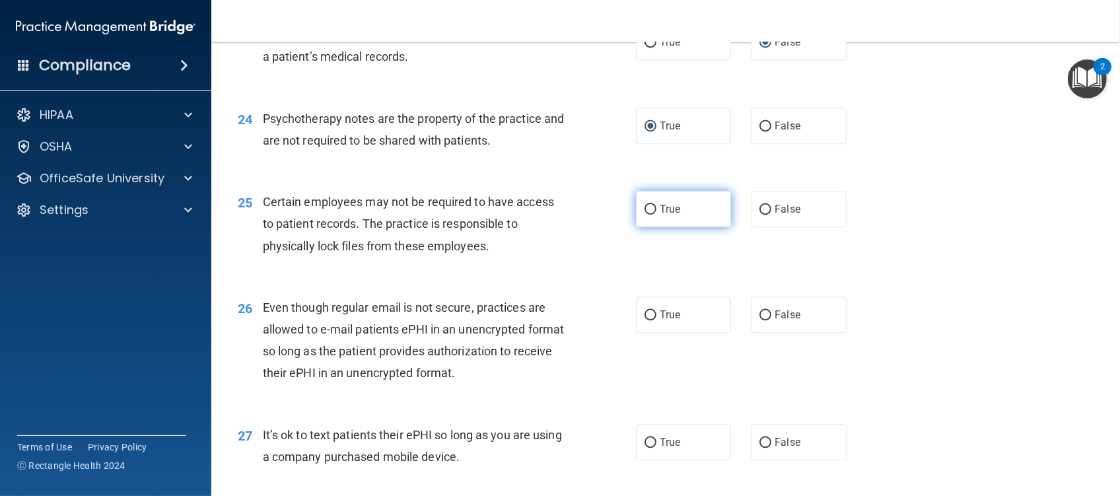
drag, startPoint x: 645, startPoint y: 231, endPoint x: 577, endPoint y: 243, distance: 69.8
click at [645, 215] on input "True" at bounding box center [651, 210] width 12 height 10
radio input "true"
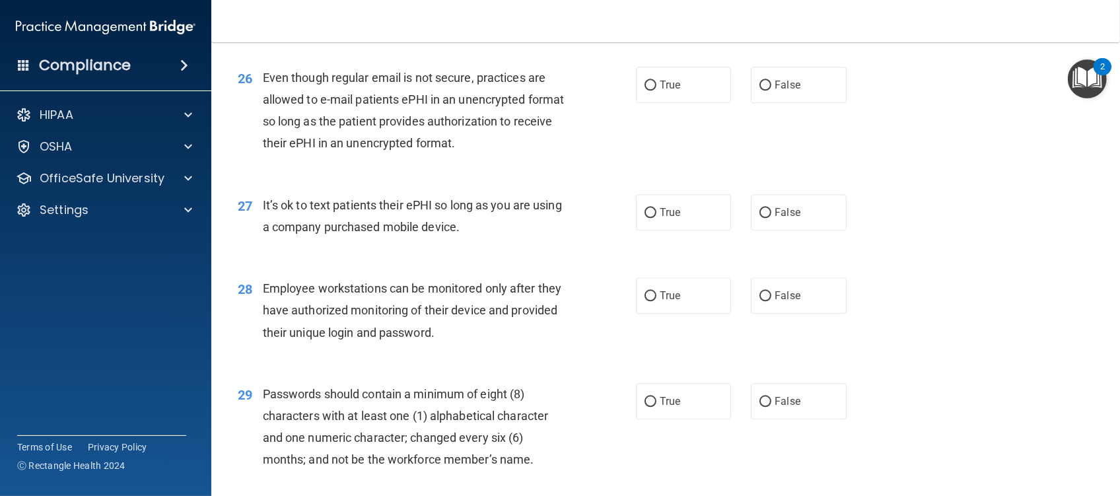
scroll to position [2906, 0]
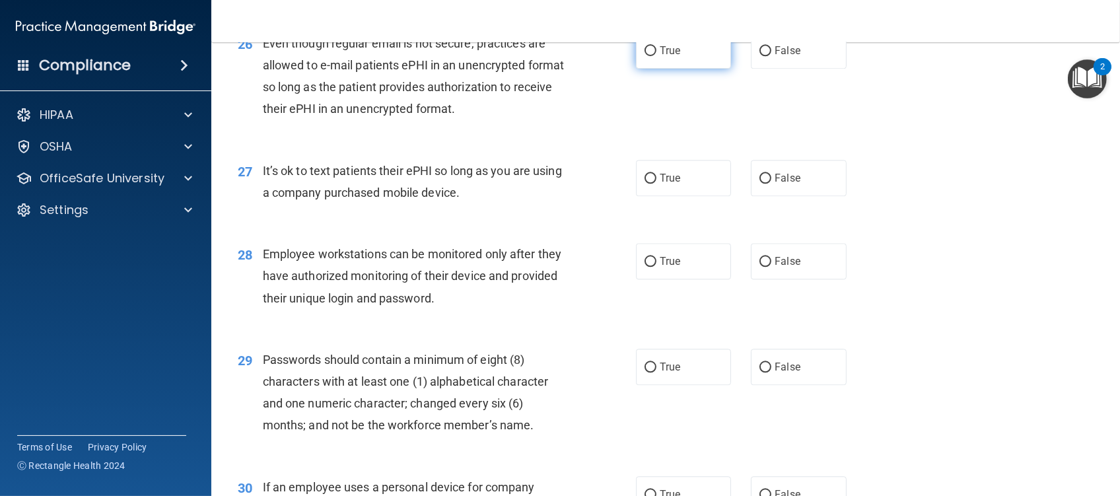
drag, startPoint x: 647, startPoint y: 66, endPoint x: 633, endPoint y: 81, distance: 20.6
click at [648, 66] on label "True" at bounding box center [683, 50] width 95 height 36
click at [648, 56] on input "True" at bounding box center [651, 51] width 12 height 10
radio input "true"
click at [760, 184] on input "False" at bounding box center [766, 179] width 12 height 10
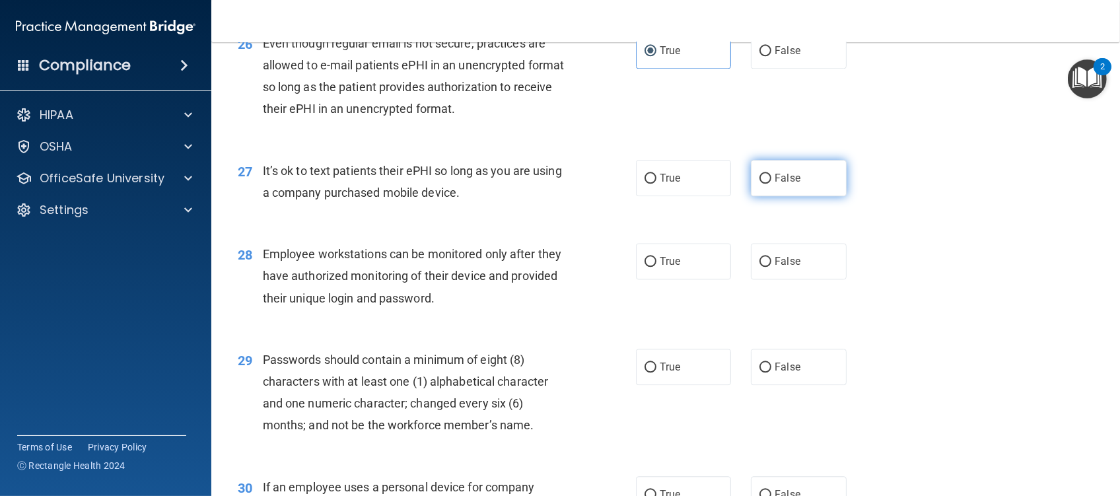
radio input "true"
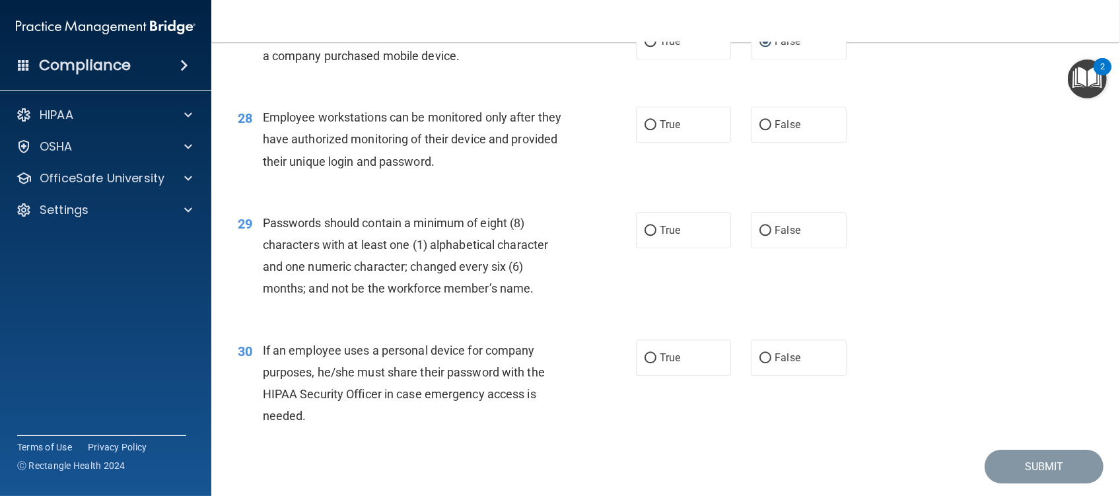
scroll to position [3082, 0]
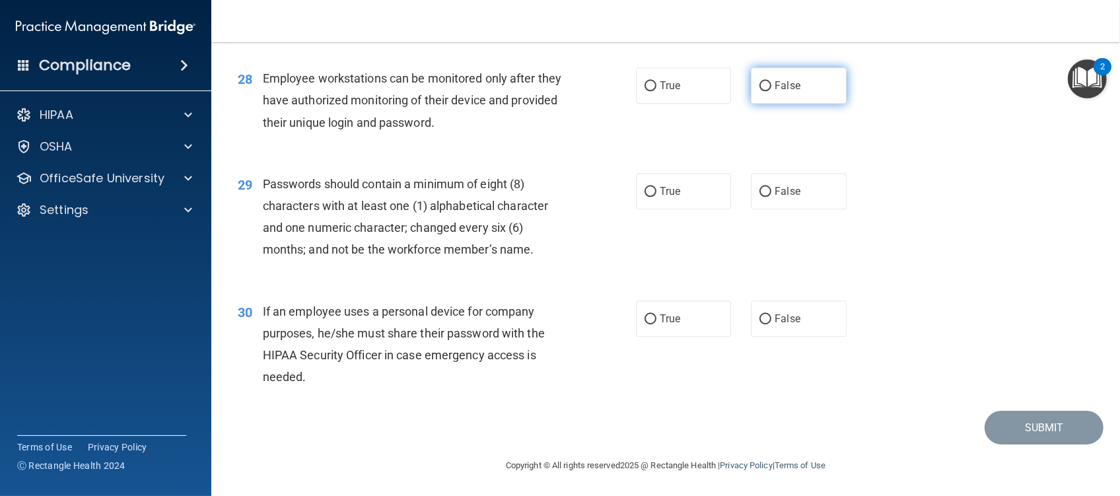
click at [760, 91] on input "False" at bounding box center [766, 86] width 12 height 10
radio input "true"
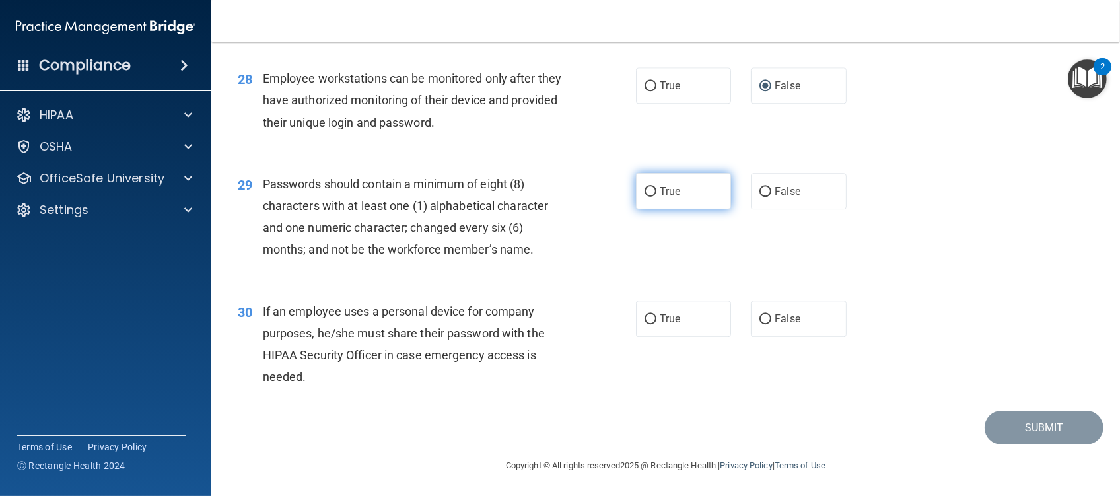
click at [647, 197] on input "True" at bounding box center [651, 192] width 12 height 10
radio input "true"
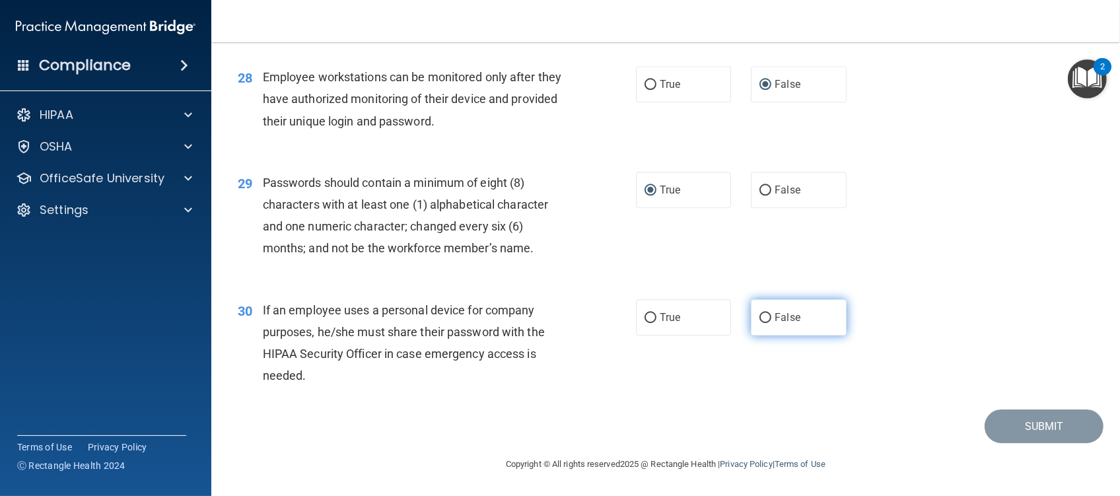
drag, startPoint x: 755, startPoint y: 314, endPoint x: 781, endPoint y: 322, distance: 27.2
click at [760, 314] on input "False" at bounding box center [766, 318] width 12 height 10
radio input "true"
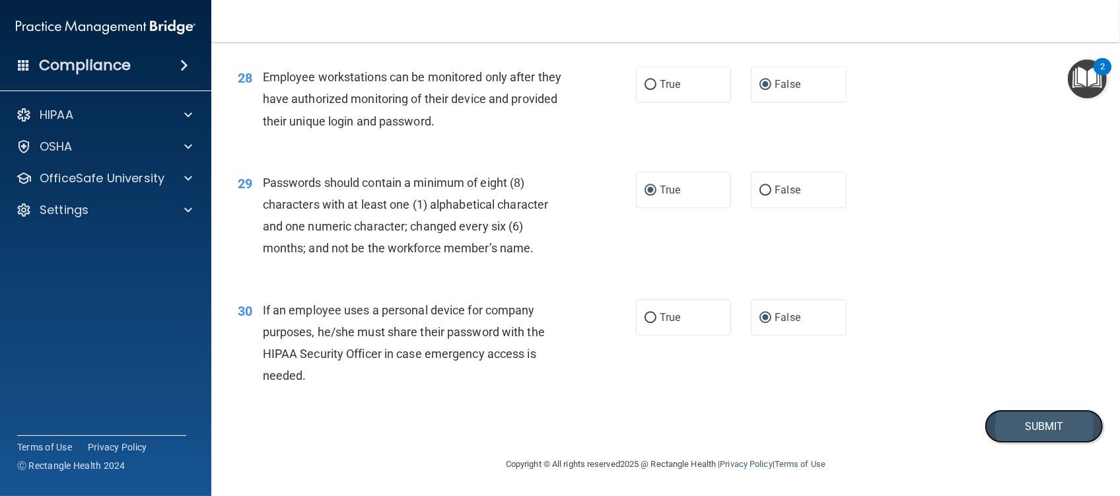
click at [1030, 431] on button "Submit" at bounding box center [1044, 427] width 119 height 34
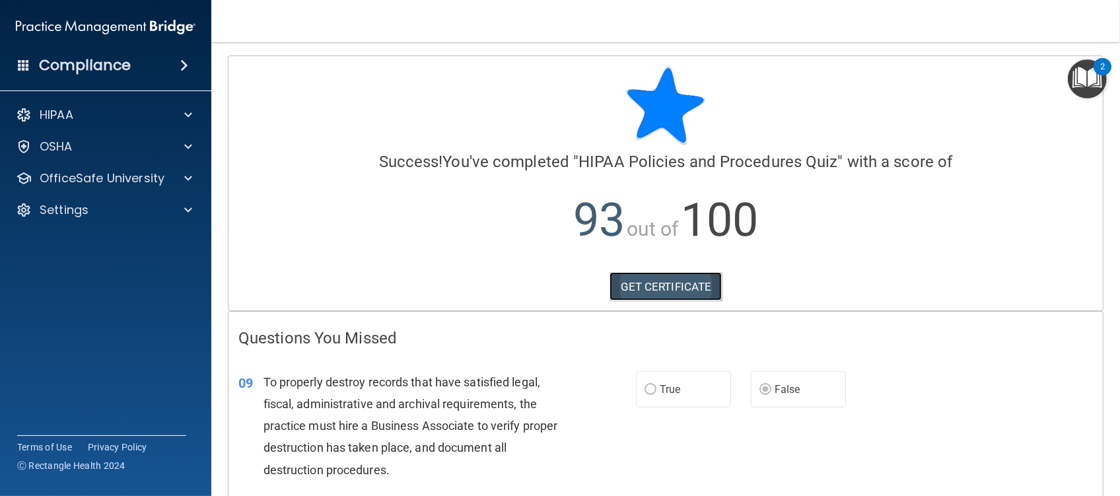
click at [635, 289] on link "GET CERTIFICATE" at bounding box center [666, 286] width 113 height 29
click at [101, 186] on div "OfficeSafe University" at bounding box center [106, 178] width 212 height 26
click at [124, 179] on p "OfficeSafe University" at bounding box center [102, 178] width 125 height 16
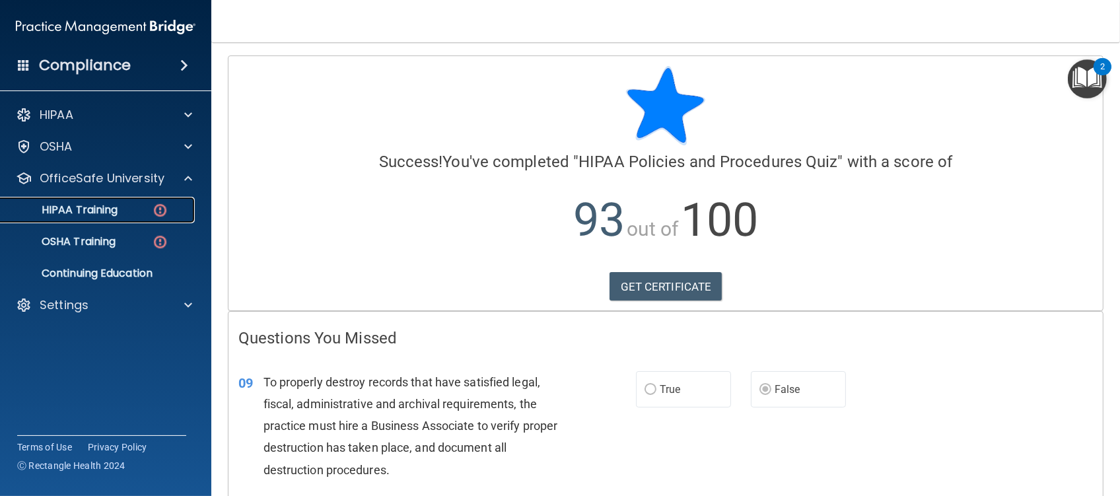
click at [105, 215] on p "HIPAA Training" at bounding box center [63, 209] width 109 height 13
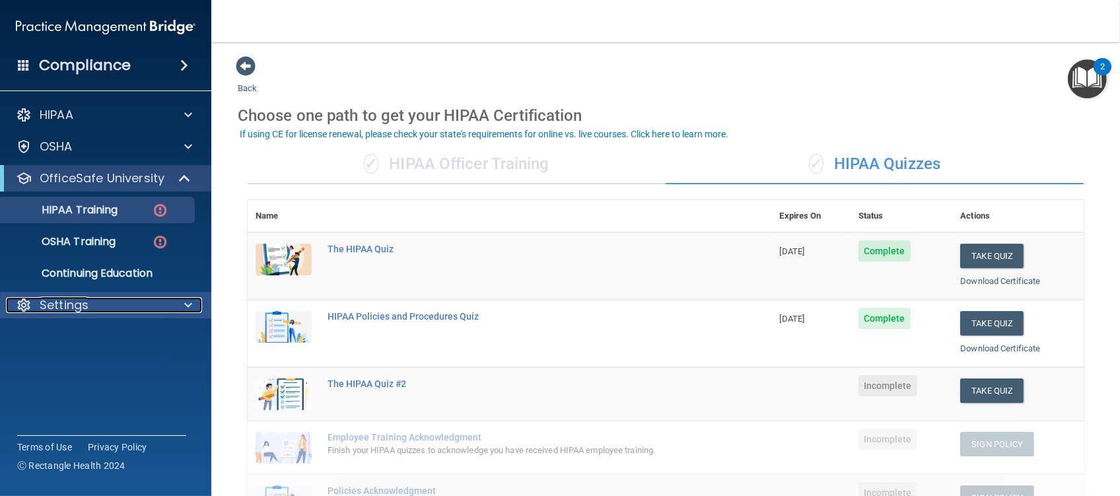
click at [186, 307] on span at bounding box center [188, 305] width 8 height 16
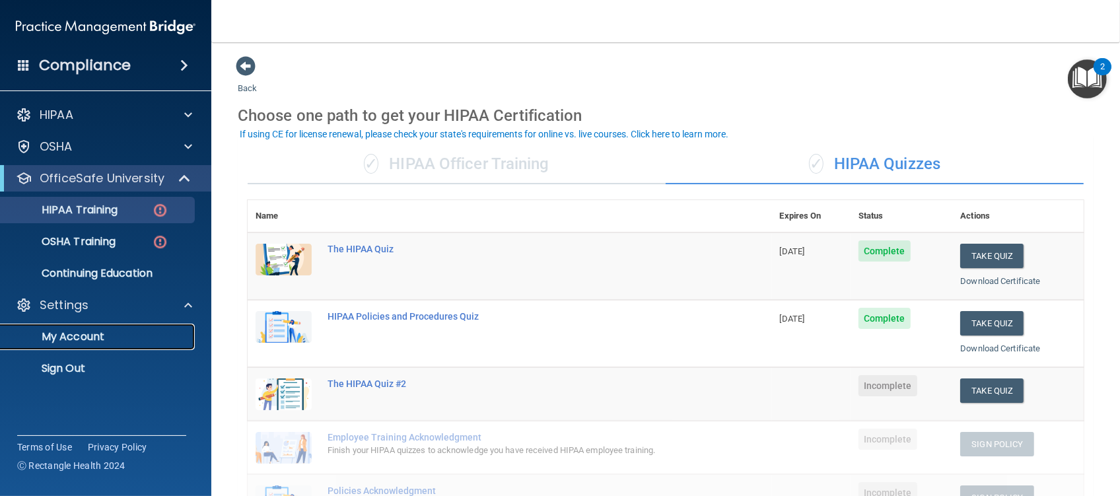
click at [90, 335] on p "My Account" at bounding box center [99, 336] width 180 height 13
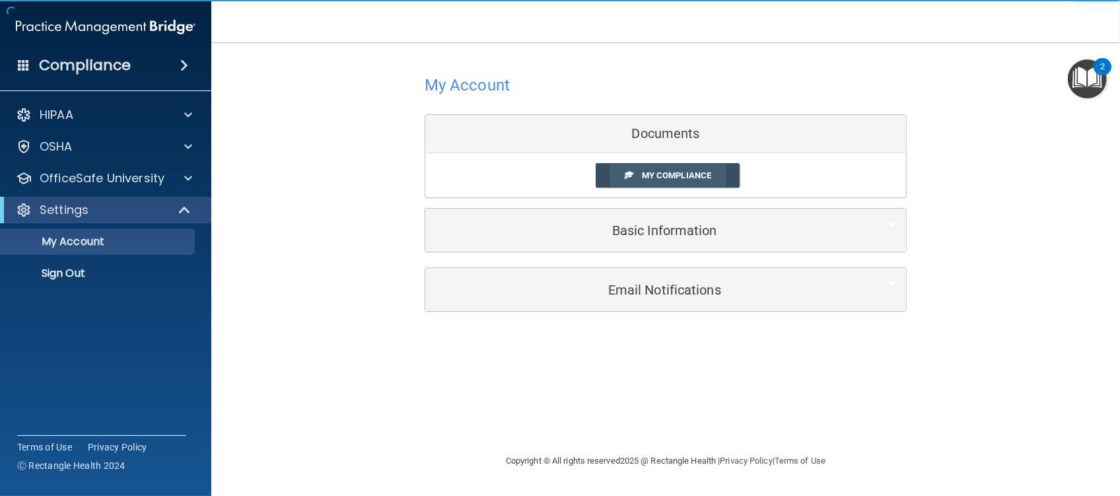
click at [693, 178] on span "My Compliance" at bounding box center [676, 175] width 69 height 10
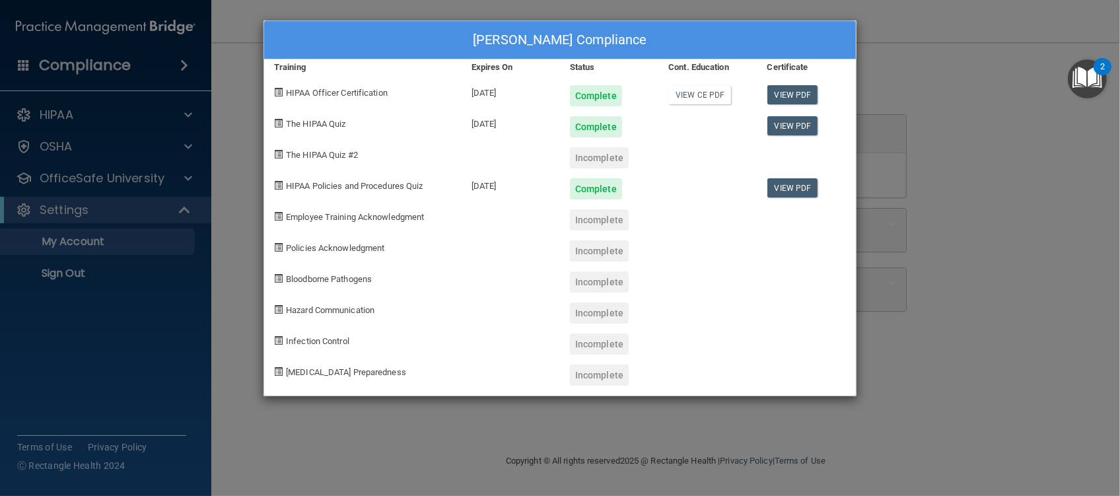
click at [974, 44] on div "[PERSON_NAME] Compliance Training Expires On Status Cont. Education Certificate…" at bounding box center [560, 248] width 1120 height 496
